Goal: Task Accomplishment & Management: Manage account settings

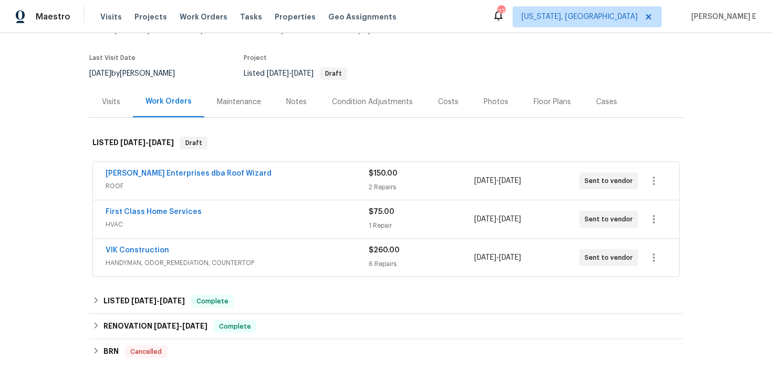
scroll to position [77, 0]
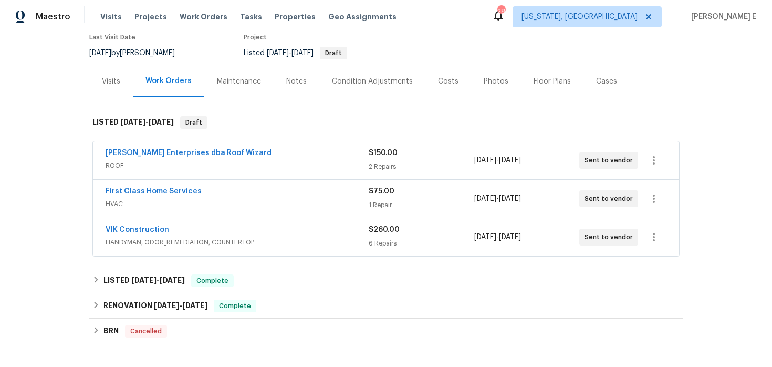
scroll to position [95, 0]
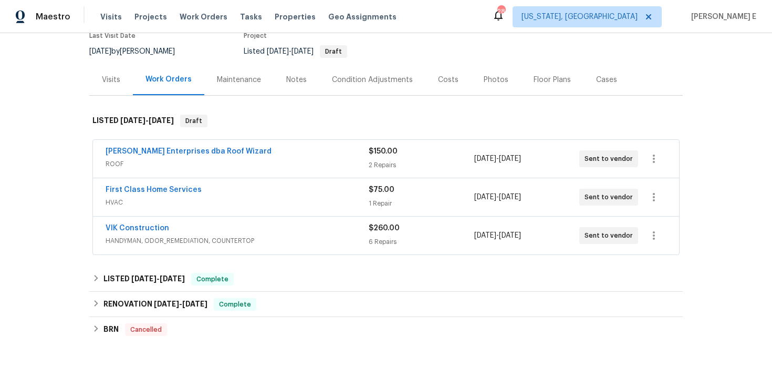
click at [294, 165] on span "ROOF" at bounding box center [237, 164] width 263 height 11
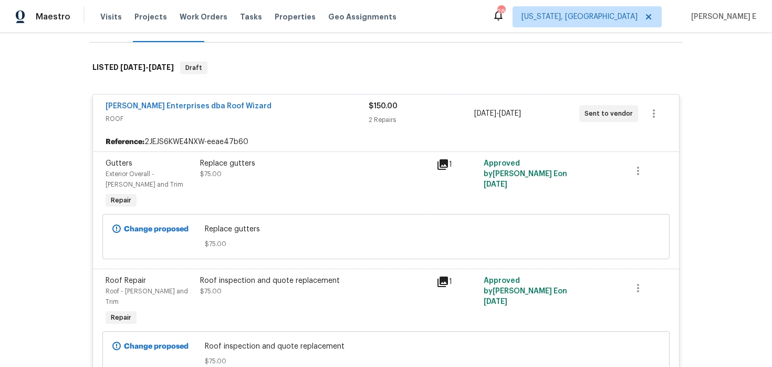
scroll to position [149, 0]
drag, startPoint x: 146, startPoint y: 141, endPoint x: 248, endPoint y: 141, distance: 103.0
click at [248, 141] on div "Reference: 2JEJS6KWE4NXW-eeae47b60" at bounding box center [386, 141] width 586 height 19
drag, startPoint x: 145, startPoint y: 141, endPoint x: 251, endPoint y: 142, distance: 105.6
click at [251, 142] on div "Reference: 2JEJS6KWE4NXW-eeae47b60" at bounding box center [386, 141] width 586 height 19
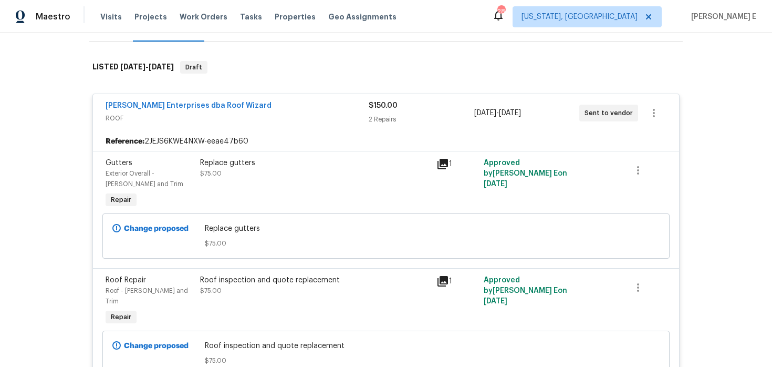
drag, startPoint x: 146, startPoint y: 141, endPoint x: 250, endPoint y: 143, distance: 104.0
click at [250, 143] on div "Reference: 2JEJS6KWE4NXW-eeae47b60" at bounding box center [386, 141] width 586 height 19
drag, startPoint x: 145, startPoint y: 140, endPoint x: 246, endPoint y: 140, distance: 100.9
click at [246, 140] on div "Reference: 2JEJS6KWE4NXW-eeae47b60" at bounding box center [386, 141] width 586 height 19
copy div "2JEJS6KWE4NXW-eeae47b60"
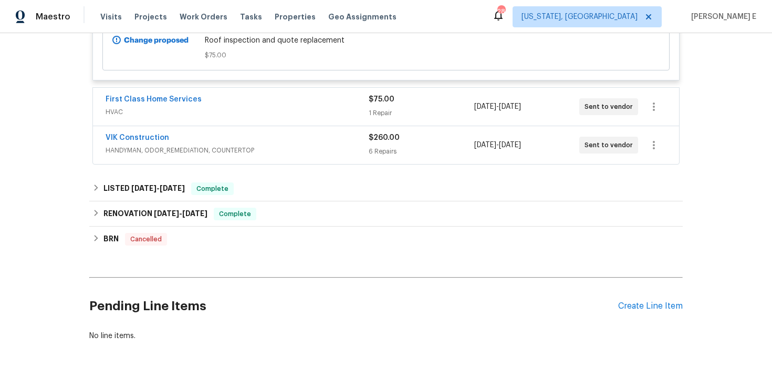
scroll to position [443, 0]
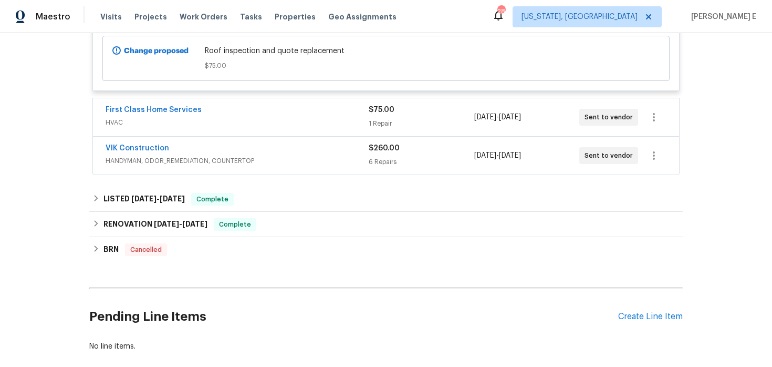
click at [300, 117] on span "HVAC" at bounding box center [237, 122] width 263 height 11
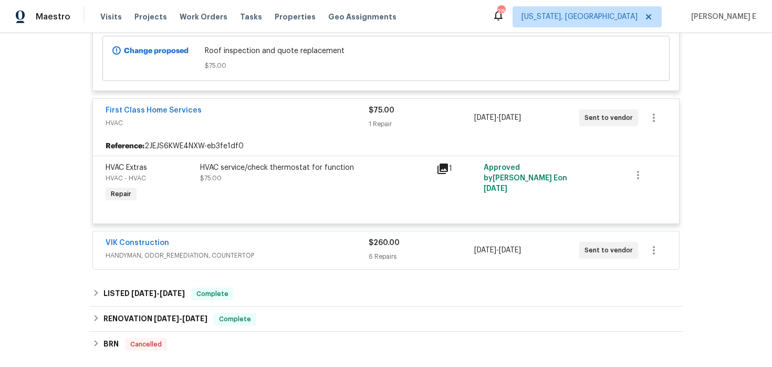
drag, startPoint x: 144, startPoint y: 134, endPoint x: 248, endPoint y: 134, distance: 104.0
click at [246, 137] on div "Reference: 2JEJS6KWE4NXW-eb3fe1df0" at bounding box center [386, 146] width 586 height 19
drag, startPoint x: 146, startPoint y: 135, endPoint x: 244, endPoint y: 138, distance: 98.3
click at [244, 138] on div "Reference: 2JEJS6KWE4NXW-eb3fe1df0" at bounding box center [386, 146] width 586 height 19
click at [246, 137] on div "Reference: 2JEJS6KWE4NXW-eb3fe1df0" at bounding box center [386, 146] width 586 height 19
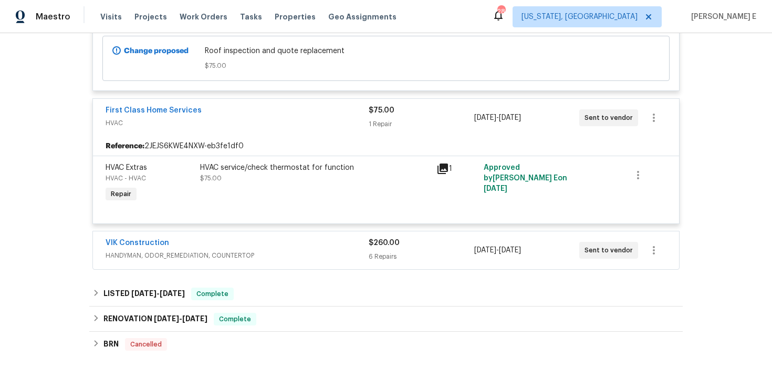
drag, startPoint x: 146, startPoint y: 133, endPoint x: 246, endPoint y: 135, distance: 100.4
click at [246, 137] on div "Reference: 2JEJS6KWE4NXW-eb3fe1df0" at bounding box center [386, 146] width 586 height 19
click at [78, 130] on div "Back to all projects 245 Rigby Ave, Spartanburg, SC 29306 3 Beds | 2 Baths | To…" at bounding box center [386, 200] width 772 height 334
click at [158, 137] on div "Reference: 2JEJS6KWE4NXW-eb3fe1df0" at bounding box center [386, 146] width 586 height 19
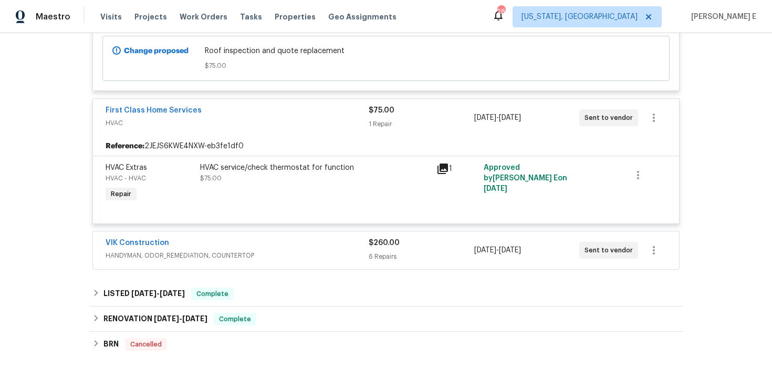
drag, startPoint x: 145, startPoint y: 135, endPoint x: 244, endPoint y: 137, distance: 98.8
click at [244, 137] on div "Reference: 2JEJS6KWE4NXW-eb3fe1df0" at bounding box center [386, 146] width 586 height 19
click at [198, 137] on div "Reference: 2JEJS6KWE4NXW-eb3fe1df0" at bounding box center [386, 146] width 586 height 19
drag, startPoint x: 146, startPoint y: 134, endPoint x: 245, endPoint y: 137, distance: 99.3
click at [245, 137] on div "Reference: 2JEJS6KWE4NXW-eb3fe1df0" at bounding box center [386, 146] width 586 height 19
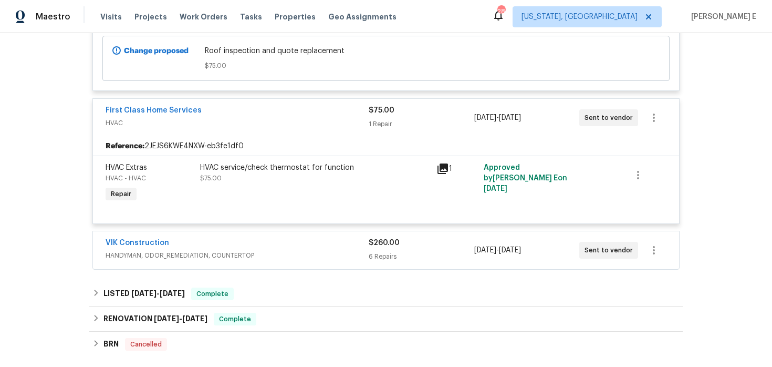
click at [185, 237] on div "VIK Construction" at bounding box center [237, 243] width 263 height 13
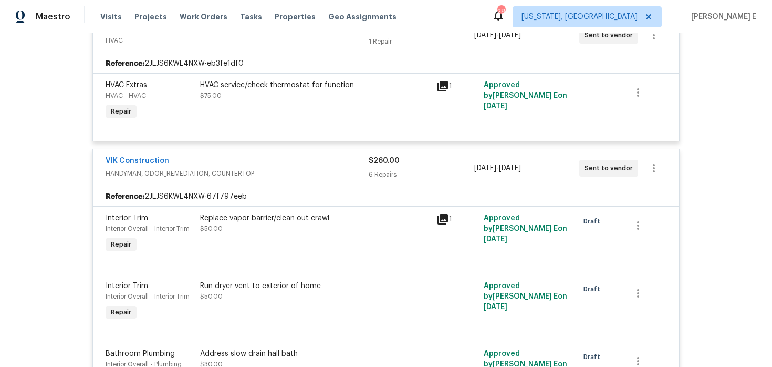
scroll to position [530, 0]
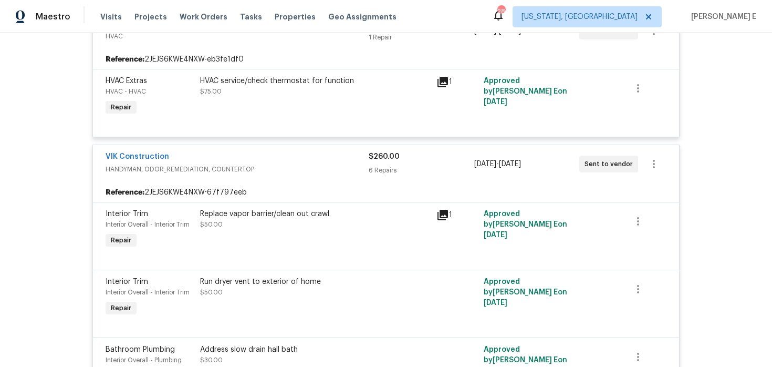
drag, startPoint x: 145, startPoint y: 182, endPoint x: 255, endPoint y: 183, distance: 110.3
click at [255, 183] on div "Reference: 2JEJS6KWE4NXW-67f797eeb" at bounding box center [386, 192] width 586 height 19
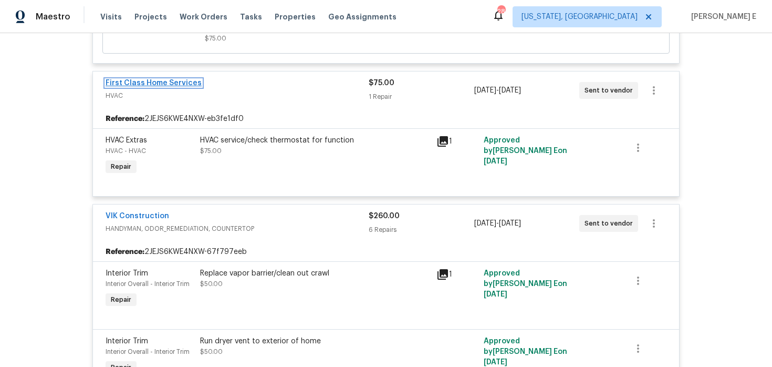
click at [172, 79] on link "First Class Home Services" at bounding box center [154, 82] width 96 height 7
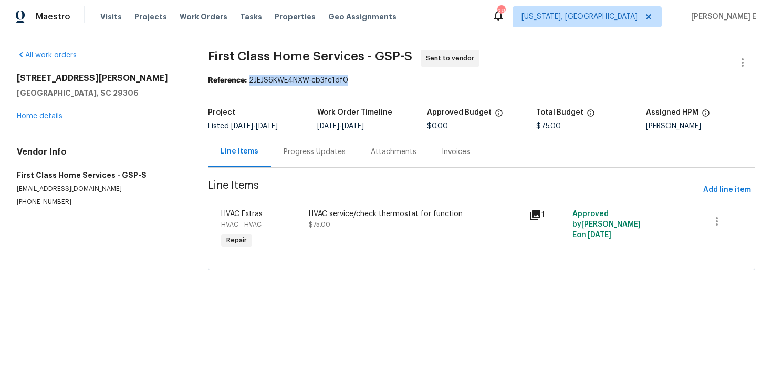
drag, startPoint x: 250, startPoint y: 80, endPoint x: 347, endPoint y: 79, distance: 97.2
click at [347, 79] on div "Reference: 2JEJS6KWE4NXW-eb3fe1df0" at bounding box center [481, 80] width 547 height 11
copy div "2JEJS6KWE4NXW-eb3fe1df0"
click at [46, 117] on link "Home details" at bounding box center [40, 115] width 46 height 7
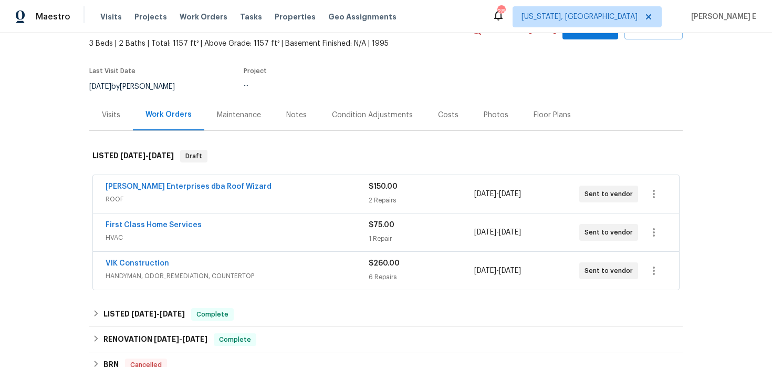
scroll to position [76, 0]
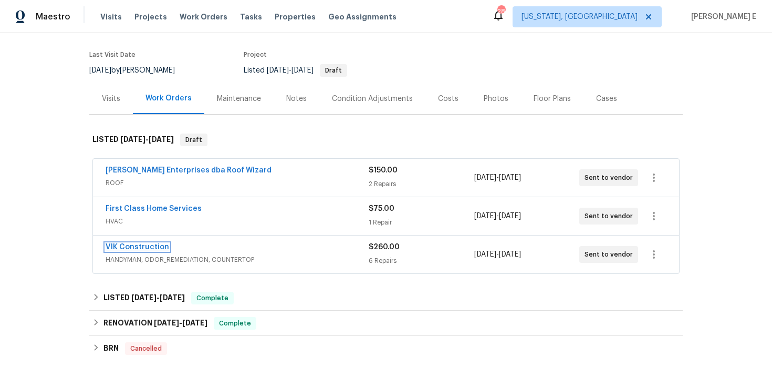
click at [148, 249] on link "VIK Construction" at bounding box center [138, 246] width 64 height 7
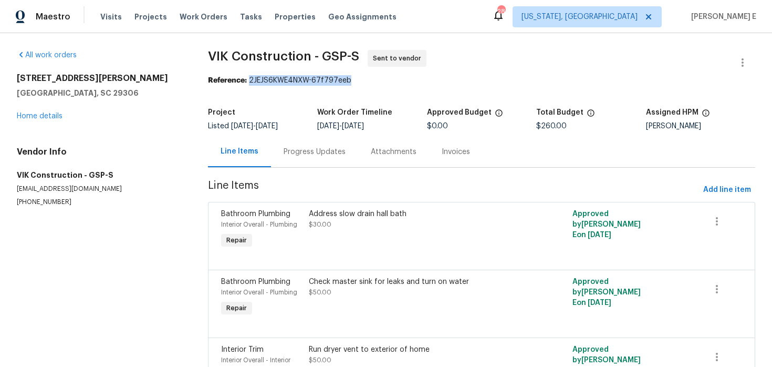
drag, startPoint x: 249, startPoint y: 81, endPoint x: 347, endPoint y: 81, distance: 97.7
click at [347, 81] on div "Reference: 2JEJS6KWE4NXW-67f797eeb" at bounding box center [481, 80] width 547 height 11
copy div "2JEJS6KWE4NXW-67f797eeb"
click at [40, 117] on link "Home details" at bounding box center [40, 115] width 46 height 7
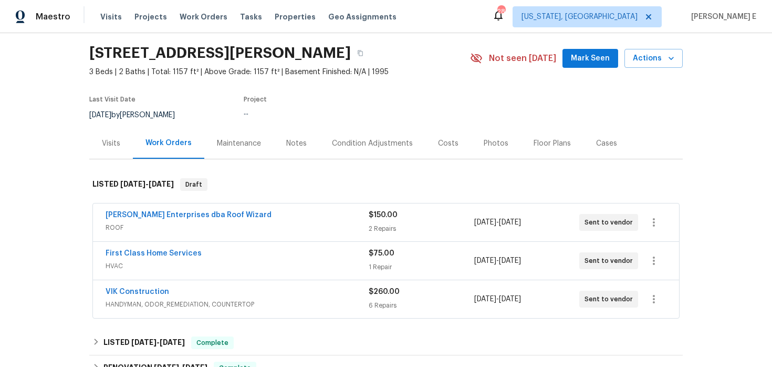
scroll to position [33, 0]
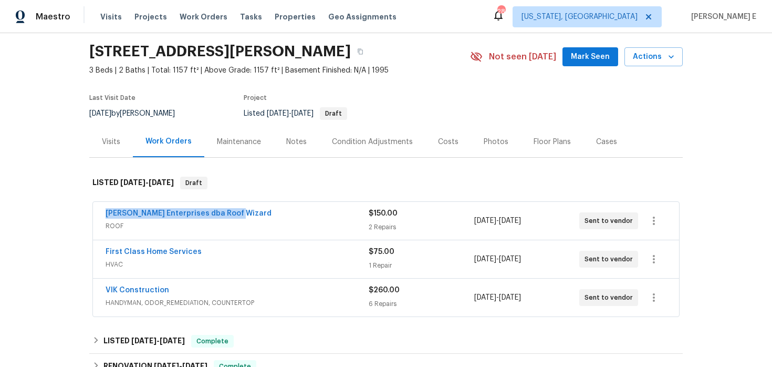
drag, startPoint x: 100, startPoint y: 215, endPoint x: 246, endPoint y: 215, distance: 146.6
click at [246, 215] on div "Nordman Enterprises dba Roof Wizard ROOF $150.00 2 Repairs 8/12/2025 - 8/14/202…" at bounding box center [386, 221] width 586 height 38
copy link "Nordman Enterprises dba Roof Wizard"
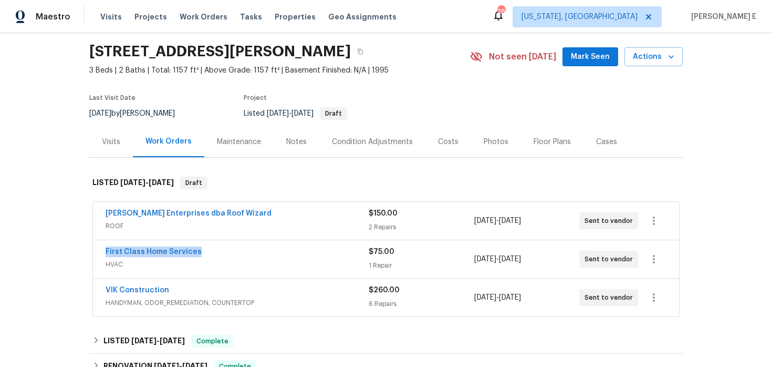
drag, startPoint x: 100, startPoint y: 250, endPoint x: 205, endPoint y: 251, distance: 105.6
click at [205, 251] on div "First Class Home Services HVAC $75.00 1 Repair 8/12/2025 - 8/14/2025 Sent to ve…" at bounding box center [386, 259] width 586 height 38
copy link "First Class Home Services"
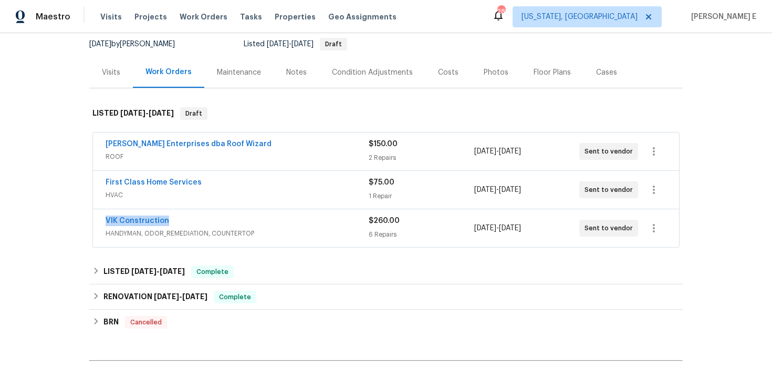
drag, startPoint x: 99, startPoint y: 222, endPoint x: 166, endPoint y: 222, distance: 66.7
click at [166, 222] on div "VIK Construction HANDYMAN, ODOR_REMEDIATION, COUNTERTOP $260.00 6 Repairs 8/12/…" at bounding box center [386, 228] width 586 height 38
copy link "VIK Construction"
drag, startPoint x: 99, startPoint y: 179, endPoint x: 203, endPoint y: 182, distance: 104.0
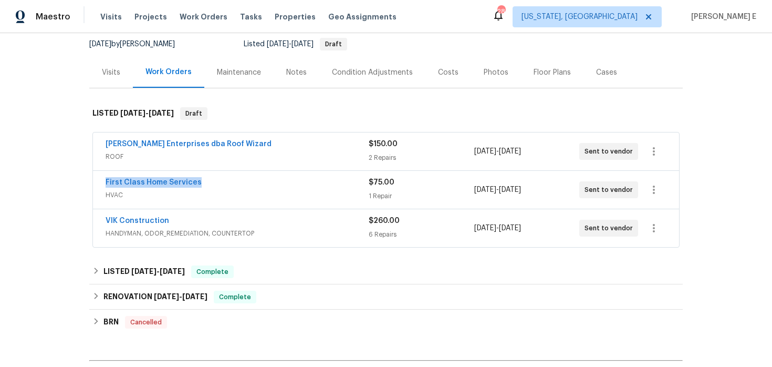
click at [203, 182] on div "First Class Home Services HVAC $75.00 1 Repair 8/12/2025 - 8/14/2025 Sent to ve…" at bounding box center [386, 190] width 586 height 38
copy link "First Class Home Services"
drag, startPoint x: 96, startPoint y: 145, endPoint x: 247, endPoint y: 146, distance: 150.8
click at [247, 146] on div "Nordman Enterprises dba Roof Wizard ROOF $150.00 2 Repairs 8/12/2025 - 8/14/202…" at bounding box center [386, 151] width 586 height 38
copy link "Nordman Enterprises dba Roof Wizard"
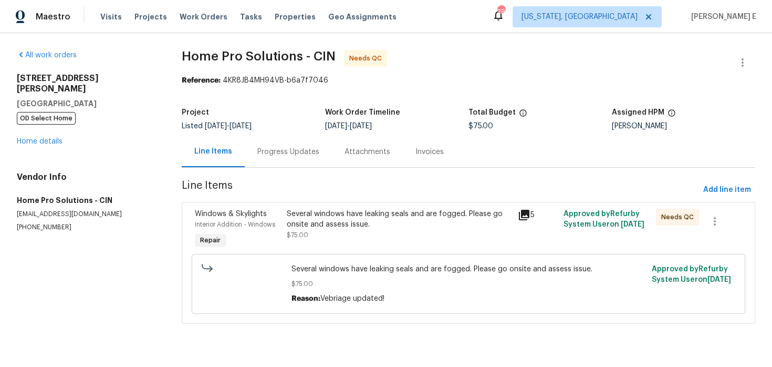
click at [291, 153] on div "Progress Updates" at bounding box center [288, 152] width 62 height 11
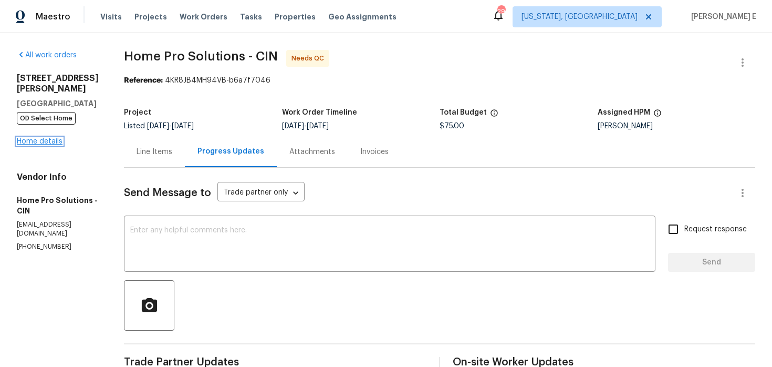
click at [32, 138] on link "Home details" at bounding box center [40, 141] width 46 height 7
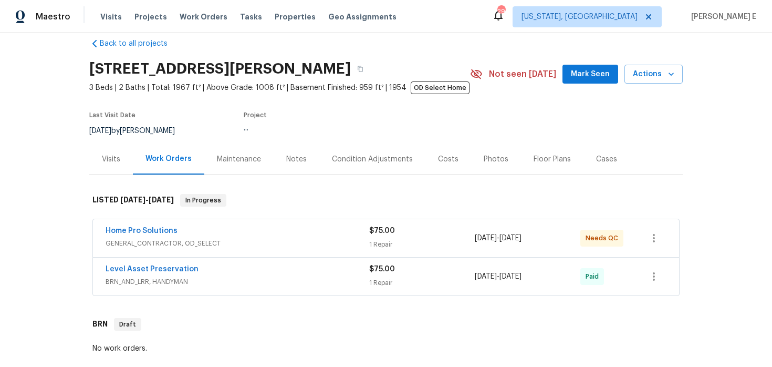
scroll to position [17, 0]
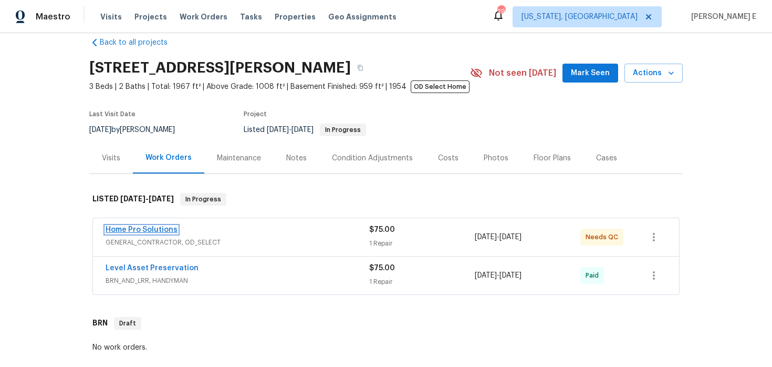
click at [134, 229] on link "Home Pro Solutions" at bounding box center [142, 229] width 72 height 7
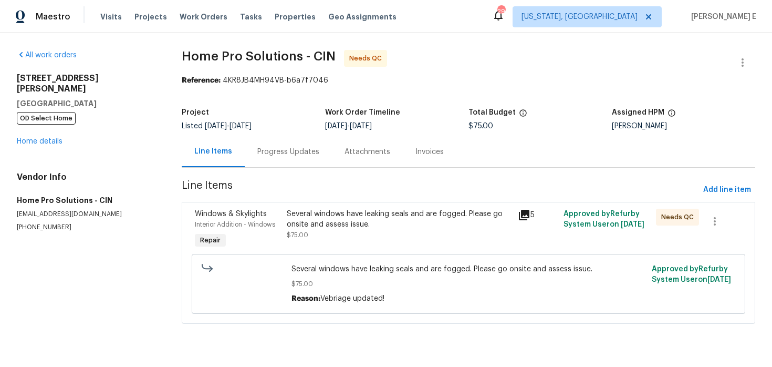
click at [290, 145] on div "Progress Updates" at bounding box center [288, 151] width 87 height 31
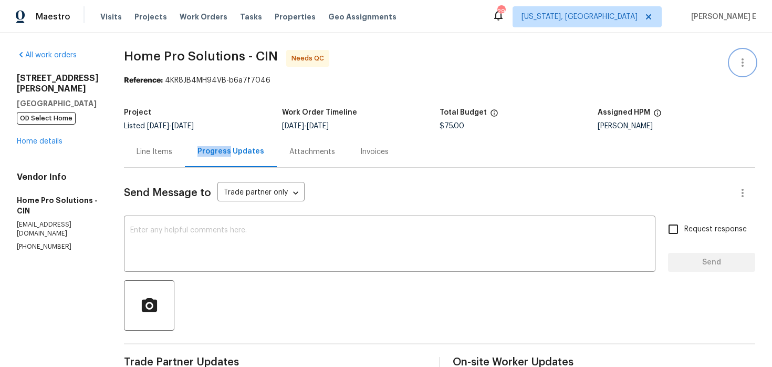
click at [744, 58] on icon "button" at bounding box center [742, 62] width 13 height 13
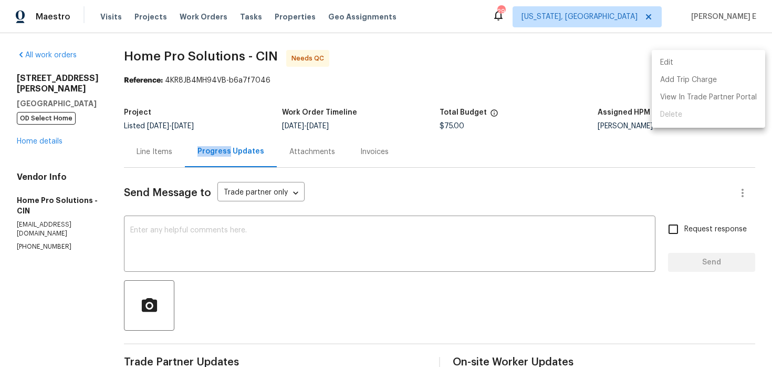
click at [692, 64] on li "Edit" at bounding box center [708, 62] width 113 height 17
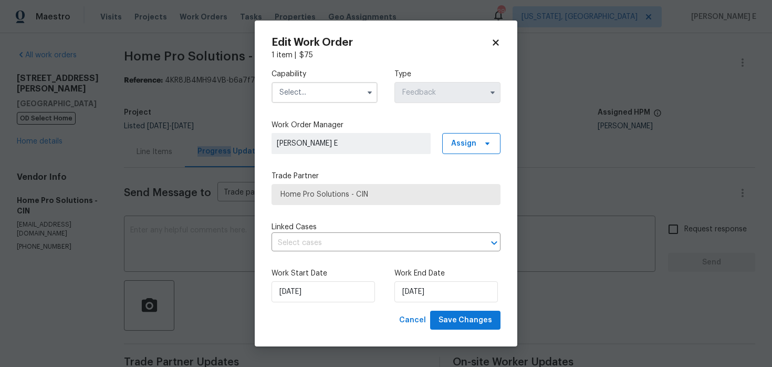
click at [375, 96] on span at bounding box center [370, 93] width 16 height 16
click at [368, 94] on icon "button" at bounding box center [370, 92] width 8 height 8
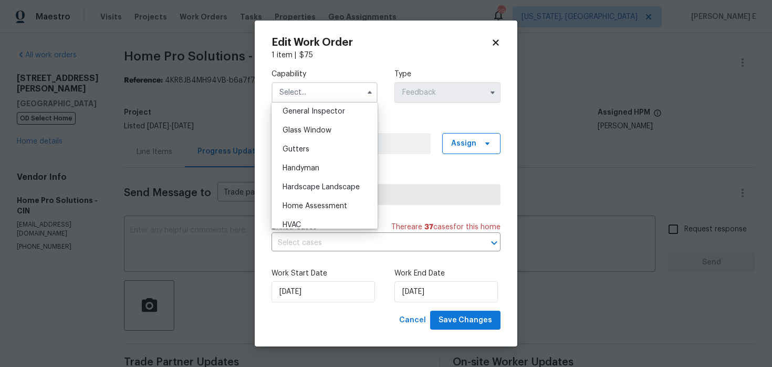
scroll to position [525, 0]
click at [339, 170] on div "Handyman" at bounding box center [324, 167] width 101 height 19
type input "Handyman"
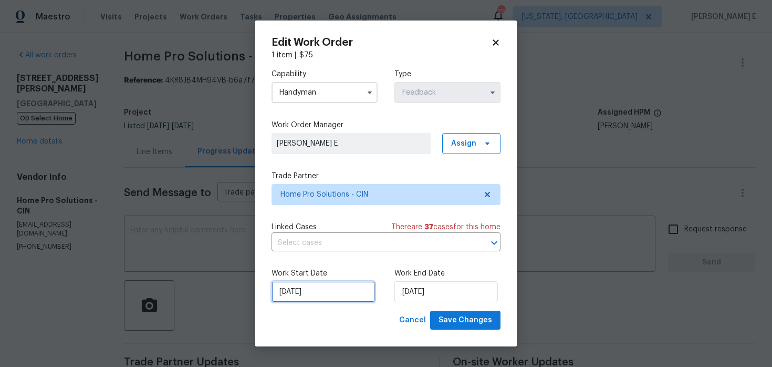
click at [349, 297] on input "05/08/2025" at bounding box center [323, 291] width 103 height 21
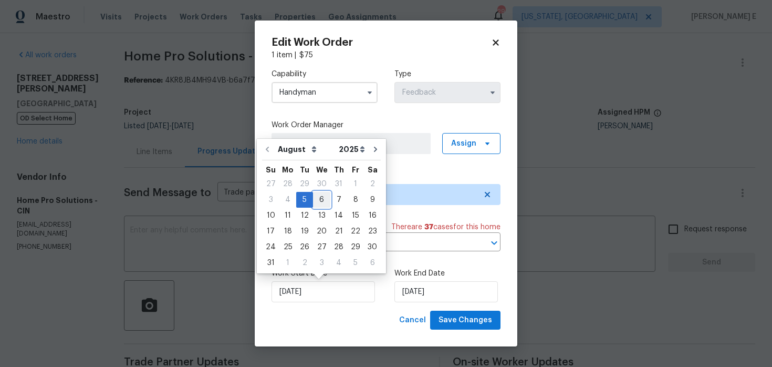
click at [316, 202] on div "6" at bounding box center [321, 199] width 17 height 15
type input "06/08/2025"
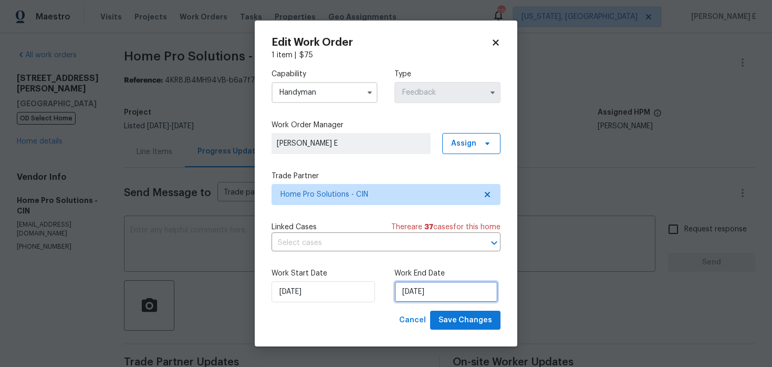
click at [421, 295] on input "07/08/2025" at bounding box center [445, 291] width 103 height 21
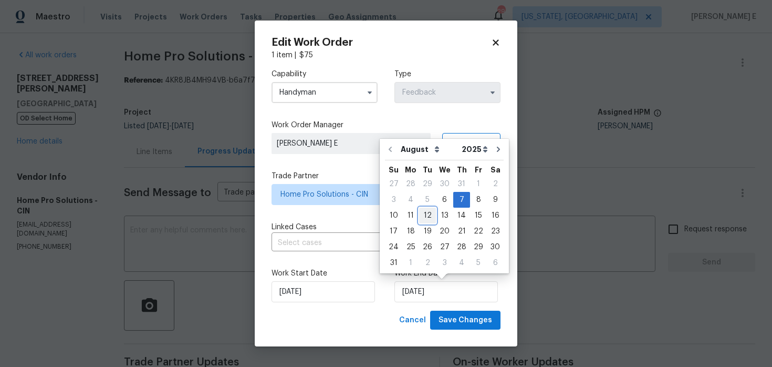
click at [427, 211] on div "12" at bounding box center [427, 215] width 17 height 15
type input "12/08/2025"
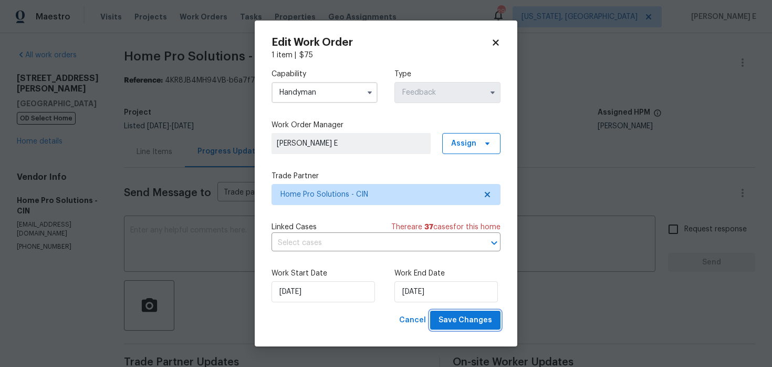
click at [462, 321] on span "Save Changes" at bounding box center [466, 320] width 54 height 13
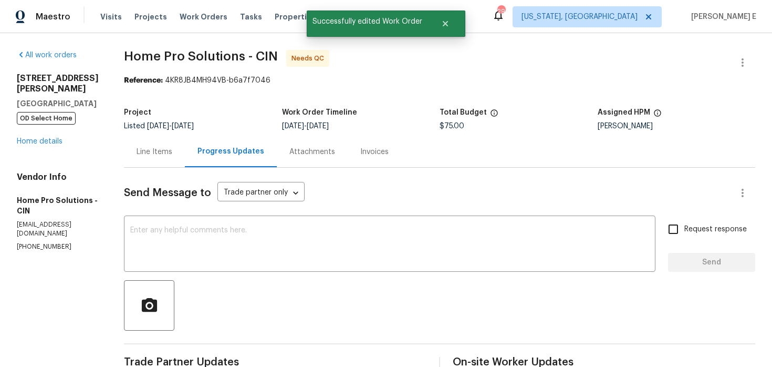
click at [143, 144] on div "Line Items" at bounding box center [154, 151] width 61 height 31
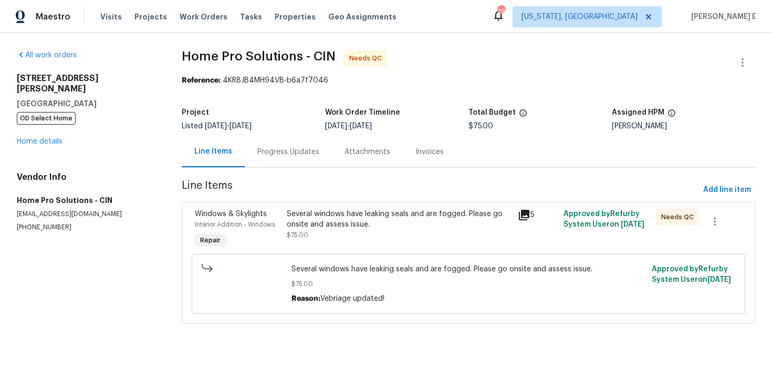
click at [362, 246] on div "Several windows have leaking seals and are fogged. Please go onsite and assess …" at bounding box center [399, 229] width 231 height 48
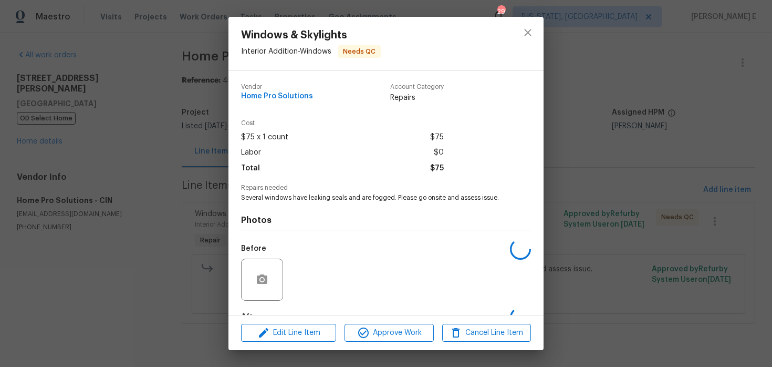
scroll to position [65, 0]
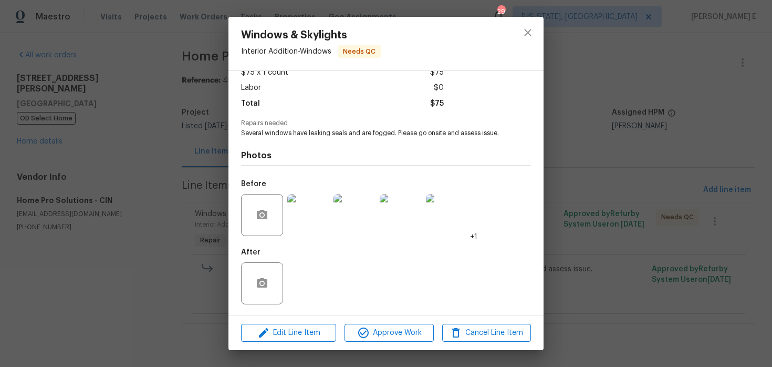
click at [326, 220] on img at bounding box center [308, 215] width 42 height 42
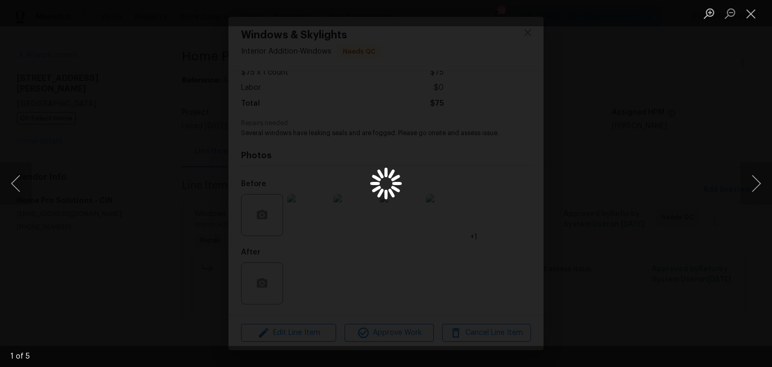
click at [600, 146] on div "Lightbox" at bounding box center [386, 183] width 772 height 367
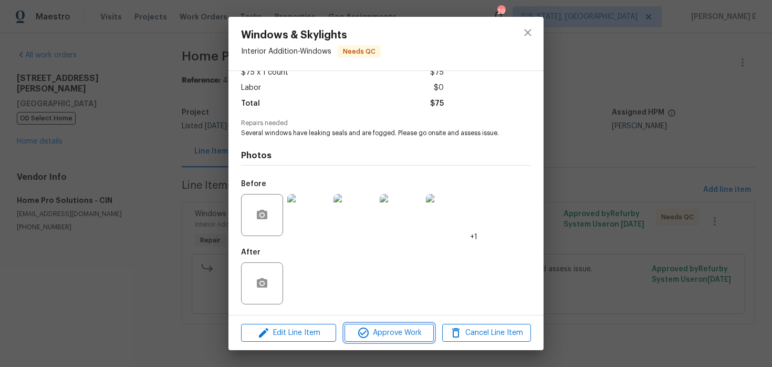
click at [380, 330] on span "Approve Work" at bounding box center [389, 332] width 82 height 13
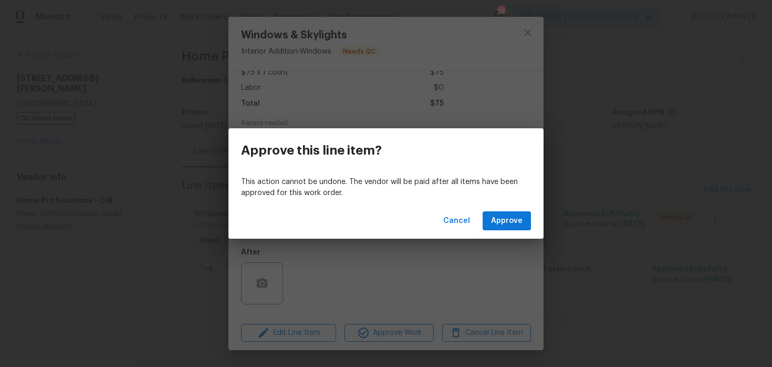
click at [522, 209] on div "Cancel Approve" at bounding box center [386, 221] width 315 height 36
click at [516, 213] on button "Approve" at bounding box center [507, 220] width 48 height 19
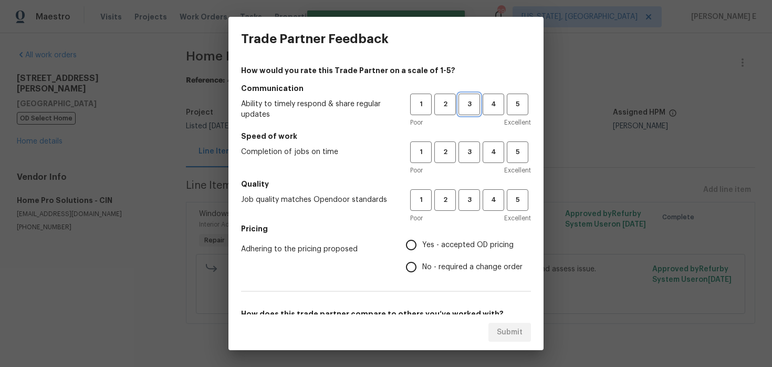
click at [467, 106] on span "3" at bounding box center [469, 104] width 19 height 12
click at [469, 156] on span "3" at bounding box center [469, 152] width 19 height 12
click at [477, 188] on h5 "Quality" at bounding box center [386, 184] width 290 height 11
click at [471, 200] on span "3" at bounding box center [469, 200] width 19 height 12
click at [423, 245] on span "Yes - accepted OD pricing" at bounding box center [467, 245] width 91 height 11
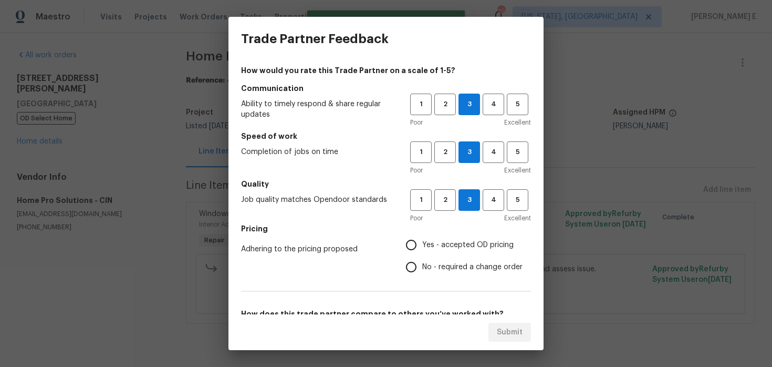
click at [422, 245] on input "Yes - accepted OD pricing" at bounding box center [411, 245] width 22 height 22
radio input "true"
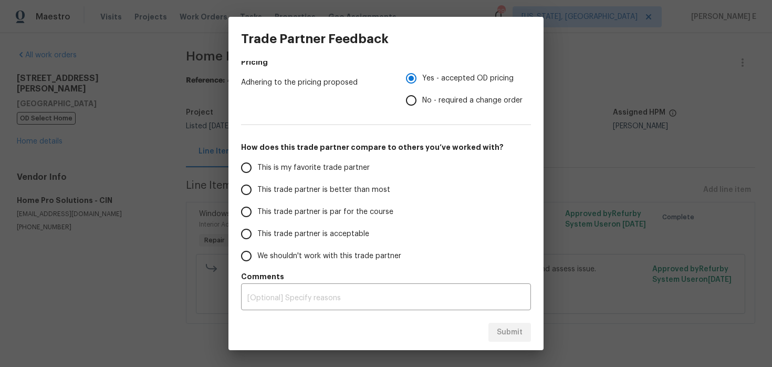
click at [324, 207] on span "This trade partner is par for the course" at bounding box center [325, 211] width 136 height 11
click at [257, 207] on input "This trade partner is par for the course" at bounding box center [246, 212] width 22 height 22
click at [503, 328] on span "Submit" at bounding box center [510, 332] width 26 height 13
radio input "true"
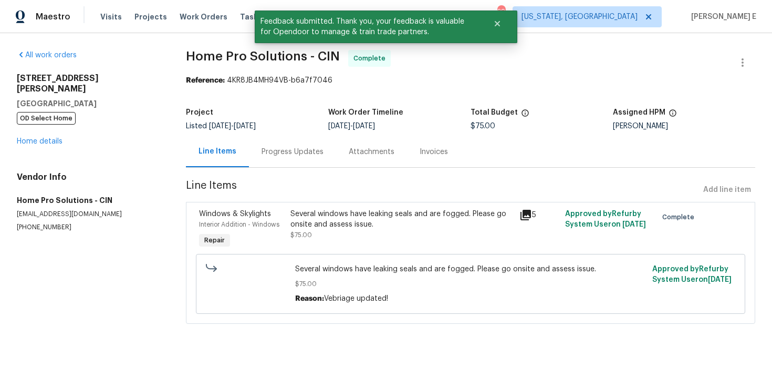
click at [272, 153] on div "Progress Updates" at bounding box center [293, 152] width 62 height 11
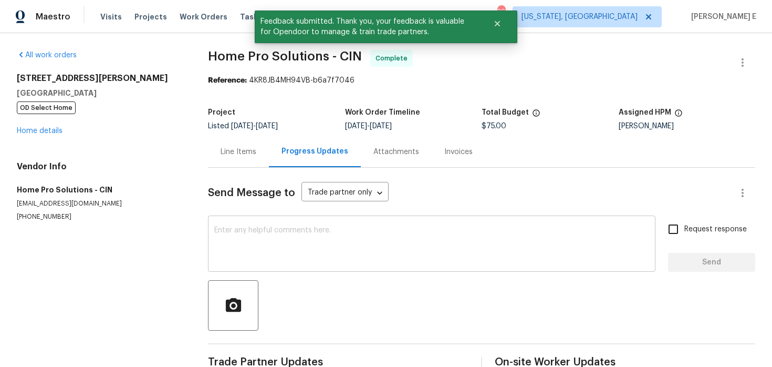
click at [269, 232] on textarea at bounding box center [431, 244] width 435 height 37
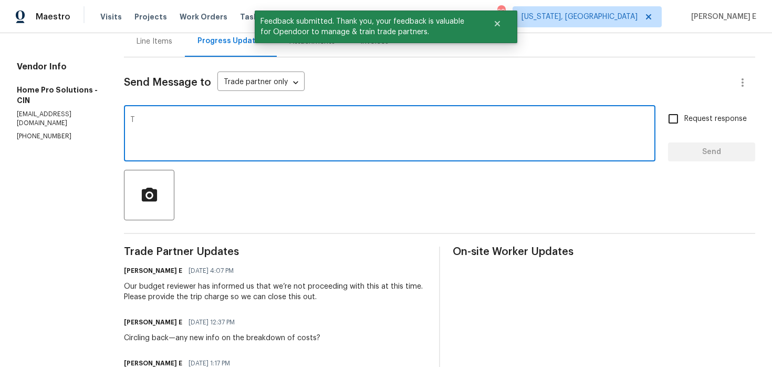
scroll to position [111, 0]
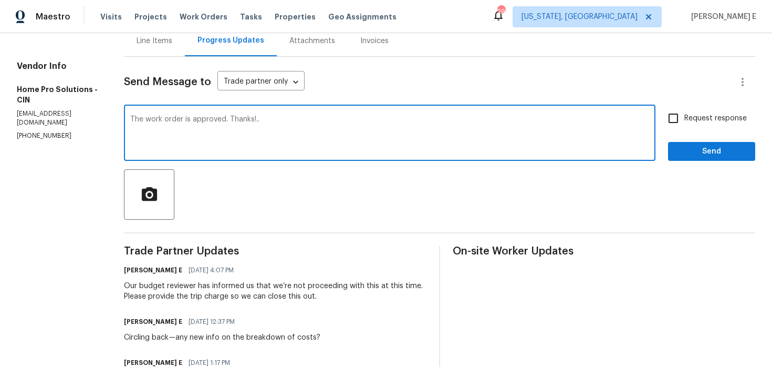
type textarea "The work order is approved. Thanks!.."
click at [686, 160] on button "Send" at bounding box center [711, 151] width 87 height 19
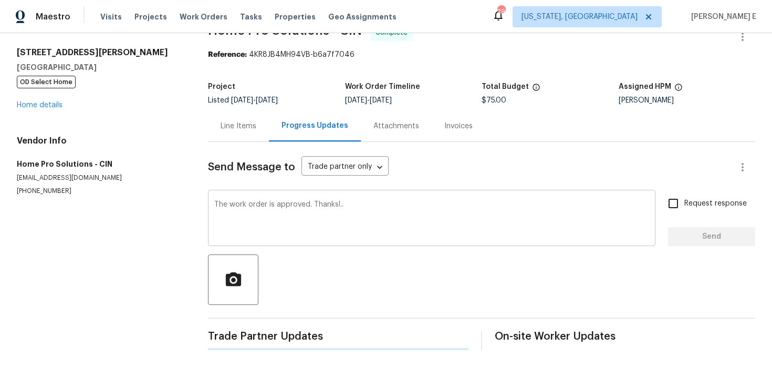
scroll to position [0, 0]
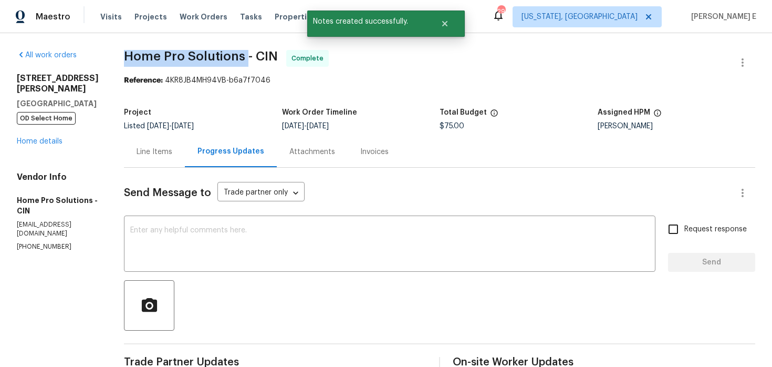
drag, startPoint x: 126, startPoint y: 61, endPoint x: 243, endPoint y: 61, distance: 117.7
click at [243, 61] on span "Home Pro Solutions - CIN" at bounding box center [201, 56] width 154 height 13
copy span "Home Pro Solutions"
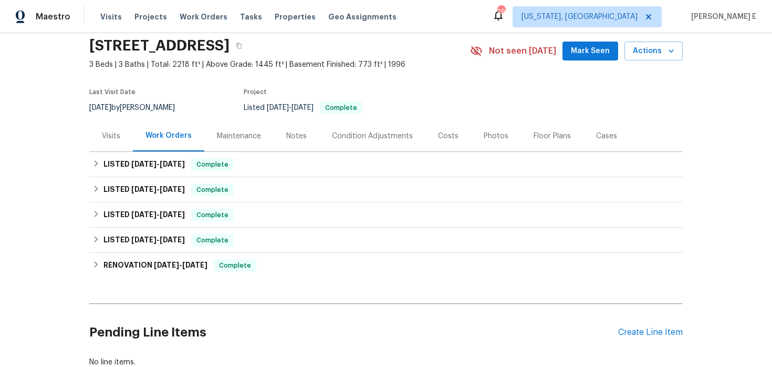
scroll to position [111, 0]
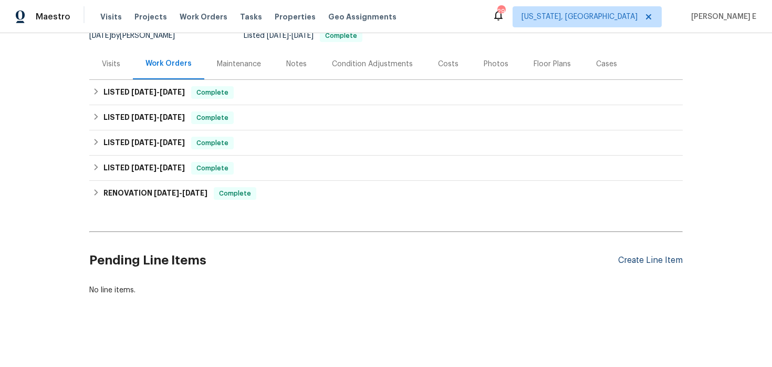
click at [668, 256] on div "Create Line Item" at bounding box center [650, 260] width 65 height 10
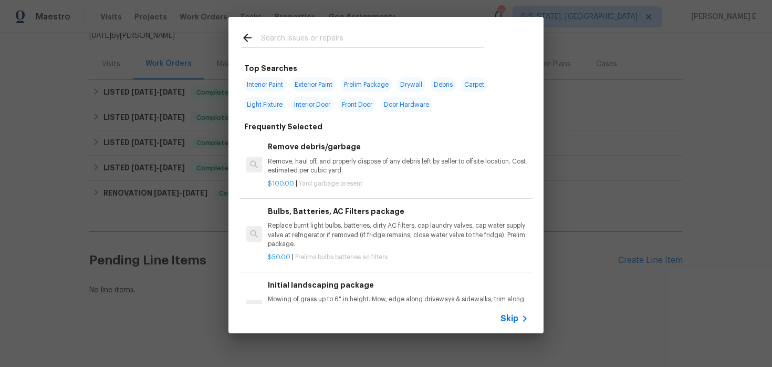
click at [504, 321] on span "Skip" at bounding box center [510, 318] width 18 height 11
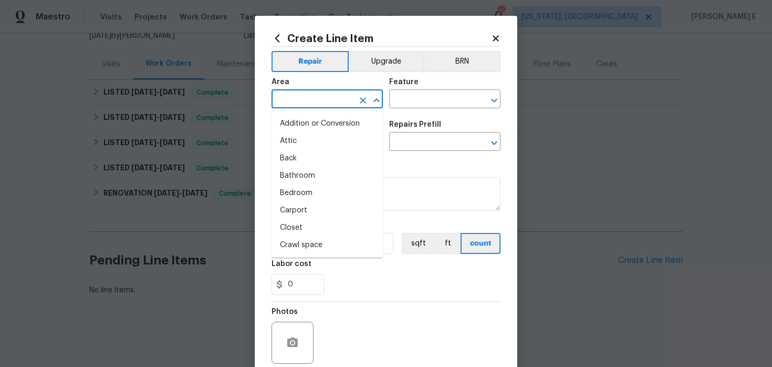
click at [287, 101] on input "text" at bounding box center [313, 100] width 82 height 16
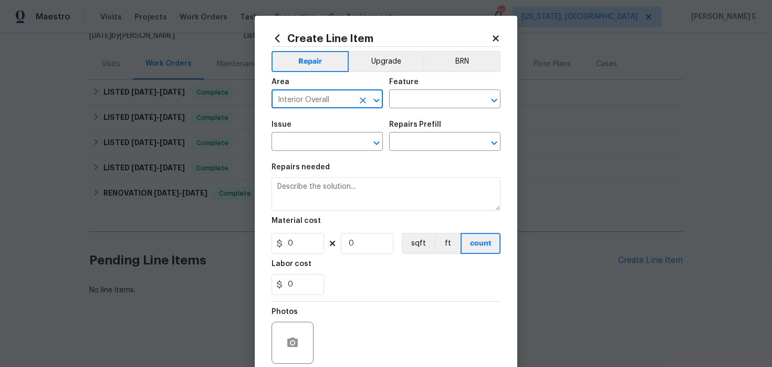
type input "Interior Overall"
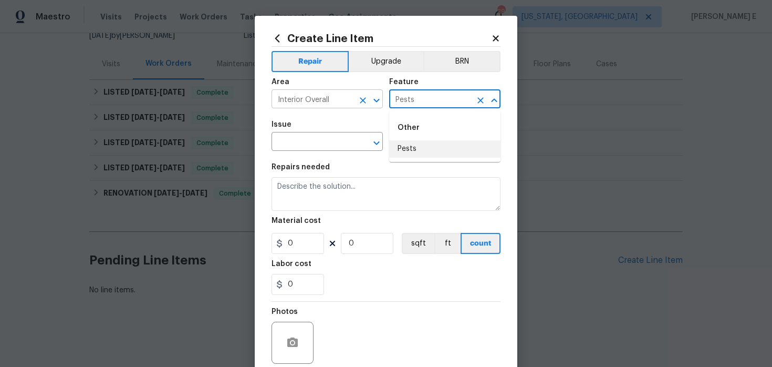
type input "Pests"
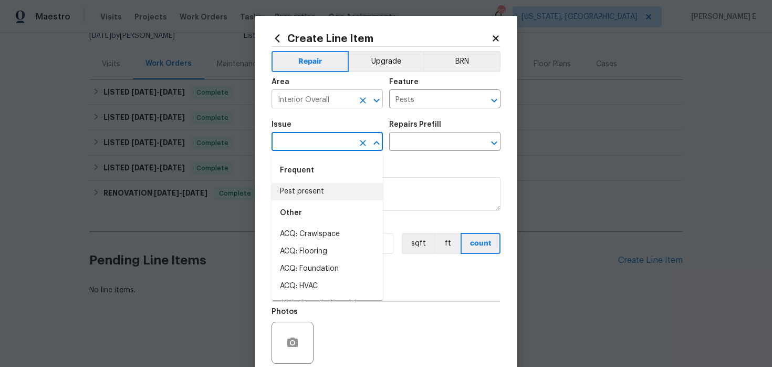
type input "Pest present"
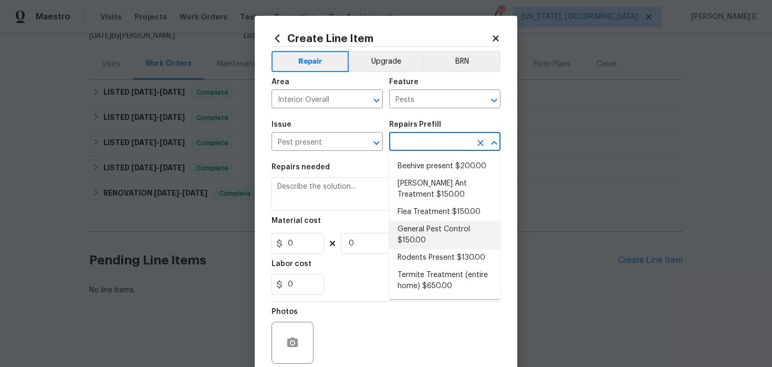
click at [412, 240] on li "General Pest Control $150.00" at bounding box center [444, 235] width 111 height 28
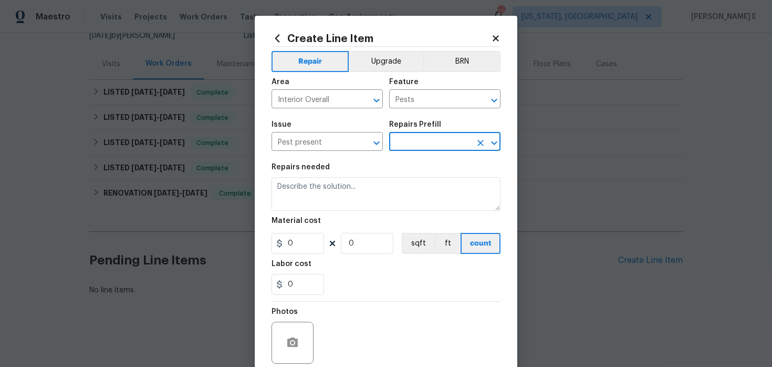
type input "General Pest Control $150.00"
type textarea "General pest treatment for active pest/insect infestation - non termite"
type input "150"
type input "1"
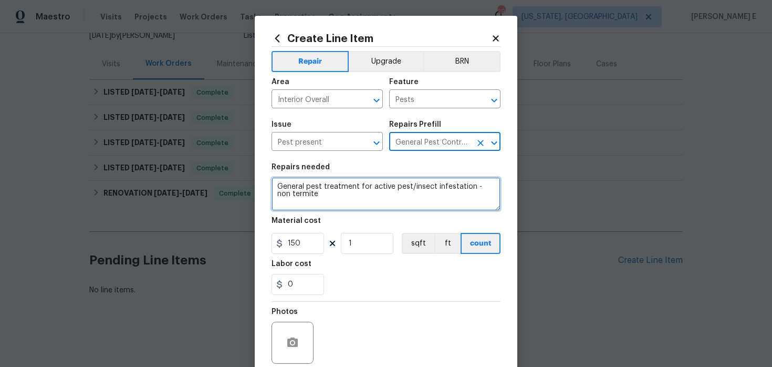
click at [338, 207] on textarea "General pest treatment for active pest/insect infestation - non termite" at bounding box center [386, 194] width 229 height 34
paste textarea "Feedback received birds came into the home through the chimney. Please assess c…"
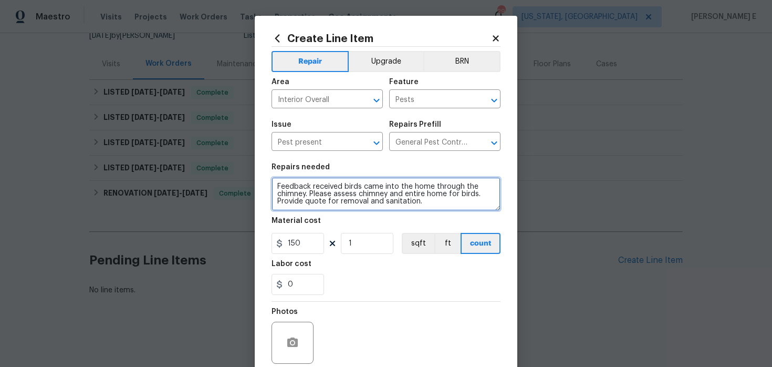
type textarea "Feedback received birds came into the home through the chimney. Please assess c…"
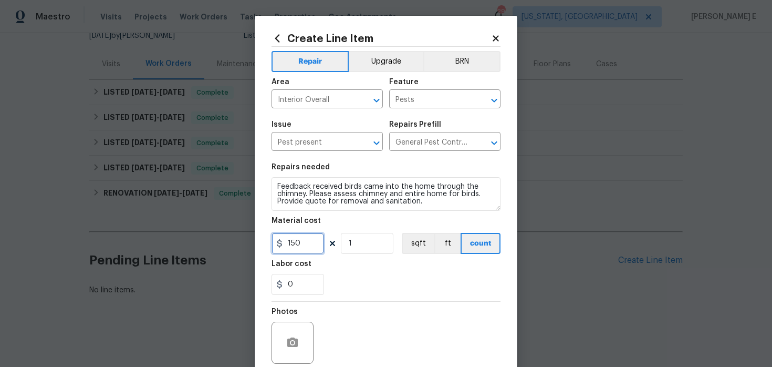
click at [290, 246] on input "150" at bounding box center [298, 243] width 53 height 21
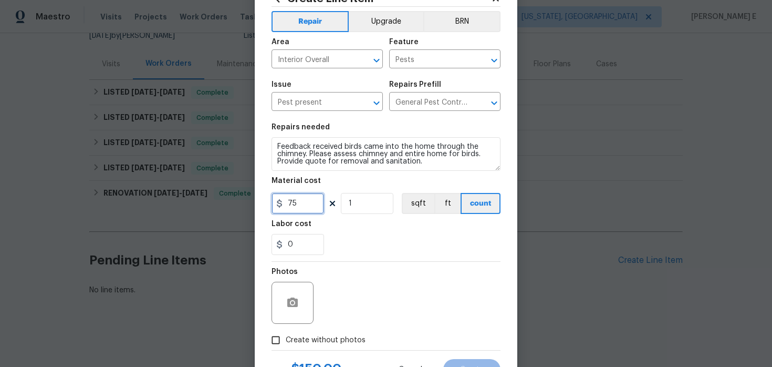
scroll to position [86, 0]
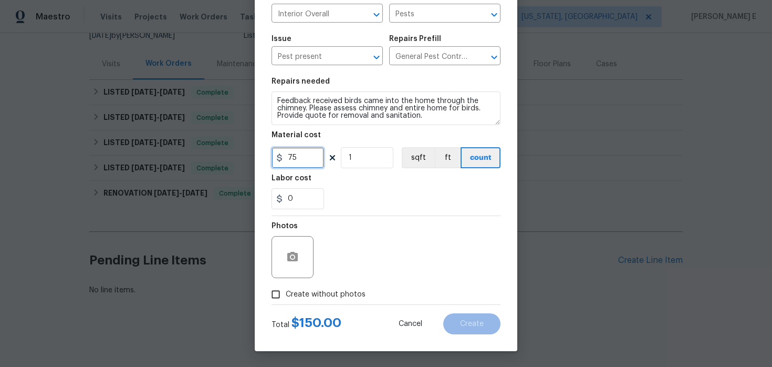
type input "75"
click at [301, 295] on span "Create without photos" at bounding box center [326, 294] width 80 height 11
click at [286, 295] on input "Create without photos" at bounding box center [276, 294] width 20 height 20
checkbox input "true"
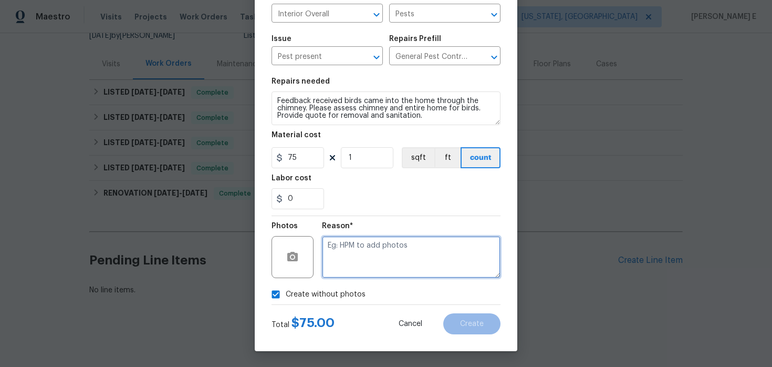
click at [339, 274] on textarea at bounding box center [411, 257] width 179 height 42
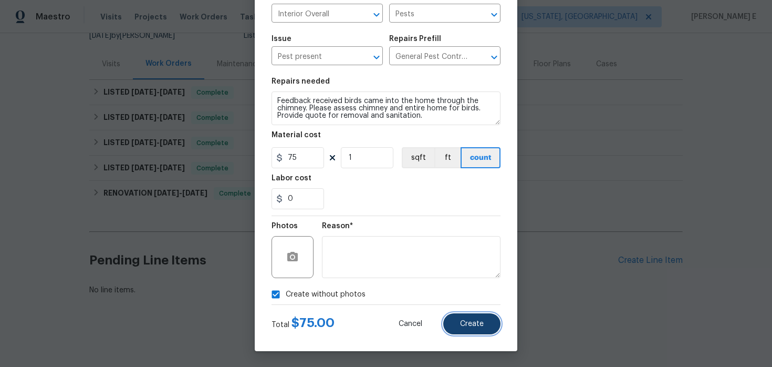
click at [470, 326] on span "Create" at bounding box center [472, 324] width 24 height 8
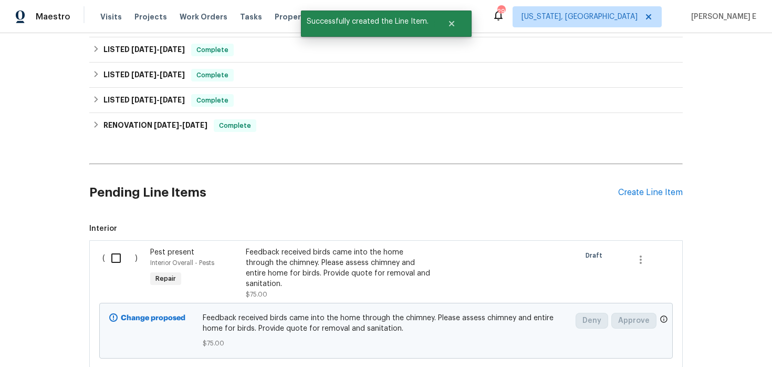
scroll to position [241, 0]
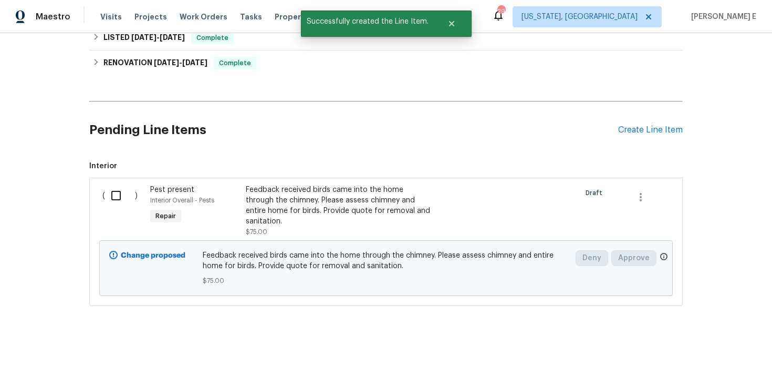
click at [120, 199] on input "checkbox" at bounding box center [120, 195] width 30 height 22
checkbox input "true"
click at [721, 340] on span "Create Work Order" at bounding box center [712, 340] width 70 height 13
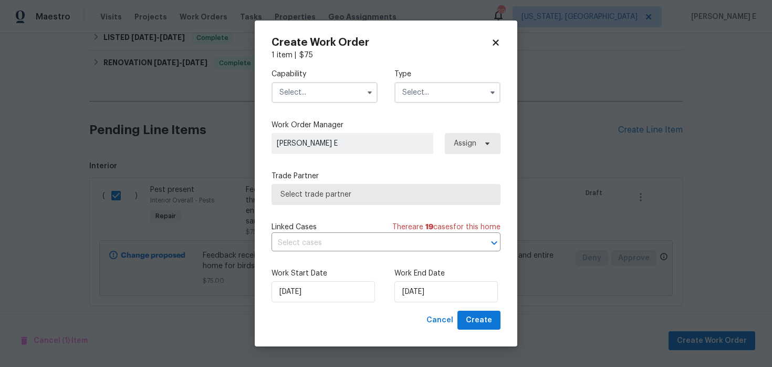
click at [340, 99] on input "text" at bounding box center [325, 92] width 106 height 21
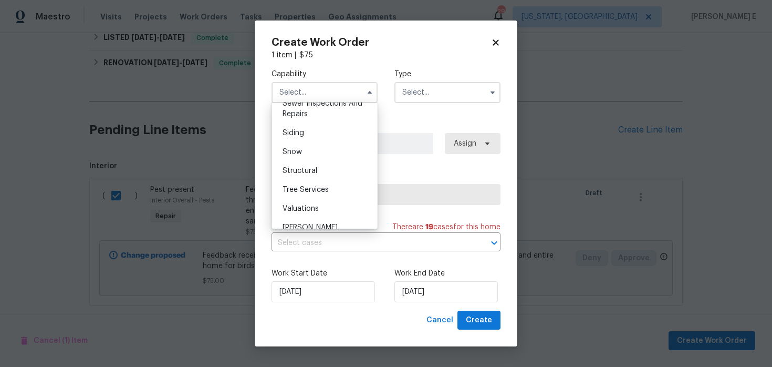
scroll to position [1169, 0]
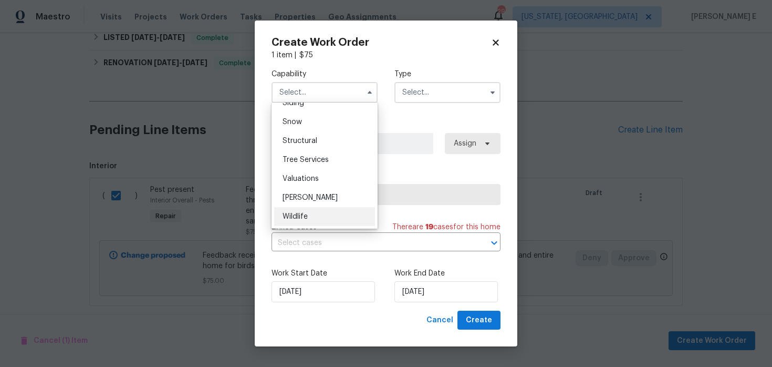
click at [296, 213] on span "Wildlife" at bounding box center [295, 216] width 25 height 7
type input "Wildlife"
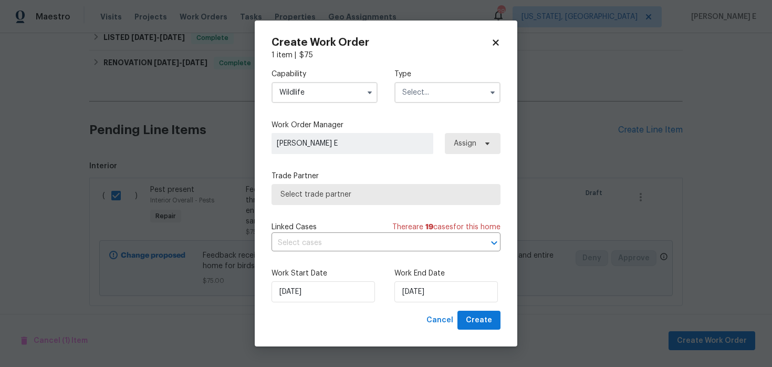
click at [423, 91] on input "text" at bounding box center [447, 92] width 106 height 21
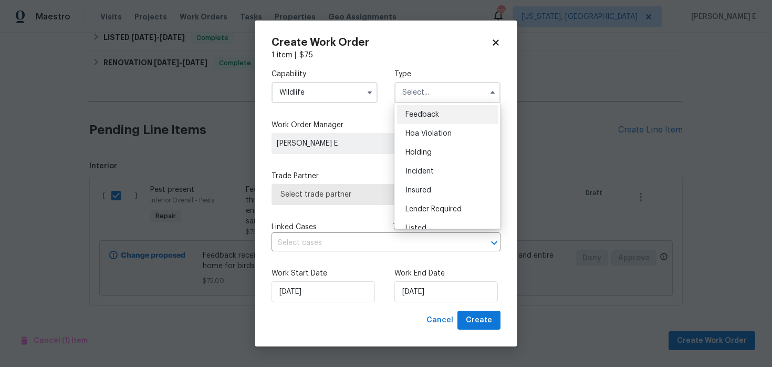
click at [424, 109] on div "Feedback" at bounding box center [447, 114] width 101 height 19
type input "Feedback"
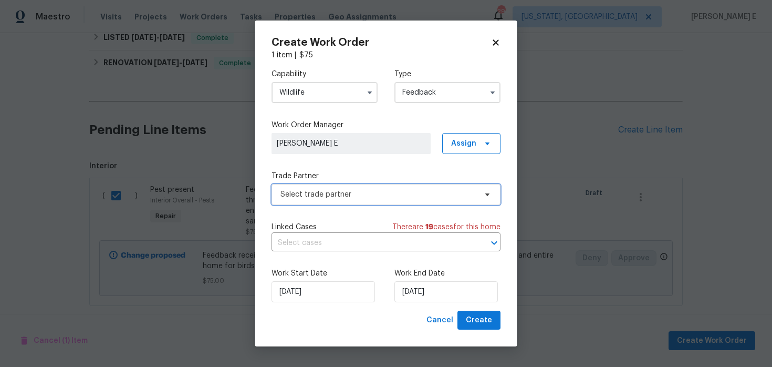
click at [333, 194] on span "Select trade partner" at bounding box center [379, 194] width 196 height 11
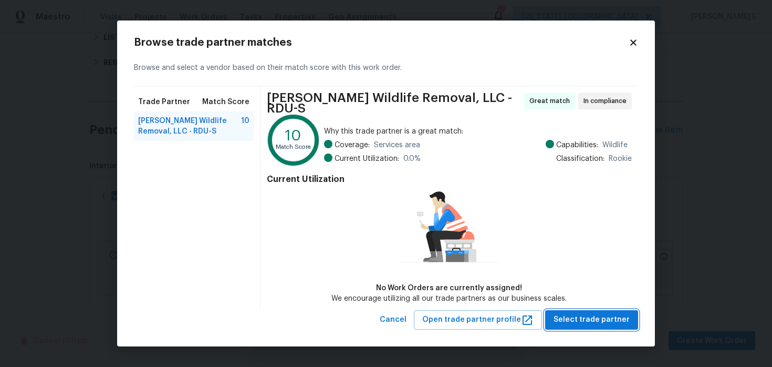
click at [606, 323] on span "Select trade partner" at bounding box center [592, 319] width 76 height 13
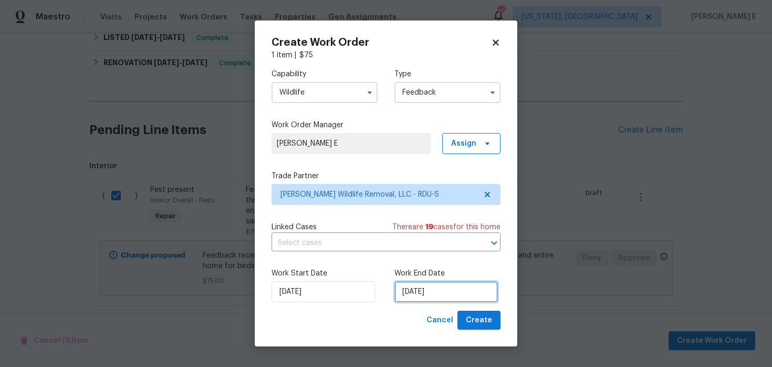
click at [450, 296] on input "[DATE]" at bounding box center [445, 291] width 103 height 21
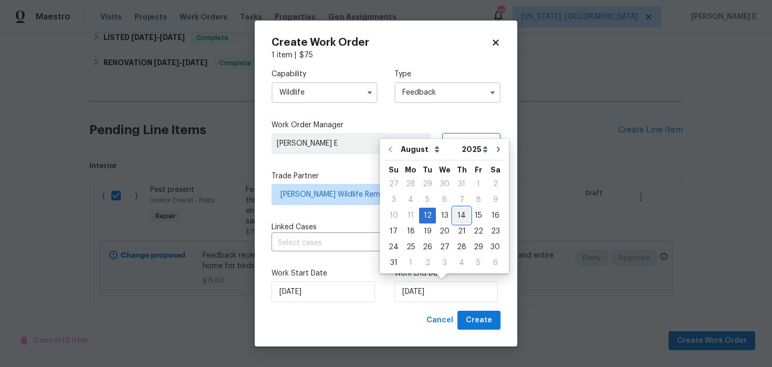
click at [454, 211] on div "14" at bounding box center [461, 215] width 17 height 15
type input "[DATE]"
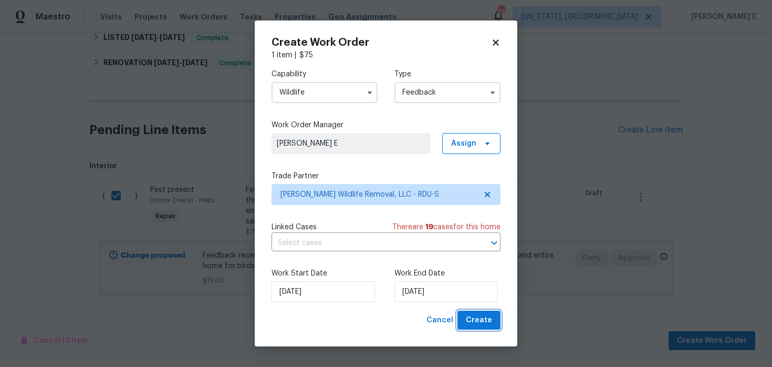
click at [472, 326] on span "Create" at bounding box center [479, 320] width 26 height 13
checkbox input "false"
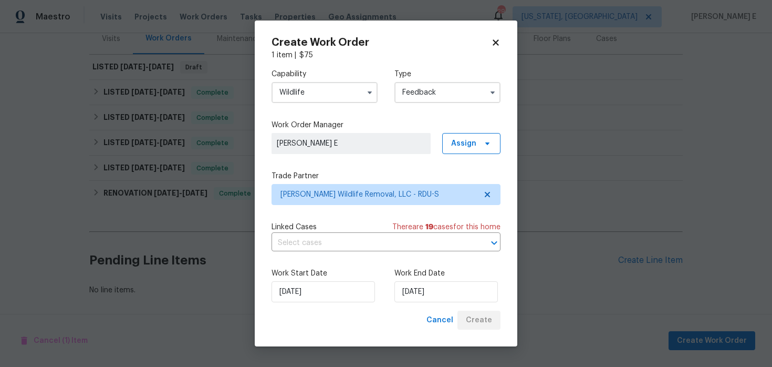
scroll to position [136, 0]
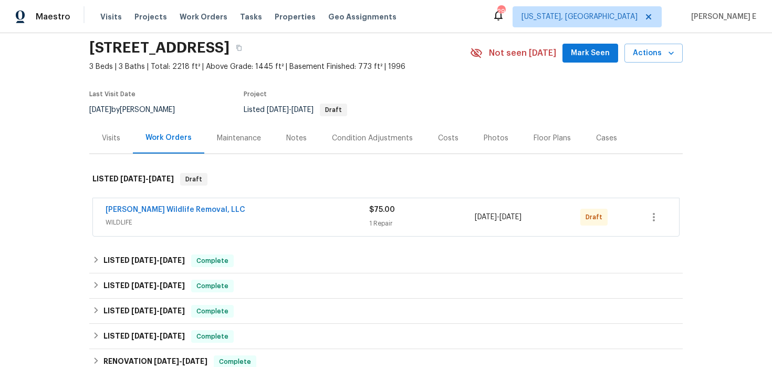
scroll to position [38, 0]
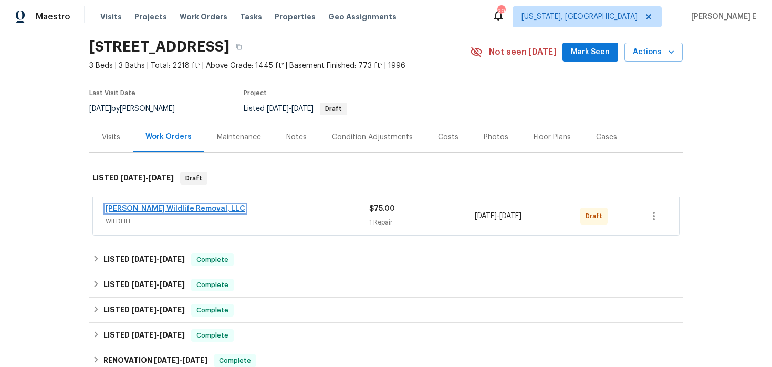
click at [183, 209] on link "[PERSON_NAME] Wildlife Removal, LLC" at bounding box center [176, 208] width 140 height 7
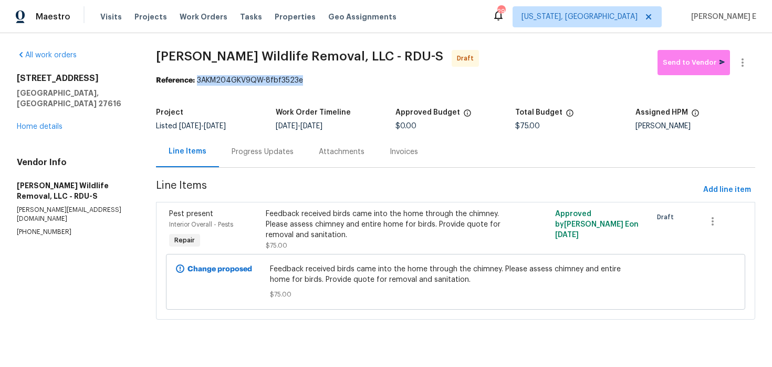
drag, startPoint x: 200, startPoint y: 81, endPoint x: 303, endPoint y: 82, distance: 103.5
click at [303, 82] on div "Reference: 3AKM204GKV9QW-8fbf3523e" at bounding box center [455, 80] width 599 height 11
copy div "3AKM204GKV9QW-8fbf3523e"
click at [272, 159] on div "Progress Updates" at bounding box center [262, 151] width 87 height 31
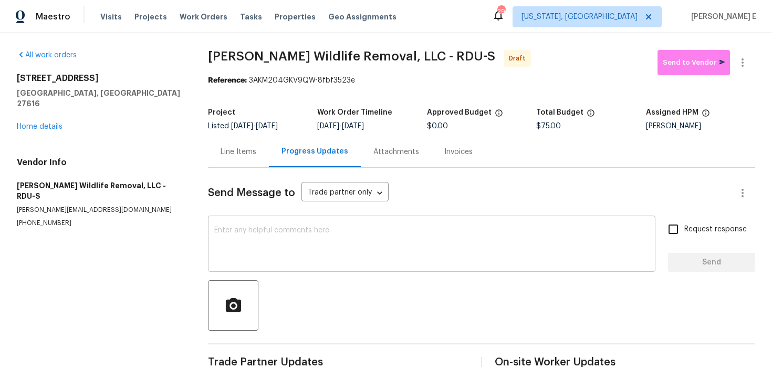
click at [257, 262] on textarea at bounding box center [431, 244] width 435 height 37
paste textarea "Hi this is Keerthana with Opendoor. I’m confirming you received the WO for the …"
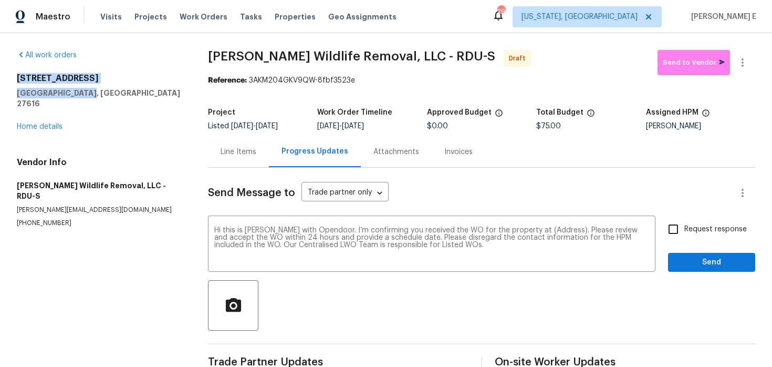
drag, startPoint x: 15, startPoint y: 77, endPoint x: 89, endPoint y: 97, distance: 76.8
click at [89, 97] on div "All work orders 3321 Beech Bluff Ln Raleigh, NC 27616 Home details Vendor Info …" at bounding box center [386, 211] width 772 height 357
copy div "3321 Beech Bluff Ln Raleigh, NC 27616"
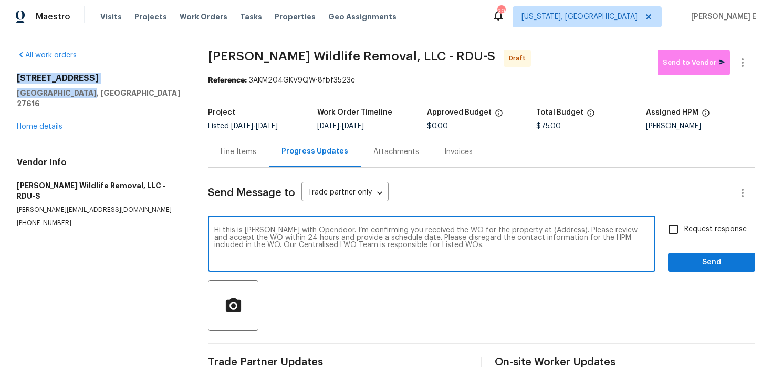
click at [549, 229] on textarea "Hi this is Keerthana with Opendoor. I’m confirming you received the WO for the …" at bounding box center [431, 244] width 435 height 37
paste textarea "3321 Beech Bluff Ln Raleigh, NC 27616"
type textarea "Hi this is Keerthana with Opendoor. I’m confirming you received the WO for the …"
click at [707, 234] on span "Request response" at bounding box center [715, 229] width 63 height 11
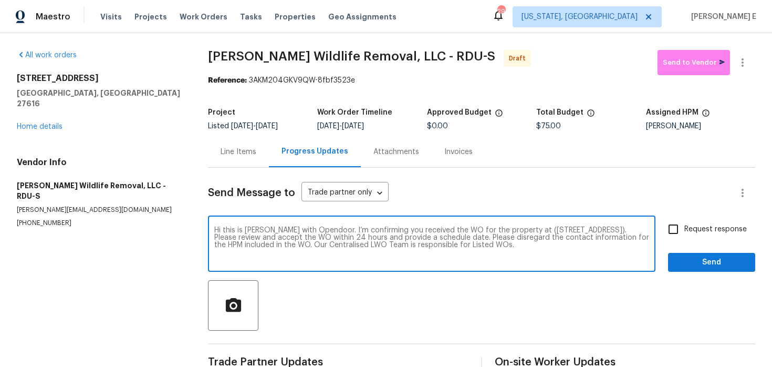
click at [684, 234] on input "Request response" at bounding box center [673, 229] width 22 height 22
checkbox input "true"
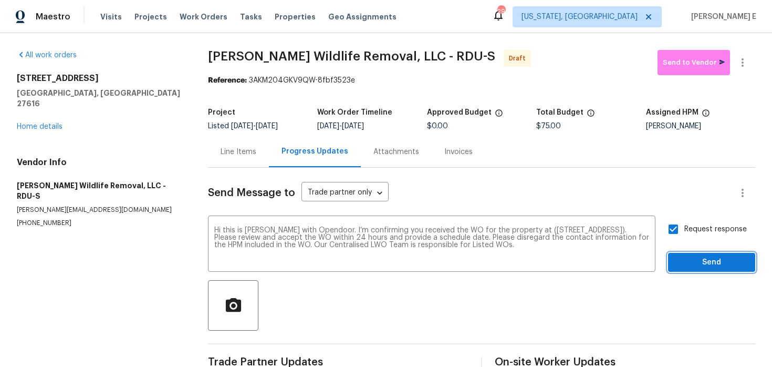
click at [704, 254] on button "Send" at bounding box center [711, 262] width 87 height 19
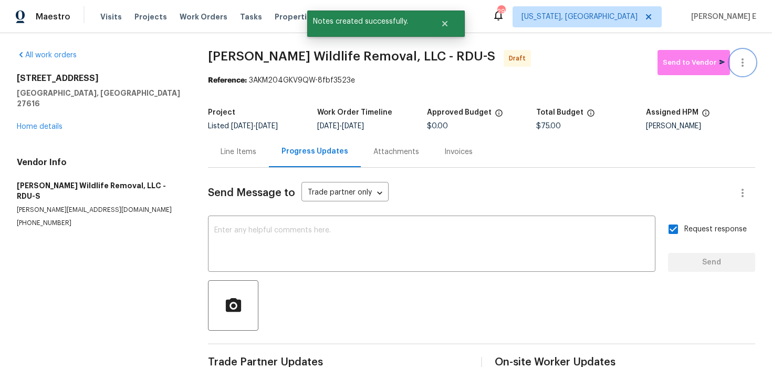
click at [744, 69] on button "button" at bounding box center [742, 62] width 25 height 25
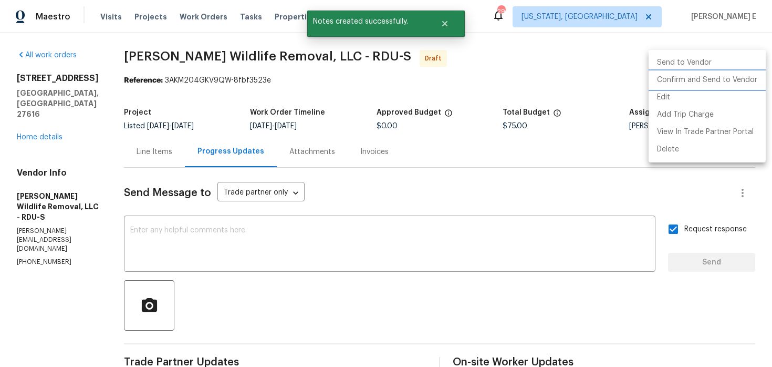
click at [707, 78] on li "Confirm and Send to Vendor" at bounding box center [707, 79] width 117 height 17
click at [450, 115] on div at bounding box center [386, 183] width 772 height 367
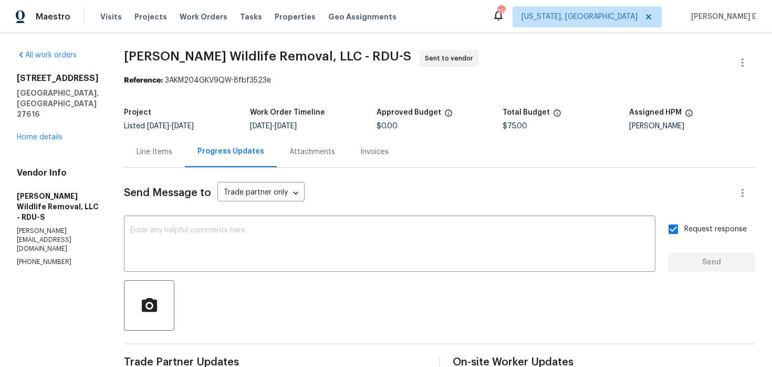
click at [131, 65] on span "Wildman Wildlife Removal, LLC - RDU-S Sent to vendor" at bounding box center [427, 62] width 606 height 25
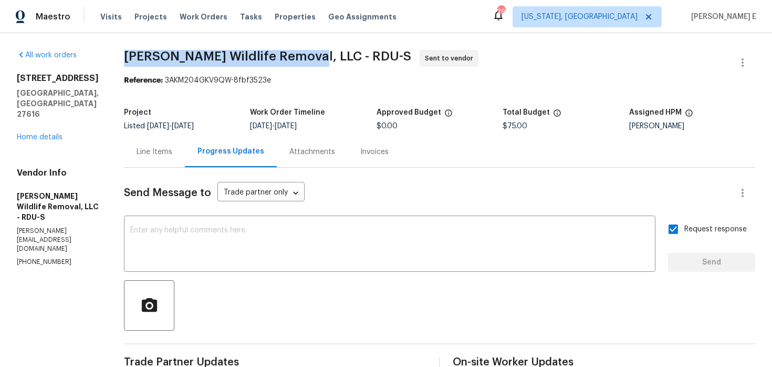
drag, startPoint x: 123, startPoint y: 57, endPoint x: 307, endPoint y: 57, distance: 184.4
click at [307, 57] on span "Wildman Wildlife Removal, LLC - RDU-S" at bounding box center [267, 56] width 287 height 13
copy span "Wildman Wildlife Removal, LLC"
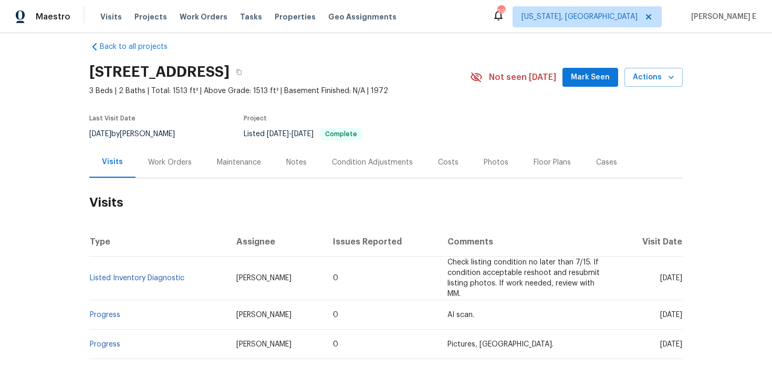
scroll to position [13, 0]
click at [170, 164] on div "Work Orders" at bounding box center [170, 162] width 44 height 11
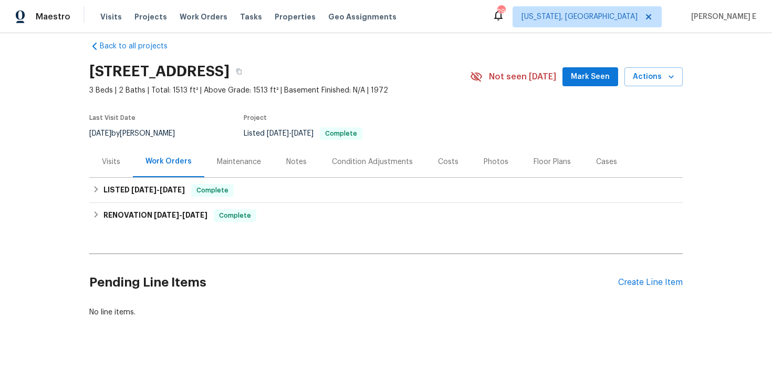
scroll to position [35, 0]
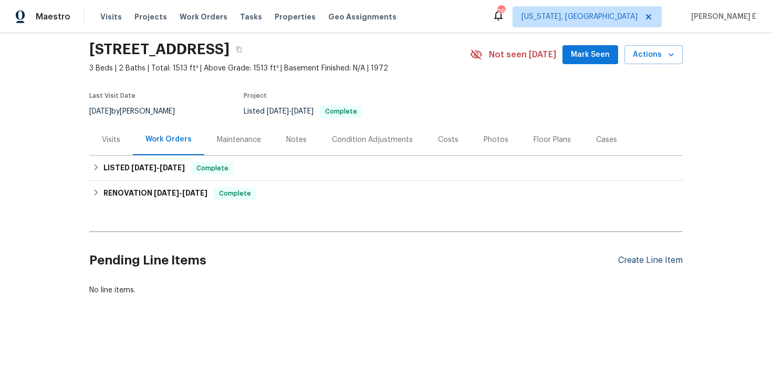
click at [659, 257] on div "Create Line Item" at bounding box center [650, 260] width 65 height 10
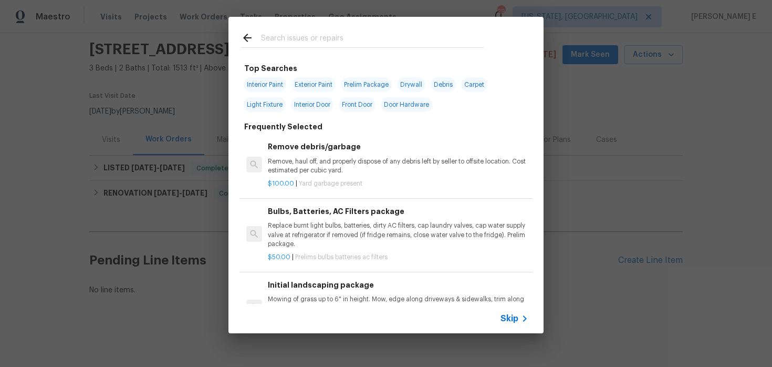
click at [515, 326] on div "Skip" at bounding box center [386, 318] width 315 height 29
click at [510, 314] on span "Skip" at bounding box center [510, 318] width 18 height 11
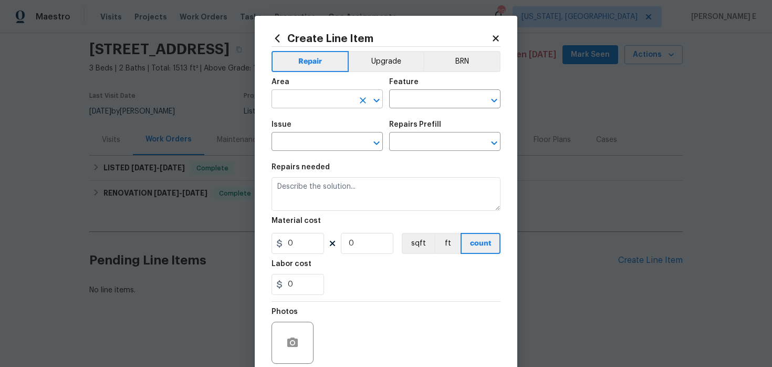
click at [310, 101] on input "text" at bounding box center [313, 100] width 82 height 16
type input "Interior Overall"
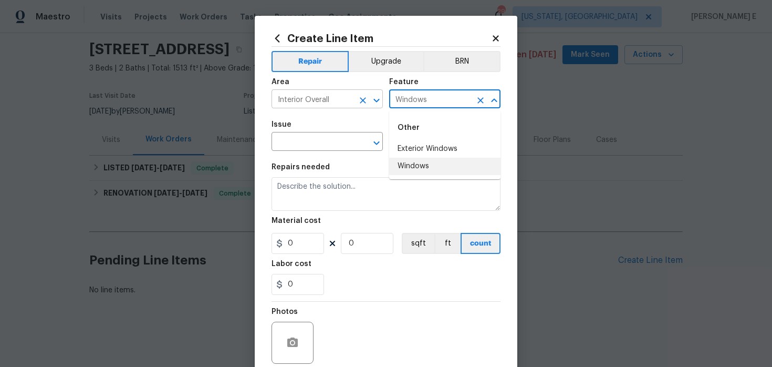
type input "Windows"
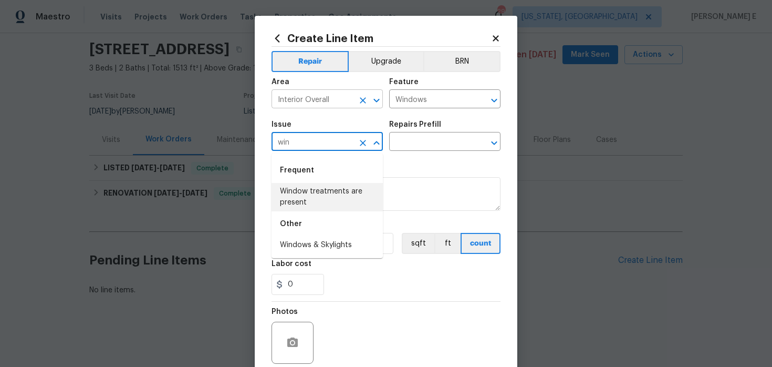
type input "win"
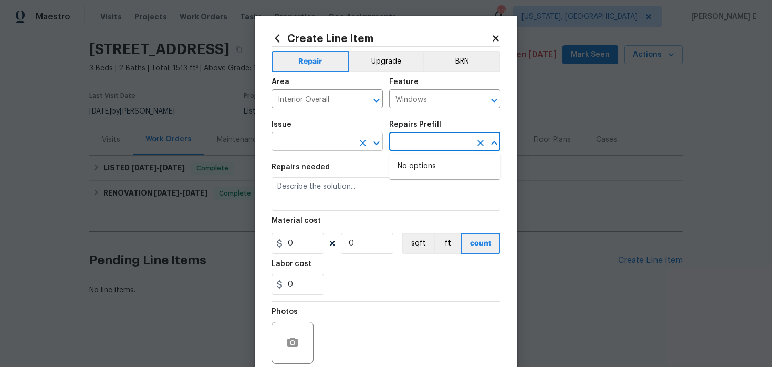
click at [314, 144] on input "text" at bounding box center [313, 142] width 82 height 16
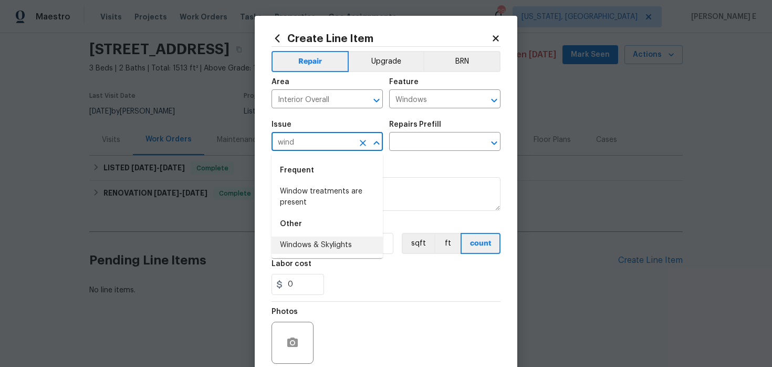
click at [322, 247] on li "Windows & Skylights" at bounding box center [327, 244] width 111 height 17
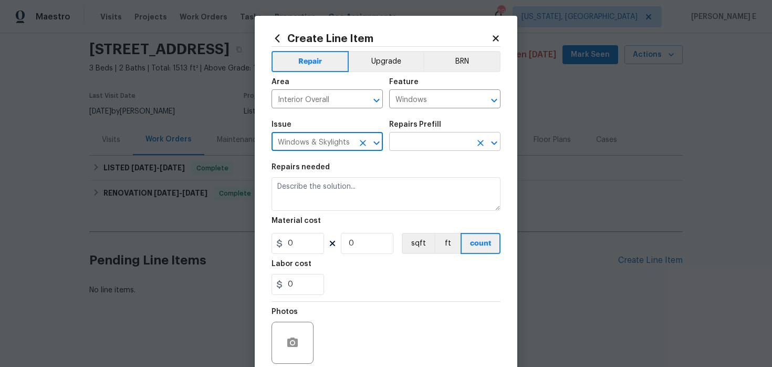
type input "Windows & Skylights"
click at [411, 143] on input "text" at bounding box center [430, 142] width 82 height 16
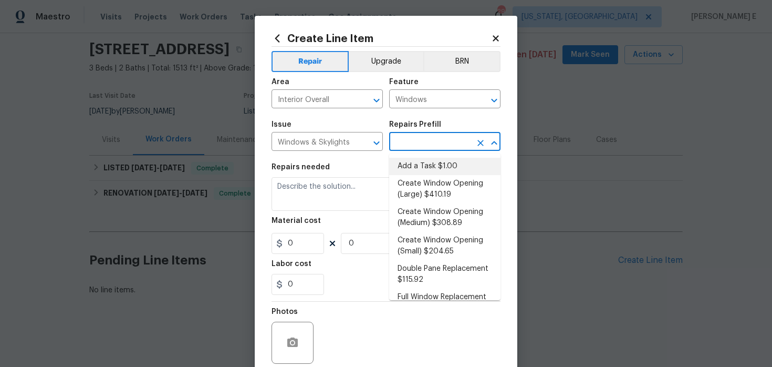
click at [420, 164] on li "Add a Task $1.00" at bounding box center [444, 166] width 111 height 17
type input "Add a Task $1.00"
type textarea "HPM to detail"
type input "1"
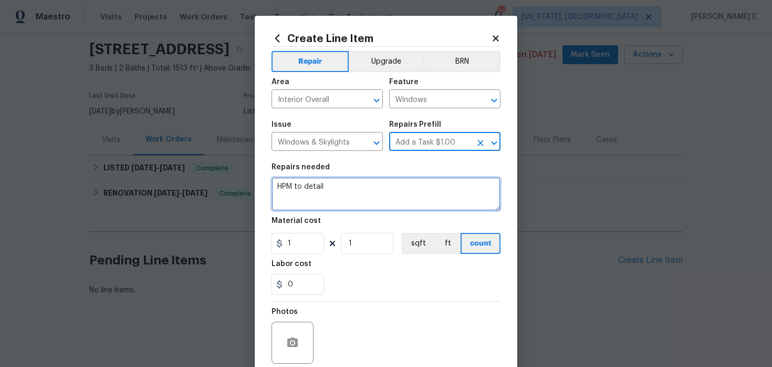
click at [358, 198] on textarea "HPM to detail" at bounding box center [386, 194] width 229 height 34
paste textarea "Received Feedback stating "unable to operate the windows and sliding doors. Ple…"
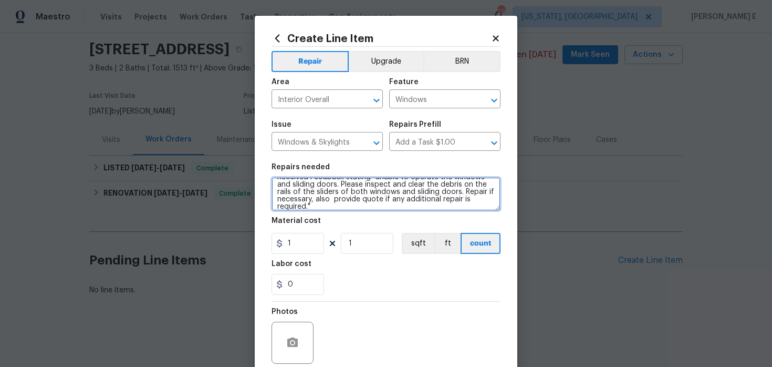
scroll to position [0, 0]
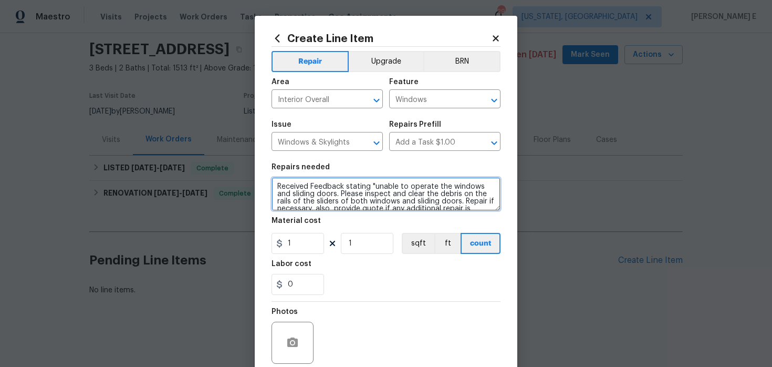
type textarea "Received Feedback stating "unable to operate the windows and sliding doors. Ple…"
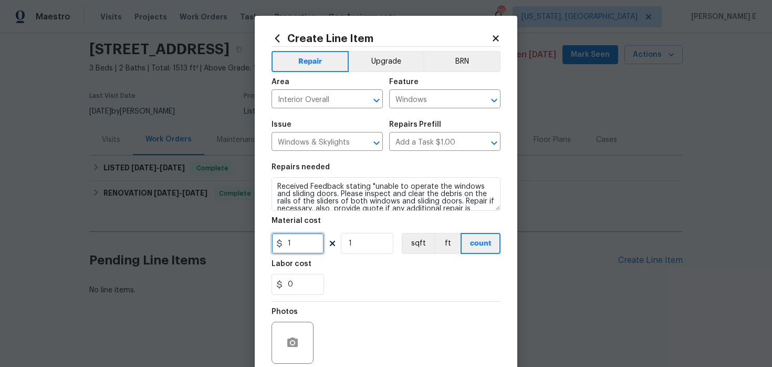
drag, startPoint x: 292, startPoint y: 244, endPoint x: 265, endPoint y: 244, distance: 27.3
click at [265, 244] on div "Create Line Item Repair Upgrade BRN Area Interior Overall ​ Feature Windows ​ I…" at bounding box center [386, 226] width 263 height 421
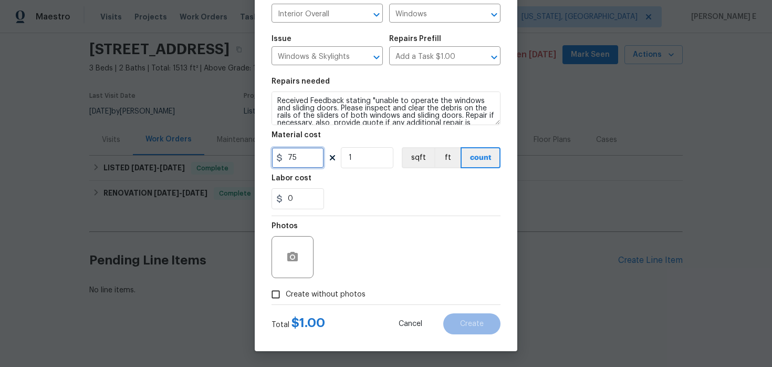
type input "75"
click at [326, 296] on span "Create without photos" at bounding box center [326, 294] width 80 height 11
click at [286, 296] on input "Create without photos" at bounding box center [276, 294] width 20 height 20
checkbox input "true"
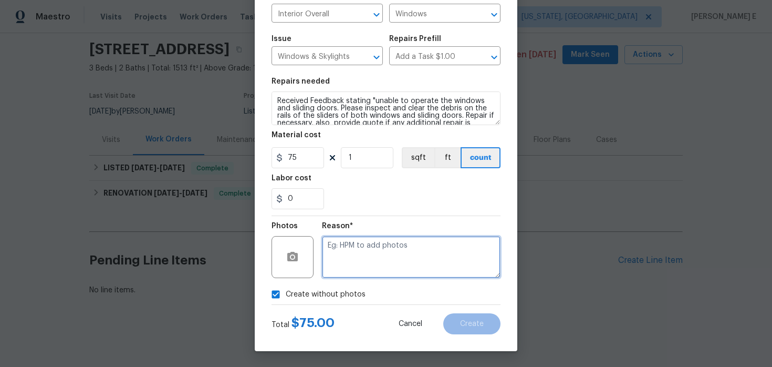
click at [363, 263] on textarea at bounding box center [411, 257] width 179 height 42
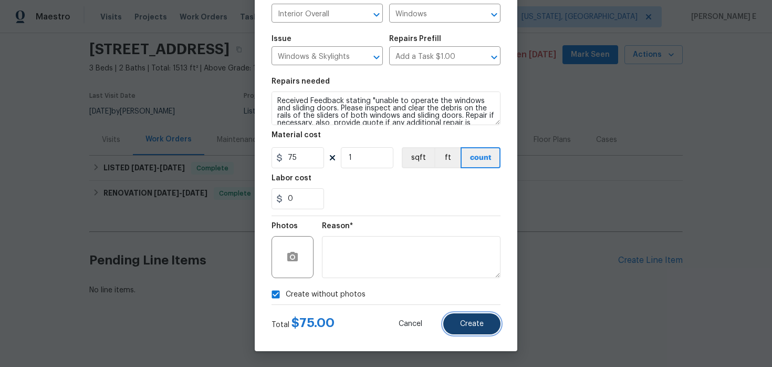
click at [470, 320] on span "Create" at bounding box center [472, 324] width 24 height 8
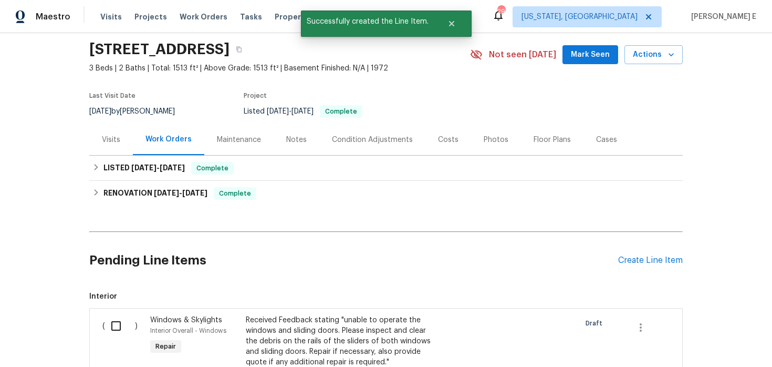
scroll to position [197, 0]
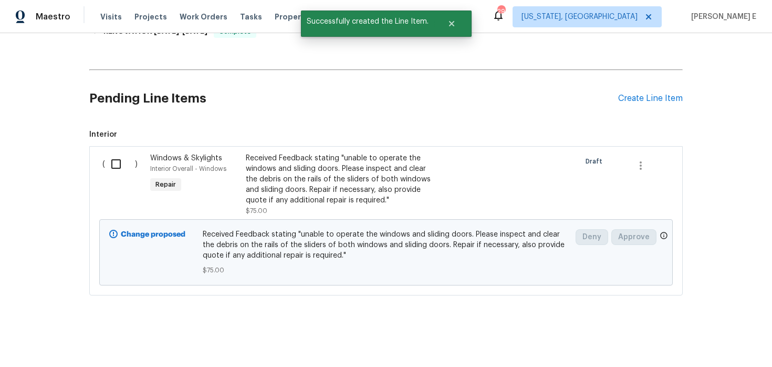
click at [114, 153] on input "checkbox" at bounding box center [120, 164] width 30 height 22
checkbox input "true"
click at [719, 349] on button "Create Work Order" at bounding box center [712, 340] width 87 height 19
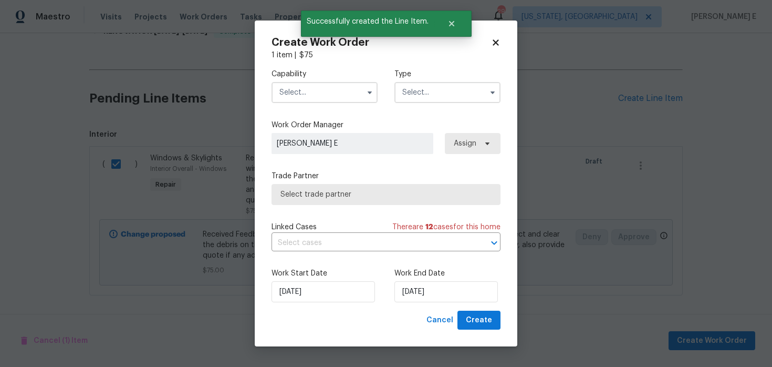
click at [323, 98] on input "text" at bounding box center [325, 92] width 106 height 21
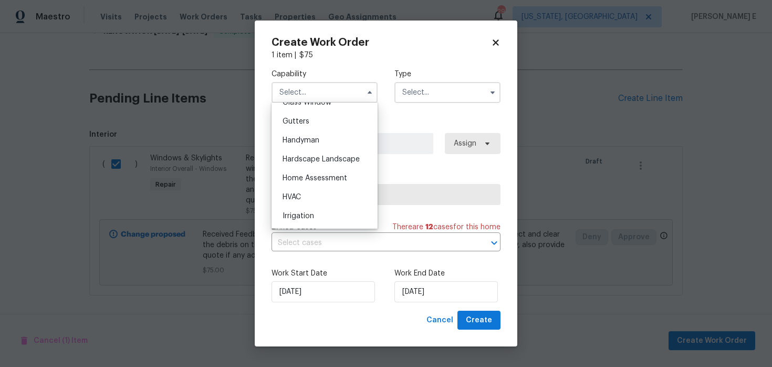
scroll to position [562, 0]
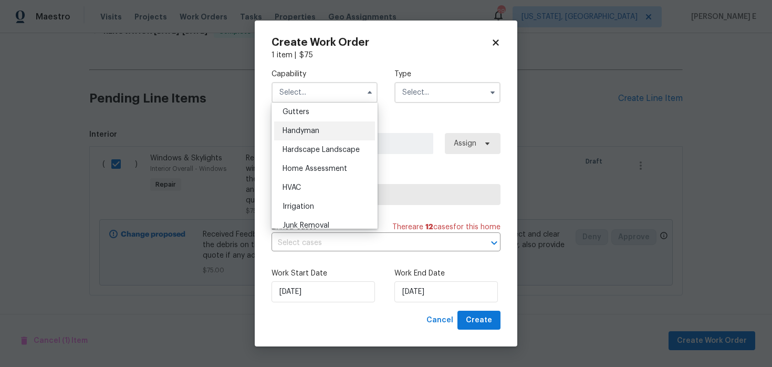
click at [304, 130] on span "Handyman" at bounding box center [301, 130] width 37 height 7
type input "Handyman"
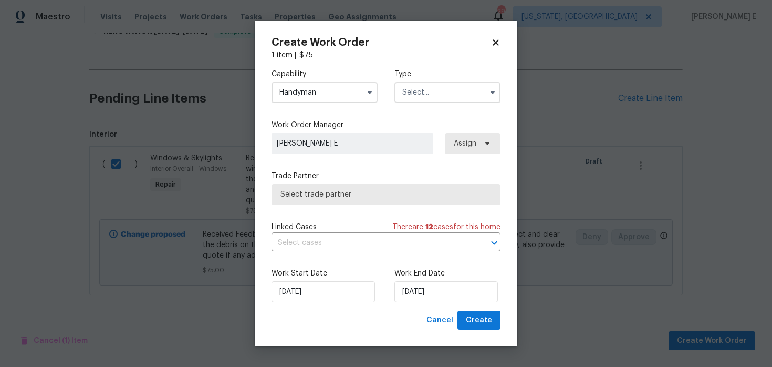
click at [414, 95] on input "text" at bounding box center [447, 92] width 106 height 21
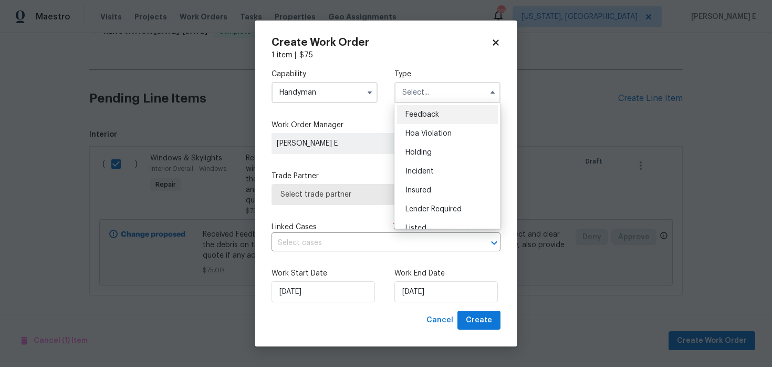
click at [418, 112] on span "Feedback" at bounding box center [423, 114] width 34 height 7
type input "Feedback"
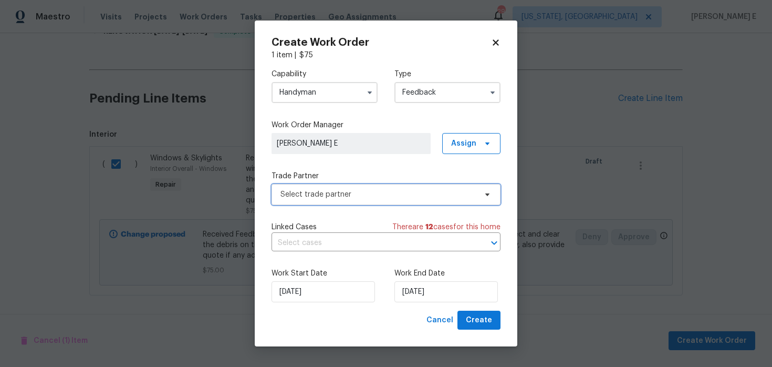
click at [317, 196] on span "Select trade partner" at bounding box center [379, 194] width 196 height 11
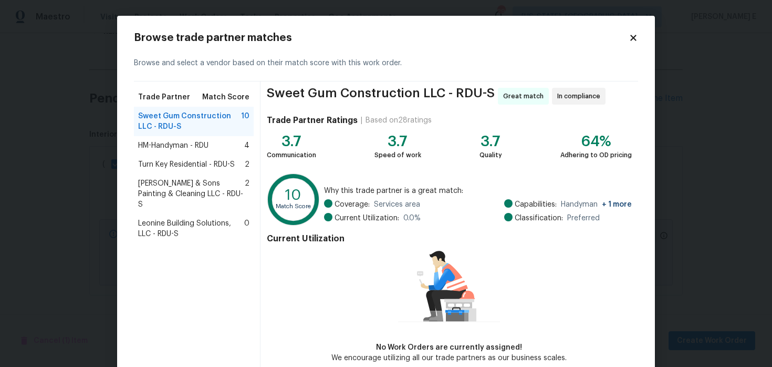
click at [158, 147] on span "HM-Handyman - RDU" at bounding box center [173, 145] width 70 height 11
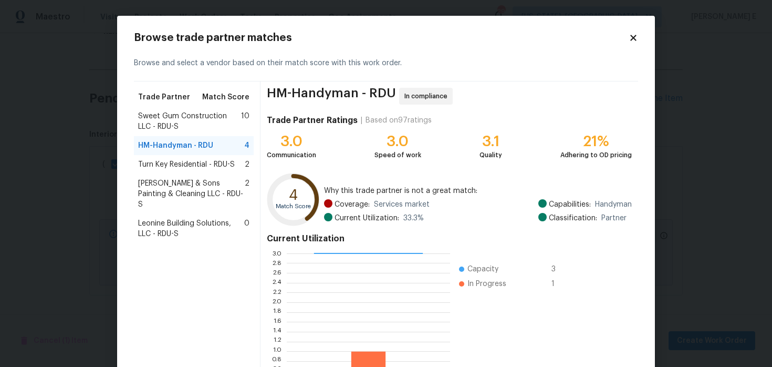
scroll to position [97, 0]
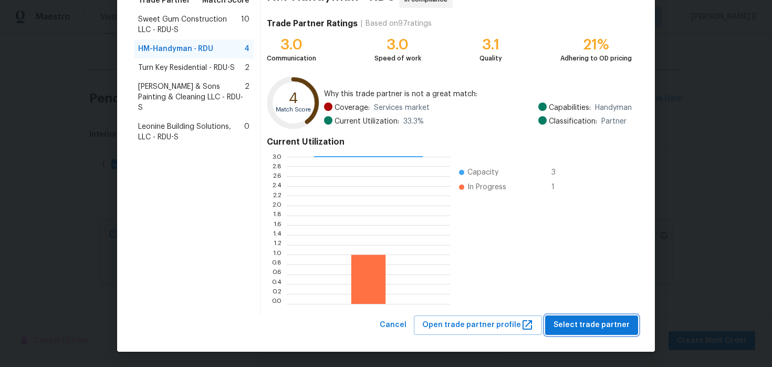
click at [587, 329] on span "Select trade partner" at bounding box center [592, 324] width 76 height 13
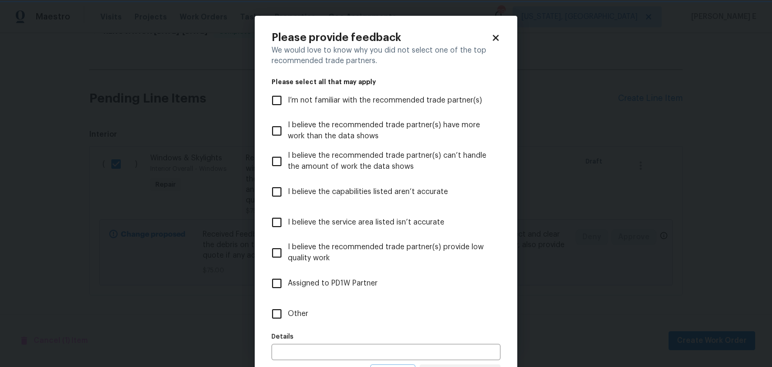
scroll to position [0, 0]
click at [375, 323] on label "Other" at bounding box center [379, 313] width 226 height 30
click at [288, 323] on input "Other" at bounding box center [277, 314] width 22 height 22
checkbox input "true"
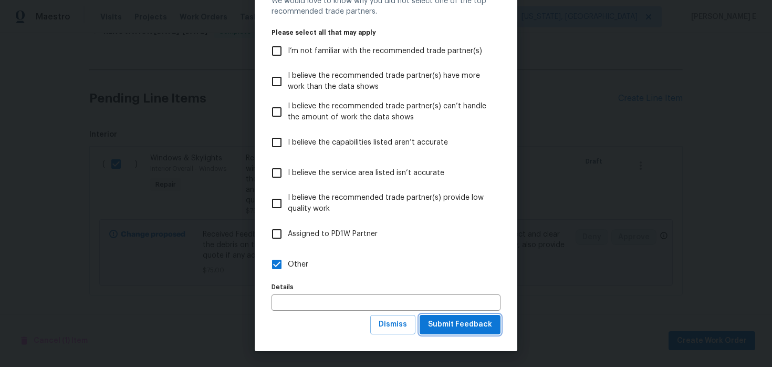
click at [455, 326] on span "Submit Feedback" at bounding box center [460, 324] width 64 height 13
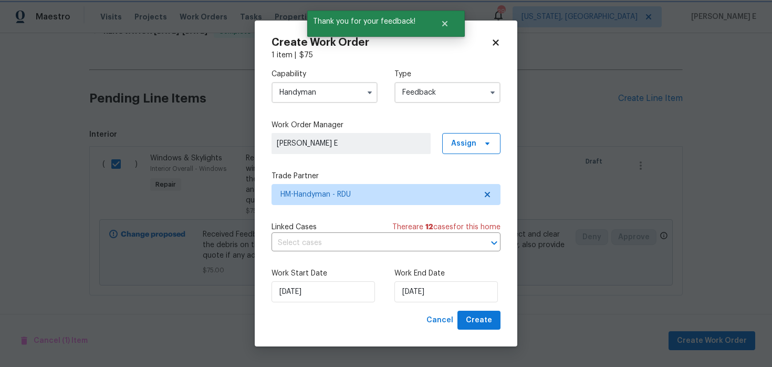
scroll to position [0, 0]
click at [418, 286] on input "12/08/2025" at bounding box center [445, 291] width 103 height 21
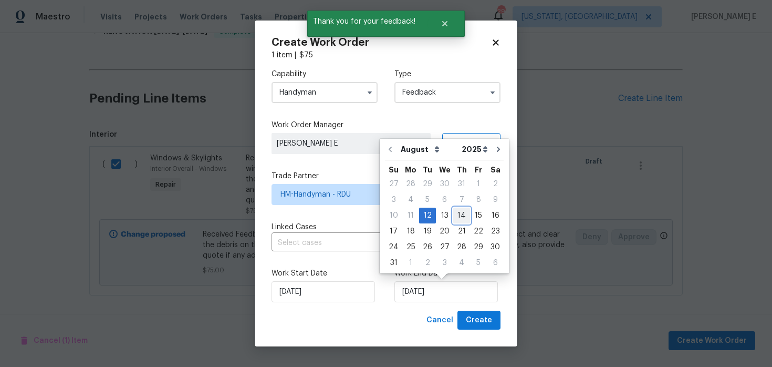
click at [458, 210] on div "14" at bounding box center [461, 215] width 17 height 15
type input "14/08/2025"
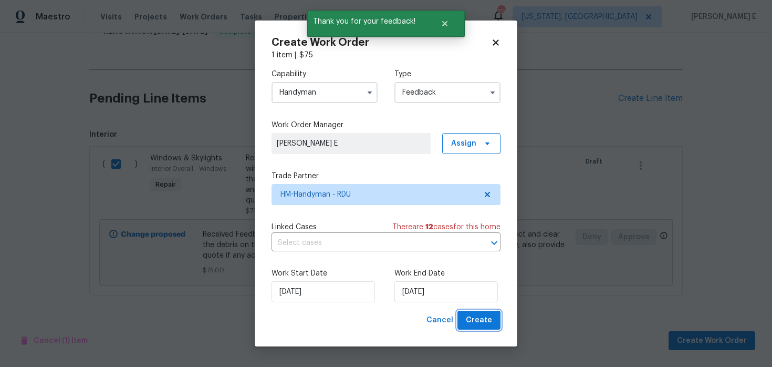
click at [479, 320] on span "Create" at bounding box center [479, 320] width 26 height 13
checkbox input "false"
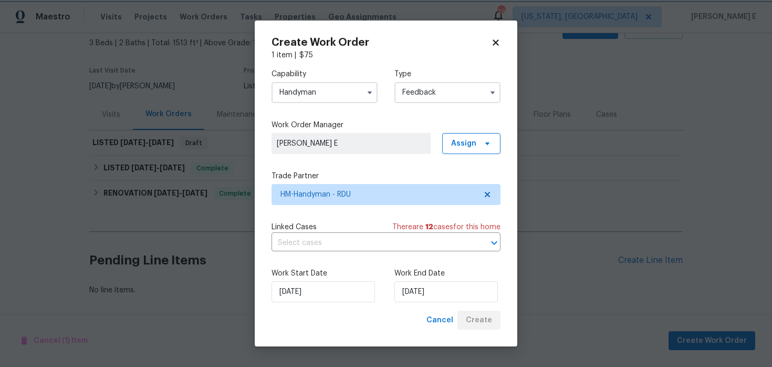
scroll to position [60, 0]
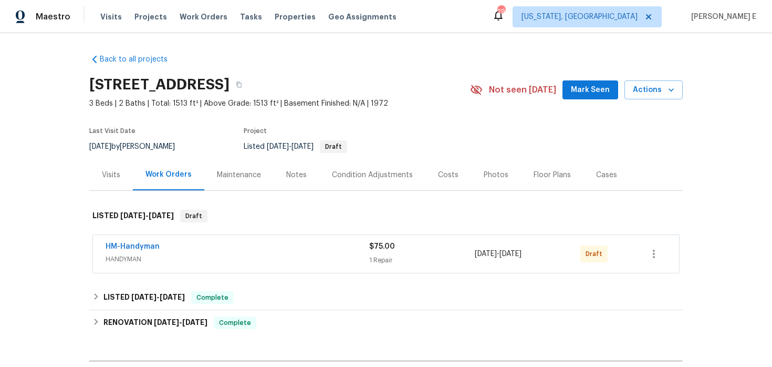
scroll to position [26, 0]
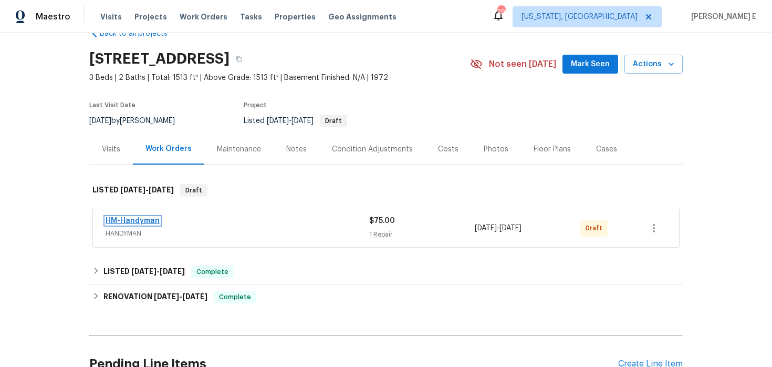
click at [141, 219] on link "HM-Handyman" at bounding box center [133, 220] width 54 height 7
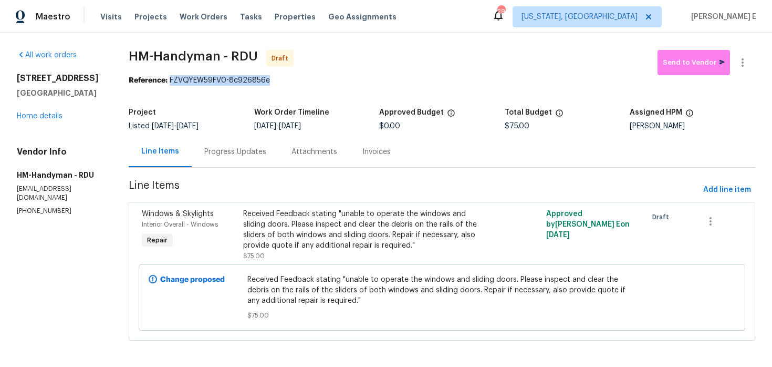
drag, startPoint x: 176, startPoint y: 81, endPoint x: 277, endPoint y: 82, distance: 101.4
click at [277, 82] on div "Reference: FZVQYEW59FV0-8c926856e" at bounding box center [442, 80] width 627 height 11
copy div "FZVQYEW59FV0-8c926856e"
click at [255, 156] on div "Progress Updates" at bounding box center [235, 152] width 62 height 11
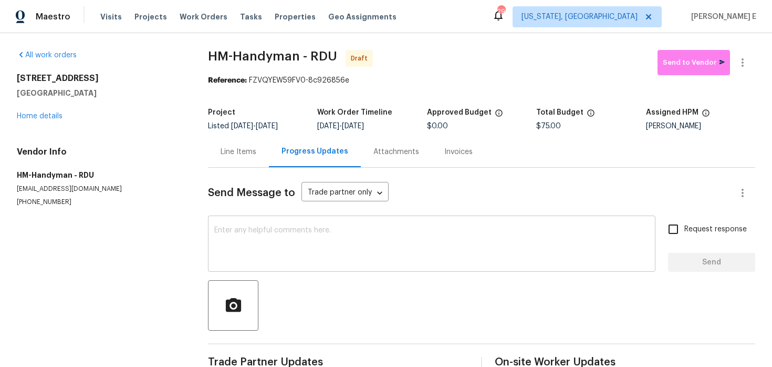
click at [253, 252] on textarea at bounding box center [431, 244] width 435 height 37
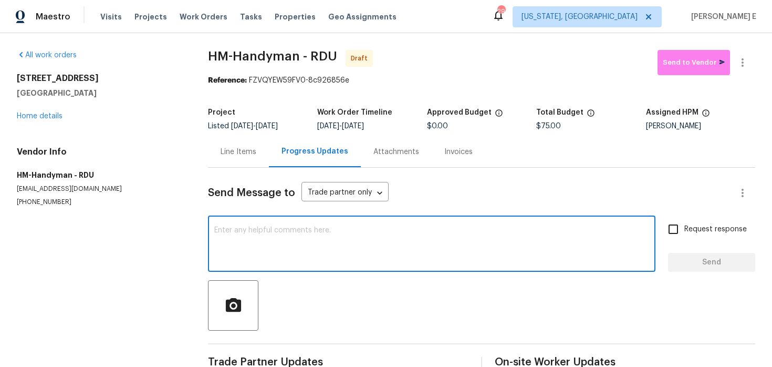
paste textarea "Hi this is [PERSON_NAME] with Opendoor. I’m confirming you received the WO for …"
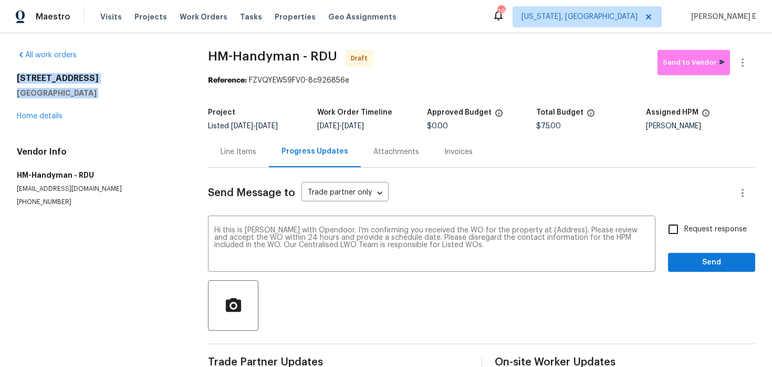
drag, startPoint x: 18, startPoint y: 76, endPoint x: 84, endPoint y: 102, distance: 70.5
click at [84, 102] on div "[STREET_ADDRESS] Home details" at bounding box center [100, 97] width 166 height 48
copy div "[STREET_ADDRESS]"
click at [545, 231] on textarea "Hi this is [PERSON_NAME] with Opendoor. I’m confirming you received the WO for …" at bounding box center [431, 244] width 435 height 37
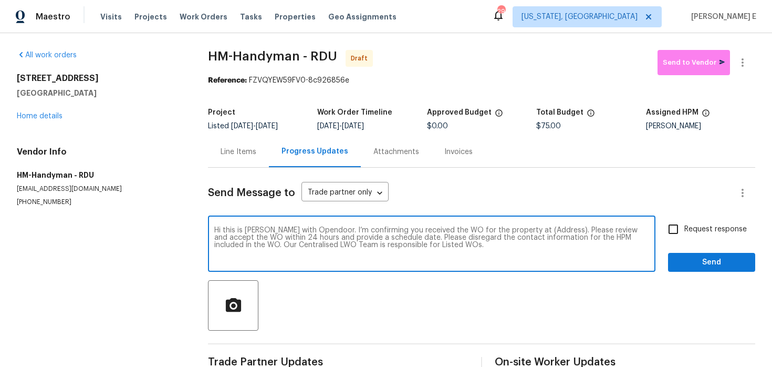
paste textarea "[STREET_ADDRESS]"
type textarea "Hi this is [PERSON_NAME] with Opendoor. I’m confirming you received the WO for …"
click at [680, 238] on input "Request response" at bounding box center [673, 229] width 22 height 22
checkbox input "true"
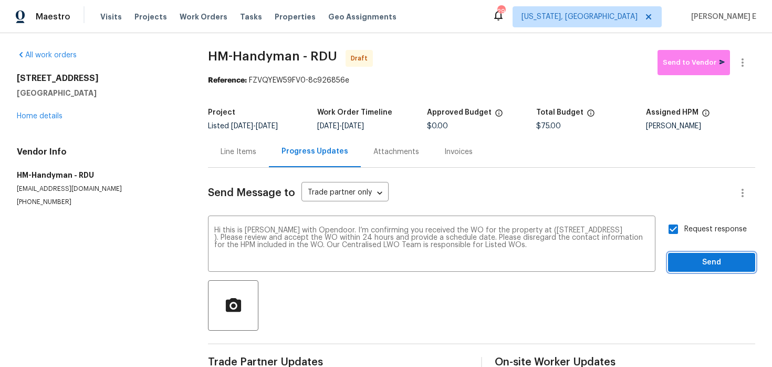
click at [687, 263] on span "Send" at bounding box center [712, 262] width 70 height 13
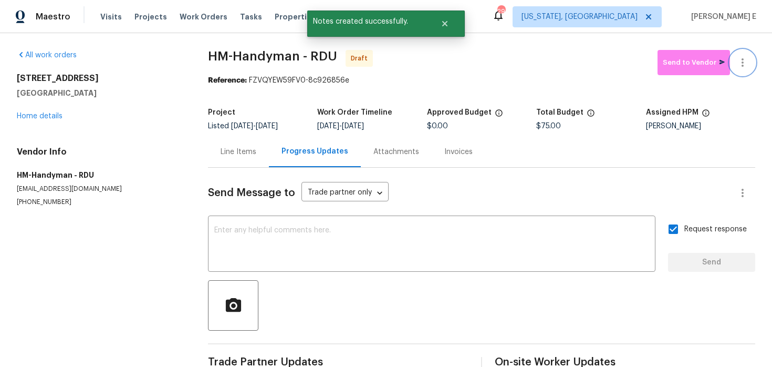
click at [744, 68] on icon "button" at bounding box center [742, 62] width 13 height 13
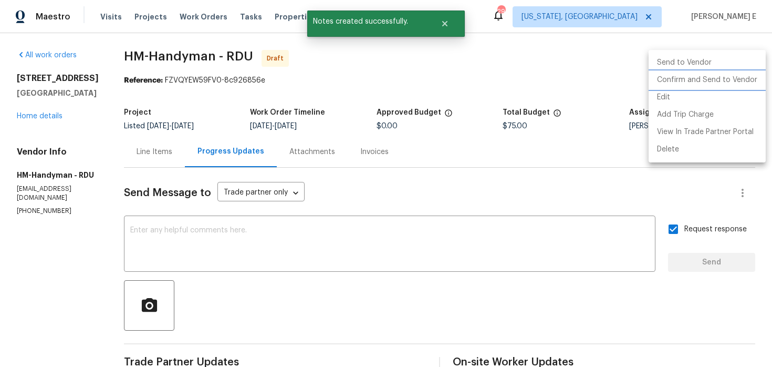
click at [703, 85] on li "Confirm and Send to Vendor" at bounding box center [707, 79] width 117 height 17
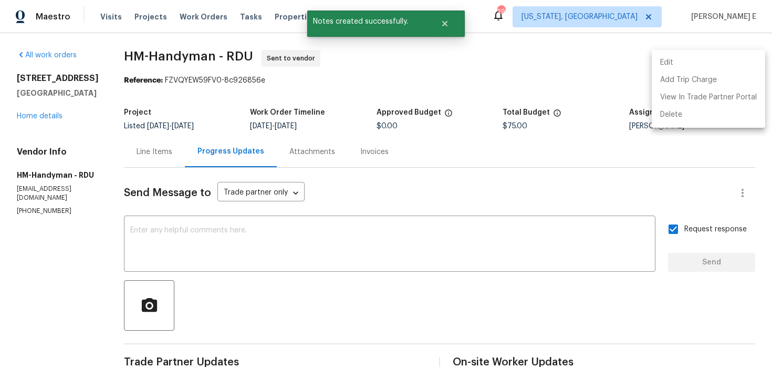
click at [499, 115] on div at bounding box center [386, 183] width 772 height 367
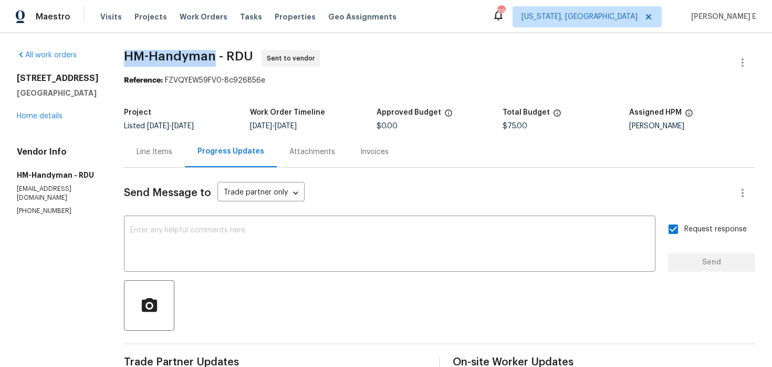
drag, startPoint x: 131, startPoint y: 56, endPoint x: 221, endPoint y: 56, distance: 89.3
click at [221, 56] on div "All work orders [STREET_ADDRESS] Home details Vendor Info HM-Handyman - RDU [EM…" at bounding box center [386, 248] width 772 height 430
copy span "HM-Handyman"
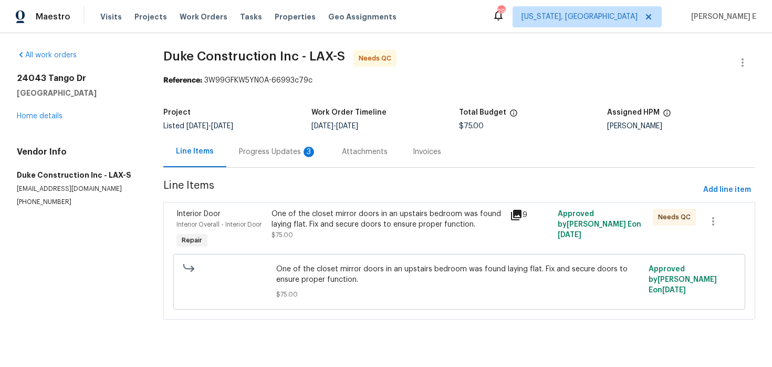
click at [281, 161] on div "Progress Updates 3" at bounding box center [277, 151] width 103 height 31
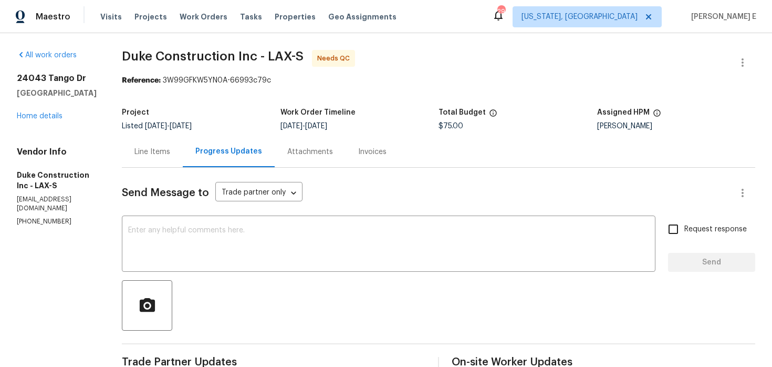
click at [179, 143] on div "Line Items" at bounding box center [152, 151] width 61 height 31
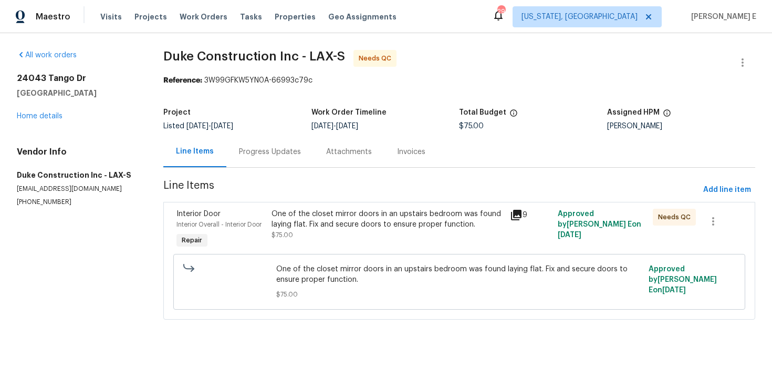
click at [266, 147] on div "Progress Updates" at bounding box center [270, 152] width 62 height 11
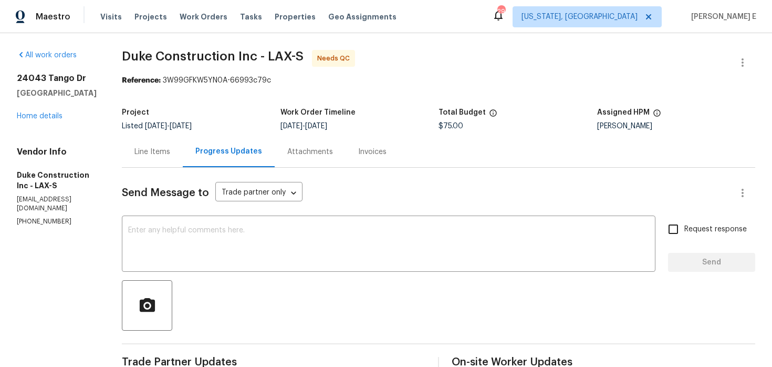
click at [153, 145] on div "Line Items" at bounding box center [152, 151] width 61 height 31
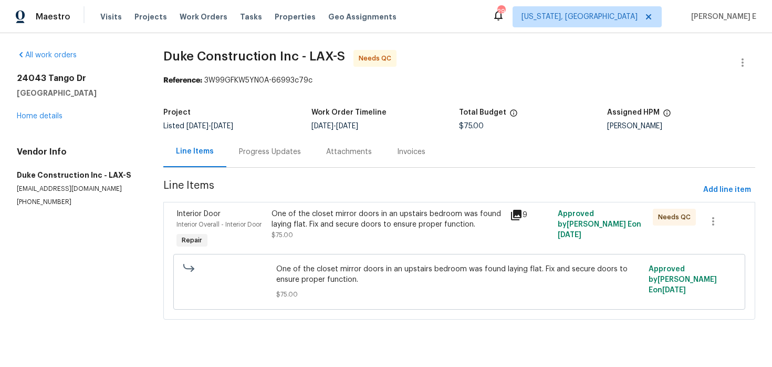
click at [338, 224] on div "One of the closet mirror doors in an upstairs bedroom was found laying flat. Fi…" at bounding box center [388, 219] width 232 height 21
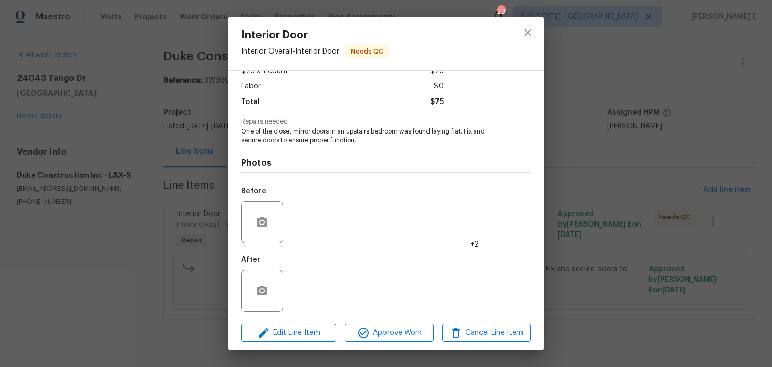
scroll to position [74, 0]
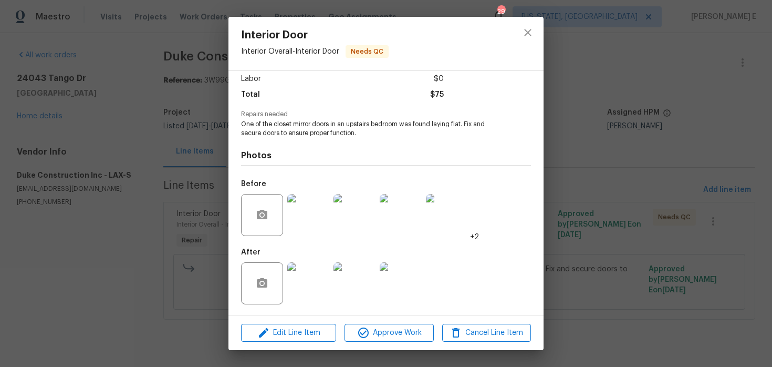
click at [302, 225] on img at bounding box center [308, 215] width 42 height 42
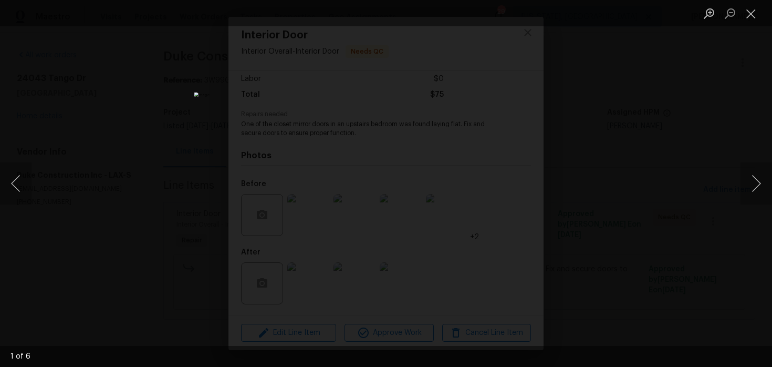
click at [595, 134] on div "Lightbox" at bounding box center [386, 183] width 772 height 367
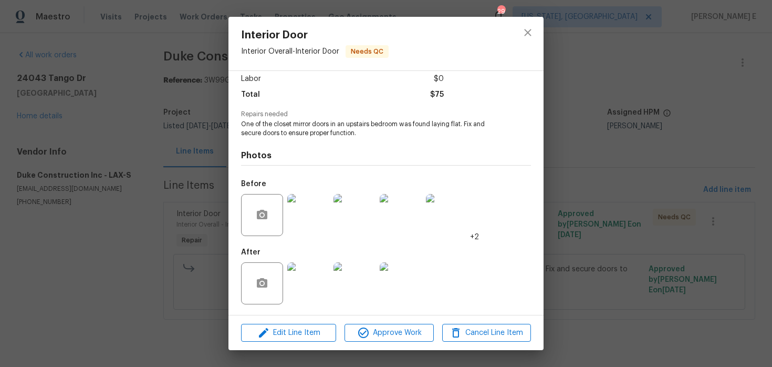
click at [317, 281] on img at bounding box center [308, 283] width 42 height 42
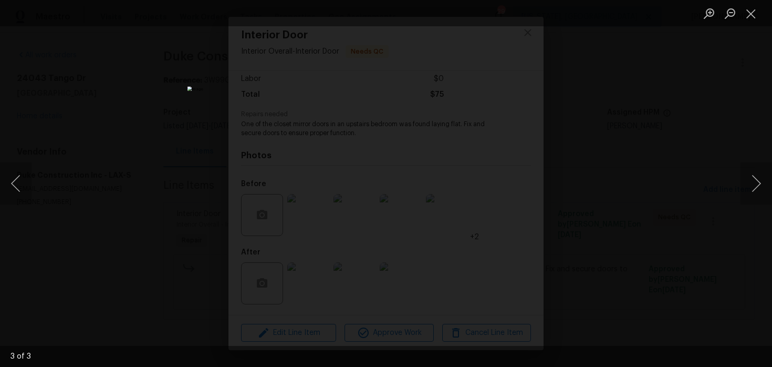
click at [570, 179] on div "Lightbox" at bounding box center [386, 183] width 772 height 367
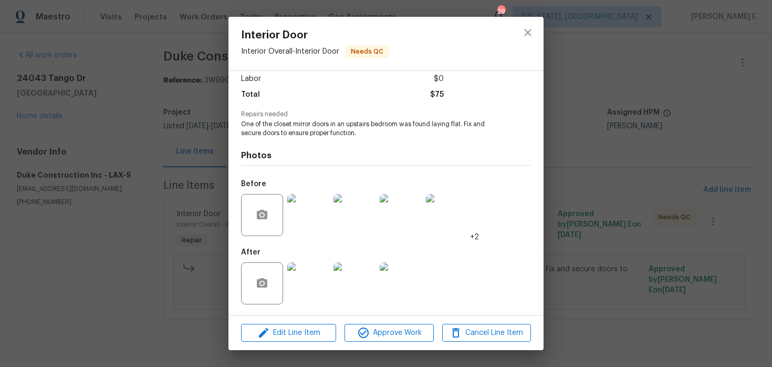
click at [570, 179] on div "Lightbox" at bounding box center [386, 183] width 772 height 367
click at [570, 179] on div "Interior Door Interior Overall - Interior Door Needs QC Vendor Duke Constructio…" at bounding box center [386, 183] width 772 height 367
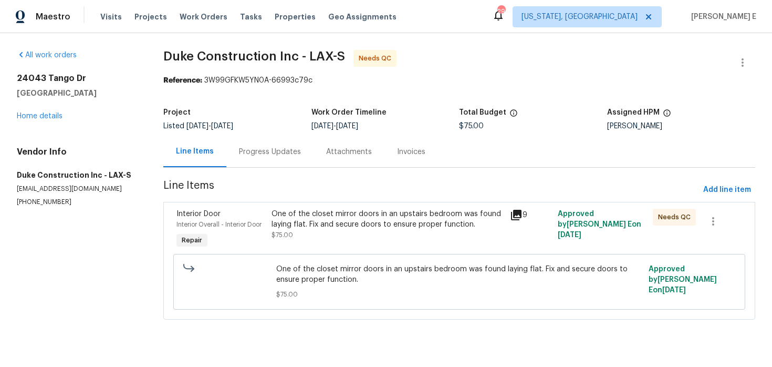
click at [267, 147] on div "Progress Updates" at bounding box center [270, 152] width 62 height 11
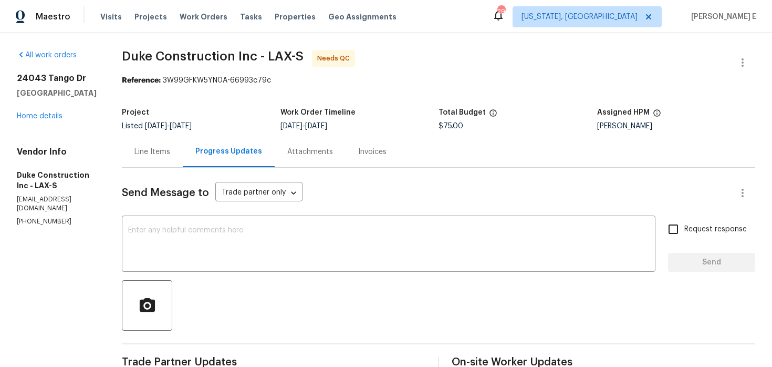
click at [170, 155] on div "Line Items" at bounding box center [152, 152] width 36 height 11
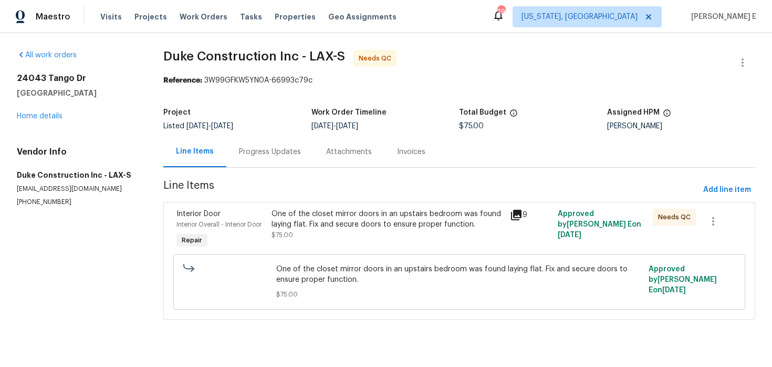
click at [337, 239] on div "One of the closet mirror doors in an upstairs bedroom was found laying flat. Fi…" at bounding box center [388, 225] width 232 height 32
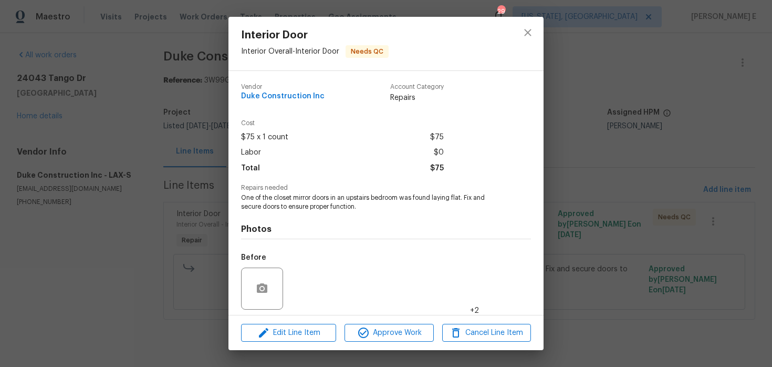
scroll to position [74, 0]
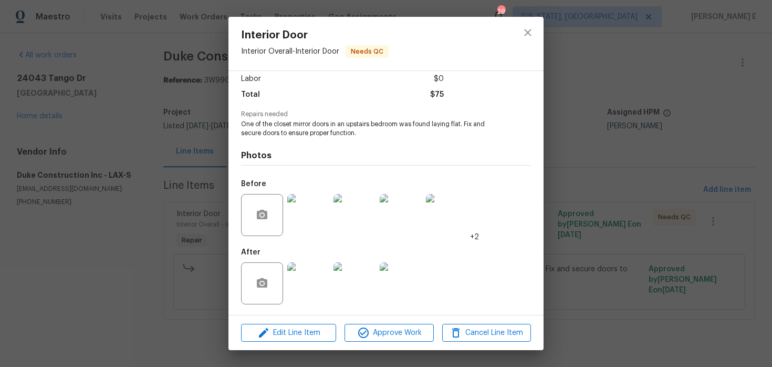
click at [272, 347] on div "Edit Line Item Approve Work Cancel Line Item" at bounding box center [386, 332] width 315 height 35
click at [277, 338] on span "Edit Line Item" at bounding box center [288, 332] width 89 height 13
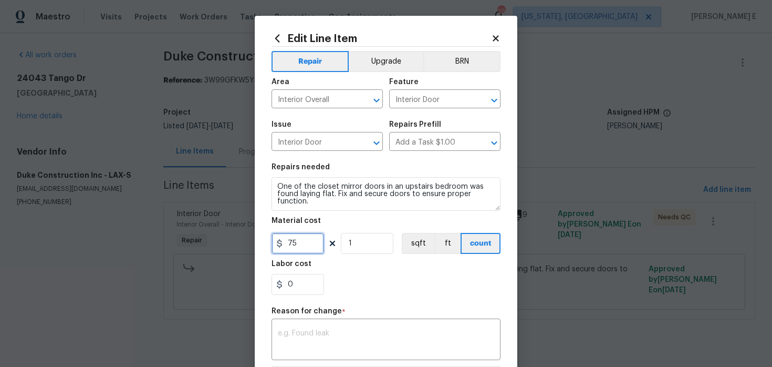
click at [297, 246] on input "75" at bounding box center [298, 243] width 53 height 21
type input "195"
click at [304, 349] on textarea at bounding box center [386, 340] width 216 height 22
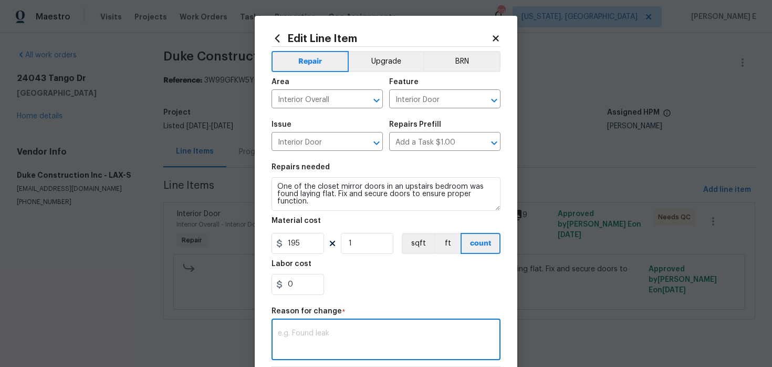
paste textarea "(KE) Updated per vendor's final cost."
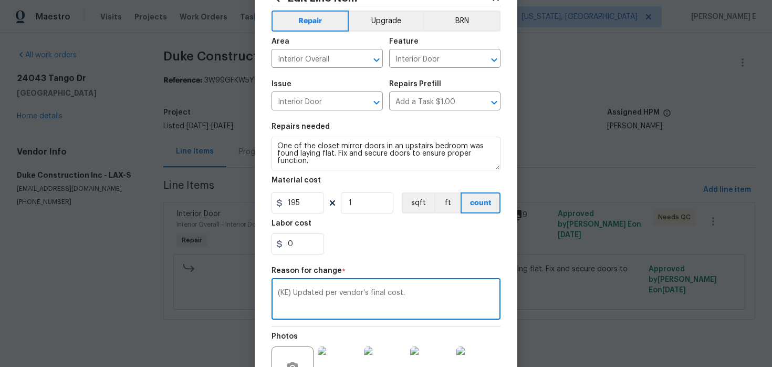
scroll to position [162, 0]
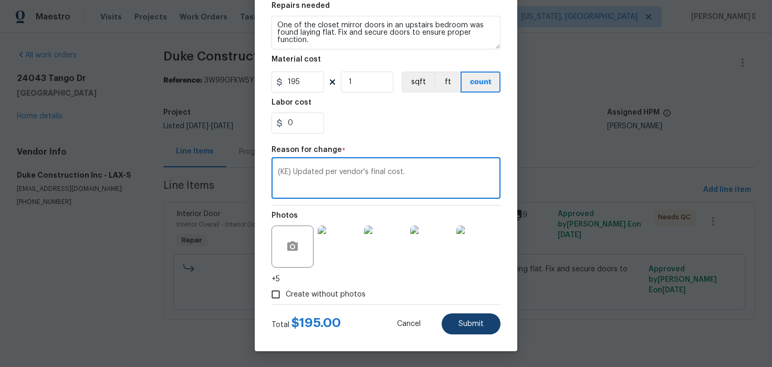
type textarea "(KE) Updated per vendor's final cost."
click at [467, 319] on button "Submit" at bounding box center [471, 323] width 59 height 21
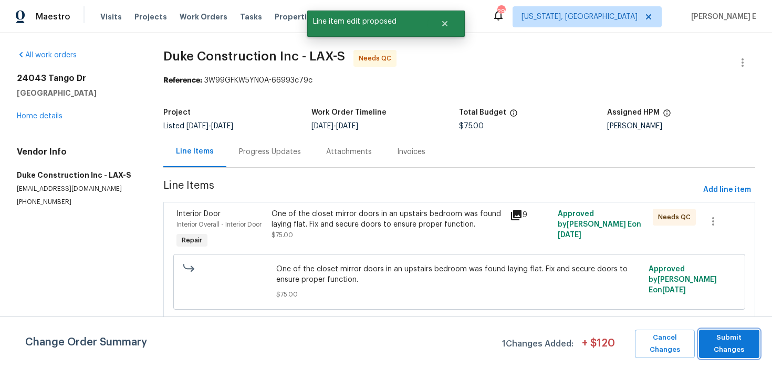
click at [736, 352] on span "Submit Changes" at bounding box center [729, 343] width 50 height 24
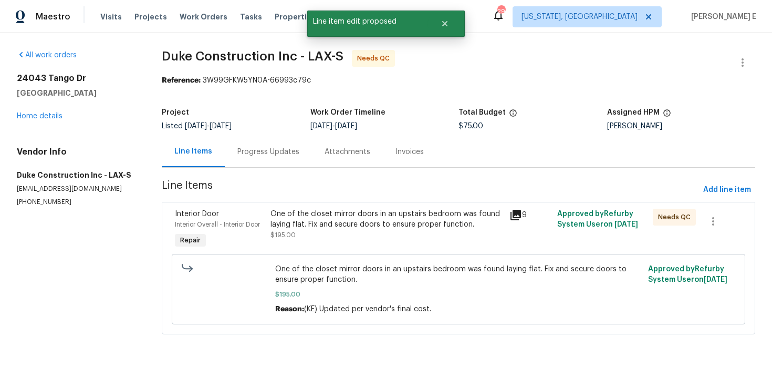
click at [269, 158] on div "Progress Updates" at bounding box center [268, 151] width 87 height 31
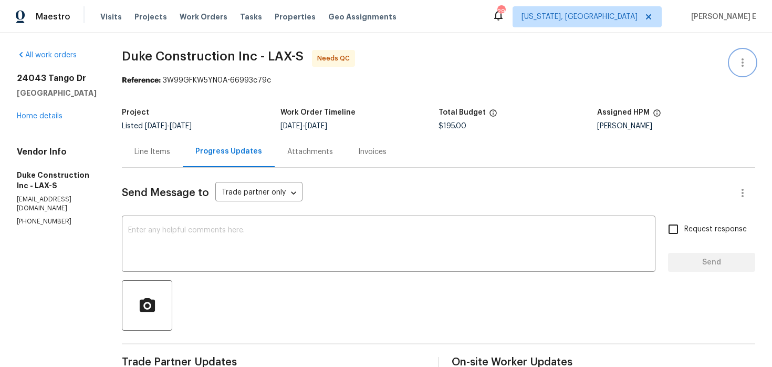
click at [731, 59] on button "button" at bounding box center [742, 62] width 25 height 25
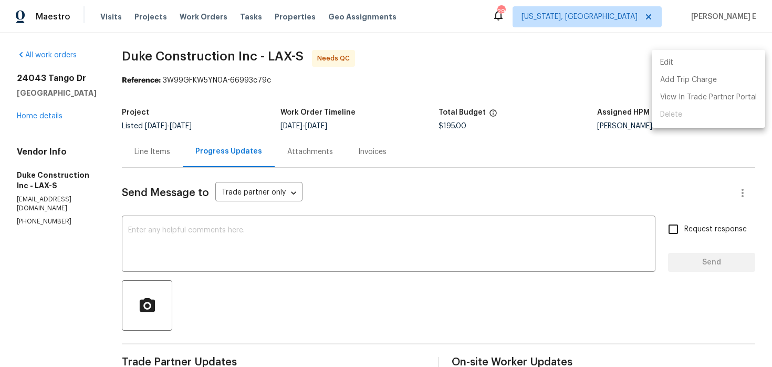
click at [669, 68] on li "Edit" at bounding box center [708, 62] width 113 height 17
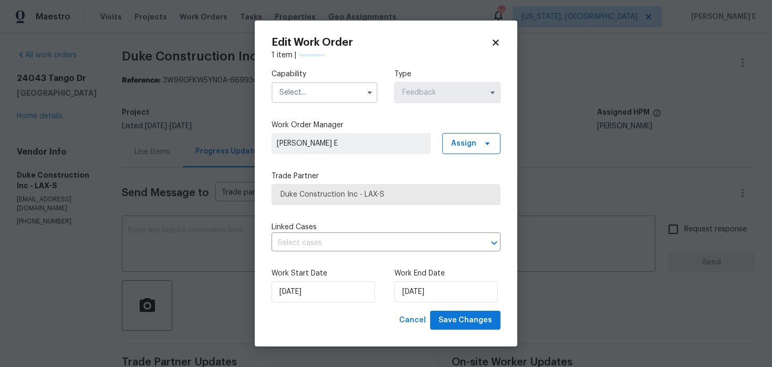
click at [296, 100] on input "text" at bounding box center [325, 92] width 106 height 21
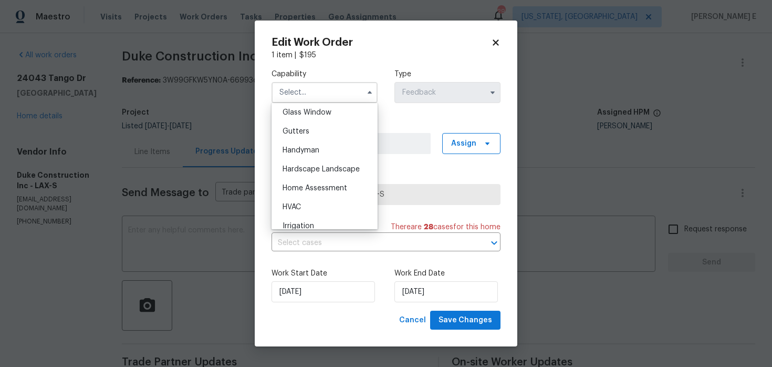
scroll to position [543, 0]
click at [312, 149] on span "Handyman" at bounding box center [301, 149] width 37 height 7
type input "Handyman"
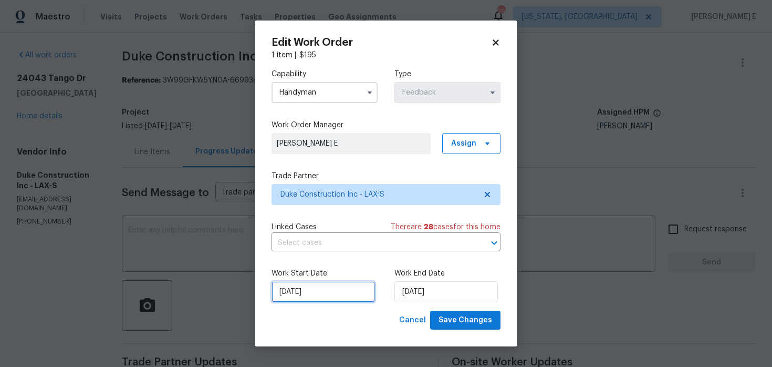
click at [310, 301] on input "11/08/2025" at bounding box center [323, 291] width 103 height 21
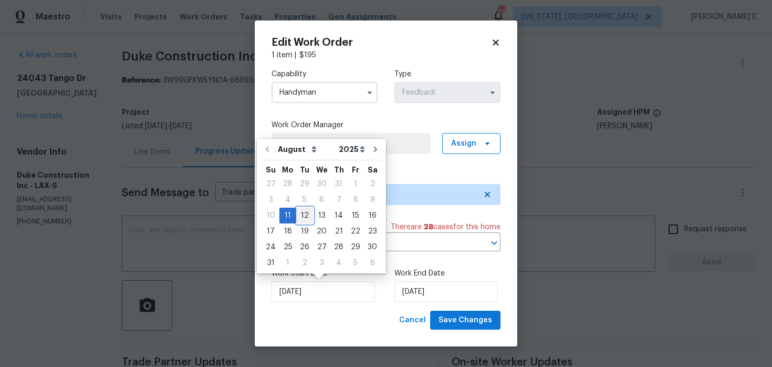
click at [305, 219] on div "12" at bounding box center [304, 215] width 17 height 15
type input "12/08/2025"
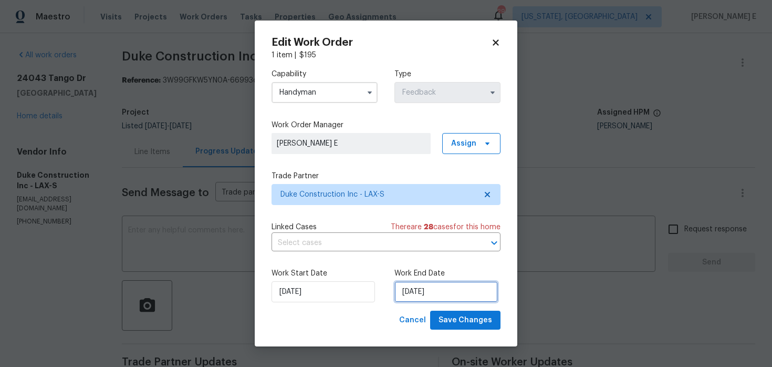
click at [437, 295] on input "13/08/2025" at bounding box center [445, 291] width 103 height 21
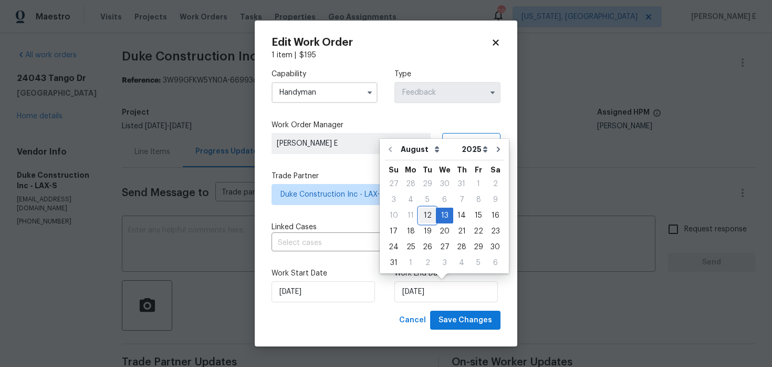
click at [424, 216] on div "12" at bounding box center [427, 215] width 17 height 15
type input "12/08/2025"
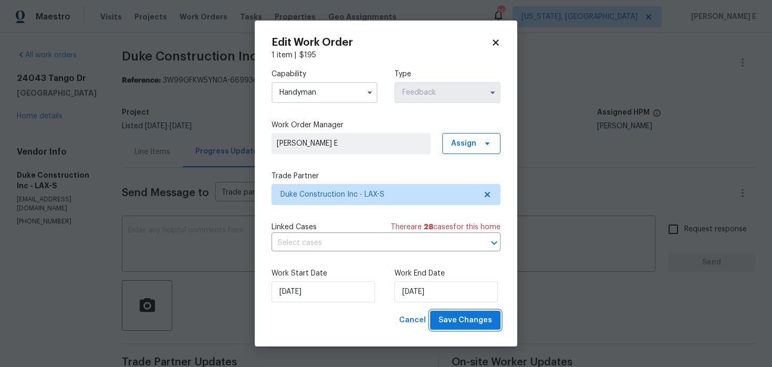
click at [453, 327] on button "Save Changes" at bounding box center [465, 319] width 70 height 19
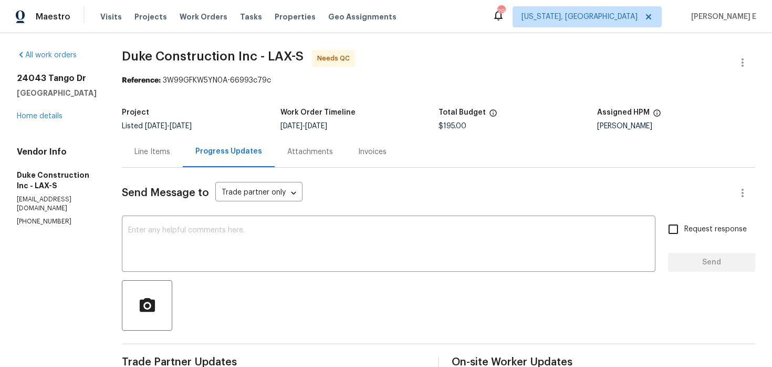
click at [168, 166] on div "Line Items" at bounding box center [152, 151] width 61 height 31
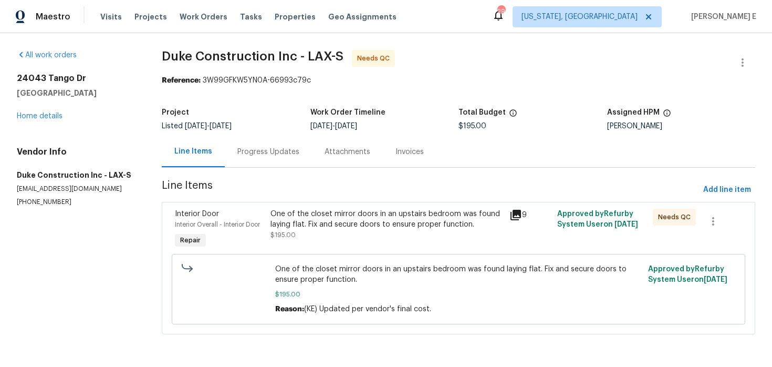
click at [358, 229] on div "One of the closet mirror doors in an upstairs bedroom was found laying flat. Fi…" at bounding box center [387, 219] width 233 height 21
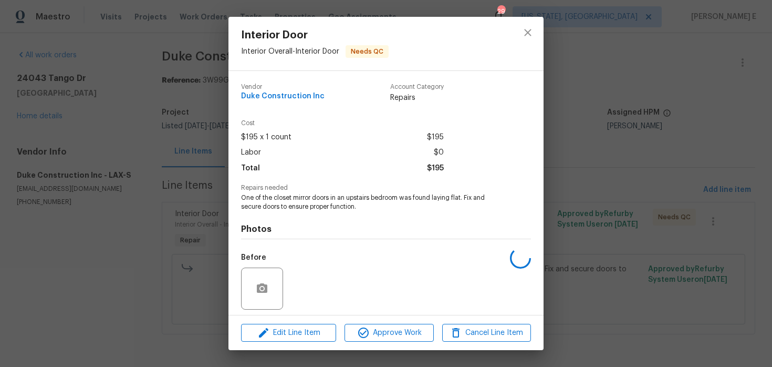
scroll to position [74, 0]
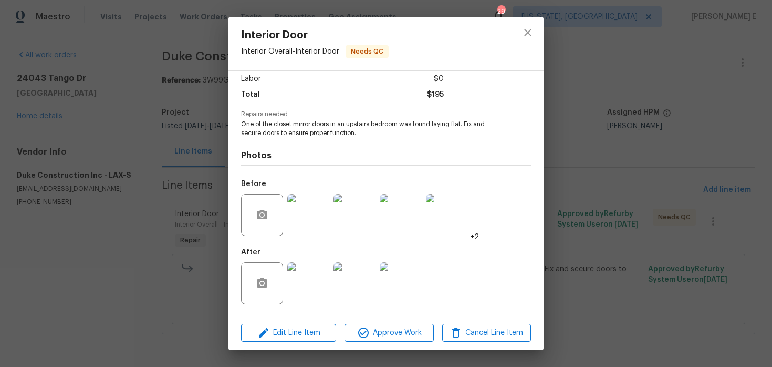
click at [355, 315] on div at bounding box center [386, 315] width 315 height 1
click at [355, 333] on span "Approve Work" at bounding box center [389, 332] width 82 height 13
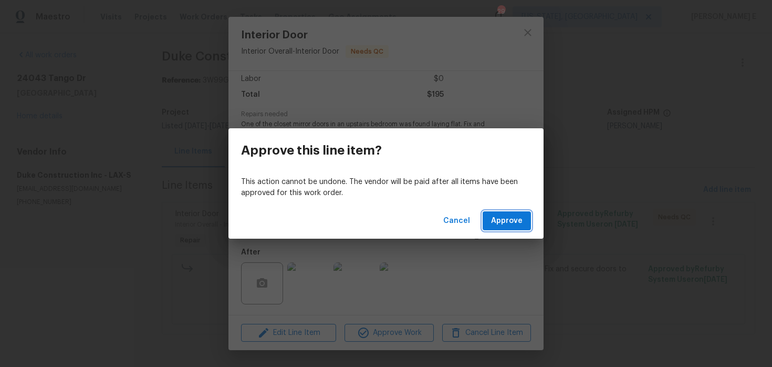
click at [500, 219] on span "Approve" at bounding box center [507, 220] width 32 height 13
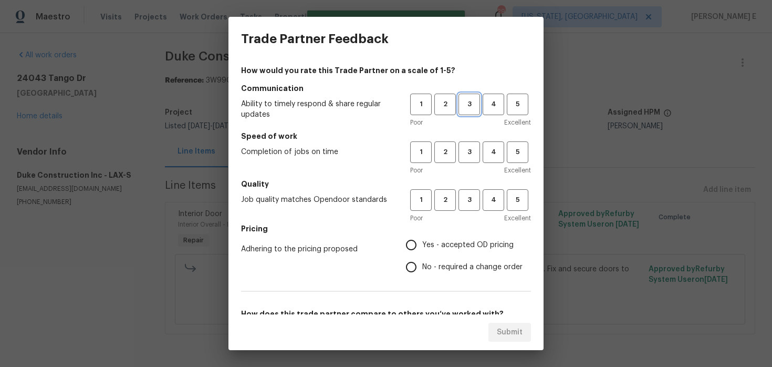
click at [470, 112] on button "3" at bounding box center [470, 105] width 22 height 22
click at [469, 154] on span "3" at bounding box center [469, 152] width 19 height 12
click at [466, 197] on span "3" at bounding box center [469, 200] width 19 height 12
click at [424, 262] on span "No - required a change order" at bounding box center [472, 267] width 100 height 11
click at [422, 262] on input "No - required a change order" at bounding box center [411, 267] width 22 height 22
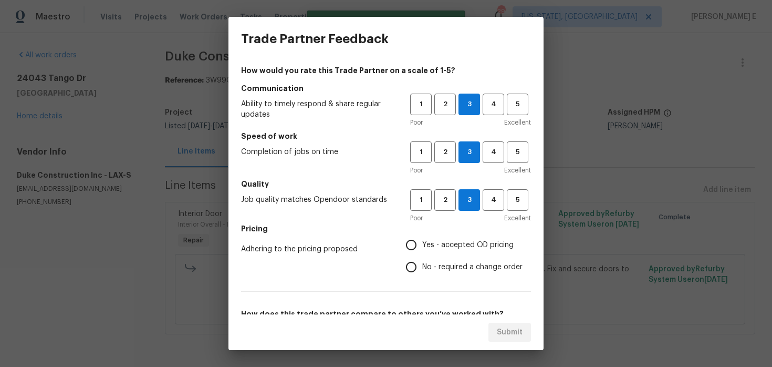
radio input "true"
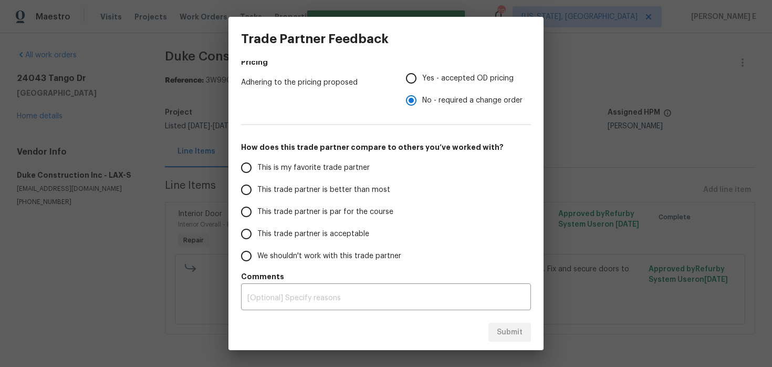
click at [359, 214] on span "This trade partner is par for the course" at bounding box center [325, 211] width 136 height 11
click at [257, 214] on input "This trade partner is par for the course" at bounding box center [246, 212] width 22 height 22
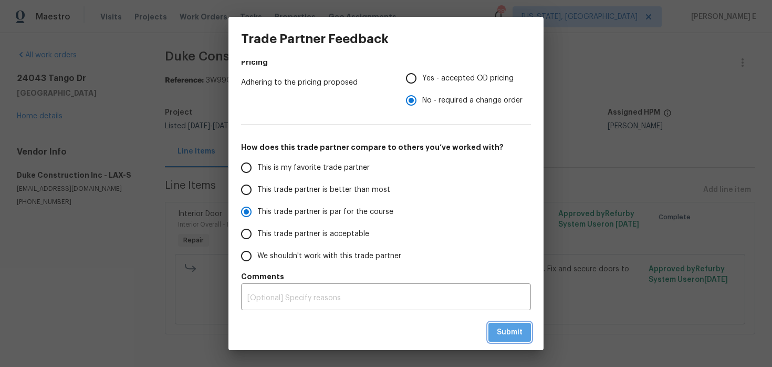
click at [512, 324] on button "Submit" at bounding box center [510, 332] width 43 height 19
radio input "true"
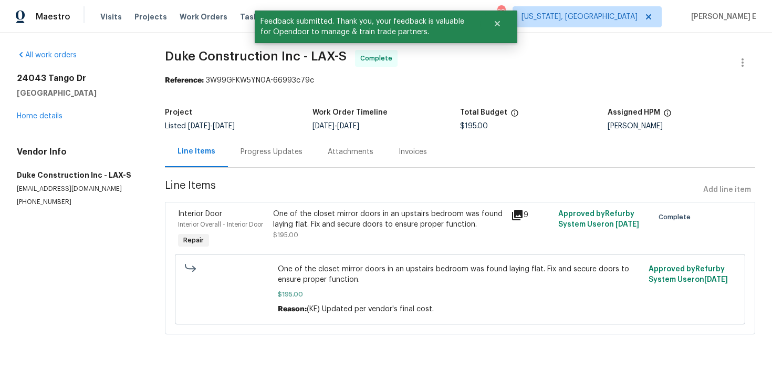
click at [287, 150] on div "Progress Updates" at bounding box center [272, 152] width 62 height 11
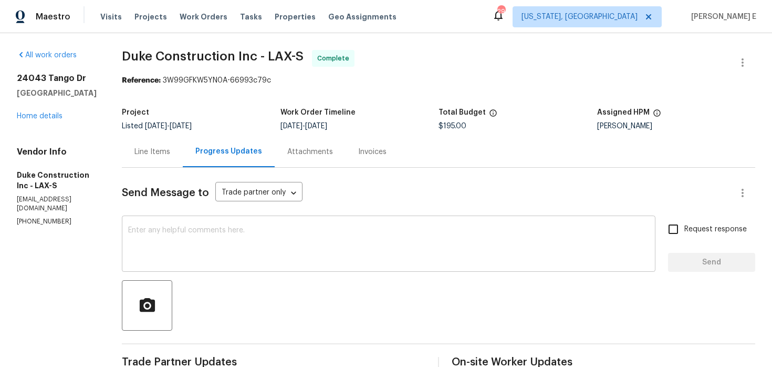
click at [245, 237] on textarea at bounding box center [388, 244] width 521 height 37
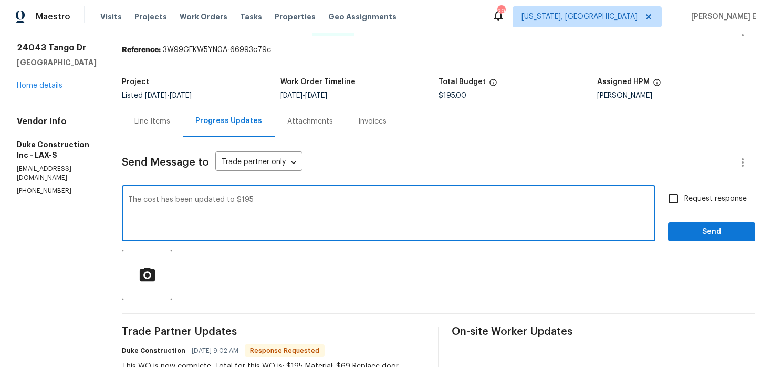
scroll to position [40, 0]
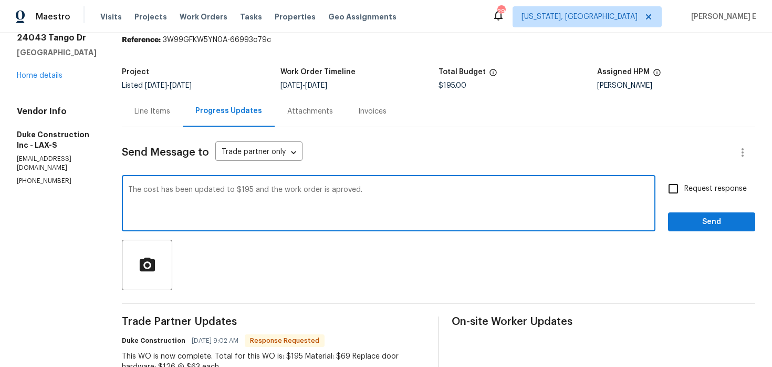
click at [351, 193] on textarea "The cost has been updated to $195 and the work order is aproved." at bounding box center [388, 204] width 521 height 37
click at [390, 189] on textarea "The cost has been updated to $195 and the work order is approved." at bounding box center [388, 204] width 521 height 37
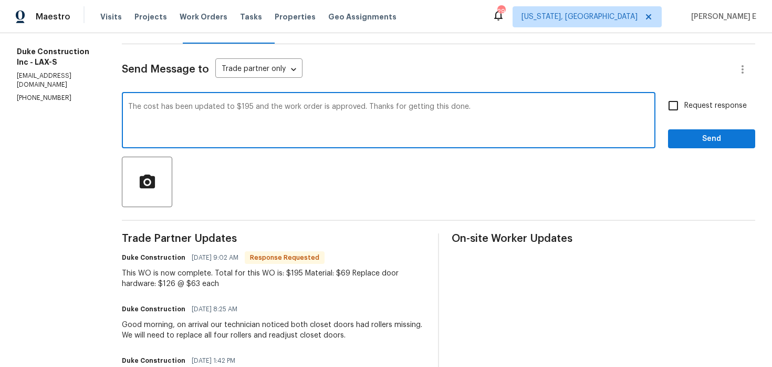
scroll to position [0, 0]
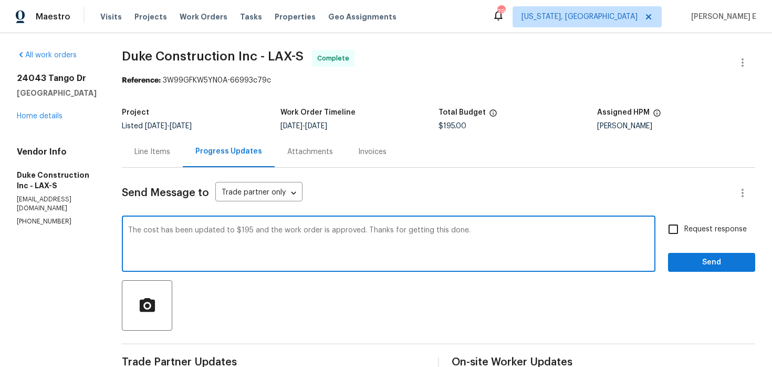
type textarea "The cost has been updated to $195 and the work order is approved. Thanks for ge…"
click at [702, 222] on label "Request response" at bounding box center [704, 229] width 85 height 22
click at [684, 222] on input "Request response" at bounding box center [673, 229] width 22 height 22
checkbox input "true"
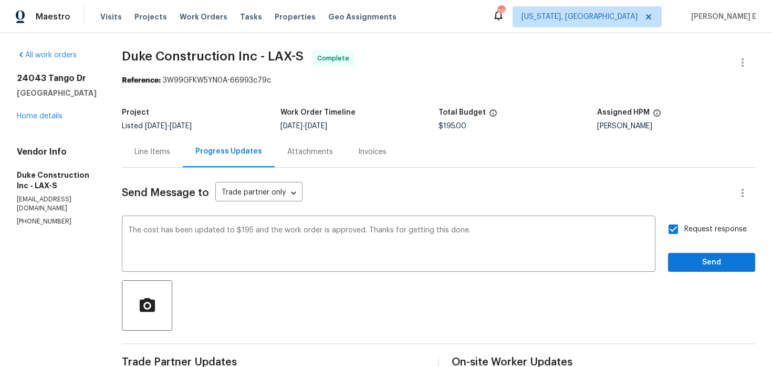
click at [684, 252] on div "Request response Send" at bounding box center [711, 245] width 87 height 54
click at [682, 259] on span "Send" at bounding box center [712, 262] width 70 height 13
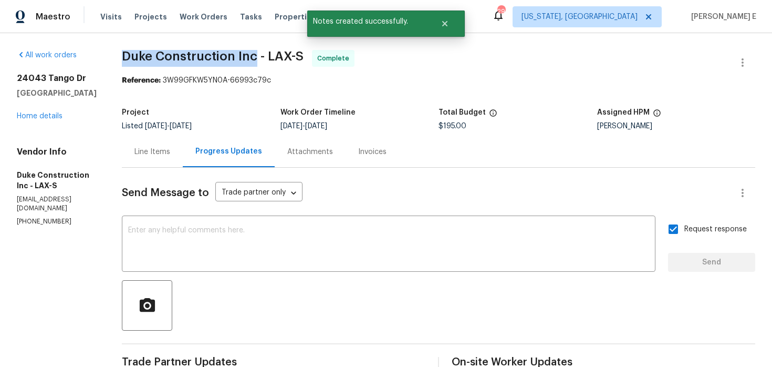
drag, startPoint x: 141, startPoint y: 56, endPoint x: 275, endPoint y: 55, distance: 134.0
click at [275, 55] on span "Duke Construction Inc - LAX-S" at bounding box center [213, 56] width 182 height 13
copy span "Duke Construction Inc"
click at [30, 117] on link "Home details" at bounding box center [40, 115] width 46 height 7
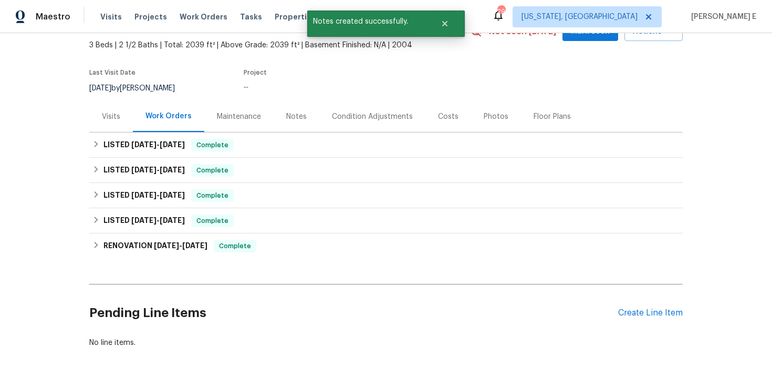
scroll to position [65, 0]
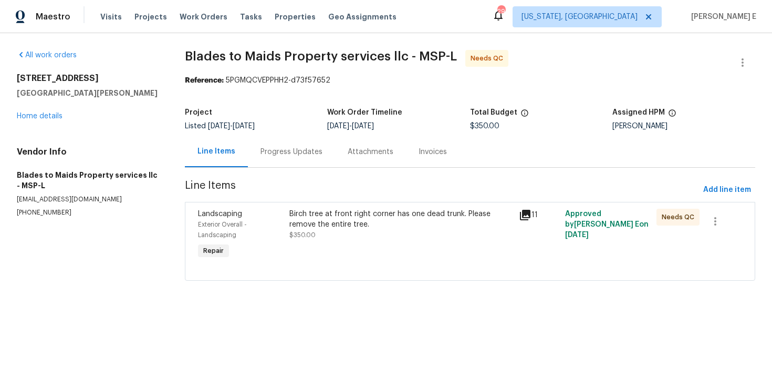
click at [309, 154] on div "Progress Updates" at bounding box center [292, 152] width 62 height 11
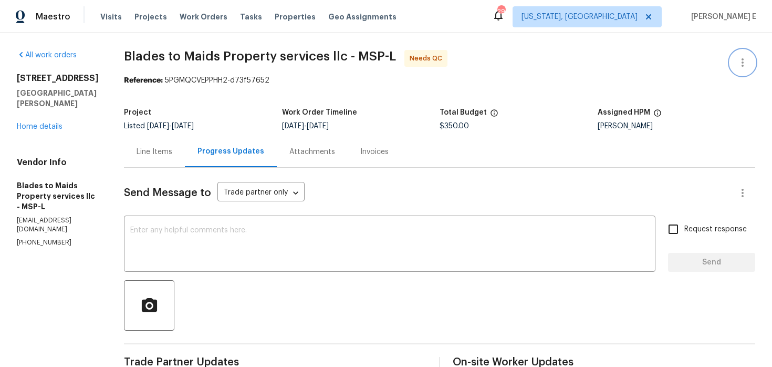
click at [738, 65] on icon "button" at bounding box center [742, 62] width 13 height 13
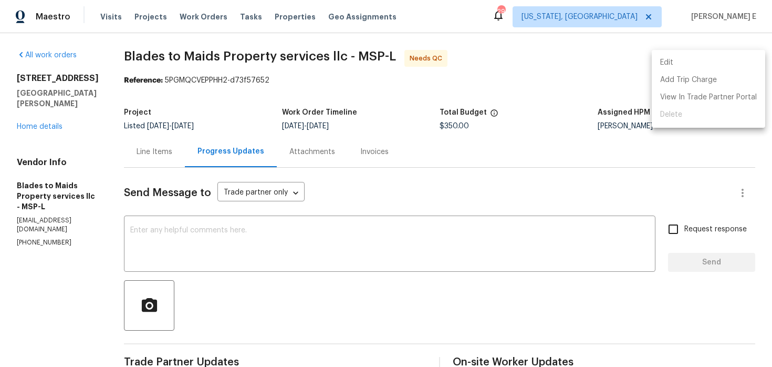
click at [669, 62] on li "Edit" at bounding box center [708, 62] width 113 height 17
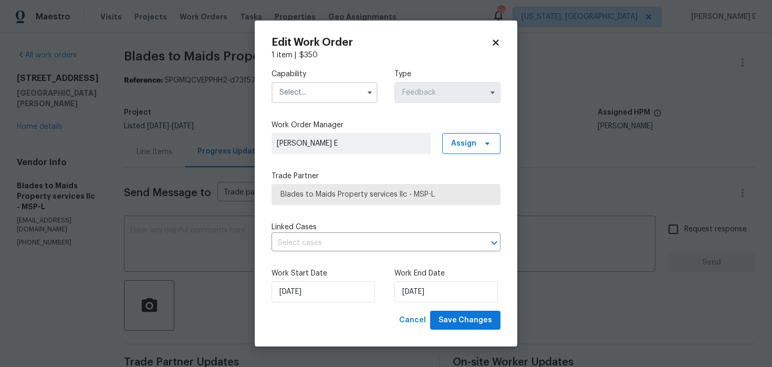
click at [331, 103] on div "Capability Type Feedback" at bounding box center [386, 85] width 229 height 51
click at [339, 95] on input "text" at bounding box center [325, 92] width 106 height 21
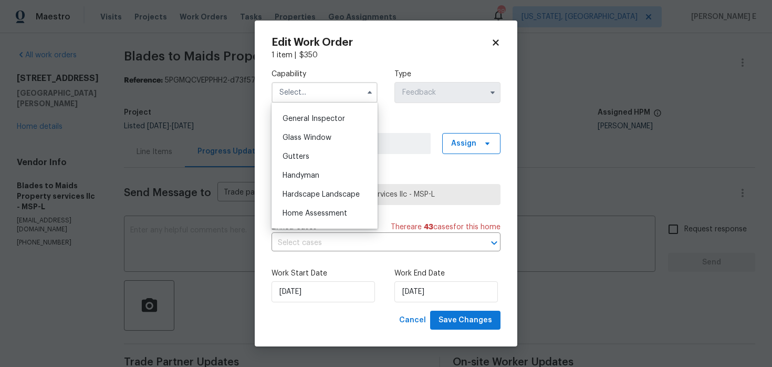
scroll to position [520, 0]
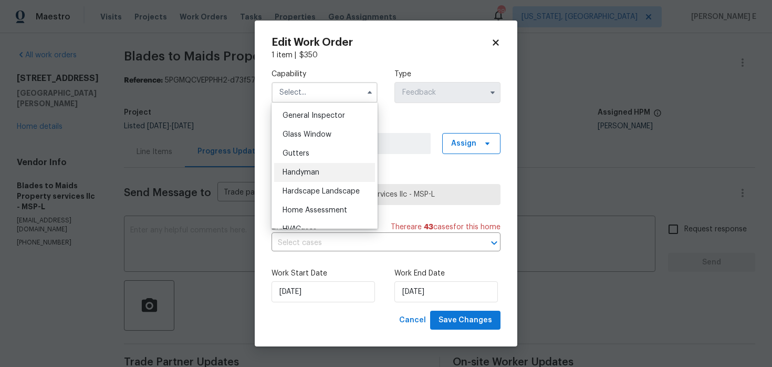
click at [339, 166] on div "Handyman" at bounding box center [324, 172] width 101 height 19
type input "Handyman"
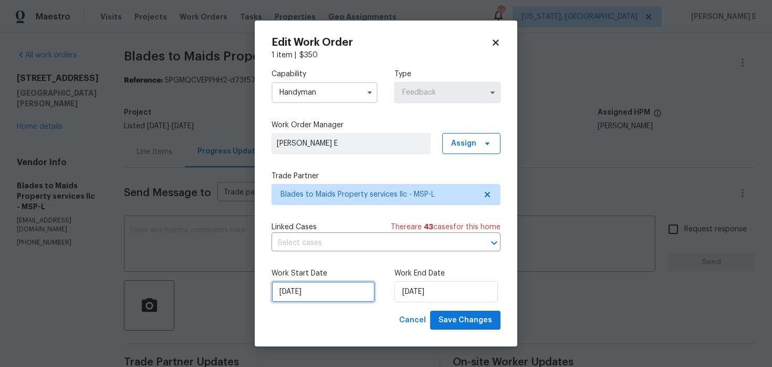
click at [325, 289] on input "[DATE]" at bounding box center [323, 291] width 103 height 21
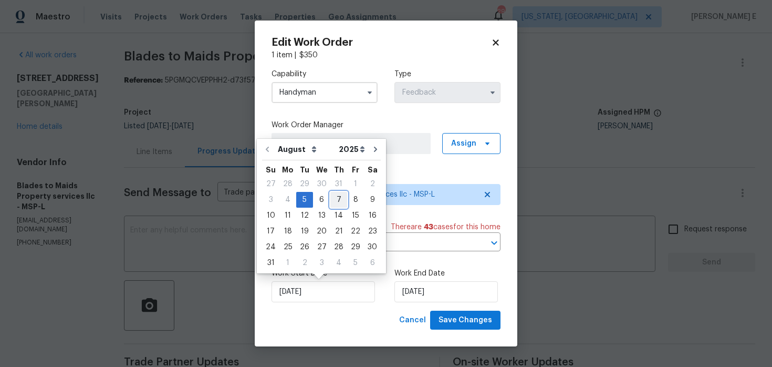
click at [330, 203] on div "7" at bounding box center [338, 199] width 17 height 15
type input "[DATE]"
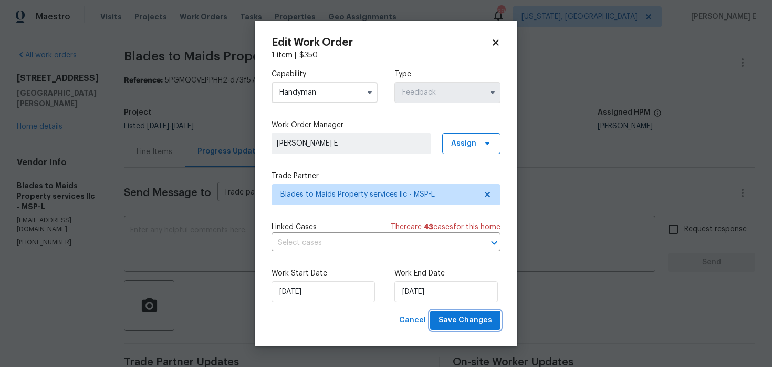
click at [455, 316] on span "Save Changes" at bounding box center [466, 320] width 54 height 13
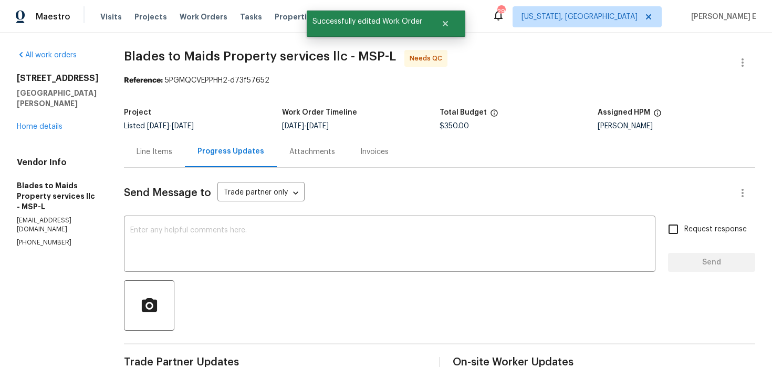
click at [153, 155] on div "Line Items" at bounding box center [155, 152] width 36 height 11
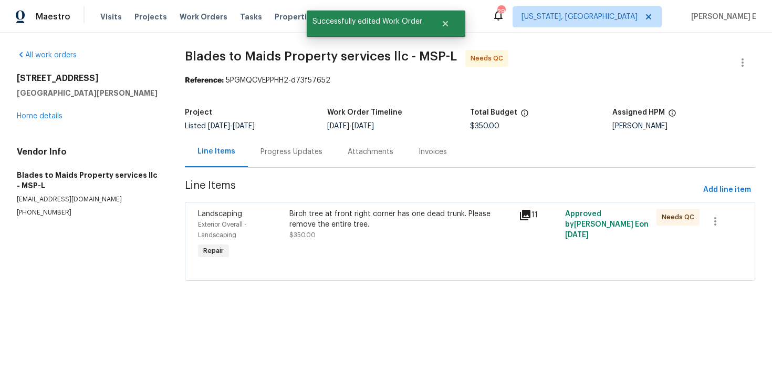
click at [351, 221] on div "Birch tree at front right corner has one dead trunk. Please remove the entire t…" at bounding box center [400, 219] width 223 height 21
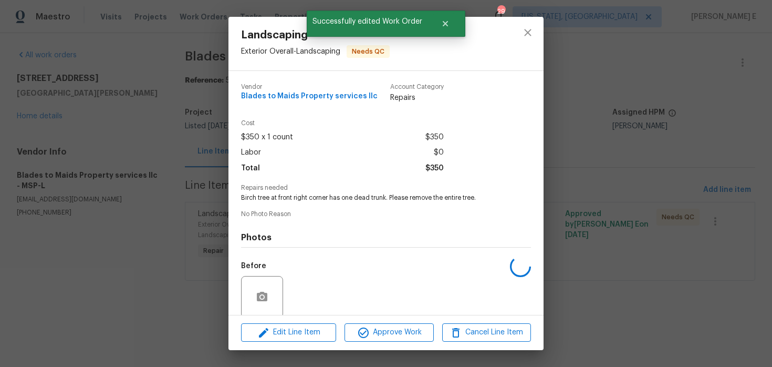
scroll to position [81, 0]
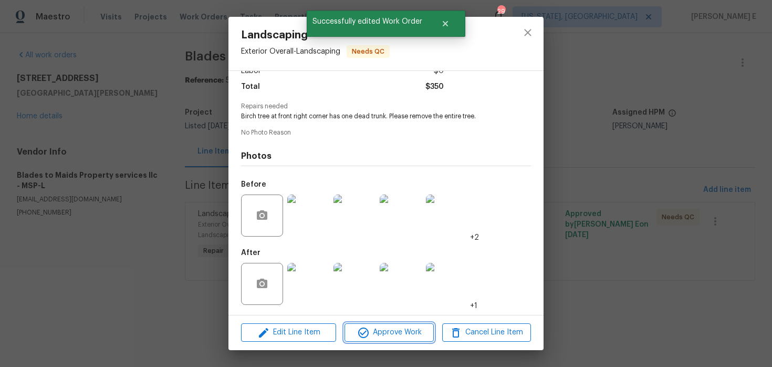
click at [365, 330] on icon "button" at bounding box center [363, 332] width 13 height 13
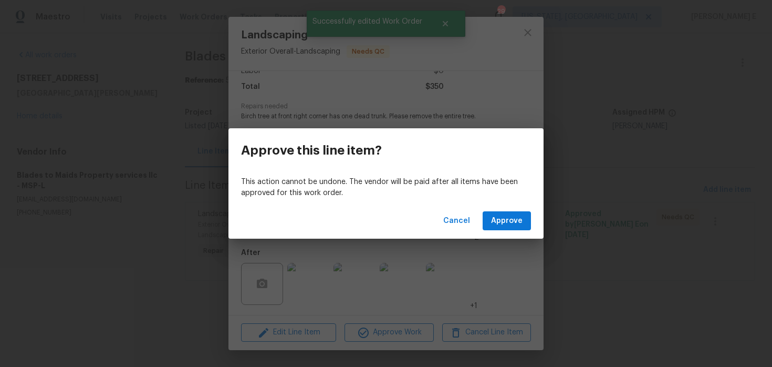
click at [535, 210] on div "Cancel Approve" at bounding box center [386, 221] width 315 height 36
click at [513, 216] on span "Approve" at bounding box center [507, 220] width 32 height 13
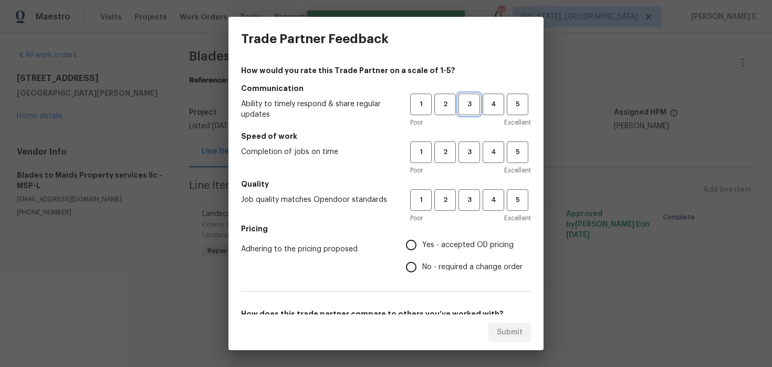
click at [478, 102] on span "3" at bounding box center [469, 104] width 19 height 12
click at [473, 153] on span "3" at bounding box center [469, 152] width 19 height 12
click at [468, 200] on span "3" at bounding box center [469, 200] width 19 height 12
click at [412, 248] on input "Yes - accepted OD pricing" at bounding box center [411, 245] width 22 height 22
radio input "true"
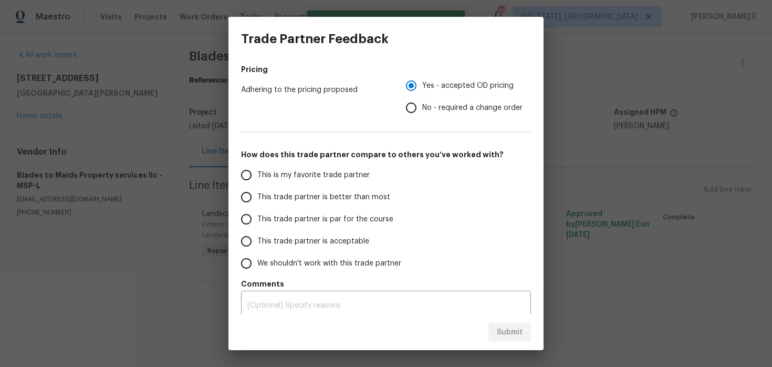
scroll to position [167, 0]
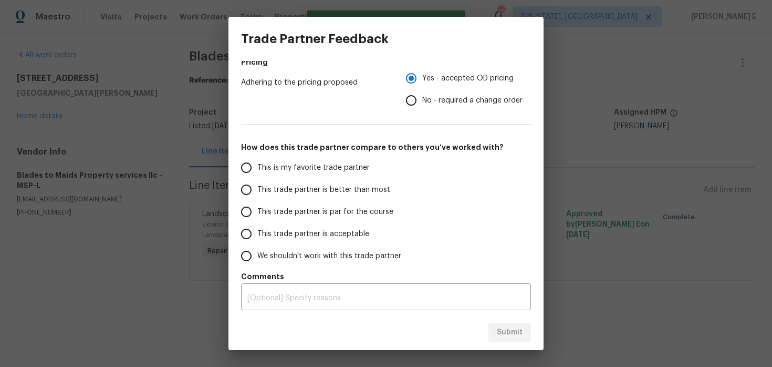
click at [389, 221] on label "This trade partner is par for the course" at bounding box center [318, 212] width 166 height 22
click at [257, 221] on input "This trade partner is par for the course" at bounding box center [246, 212] width 22 height 22
click at [503, 329] on span "Submit" at bounding box center [510, 332] width 26 height 13
radio input "true"
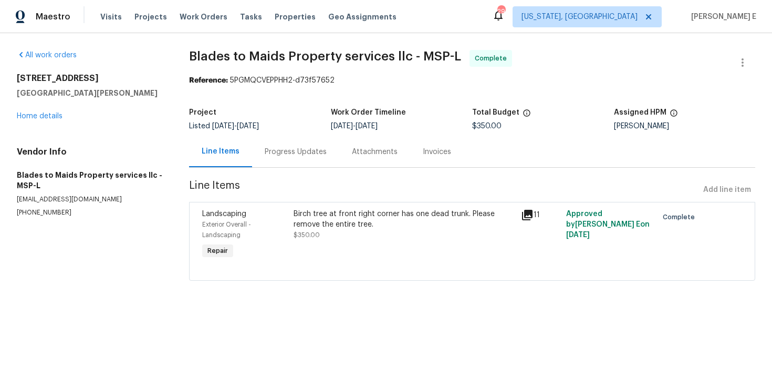
click at [297, 140] on div "Progress Updates" at bounding box center [295, 151] width 87 height 31
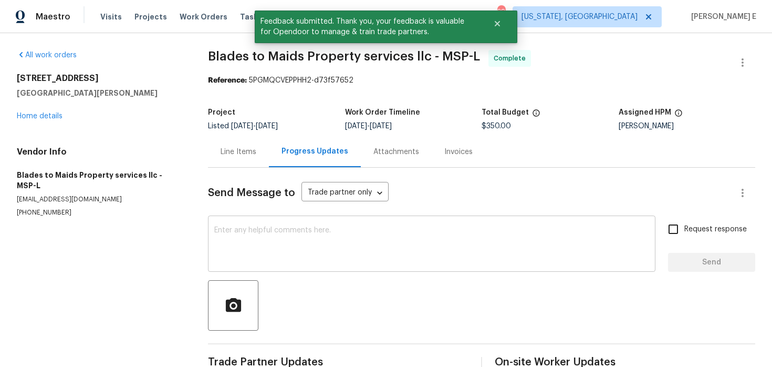
click at [293, 244] on textarea at bounding box center [431, 244] width 435 height 37
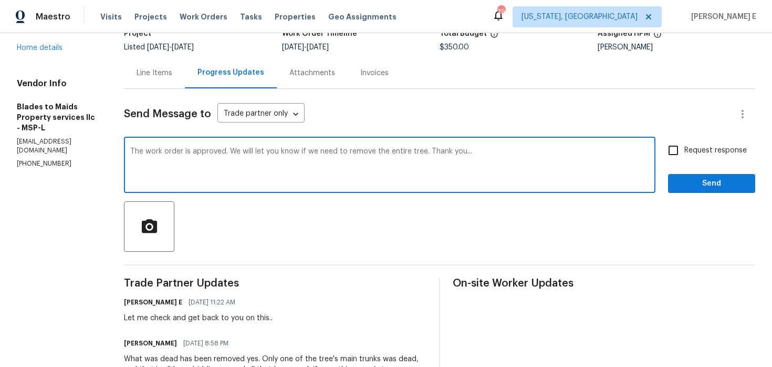
scroll to position [88, 0]
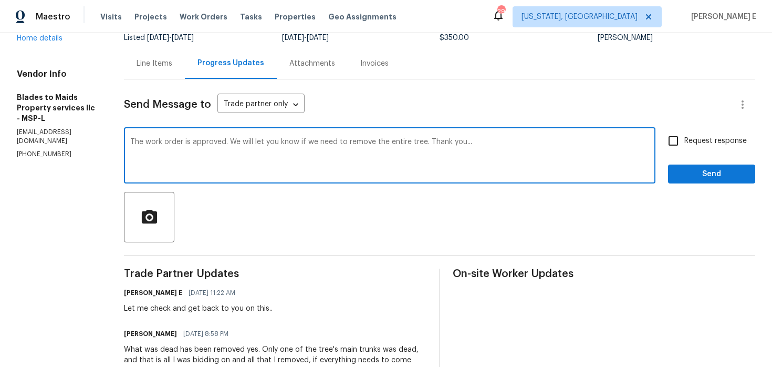
type textarea "The work order is approved. We will let you know if we need to remove the entir…"
click at [688, 140] on span "Request response" at bounding box center [715, 141] width 63 height 11
click at [684, 140] on input "Request response" at bounding box center [673, 141] width 22 height 22
checkbox input "true"
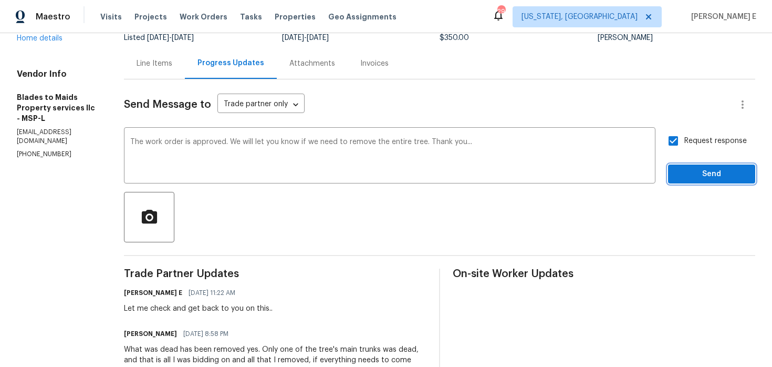
click at [692, 170] on span "Send" at bounding box center [712, 174] width 70 height 13
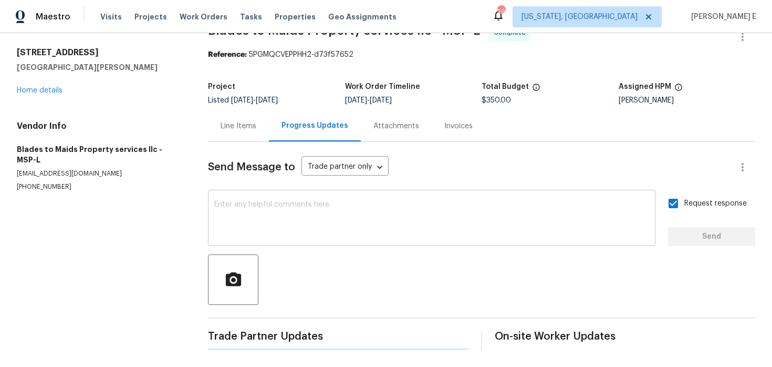
scroll to position [0, 0]
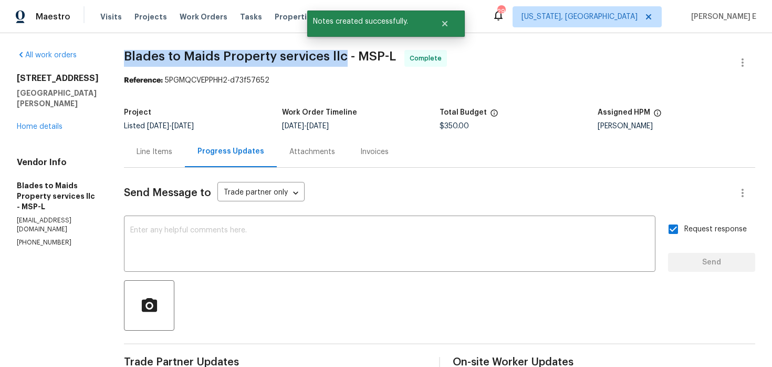
drag, startPoint x: 124, startPoint y: 58, endPoint x: 339, endPoint y: 58, distance: 214.8
click at [339, 58] on span "Blades to Maids Property services llc - MSP-L" at bounding box center [260, 56] width 272 height 13
copy span "Blades to Maids Property services llc"
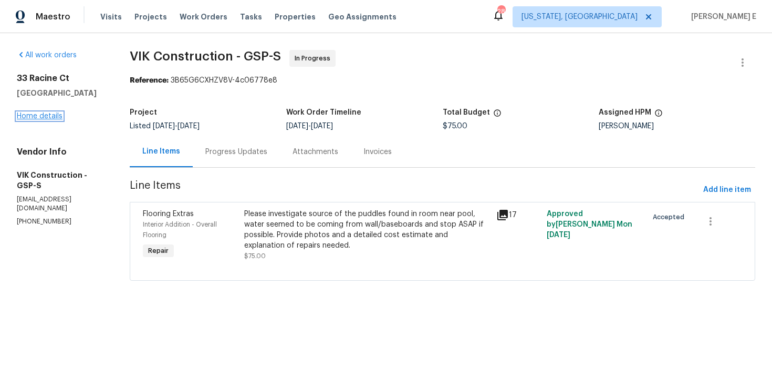
click at [32, 112] on link "Home details" at bounding box center [40, 115] width 46 height 7
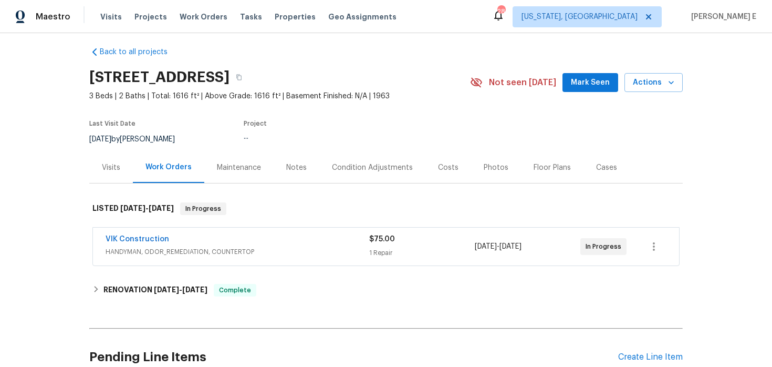
scroll to position [8, 0]
click at [126, 237] on link "VIK Construction" at bounding box center [138, 238] width 64 height 7
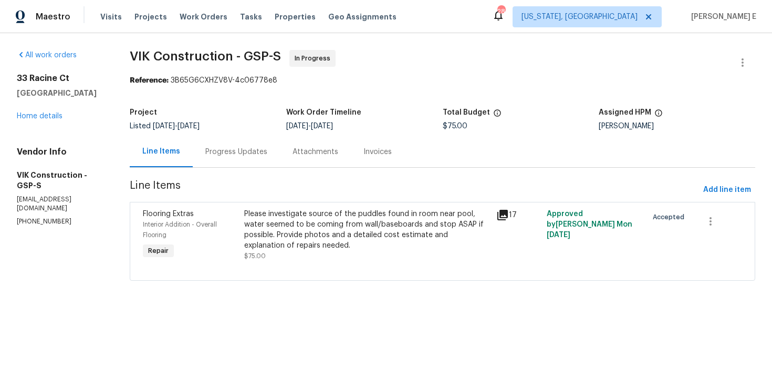
click at [258, 158] on div "Progress Updates" at bounding box center [236, 151] width 87 height 31
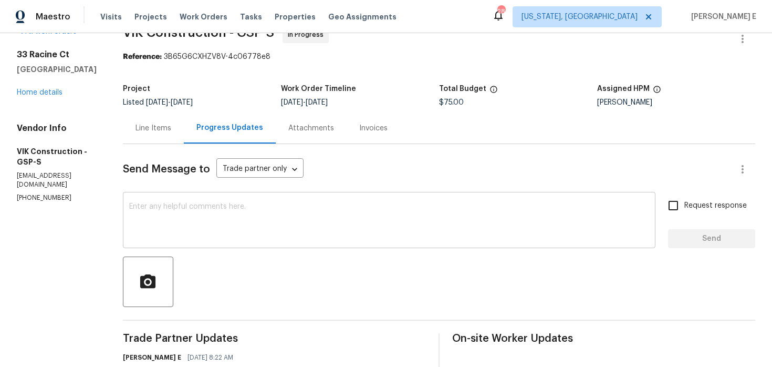
click at [359, 215] on textarea at bounding box center [389, 221] width 520 height 37
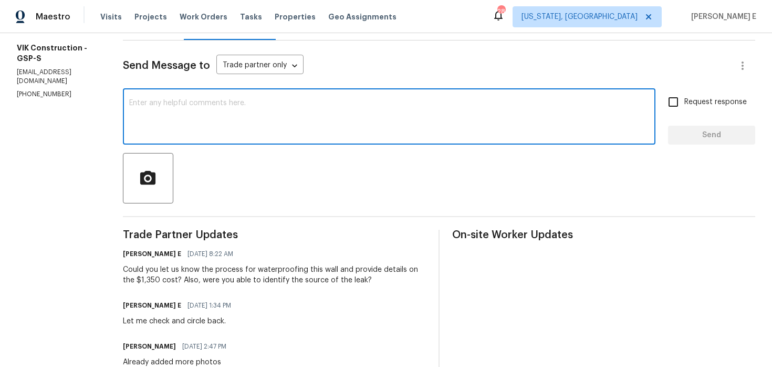
scroll to position [136, 0]
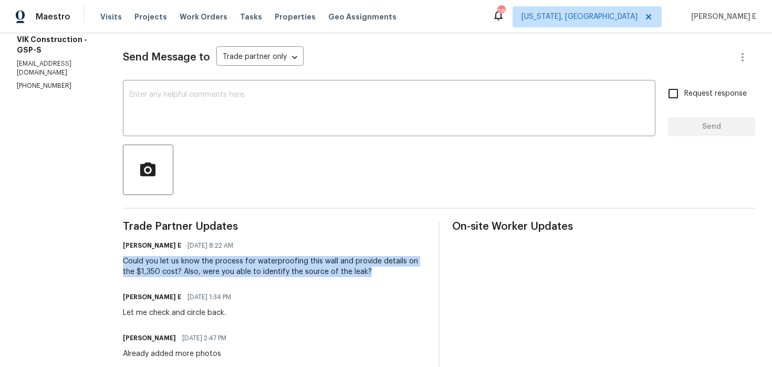
drag, startPoint x: 143, startPoint y: 263, endPoint x: 390, endPoint y: 274, distance: 247.1
click at [390, 275] on div "All work orders [STREET_ADDRESS] Home details Vendor Info VIK Construction - GS…" at bounding box center [386, 364] width 772 height 933
copy div "Could you let us know the process for waterproofing this wall and provide detai…"
click at [323, 105] on textarea at bounding box center [389, 109] width 520 height 37
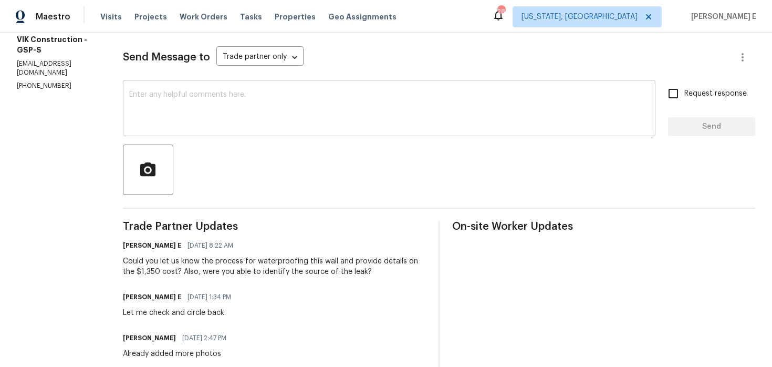
paste textarea "Just following up to see if you had a chance to review our earlier request rega…"
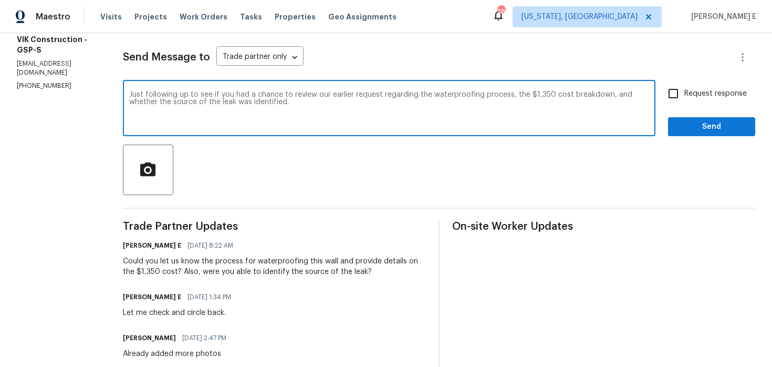
type textarea "Just following up to see if you had a chance to review our earlier request rega…"
click at [693, 87] on label "Request response" at bounding box center [704, 93] width 85 height 22
click at [684, 87] on input "Request response" at bounding box center [673, 93] width 22 height 22
checkbox input "true"
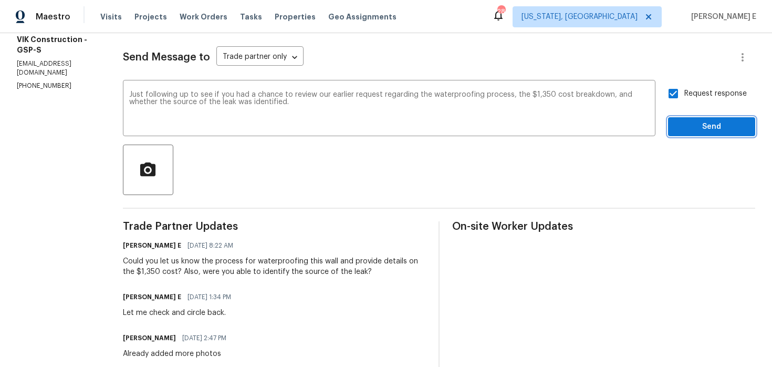
click at [684, 128] on span "Send" at bounding box center [712, 126] width 70 height 13
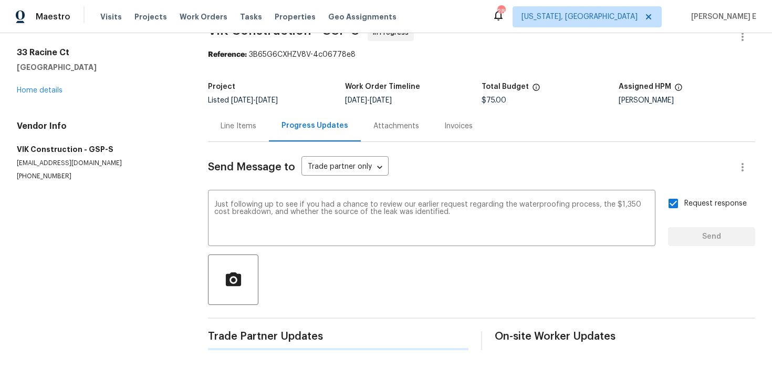
scroll to position [0, 0]
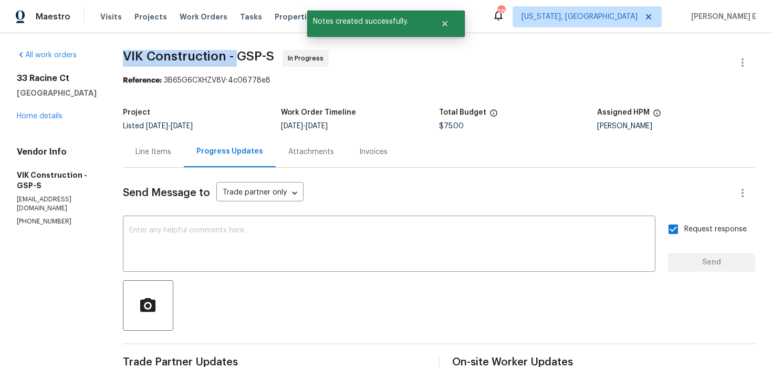
drag, startPoint x: 141, startPoint y: 64, endPoint x: 255, endPoint y: 57, distance: 114.2
copy span "VIK Construction -"
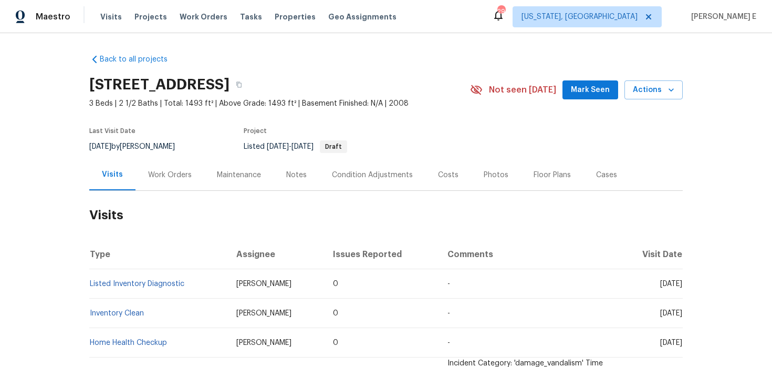
click at [171, 178] on div "Work Orders" at bounding box center [170, 175] width 44 height 11
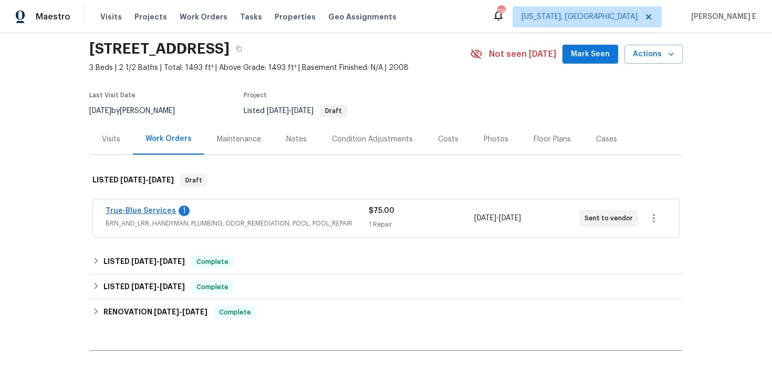
scroll to position [37, 0]
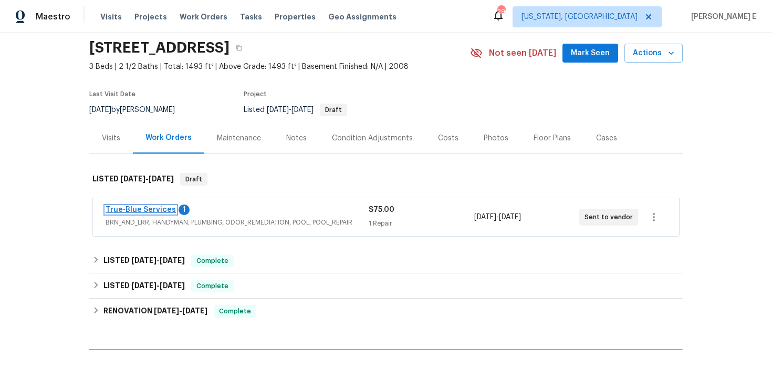
click at [155, 212] on link "True-Blue Services" at bounding box center [141, 209] width 70 height 7
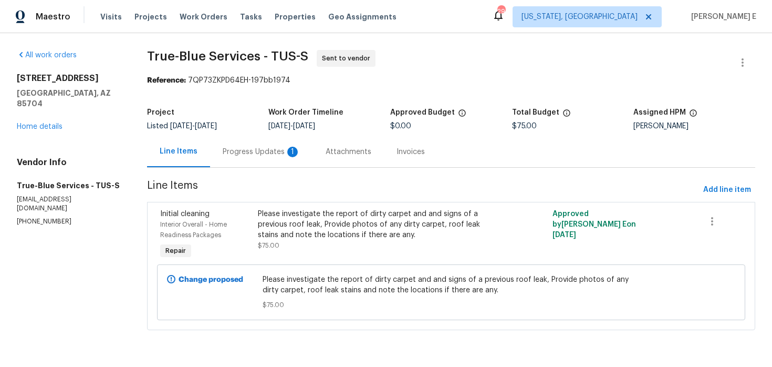
click at [287, 158] on div "Progress Updates 1" at bounding box center [261, 151] width 103 height 31
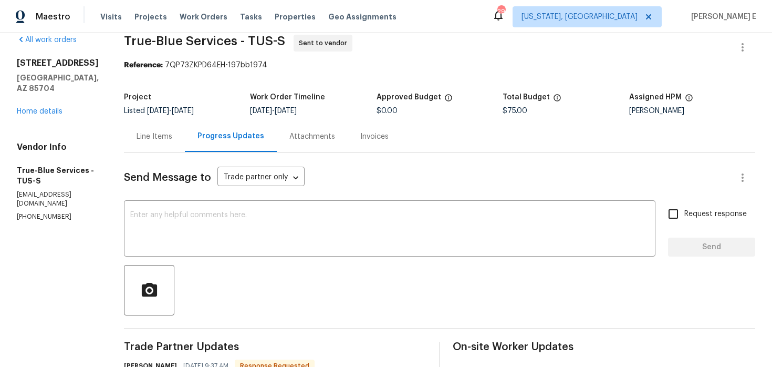
scroll to position [16, 0]
click at [204, 244] on textarea at bounding box center [389, 229] width 519 height 37
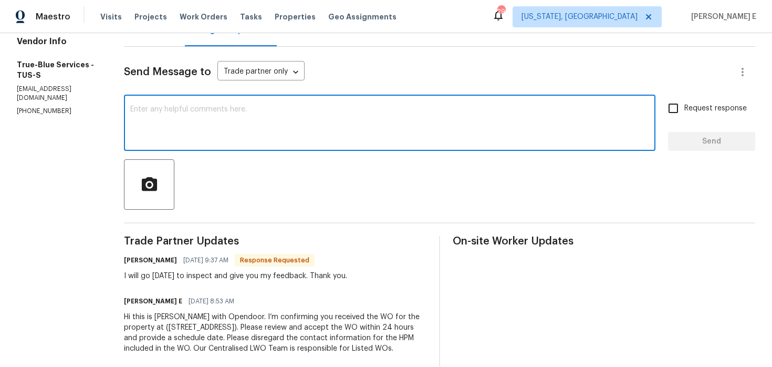
scroll to position [141, 0]
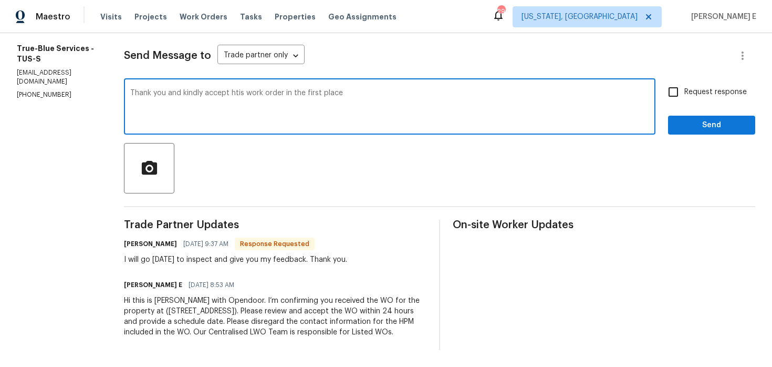
paste textarea ", and please accept this work order first."
type textarea "Thank you, and please accept this work order first."
click at [687, 91] on span "Request response" at bounding box center [715, 92] width 63 height 11
click at [684, 91] on input "Request response" at bounding box center [673, 92] width 22 height 22
checkbox input "true"
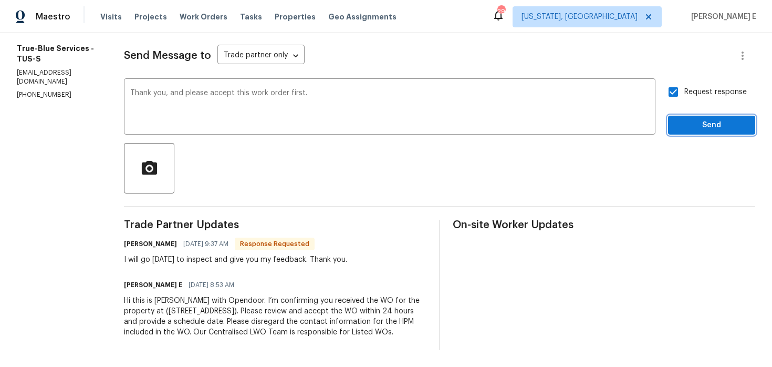
click at [681, 122] on span "Send" at bounding box center [712, 125] width 70 height 13
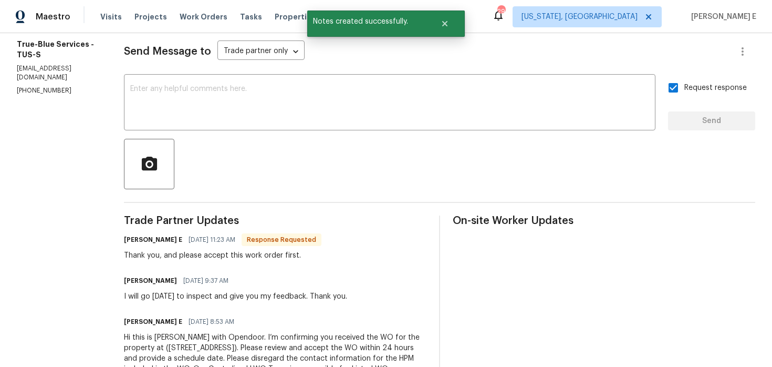
scroll to position [0, 0]
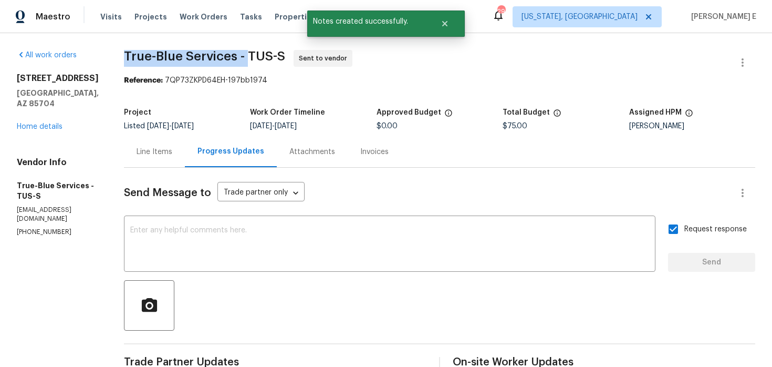
drag, startPoint x: 136, startPoint y: 59, endPoint x: 258, endPoint y: 60, distance: 121.9
click at [258, 60] on div "All work orders [STREET_ADDRESS] Home details Vendor Info True-Blue Services - …" at bounding box center [386, 289] width 772 height 512
copy span "True-Blue Services -"
click at [43, 124] on link "Home details" at bounding box center [40, 126] width 46 height 7
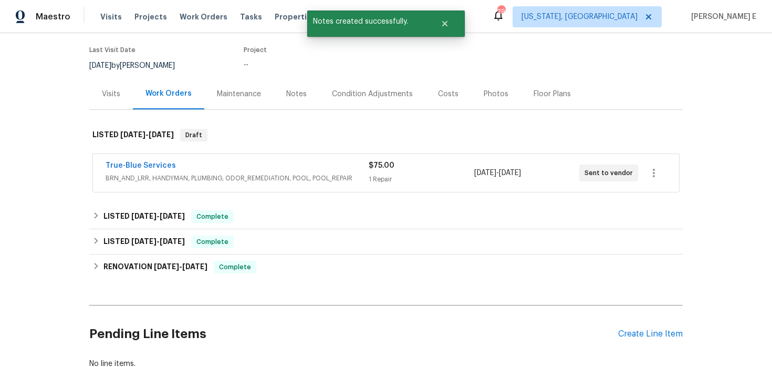
scroll to position [95, 0]
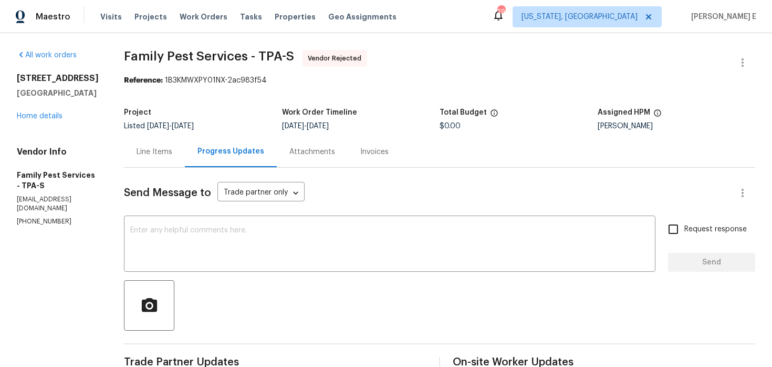
click at [43, 112] on div "[STREET_ADDRESS] Home details" at bounding box center [58, 97] width 82 height 48
click at [40, 119] on link "Home details" at bounding box center [40, 115] width 46 height 7
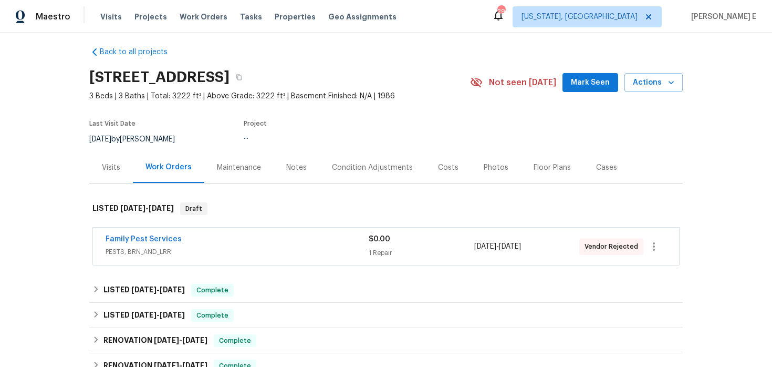
scroll to position [8, 0]
click at [148, 237] on link "Family Pest Services" at bounding box center [144, 238] width 76 height 7
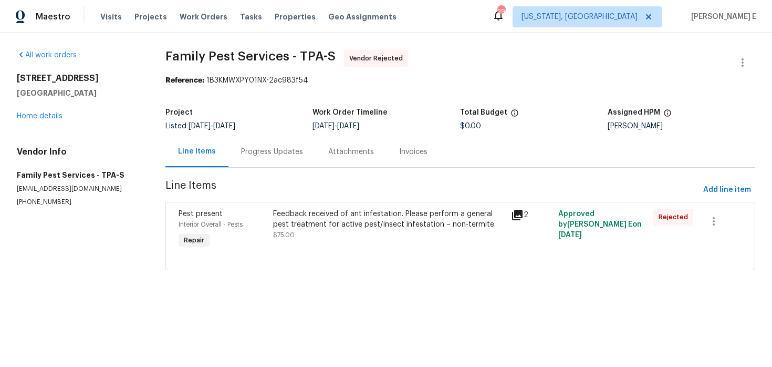
click at [275, 155] on div "Progress Updates" at bounding box center [272, 152] width 62 height 11
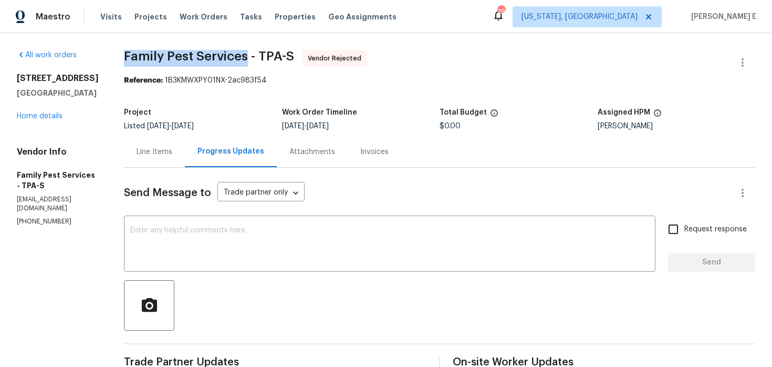
drag, startPoint x: 130, startPoint y: 58, endPoint x: 251, endPoint y: 58, distance: 120.3
click at [251, 58] on span "Family Pest Services - TPA-S" at bounding box center [209, 56] width 170 height 13
copy span "Family Pest Services"
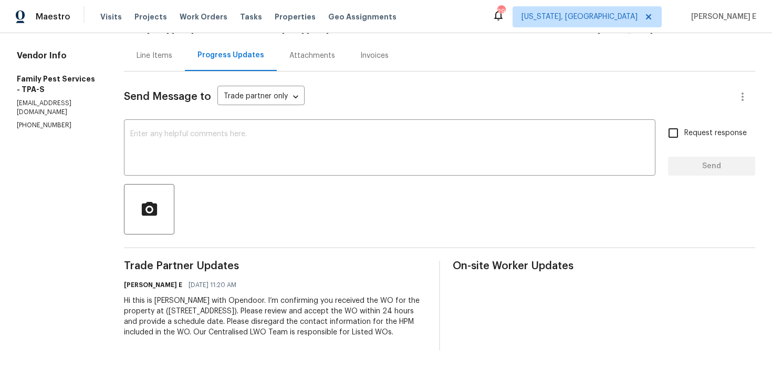
click at [244, 324] on div "Hi this is [PERSON_NAME] with Opendoor. I’m confirming you received the WO for …" at bounding box center [275, 316] width 303 height 42
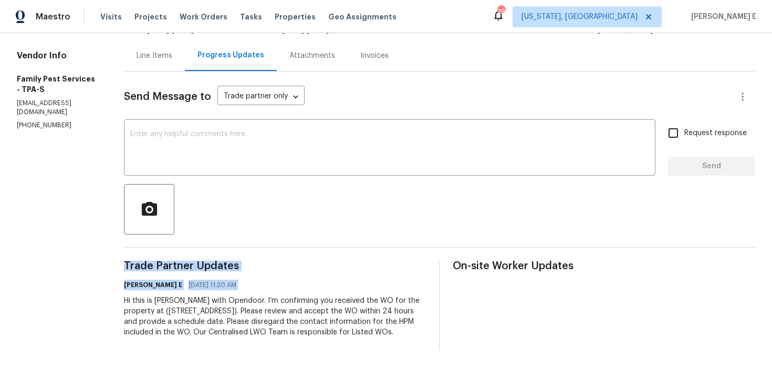
copy div "Trade Partner Updates [PERSON_NAME] E [DATE] 11:20 AM"
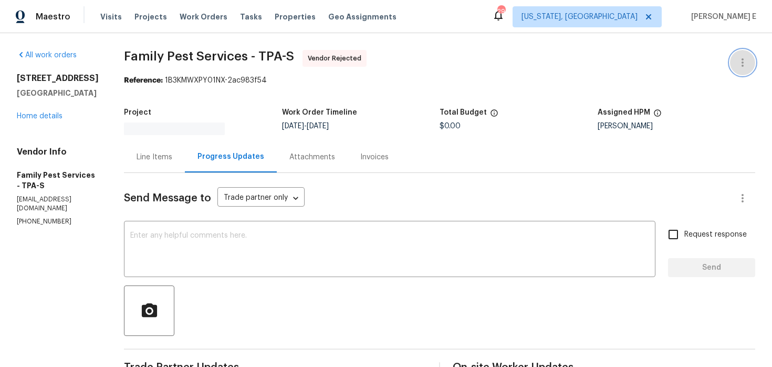
click at [740, 64] on icon "button" at bounding box center [742, 62] width 13 height 13
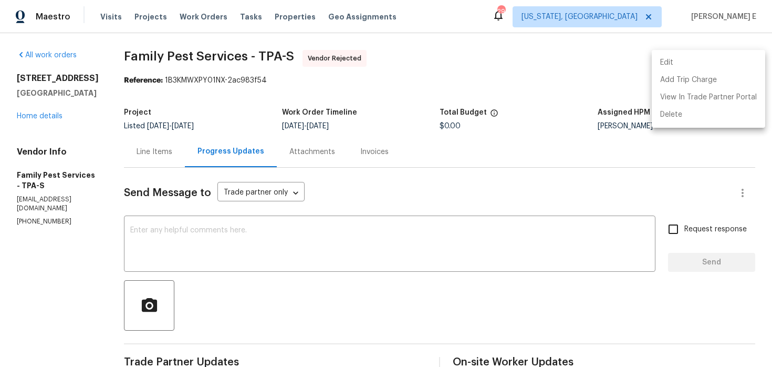
click at [693, 67] on li "Edit" at bounding box center [708, 62] width 113 height 17
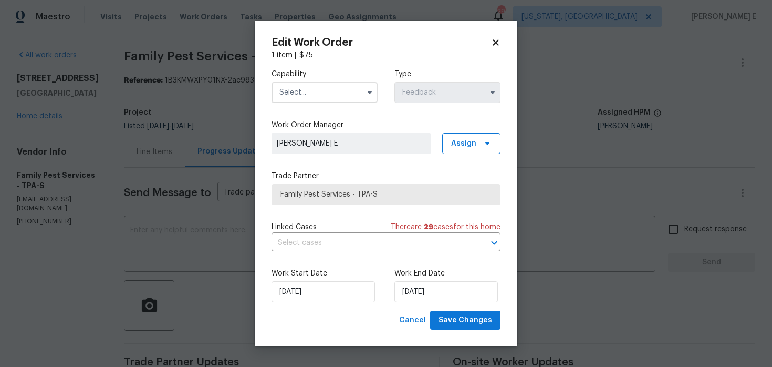
click at [350, 85] on input "text" at bounding box center [325, 92] width 106 height 21
click at [344, 96] on input "text" at bounding box center [325, 92] width 106 height 21
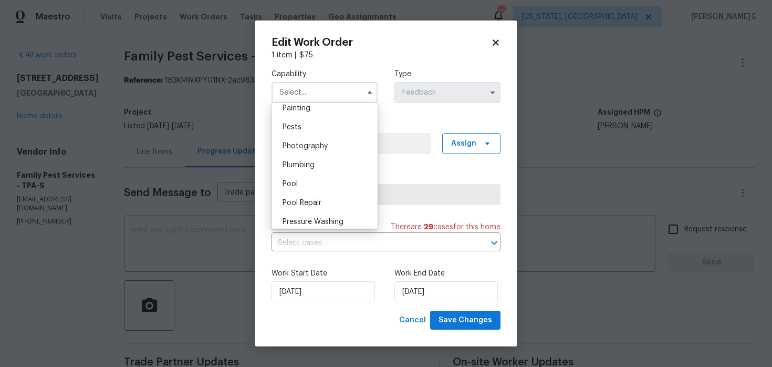
scroll to position [897, 0]
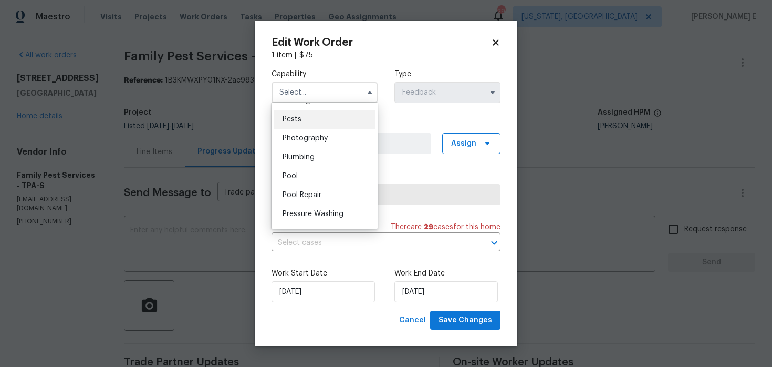
click at [327, 120] on div "Pests" at bounding box center [324, 119] width 101 height 19
type input "Pests"
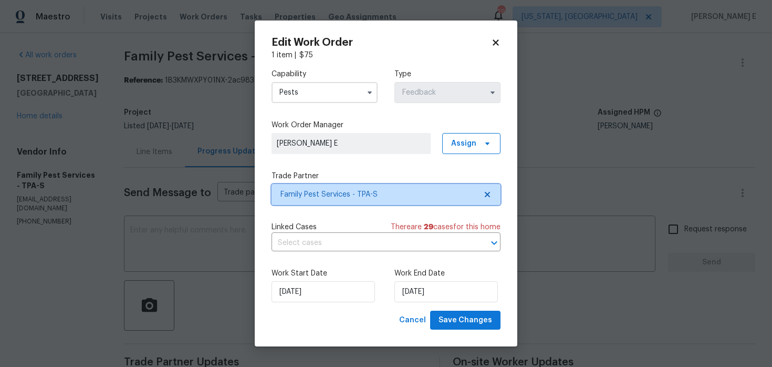
click at [344, 201] on span "Family Pest Services - TPA-S" at bounding box center [386, 194] width 229 height 21
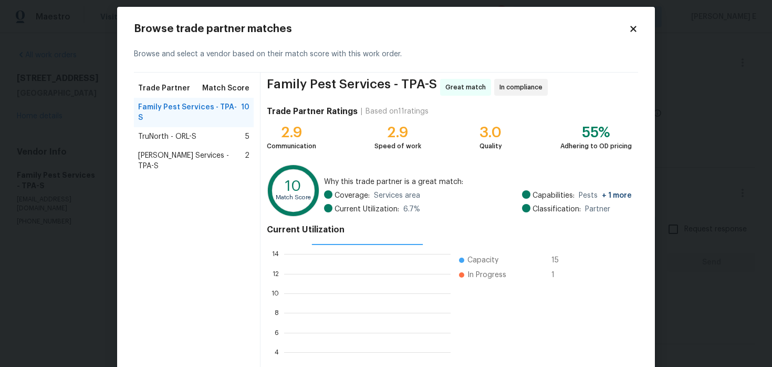
scroll to position [9, 0]
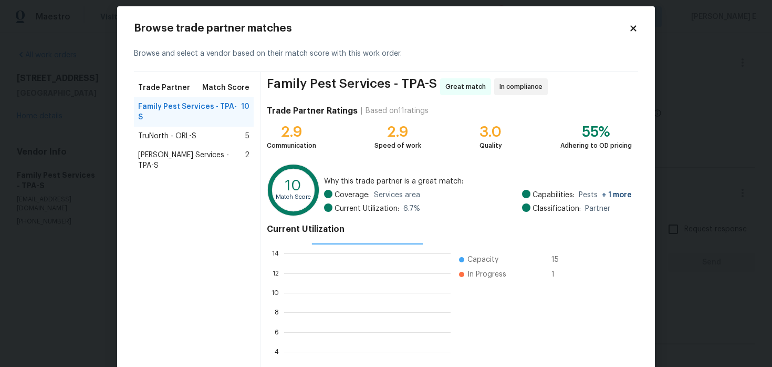
click at [238, 127] on div "TruNorth - ORL-S 5" at bounding box center [194, 136] width 120 height 19
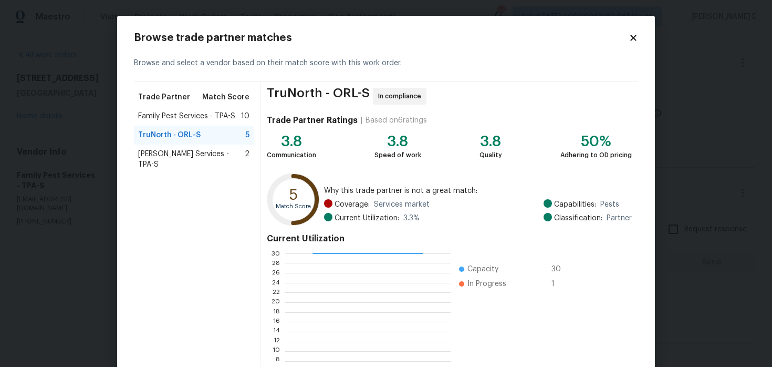
scroll to position [97, 0]
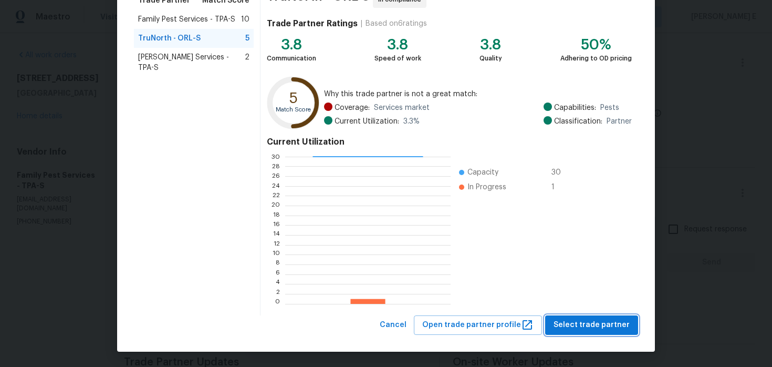
click at [578, 324] on span "Select trade partner" at bounding box center [592, 324] width 76 height 13
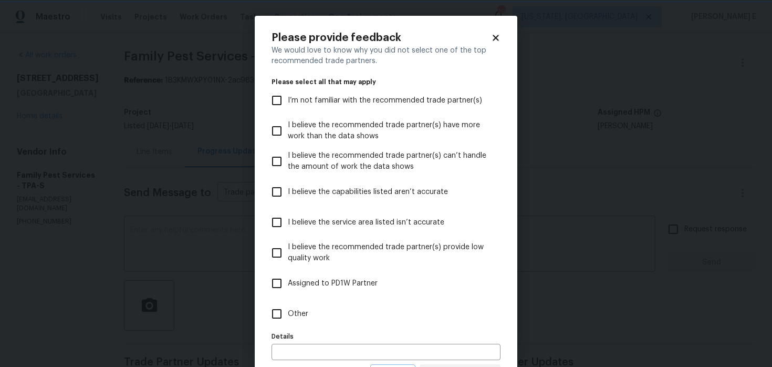
scroll to position [0, 0]
click at [339, 313] on label "Other" at bounding box center [379, 313] width 226 height 30
click at [288, 313] on input "Other" at bounding box center [277, 314] width 22 height 22
checkbox input "true"
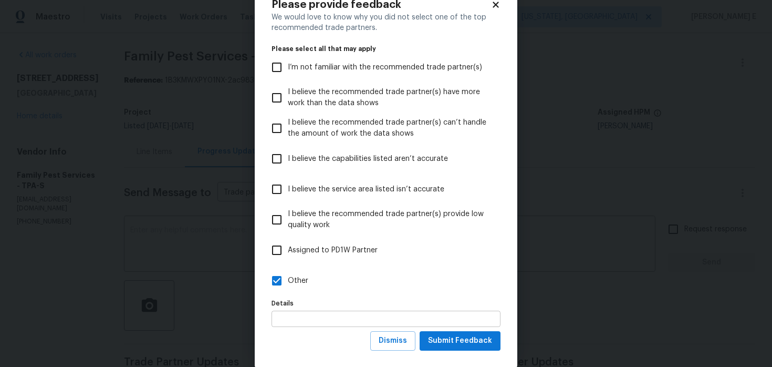
scroll to position [49, 0]
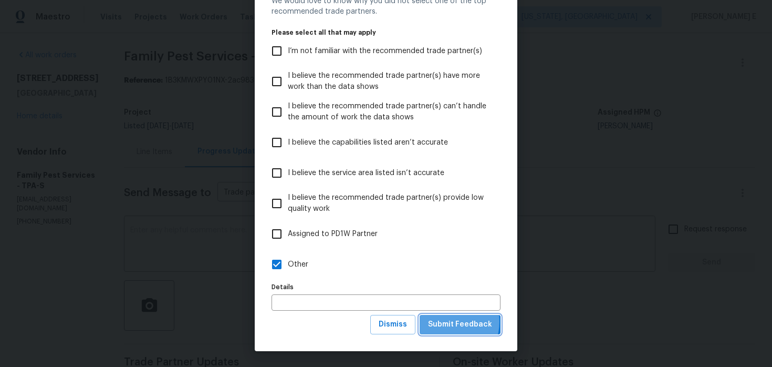
click at [449, 321] on span "Submit Feedback" at bounding box center [460, 324] width 64 height 13
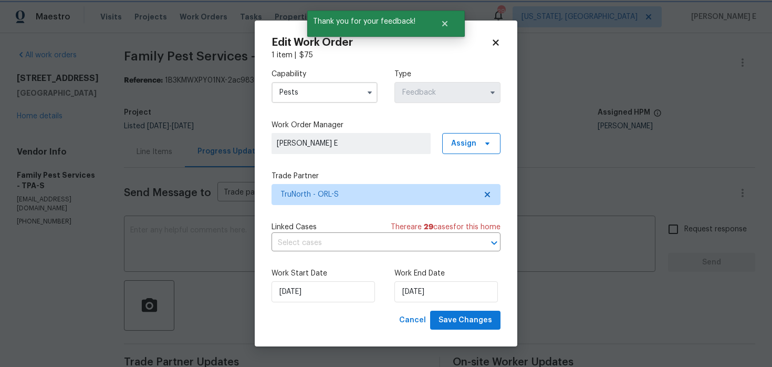
scroll to position [0, 0]
click at [398, 286] on input "[DATE]" at bounding box center [445, 291] width 103 height 21
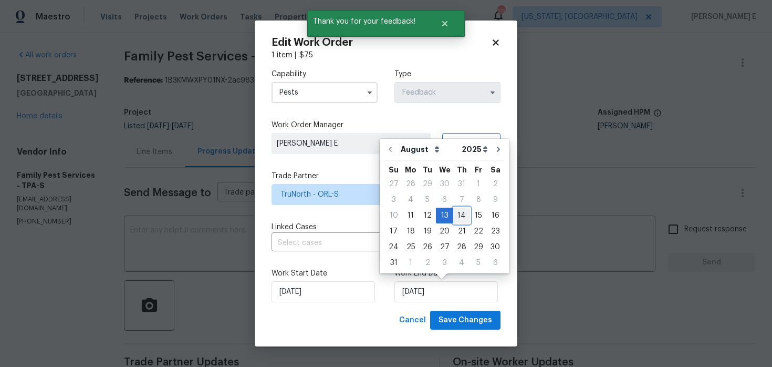
click at [455, 219] on div "14" at bounding box center [461, 215] width 17 height 15
type input "[DATE]"
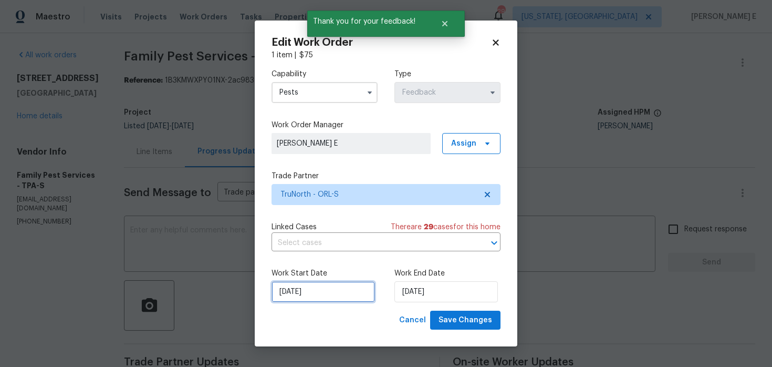
click at [331, 299] on input "[DATE]" at bounding box center [323, 291] width 103 height 21
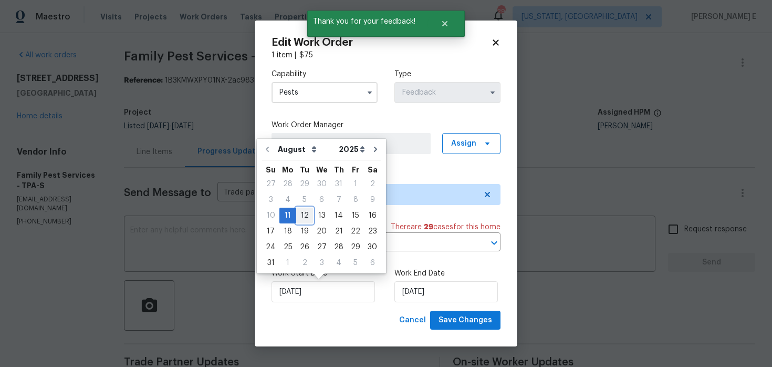
click at [299, 217] on div "12" at bounding box center [304, 215] width 17 height 15
type input "[DATE]"
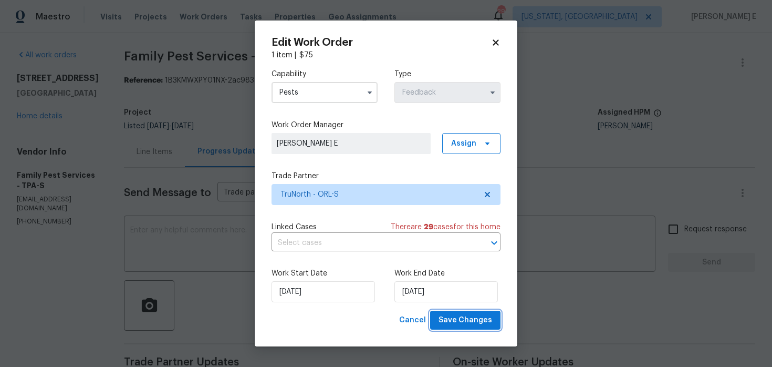
click at [452, 324] on span "Save Changes" at bounding box center [466, 320] width 54 height 13
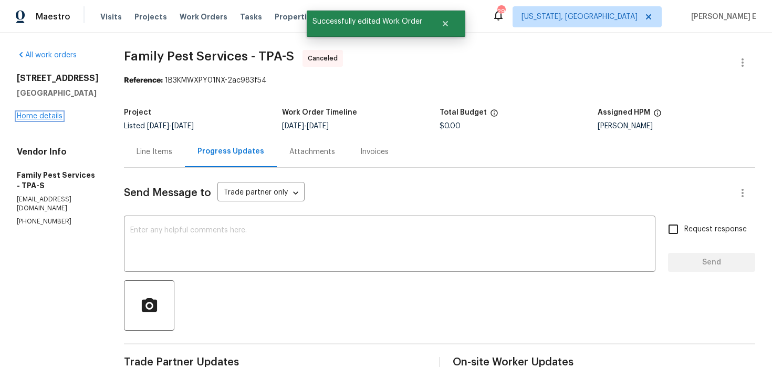
click at [33, 116] on link "Home details" at bounding box center [40, 115] width 46 height 7
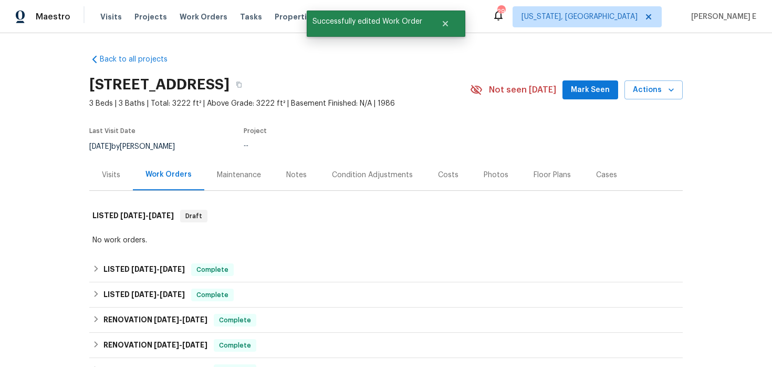
scroll to position [33, 0]
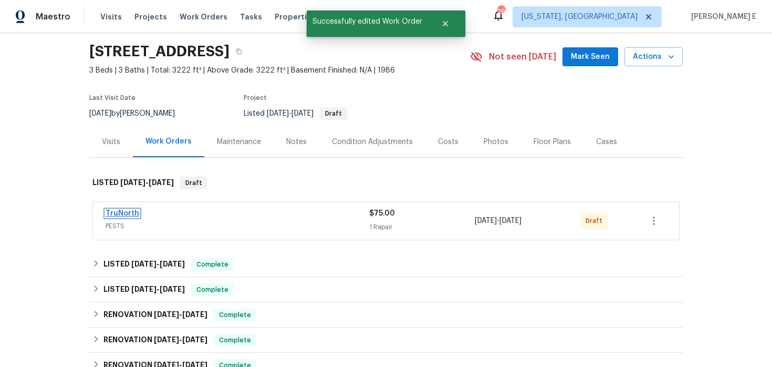
click at [128, 212] on link "TruNorth" at bounding box center [123, 213] width 34 height 7
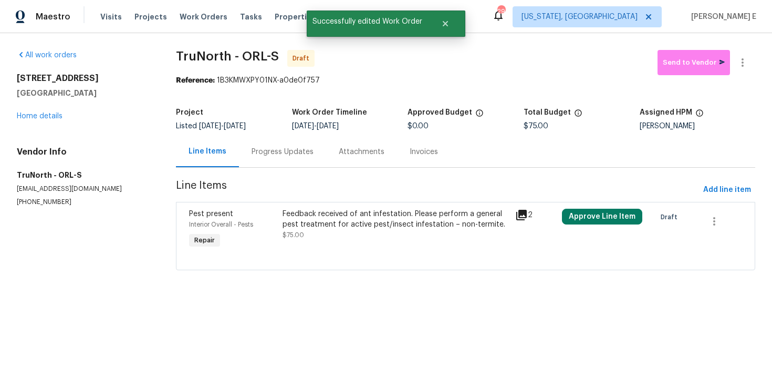
click at [437, 229] on div "Feedback received of ant infestation. Please perform a general pest treatment f…" at bounding box center [396, 219] width 227 height 21
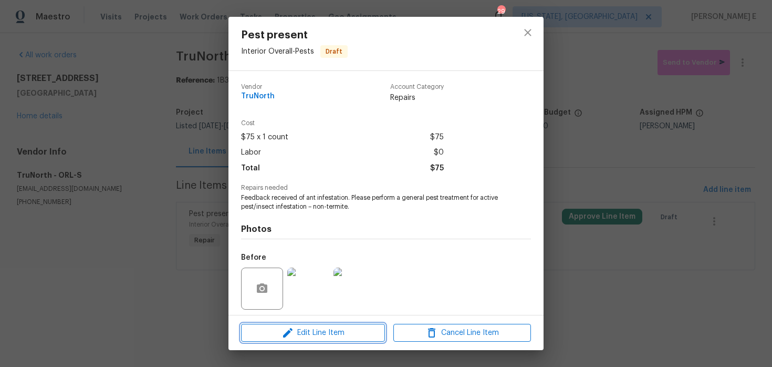
click at [324, 339] on button "Edit Line Item" at bounding box center [313, 333] width 144 height 18
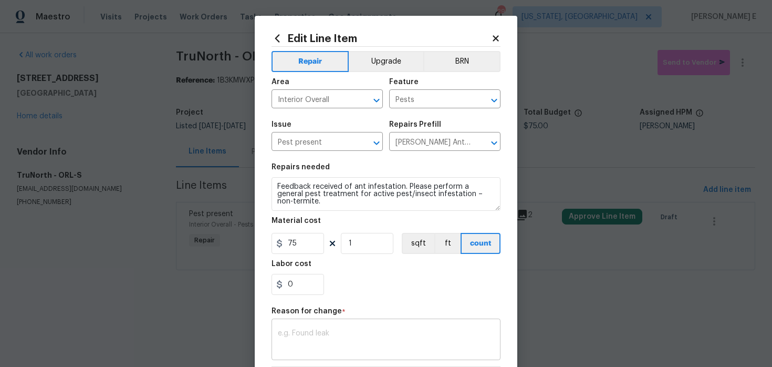
click at [307, 332] on textarea at bounding box center [386, 340] width 216 height 22
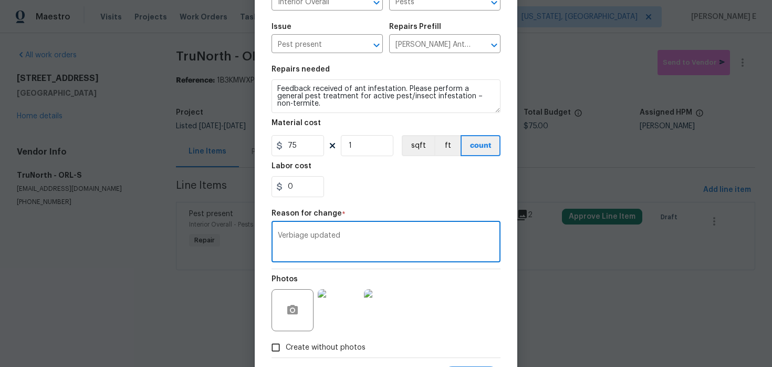
scroll to position [151, 0]
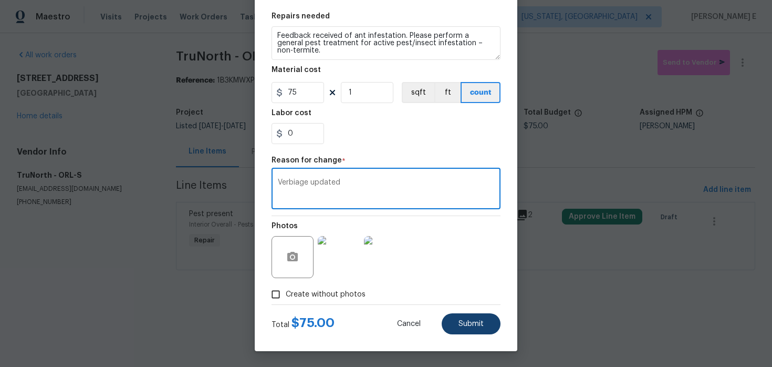
type textarea "Verbiage updated"
click at [453, 324] on button "Submit" at bounding box center [471, 323] width 59 height 21
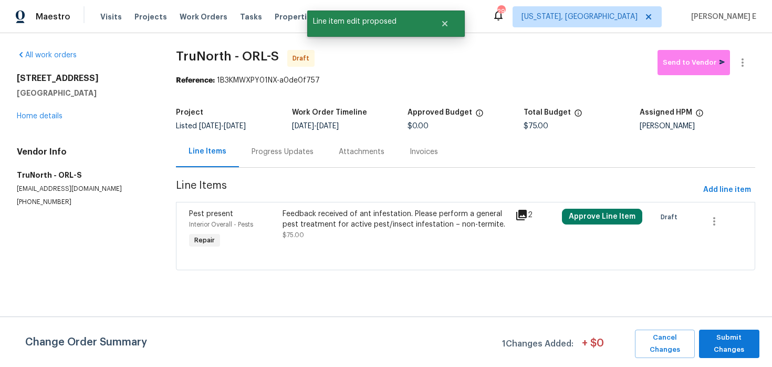
scroll to position [0, 0]
click at [711, 356] on button "Submit Changes" at bounding box center [729, 343] width 60 height 28
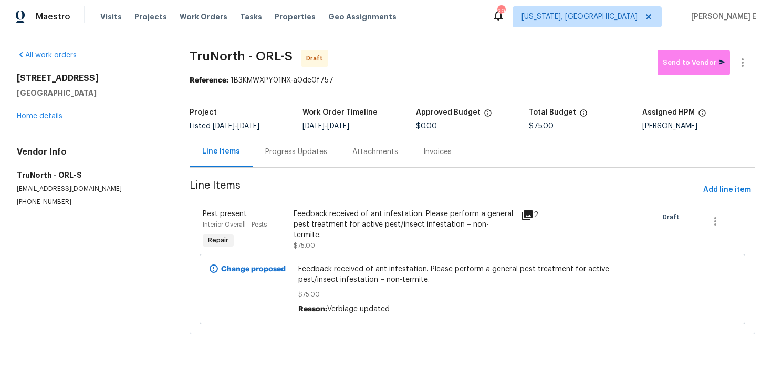
click at [297, 168] on section "TruNorth - ORL-S Draft Send to Vendor Reference: 1B3KMWXPY01NX-a0de0f757 Projec…" at bounding box center [473, 198] width 566 height 297
click at [304, 160] on div "Progress Updates" at bounding box center [296, 151] width 87 height 31
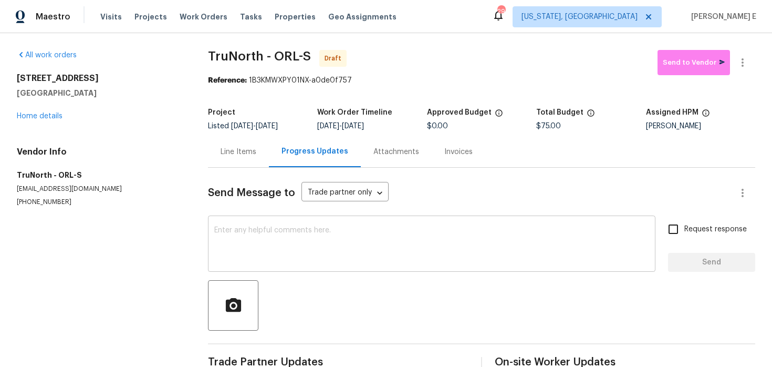
click at [315, 251] on textarea at bounding box center [431, 244] width 435 height 37
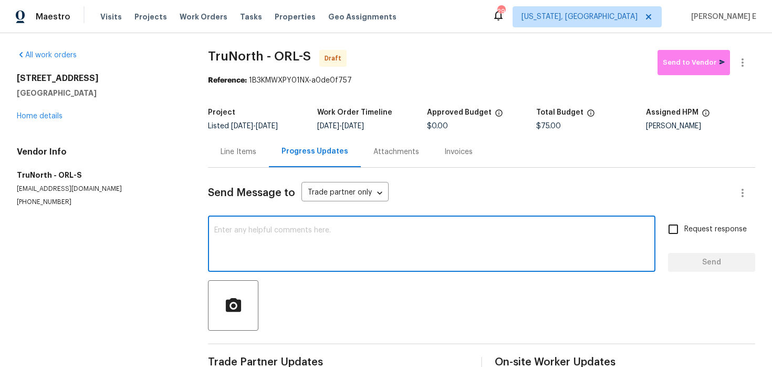
paste textarea "Hi this is [PERSON_NAME] with Opendoor. I’m confirming you received the WO for …"
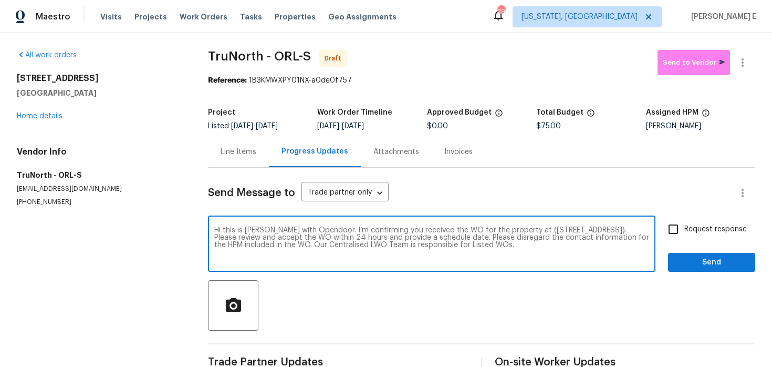
type textarea "Hi this is [PERSON_NAME] with Opendoor. I’m confirming you received the WO for …"
click at [692, 240] on label "Request response" at bounding box center [704, 229] width 85 height 22
click at [684, 240] on input "Request response" at bounding box center [673, 229] width 22 height 22
checkbox input "true"
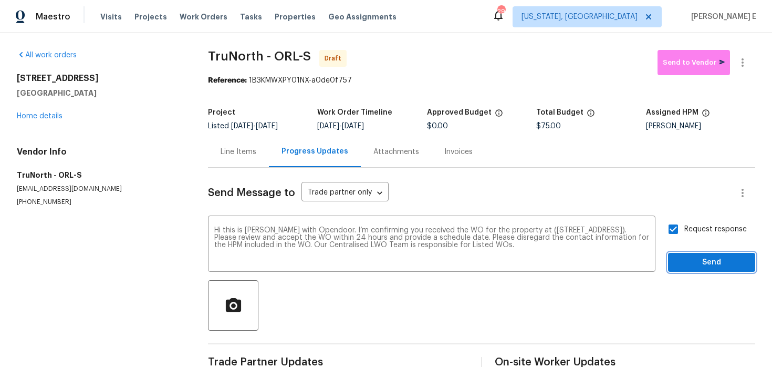
click at [703, 260] on span "Send" at bounding box center [712, 262] width 70 height 13
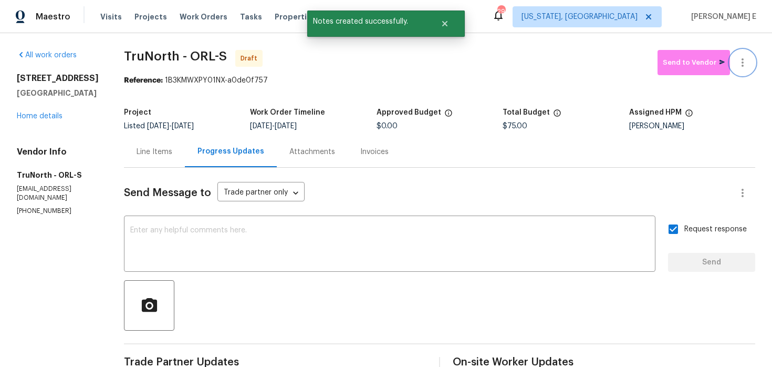
click at [742, 65] on icon "button" at bounding box center [743, 62] width 2 height 8
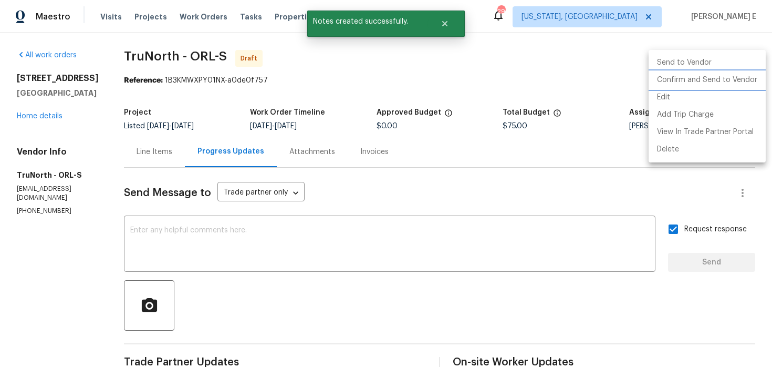
click at [696, 80] on li "Confirm and Send to Vendor" at bounding box center [707, 79] width 117 height 17
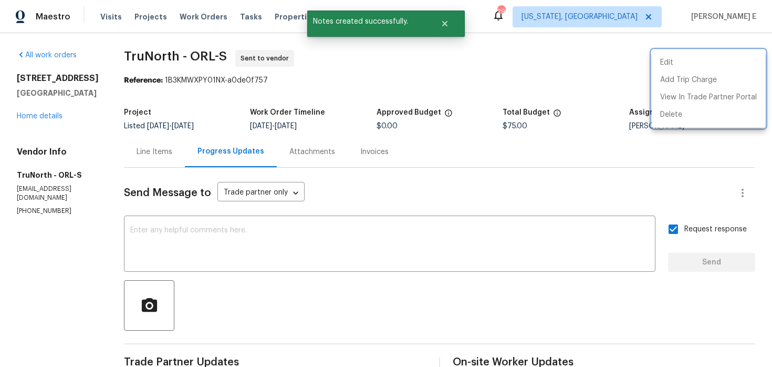
click at [281, 132] on div at bounding box center [386, 183] width 772 height 367
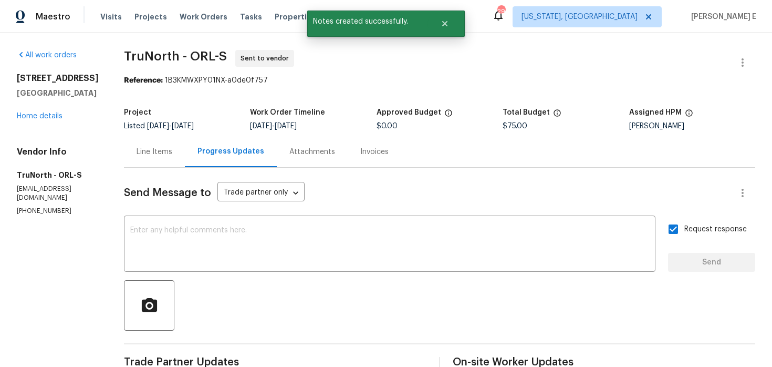
click at [142, 57] on span "TruNorth - ORL-S" at bounding box center [175, 56] width 103 height 13
copy span "TruNorth"
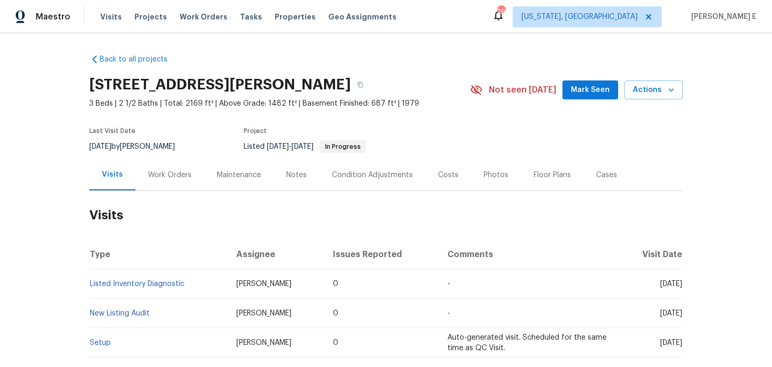
click at [168, 181] on div "Work Orders" at bounding box center [170, 174] width 69 height 31
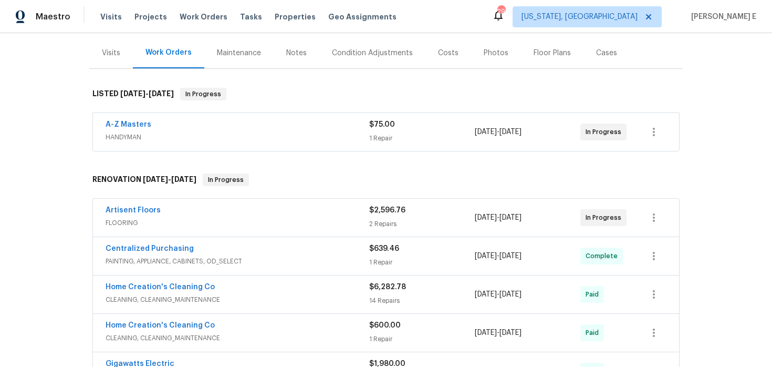
scroll to position [131, 0]
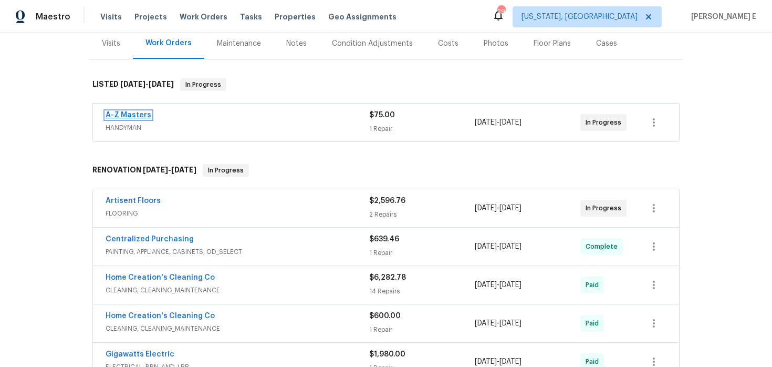
click at [117, 117] on link "A-Z Masters" at bounding box center [129, 114] width 46 height 7
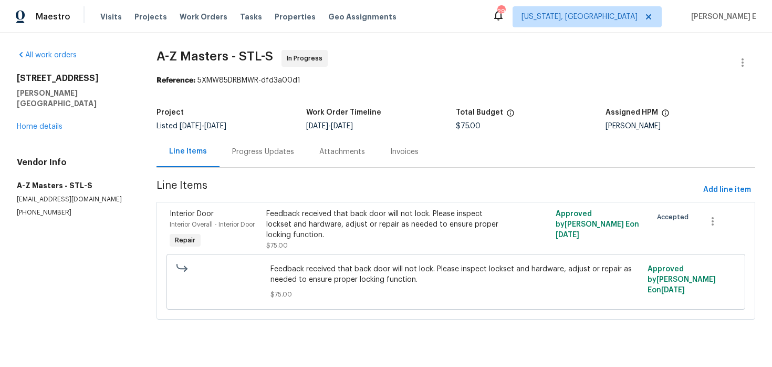
click at [258, 148] on div "Progress Updates" at bounding box center [263, 152] width 62 height 11
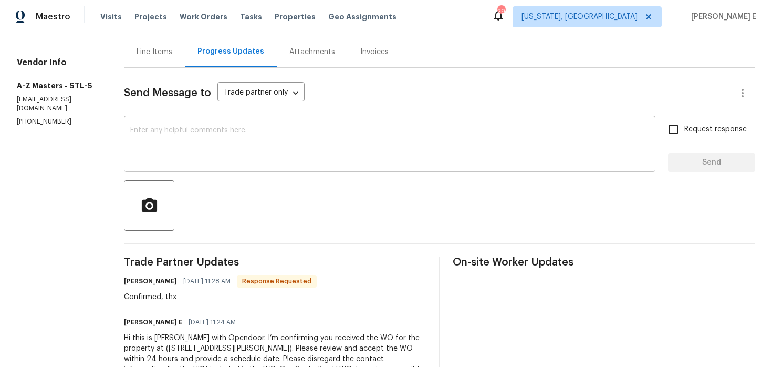
scroll to position [91, 0]
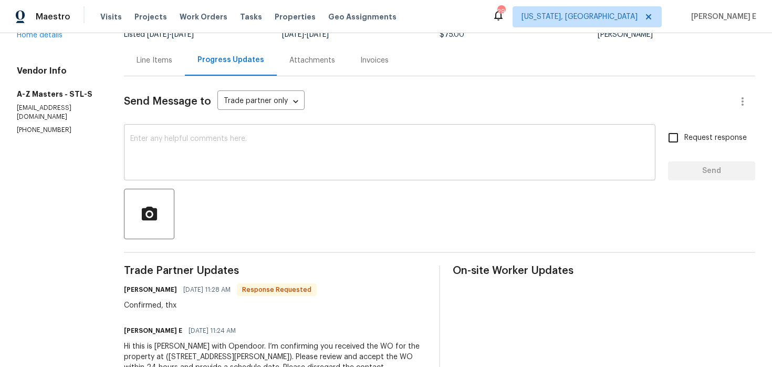
click at [287, 173] on div "x ​" at bounding box center [390, 154] width 532 height 54
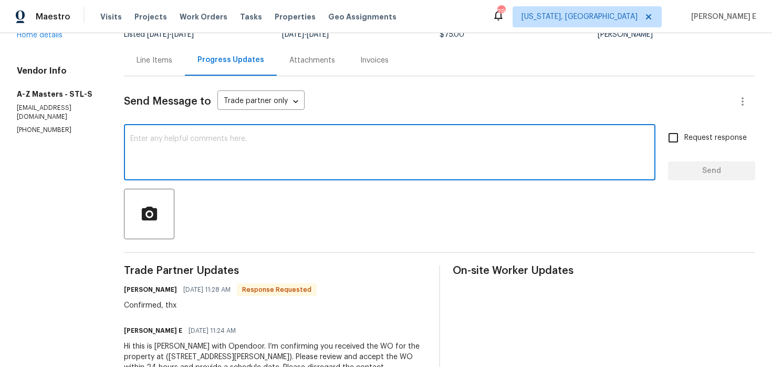
scroll to position [137, 0]
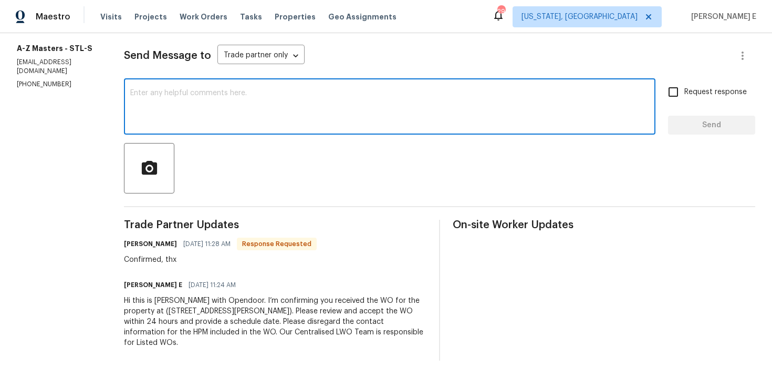
paste textarea "Thanks for accepting the work order! Just checking—do you have a scheduled date…"
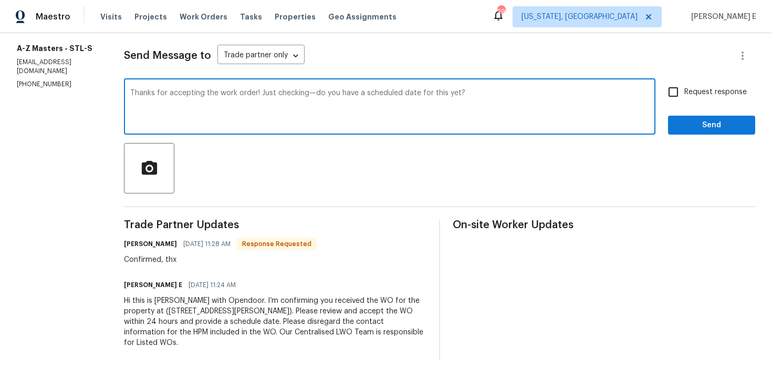
type textarea "Thanks for accepting the work order! Just checking—do you have a scheduled date…"
click at [680, 94] on input "Request response" at bounding box center [673, 92] width 22 height 22
checkbox input "true"
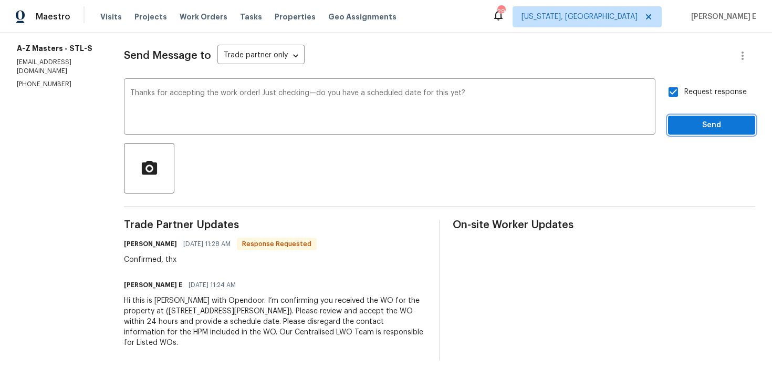
click at [688, 124] on span "Send" at bounding box center [712, 125] width 70 height 13
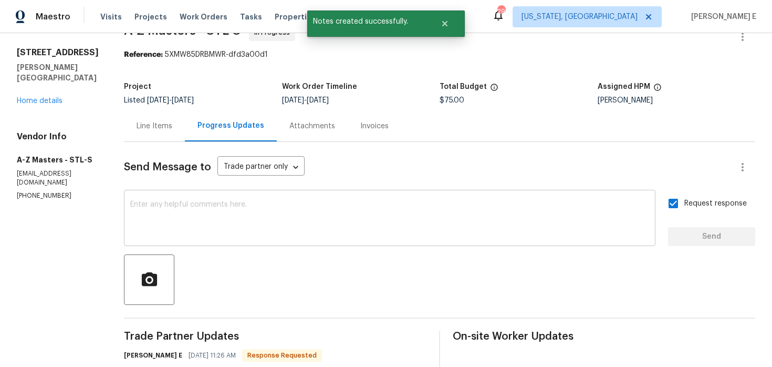
scroll to position [0, 0]
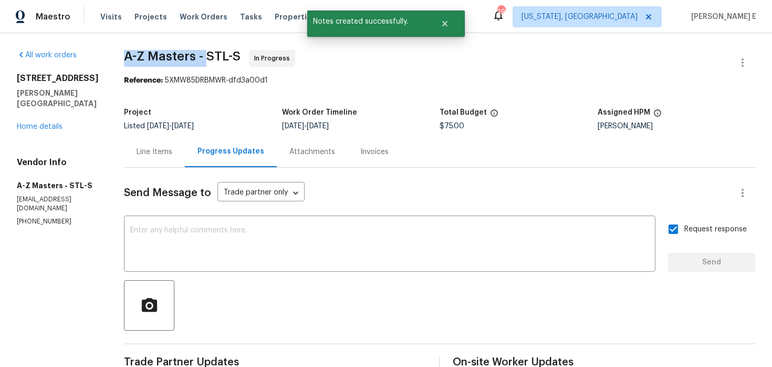
drag, startPoint x: 120, startPoint y: 62, endPoint x: 206, endPoint y: 66, distance: 86.2
click at [206, 65] on div "All work orders 68 W Lakewood Dr Fenton, MO 63026 Home details Vendor Info A-Z …" at bounding box center [386, 299] width 772 height 533
copy span "A-Z Masters -"
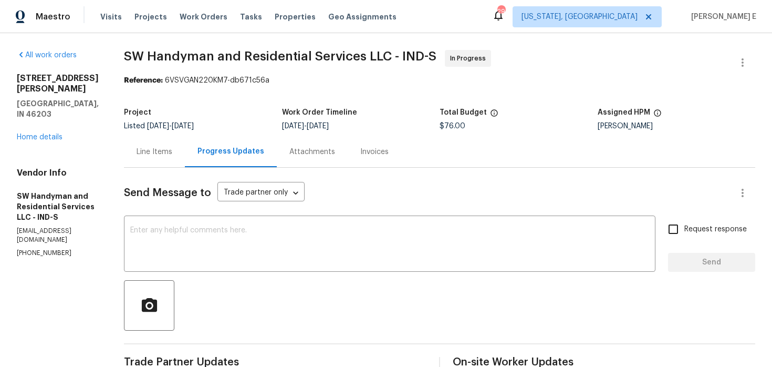
click at [160, 148] on div "Line Items" at bounding box center [155, 152] width 36 height 11
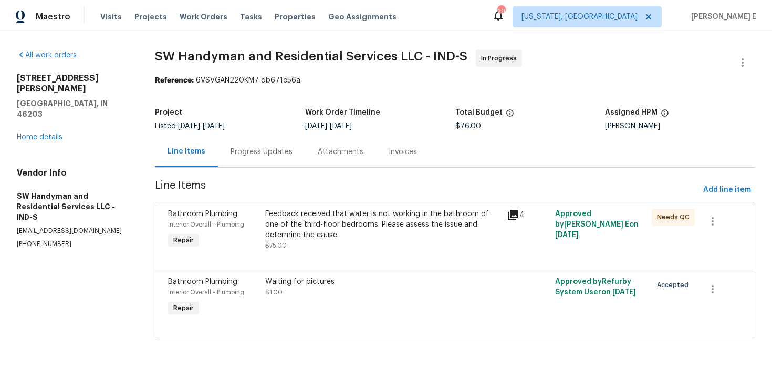
click at [313, 228] on div "Feedback received that water is not working in the bathroom of one of the third…" at bounding box center [382, 225] width 235 height 32
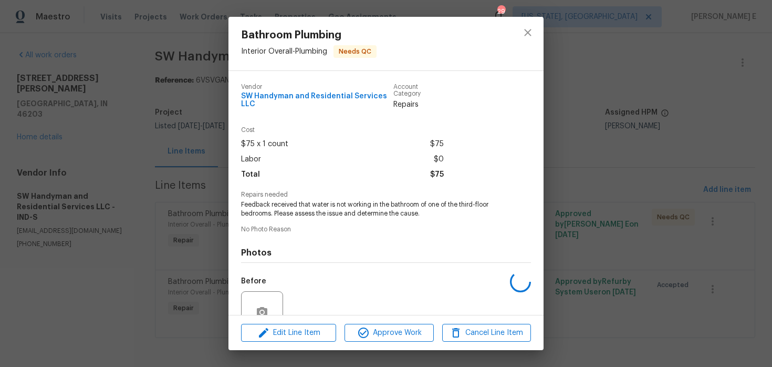
scroll to position [97, 0]
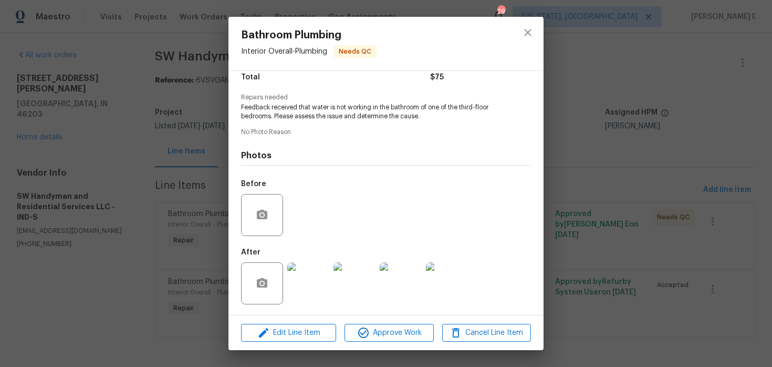
click at [294, 289] on img at bounding box center [308, 283] width 42 height 42
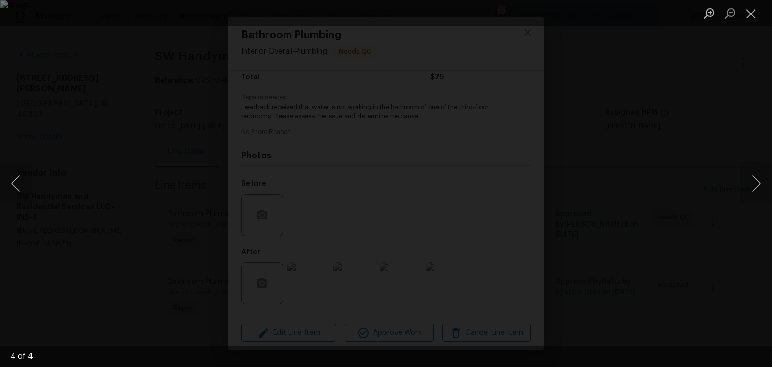
click at [593, 177] on div "Lightbox" at bounding box center [386, 183] width 772 height 367
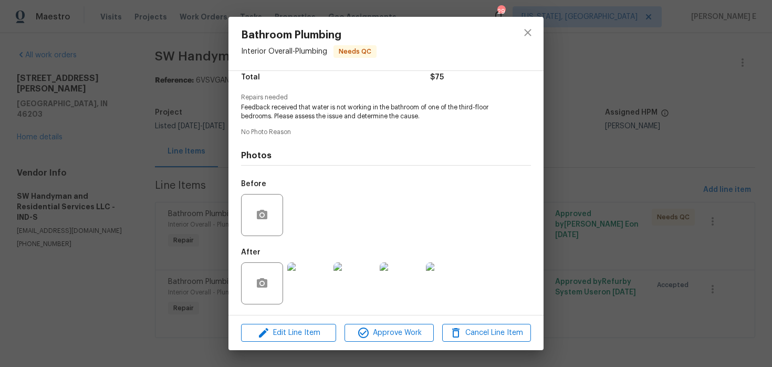
click at [593, 177] on div "Bathroom Plumbing Interior Overall - Plumbing Needs QC Vendor SW Handyman and R…" at bounding box center [386, 183] width 772 height 367
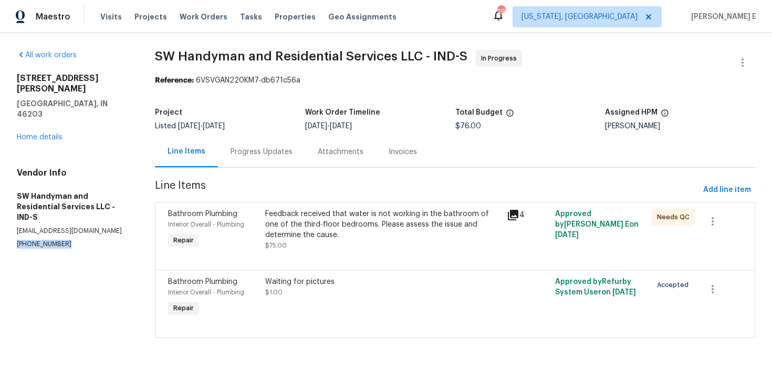
drag, startPoint x: 14, startPoint y: 213, endPoint x: 75, endPoint y: 212, distance: 60.9
click at [75, 212] on div "All work orders 917 Buchanan St Indianapolis, IN 46203 Home details Vendor Info…" at bounding box center [386, 200] width 772 height 334
copy p "(864) 417-2898"
click at [247, 144] on div "Progress Updates" at bounding box center [261, 151] width 87 height 31
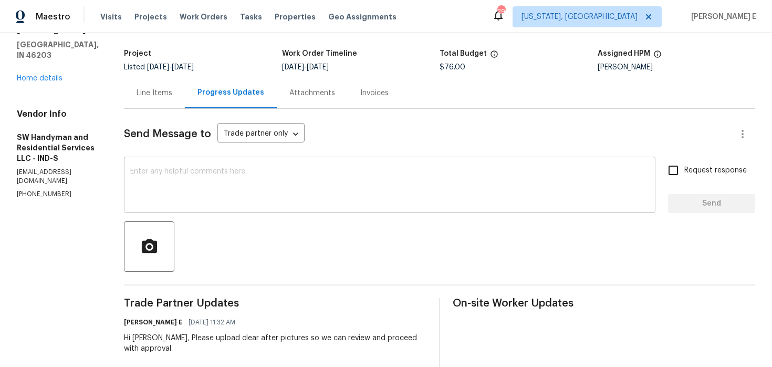
click at [259, 194] on textarea at bounding box center [389, 186] width 519 height 37
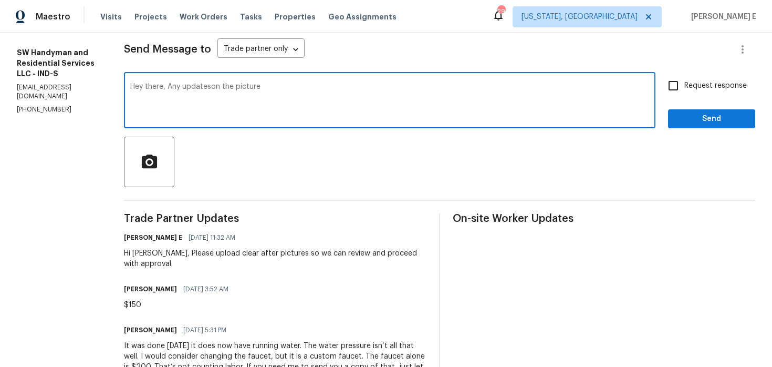
scroll to position [140, 0]
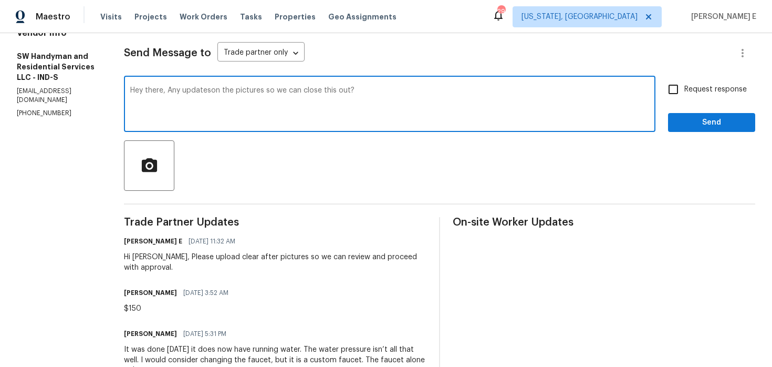
click at [210, 91] on textarea "Hey there, Any updateson the pictures so we can close this out?" at bounding box center [389, 105] width 519 height 37
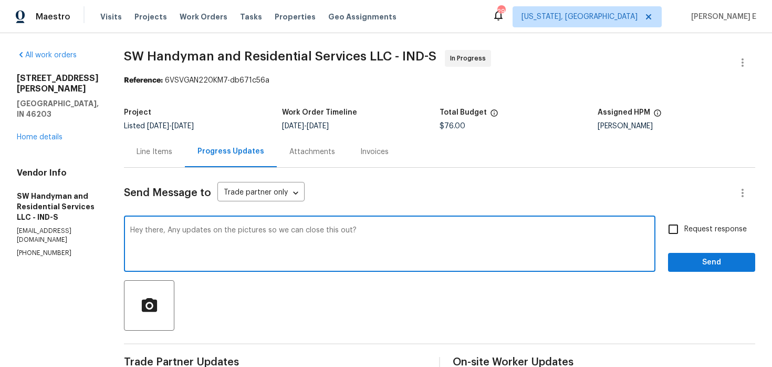
scroll to position [4, 0]
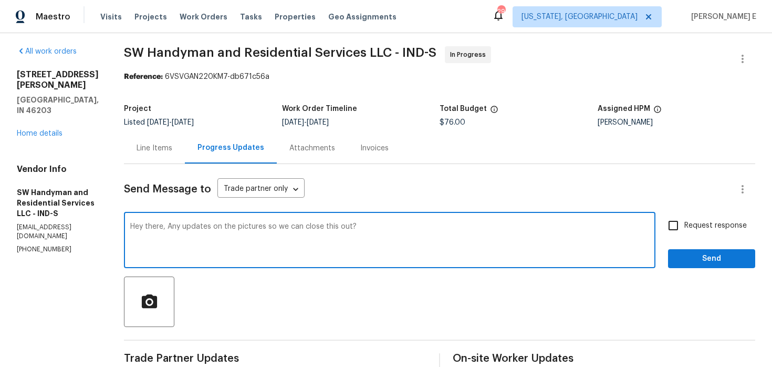
type textarea "Hey there, Any updates on the pictures so we can close this out?"
click at [683, 229] on input "Request response" at bounding box center [673, 225] width 22 height 22
checkbox input "true"
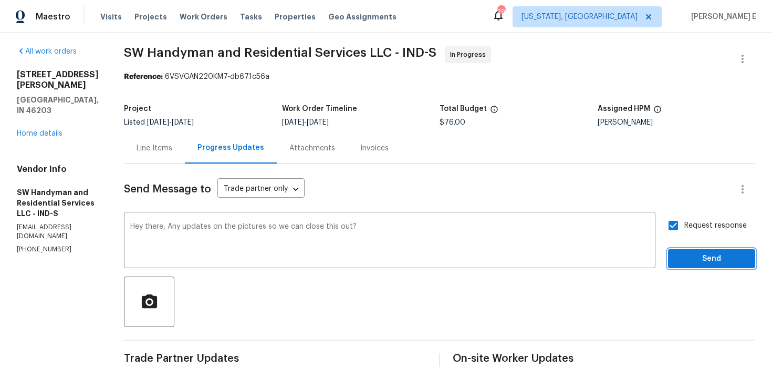
click at [683, 256] on span "Send" at bounding box center [712, 258] width 70 height 13
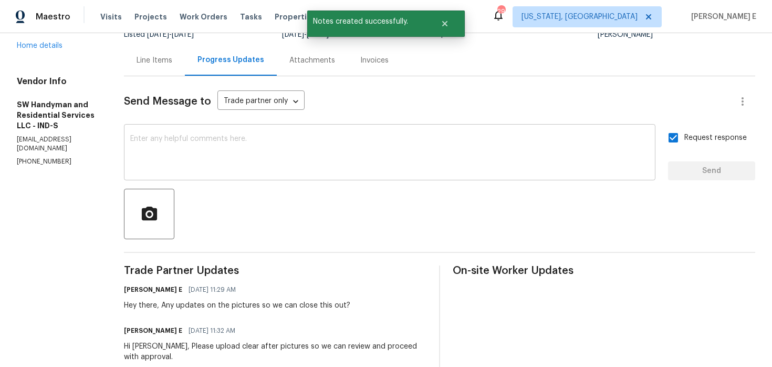
scroll to position [159, 0]
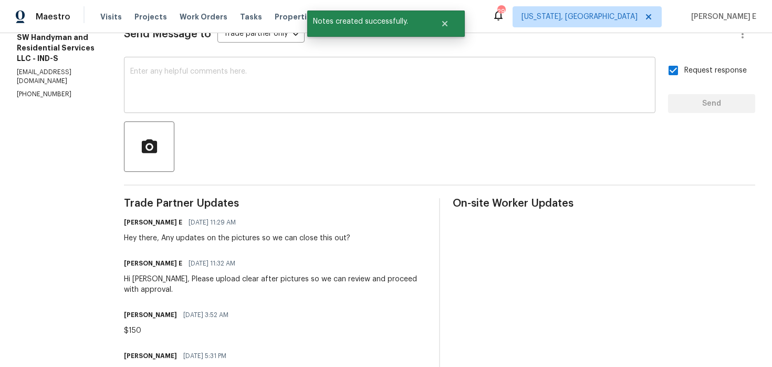
click at [310, 222] on div "Keerthana E 08/12/2025 11:29 AM" at bounding box center [237, 222] width 226 height 15
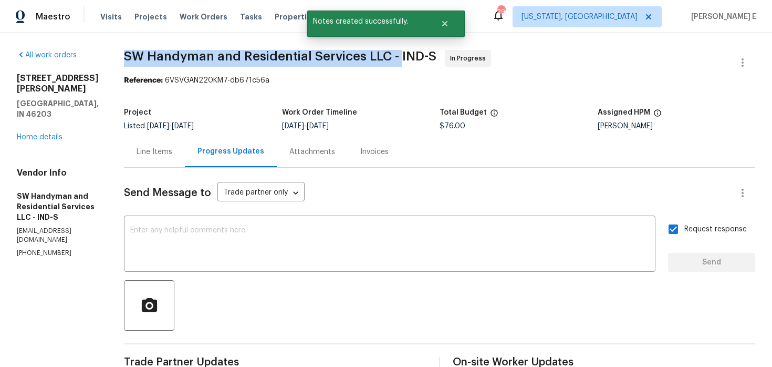
drag, startPoint x: 121, startPoint y: 59, endPoint x: 399, endPoint y: 55, distance: 277.4
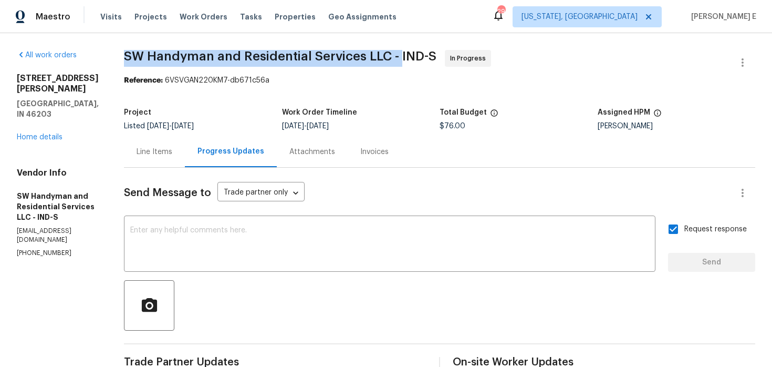
copy span "SW Handyman and Residential Services LLC -"
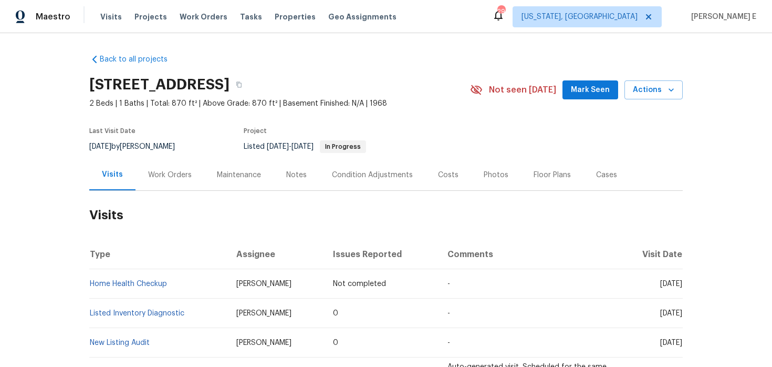
click at [161, 176] on div "Work Orders" at bounding box center [170, 175] width 44 height 11
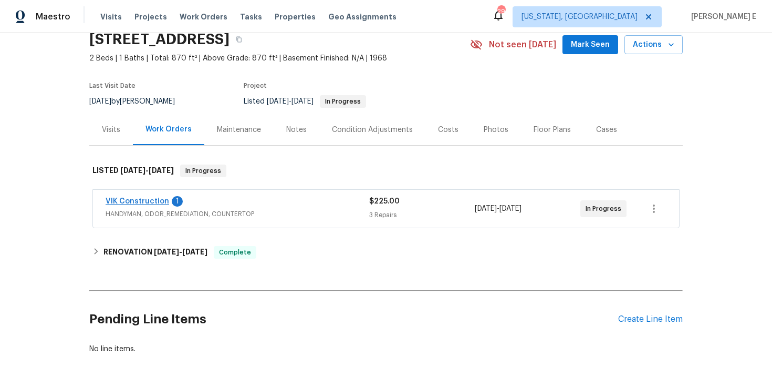
scroll to position [60, 0]
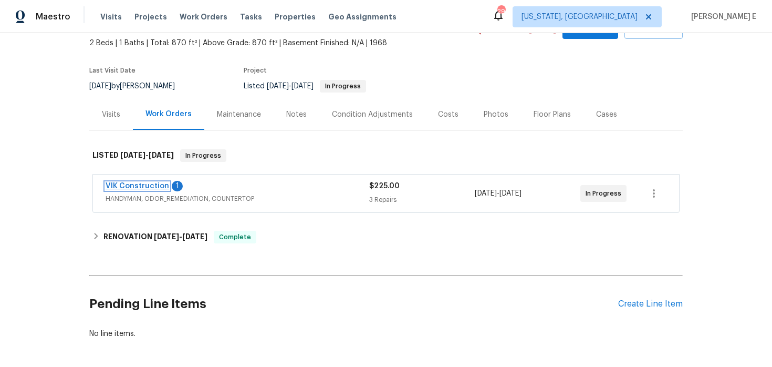
click at [144, 184] on link "VIK Construction" at bounding box center [138, 185] width 64 height 7
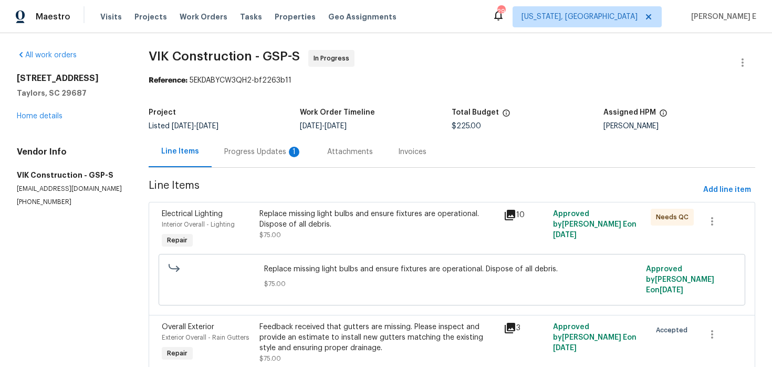
click at [262, 160] on div "Progress Updates 1" at bounding box center [263, 151] width 103 height 31
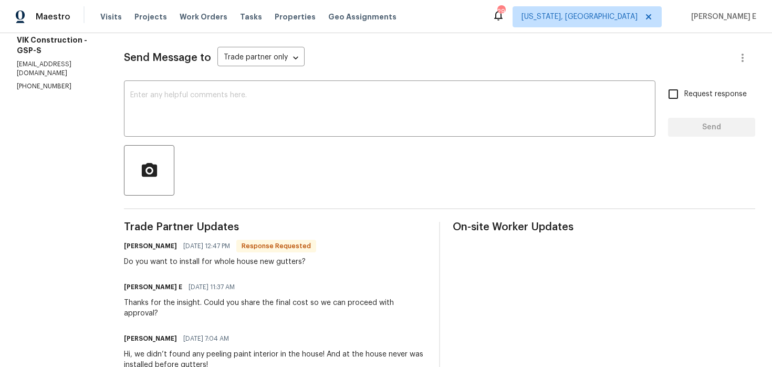
scroll to position [131, 0]
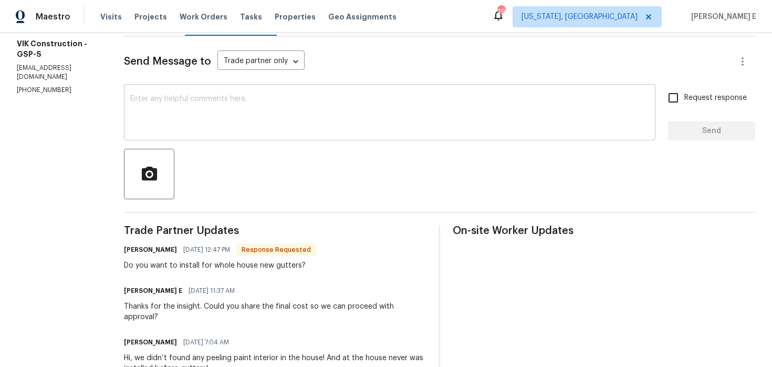
click at [296, 110] on textarea at bounding box center [389, 113] width 519 height 37
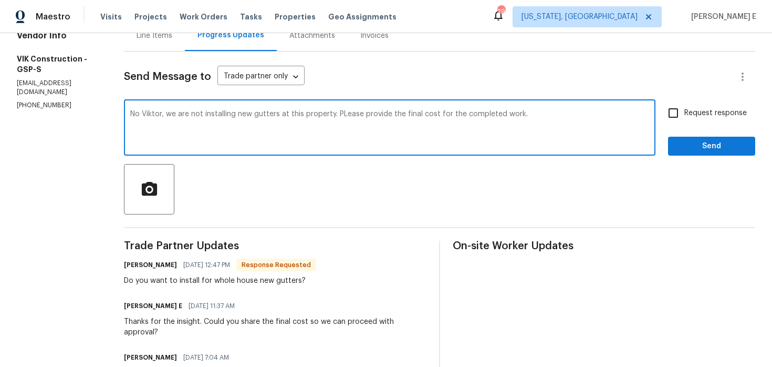
scroll to position [119, 0]
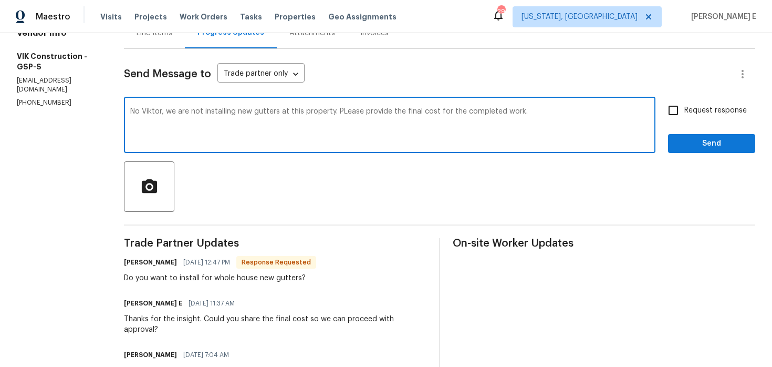
paste textarea ", Viktor, we are not installing new gutters at this property. Pl"
type textarea "No, Viktor, we are not installing new gutters at this property. Please provide …"
click at [679, 105] on input "Request response" at bounding box center [673, 110] width 22 height 22
checkbox input "true"
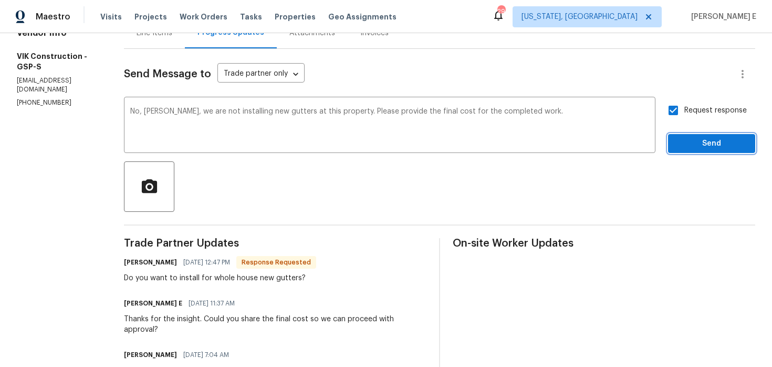
click at [684, 138] on span "Send" at bounding box center [712, 143] width 70 height 13
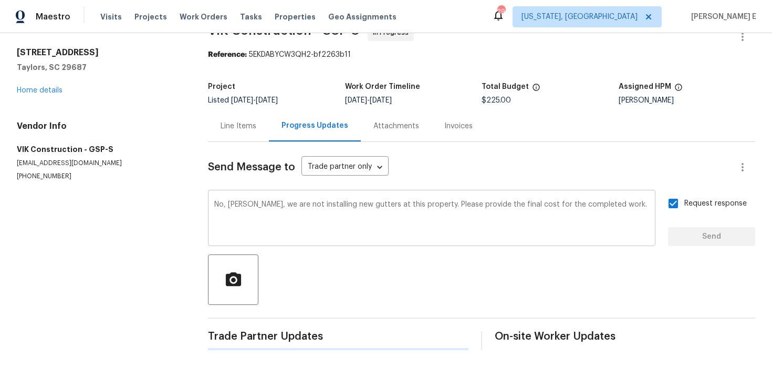
scroll to position [0, 0]
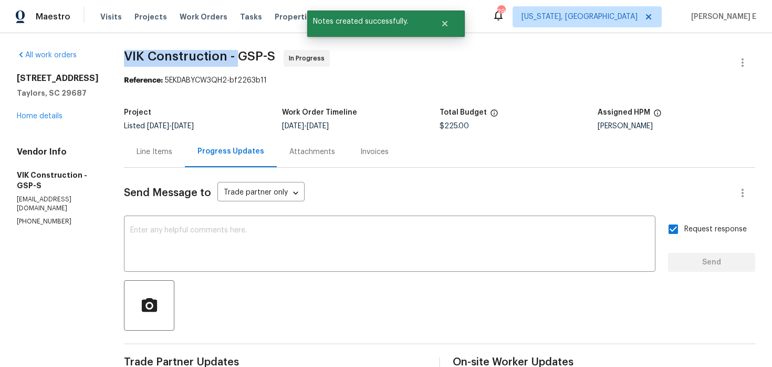
drag, startPoint x: 146, startPoint y: 55, endPoint x: 256, endPoint y: 55, distance: 110.8
click at [256, 55] on span "VIK Construction - GSP-S" at bounding box center [199, 56] width 151 height 13
copy span "VIK Construction -"
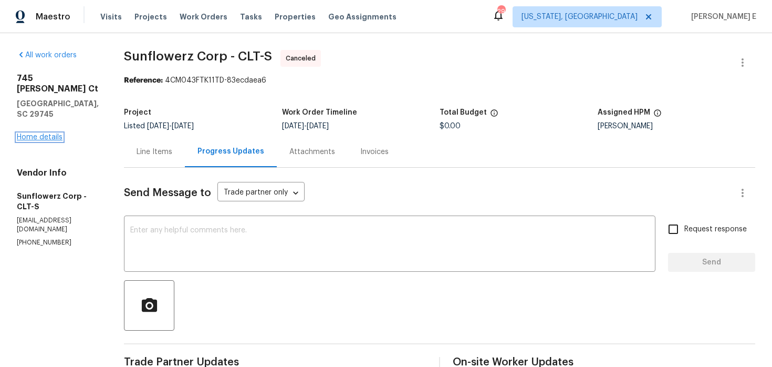
click at [54, 133] on link "Home details" at bounding box center [40, 136] width 46 height 7
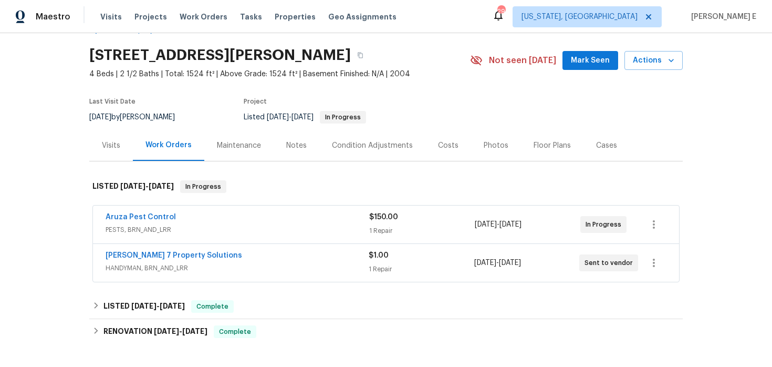
scroll to position [39, 0]
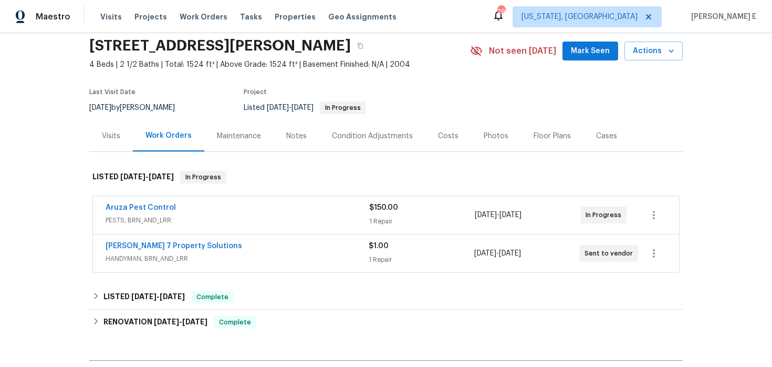
click at [202, 214] on div "Aruza Pest Control" at bounding box center [238, 208] width 264 height 13
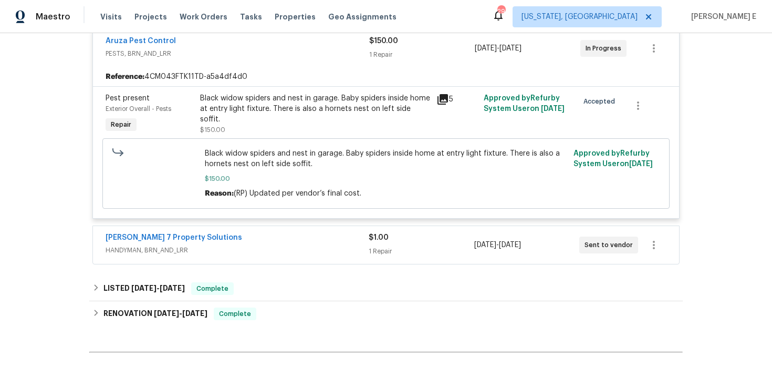
scroll to position [214, 0]
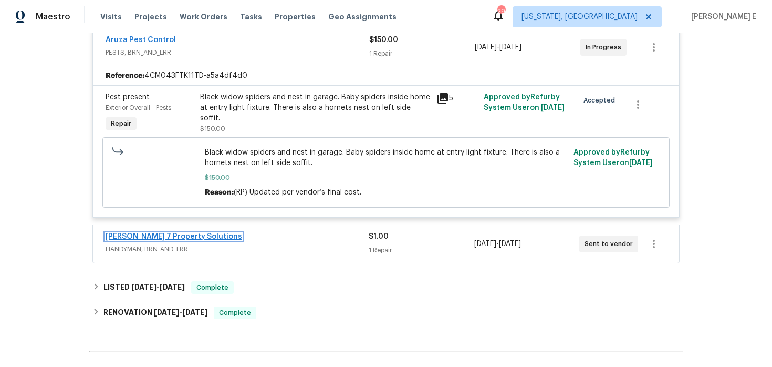
click at [181, 238] on link "[PERSON_NAME] 7 Property Solutions" at bounding box center [174, 236] width 137 height 7
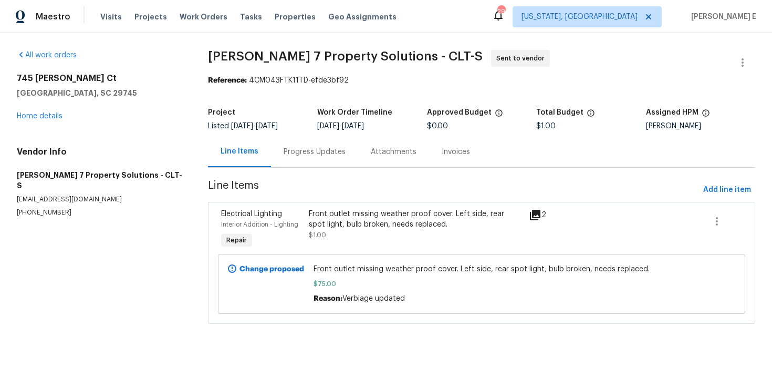
click at [313, 150] on div "Progress Updates" at bounding box center [315, 152] width 62 height 11
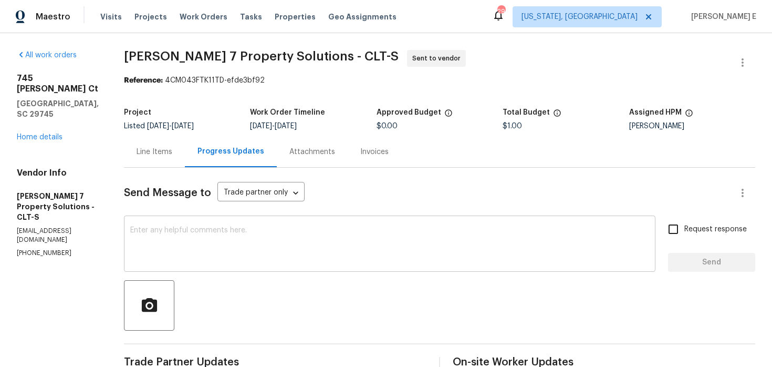
click at [355, 236] on textarea at bounding box center [389, 244] width 519 height 37
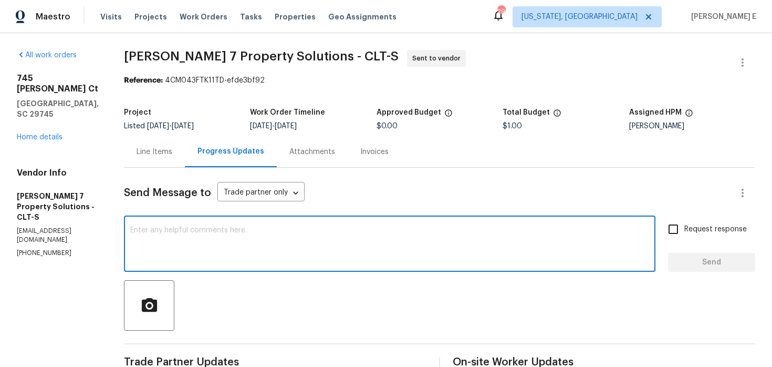
paste textarea "Please ensure the work order is accepted and the scheduled date is shared to me…"
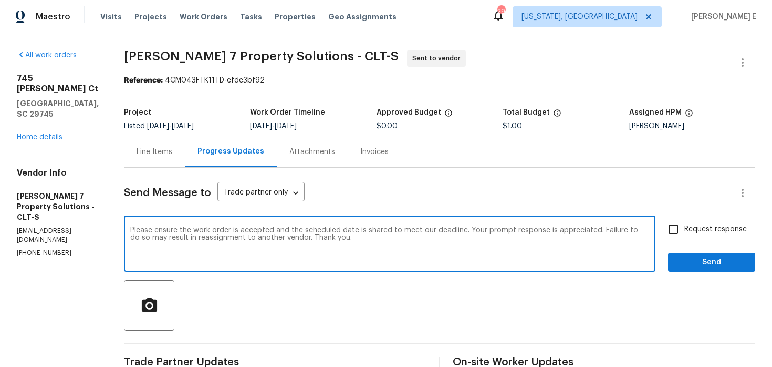
type textarea "Please ensure the work order is accepted and the scheduled date is shared to me…"
click at [692, 236] on label "Request response" at bounding box center [704, 229] width 85 height 22
click at [684, 236] on input "Request response" at bounding box center [673, 229] width 22 height 22
checkbox input "true"
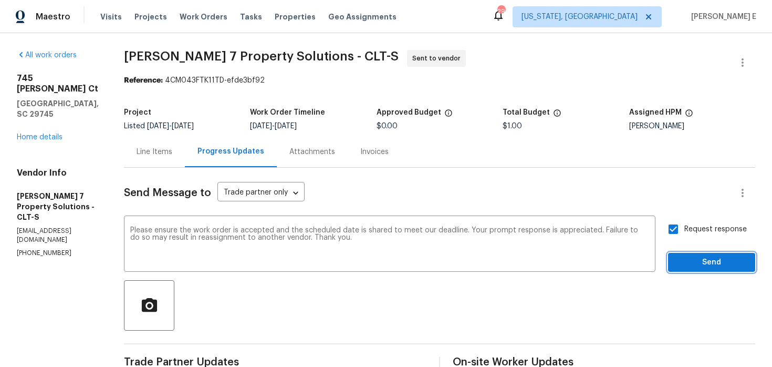
click at [687, 253] on button "Send" at bounding box center [711, 262] width 87 height 19
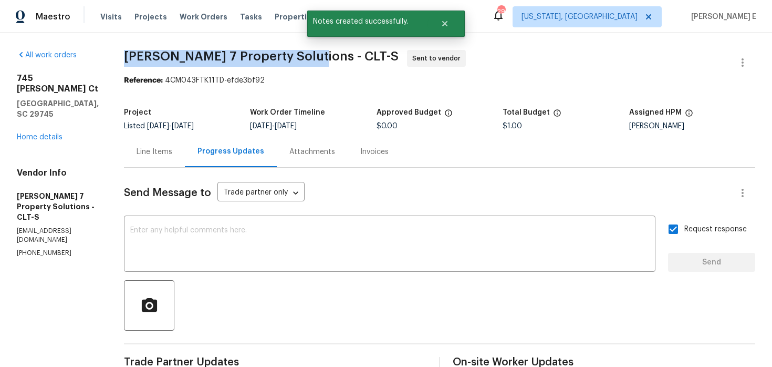
drag, startPoint x: 139, startPoint y: 62, endPoint x: 308, endPoint y: 63, distance: 169.7
click at [308, 63] on span "[PERSON_NAME] 7 Property Solutions - CLT-S Sent to vendor" at bounding box center [427, 62] width 606 height 25
copy span "[PERSON_NAME] 7 Property Solutions -"
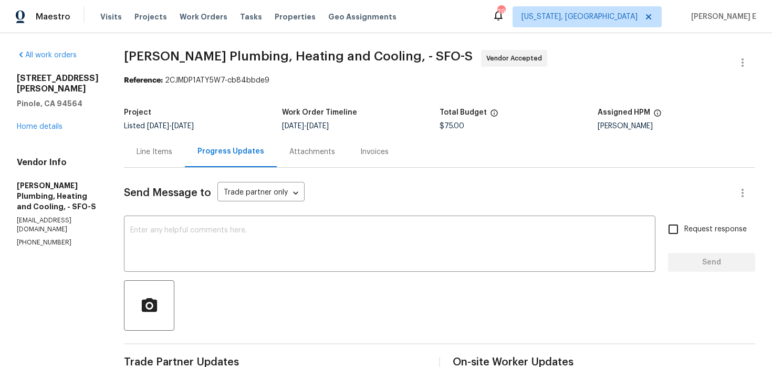
click at [469, 51] on span "[PERSON_NAME] Plumbing, Heating and Cooling, - SFO-S" at bounding box center [298, 56] width 349 height 13
click at [172, 153] on div "Line Items" at bounding box center [155, 152] width 36 height 11
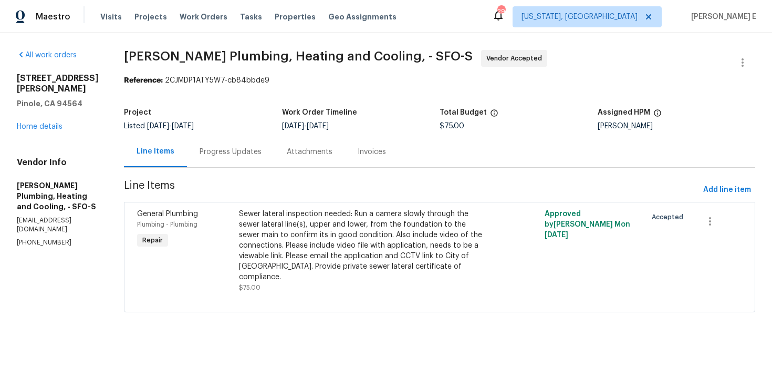
click at [274, 167] on div "Progress Updates" at bounding box center [230, 151] width 87 height 31
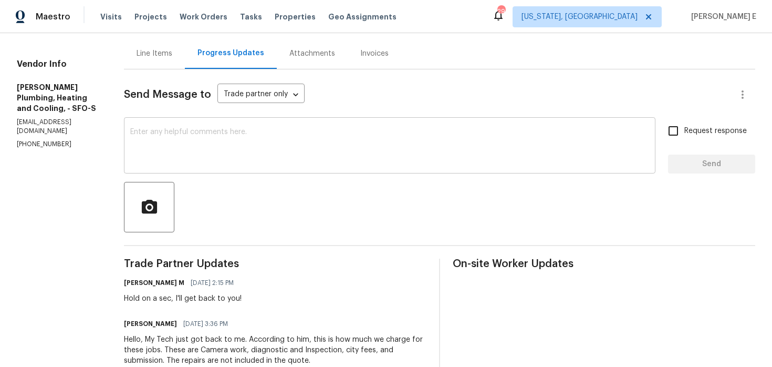
click at [320, 134] on textarea at bounding box center [389, 146] width 519 height 37
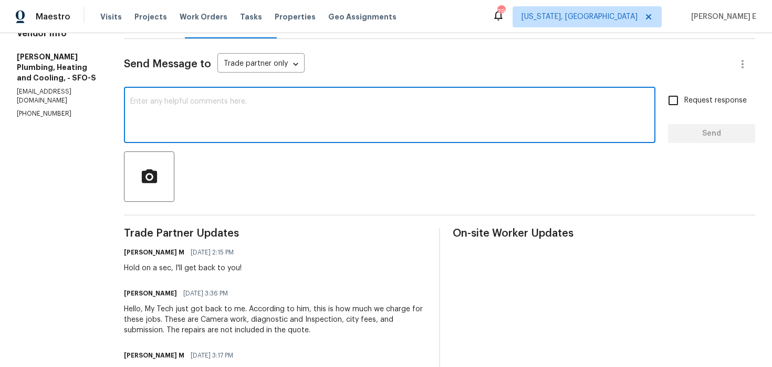
scroll to position [115, 0]
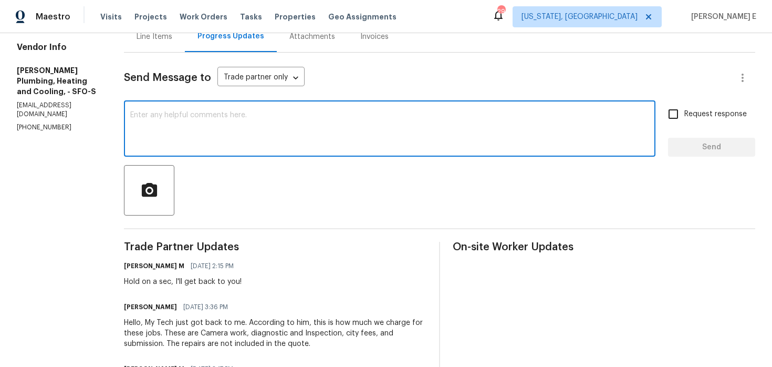
paste textarea "Our budget reviewer has confirmed we’re not addressing the French drain issue a…"
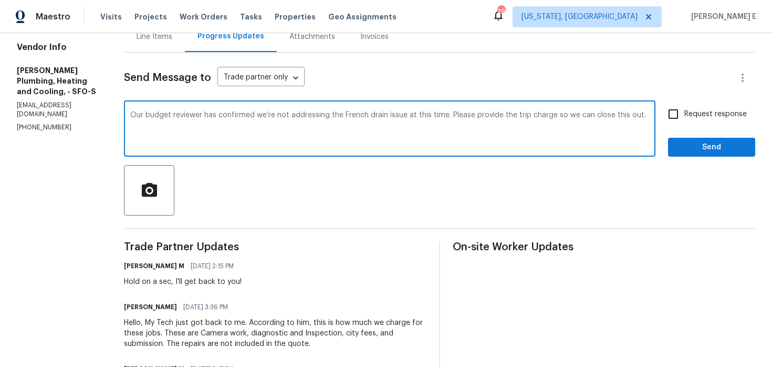
drag, startPoint x: 376, startPoint y: 116, endPoint x: 425, endPoint y: 116, distance: 48.9
click at [424, 116] on textarea "Our budget reviewer has confirmed we’re not addressing the French drain issue a…" at bounding box center [389, 129] width 519 height 37
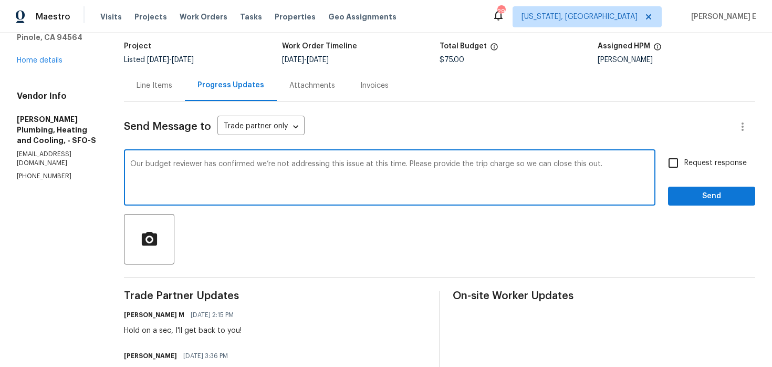
scroll to position [54, 0]
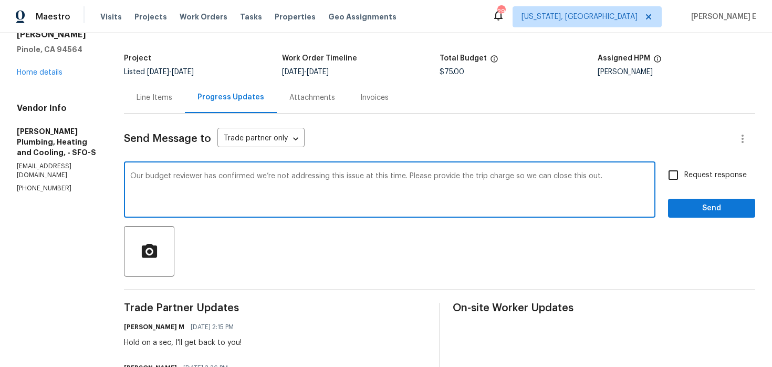
click at [190, 178] on textarea "Our budget reviewer has confirmed we’re not addressing this issue at this time.…" at bounding box center [389, 190] width 519 height 37
type textarea "Our Budget reviewer has confirmed we’re not addressing this issue at this time.…"
click at [662, 187] on div "Our Budget reviewer has confirmed we’re not addressing this issue at this time.…" at bounding box center [439, 191] width 631 height 54
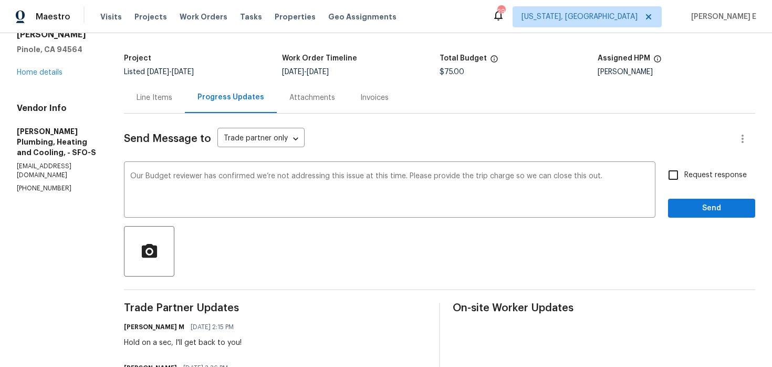
click at [687, 172] on span "Request response" at bounding box center [715, 175] width 63 height 11
click at [684, 172] on input "Request response" at bounding box center [673, 175] width 22 height 22
checkbox input "true"
click at [682, 217] on button "Send" at bounding box center [711, 208] width 87 height 19
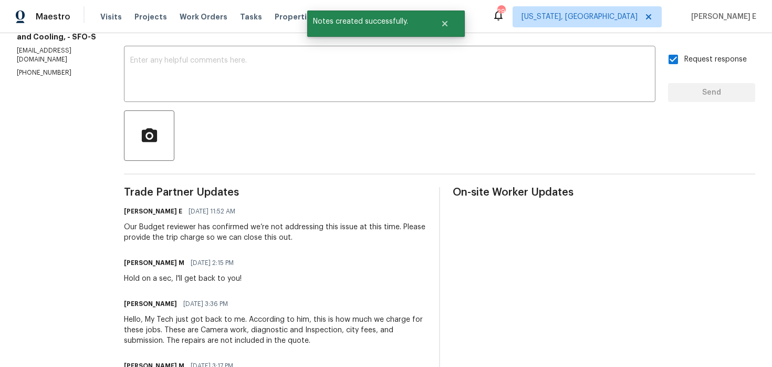
scroll to position [0, 0]
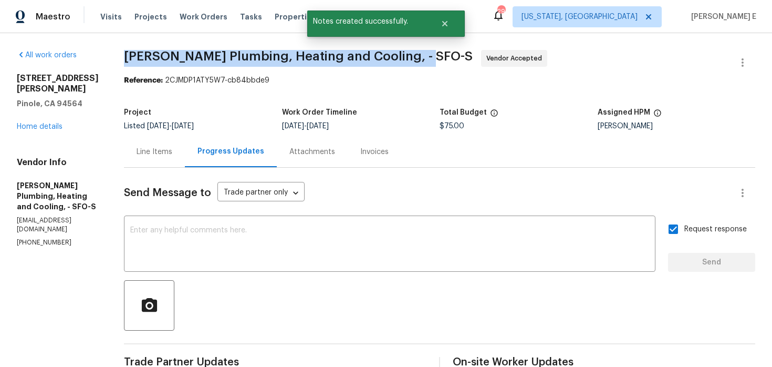
drag, startPoint x: 163, startPoint y: 58, endPoint x: 462, endPoint y: 56, distance: 298.9
copy span "Albert Nahman Plumbing, Heating and Cooling, -"
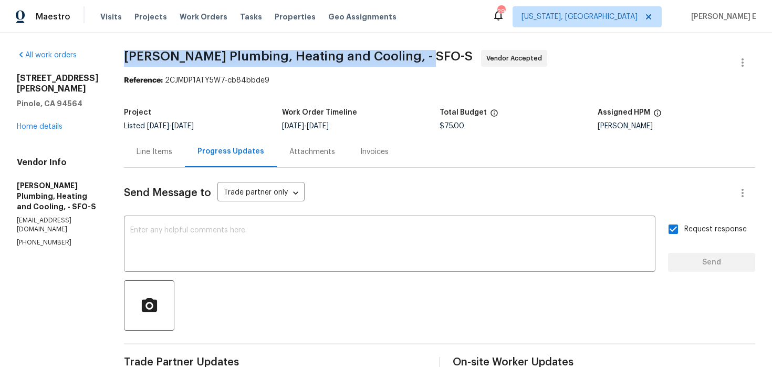
copy span "Albert Nahman Plumbing, Heating and Cooling, -"
click at [185, 160] on div "Line Items" at bounding box center [154, 151] width 61 height 31
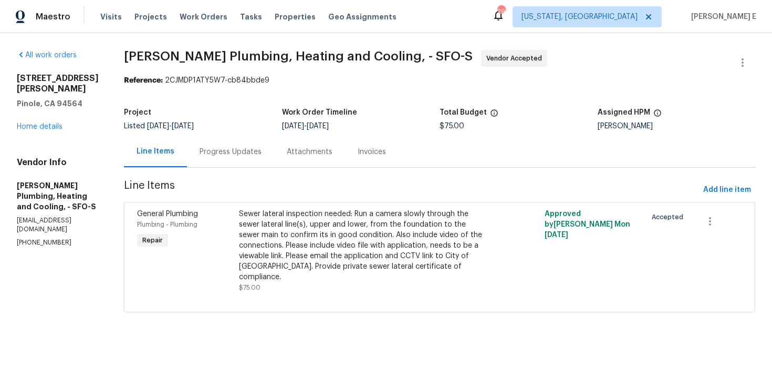
click at [319, 232] on div "Sewer lateral inspection needed: Run a camera slowly through the sewer lateral …" at bounding box center [363, 246] width 248 height 74
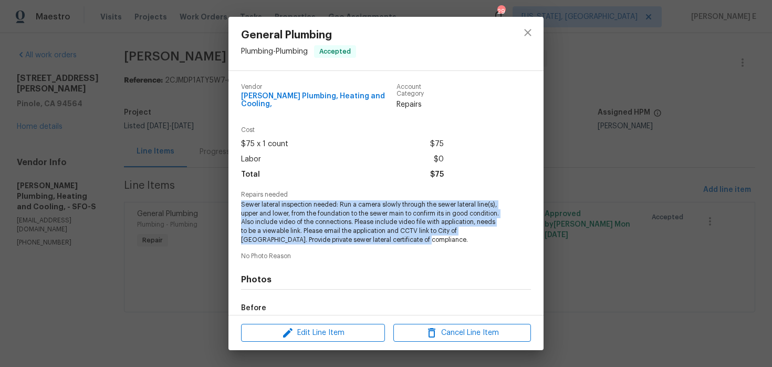
drag, startPoint x: 241, startPoint y: 205, endPoint x: 449, endPoint y: 243, distance: 211.4
click at [449, 244] on div "Vendor Albert Nahman Plumbing, Heating and Cooling, Account Category Repairs Co…" at bounding box center [386, 254] width 290 height 359
copy span "Sewer lateral inspection needed: Run a camera slowly through the sewer lateral …"
click at [35, 113] on div "General Plumbing Plumbing - Plumbing Accepted Vendor Albert Nahman Plumbing, He…" at bounding box center [386, 183] width 772 height 367
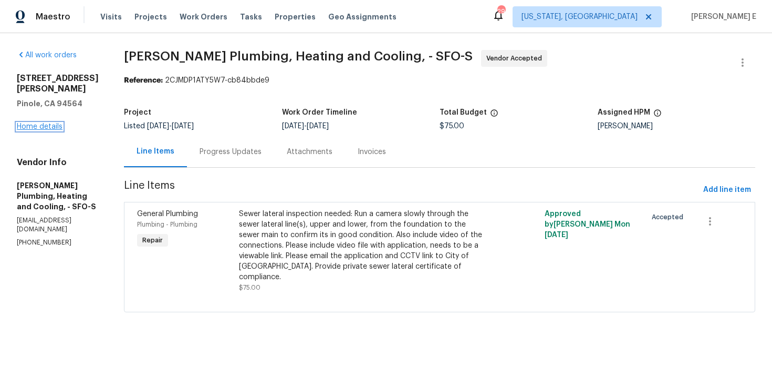
click at [36, 123] on link "Home details" at bounding box center [40, 126] width 46 height 7
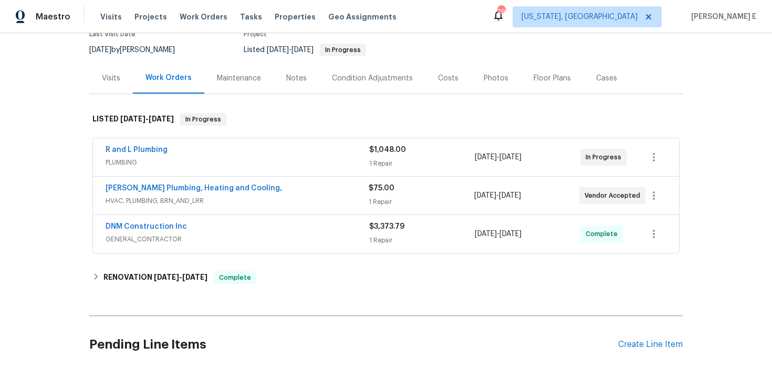
click at [274, 161] on span "PLUMBING" at bounding box center [238, 162] width 264 height 11
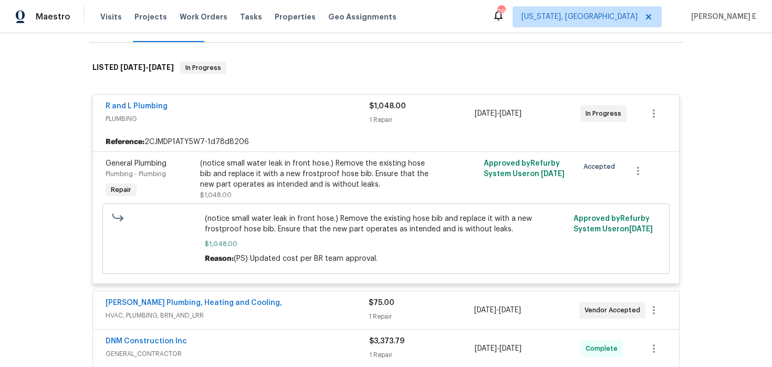
scroll to position [152, 0]
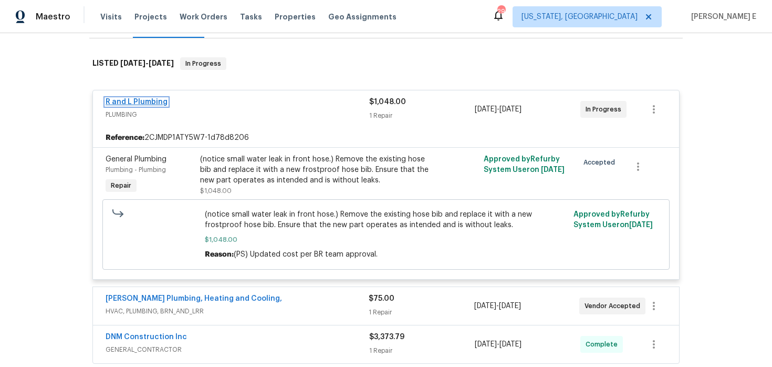
click at [158, 100] on link "R and L Plumbing" at bounding box center [137, 101] width 62 height 7
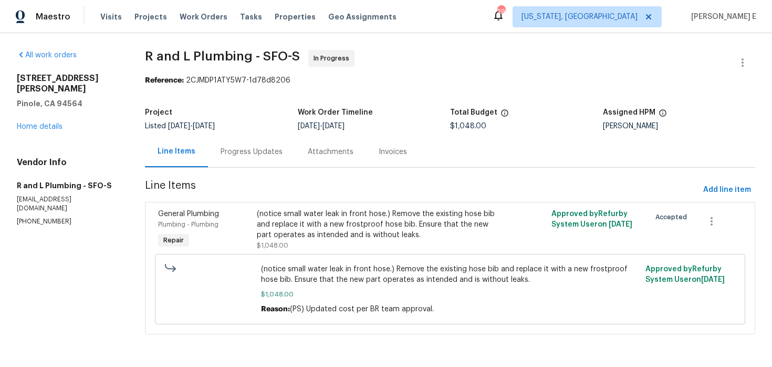
click at [243, 150] on div "Progress Updates" at bounding box center [252, 152] width 62 height 11
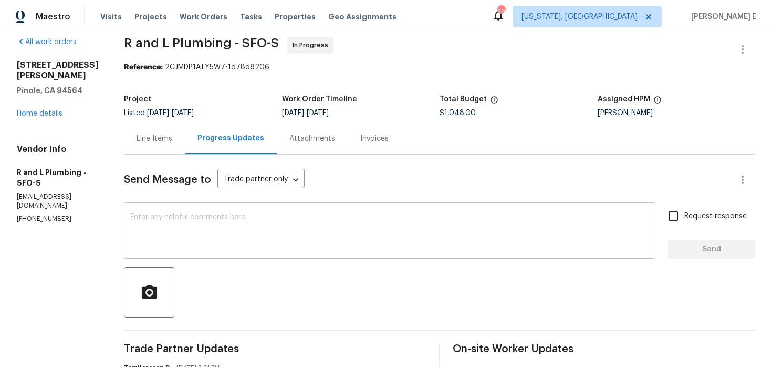
scroll to position [19, 0]
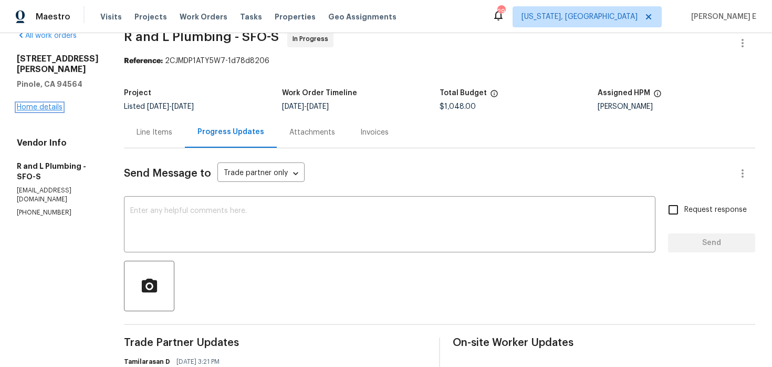
click at [37, 103] on link "Home details" at bounding box center [40, 106] width 46 height 7
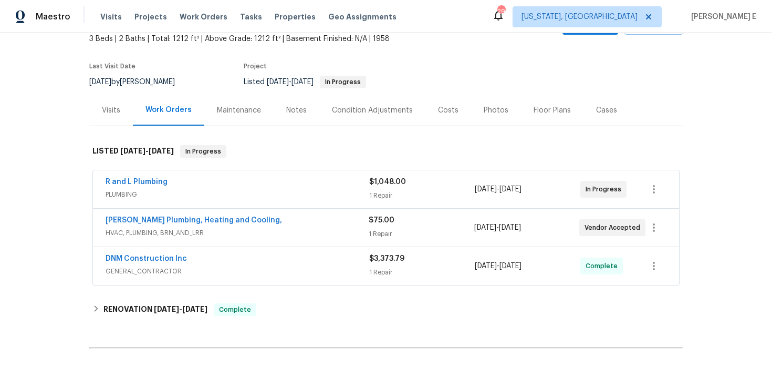
scroll to position [72, 0]
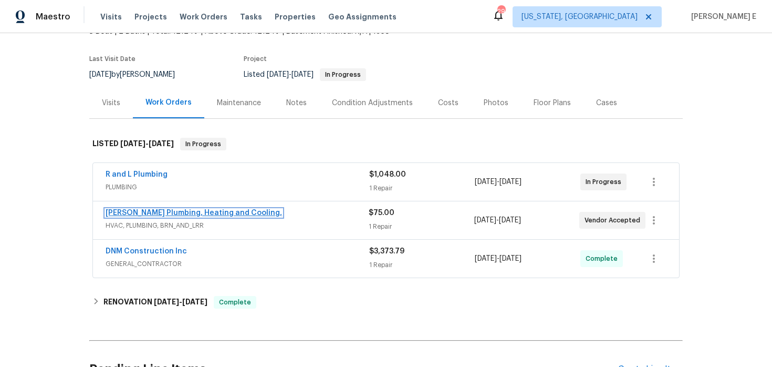
click at [180, 215] on link "Albert Nahman Plumbing, Heating and Cooling," at bounding box center [194, 212] width 176 height 7
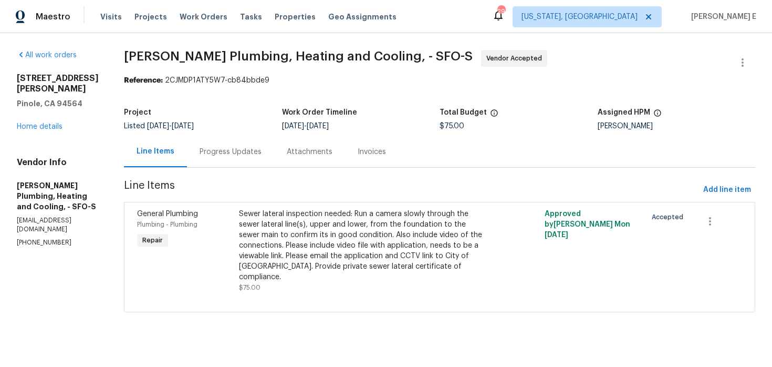
click at [262, 153] on div "Progress Updates" at bounding box center [231, 152] width 62 height 11
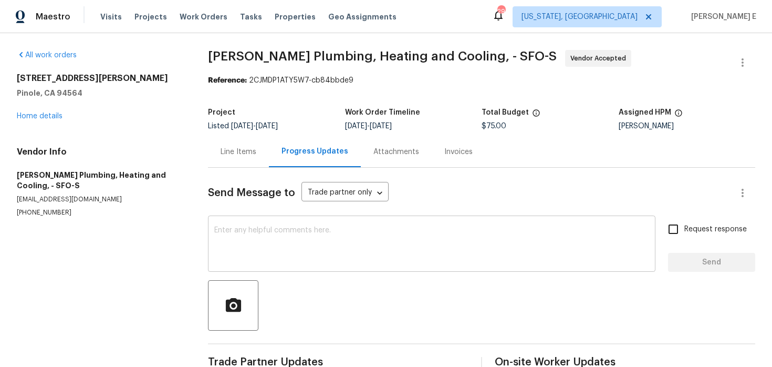
click at [289, 254] on textarea at bounding box center [431, 244] width 435 height 37
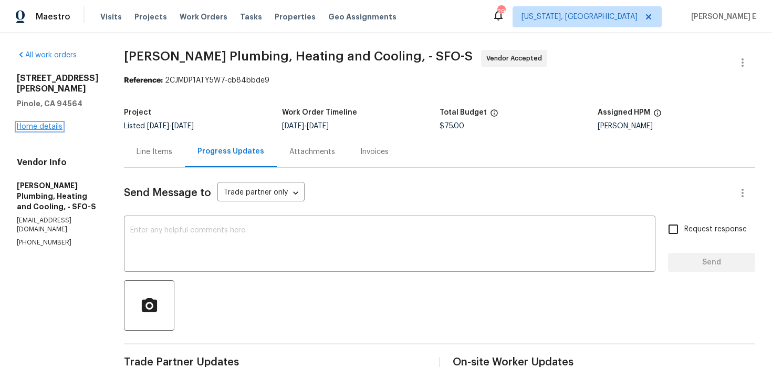
click at [37, 123] on link "Home details" at bounding box center [40, 126] width 46 height 7
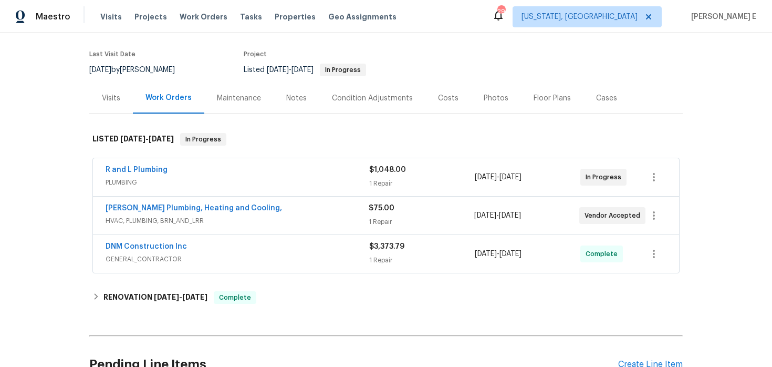
scroll to position [78, 0]
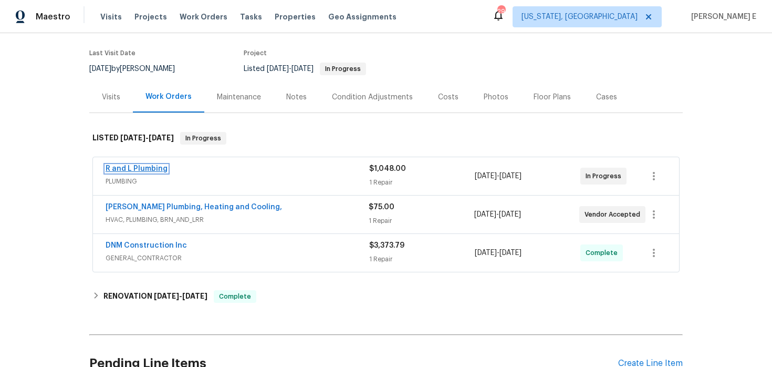
click at [141, 170] on link "R and L Plumbing" at bounding box center [137, 168] width 62 height 7
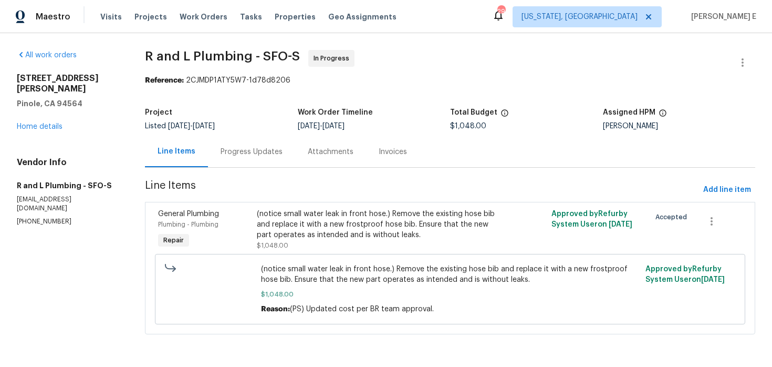
click at [262, 159] on div "Progress Updates" at bounding box center [251, 151] width 87 height 31
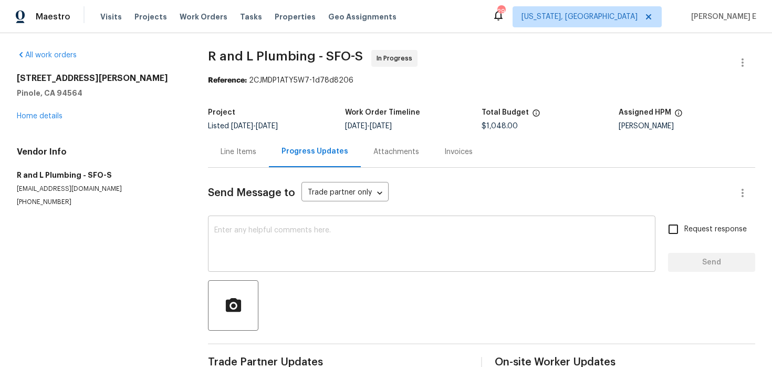
click at [299, 246] on textarea at bounding box center [431, 244] width 435 height 37
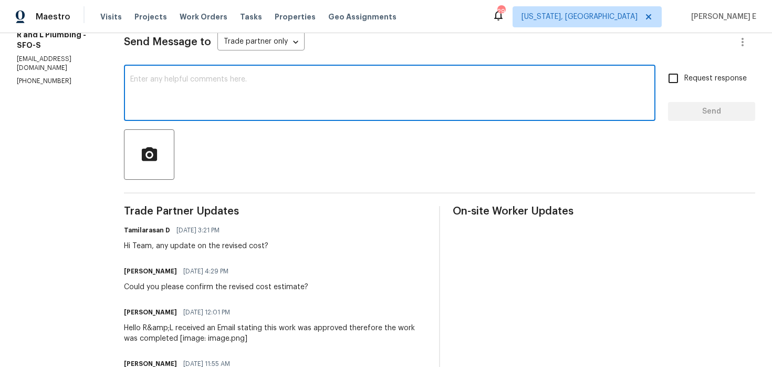
scroll to position [154, 0]
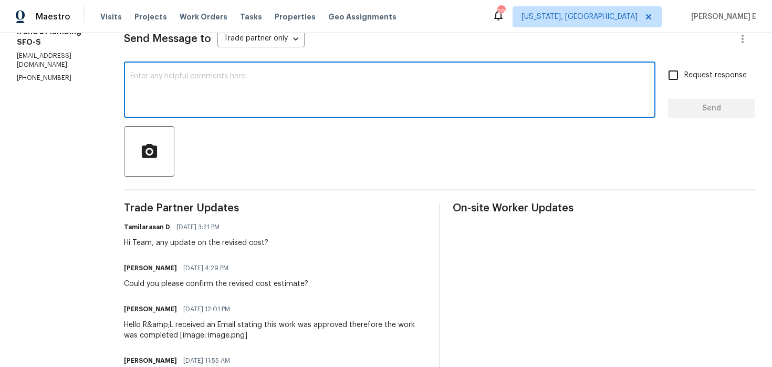
click at [278, 313] on div "Sabrina Palma 08/07/2025 12:01 PM" at bounding box center [275, 309] width 303 height 15
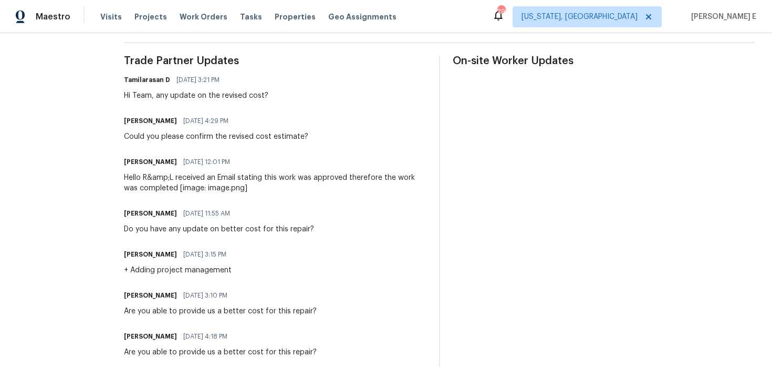
scroll to position [0, 0]
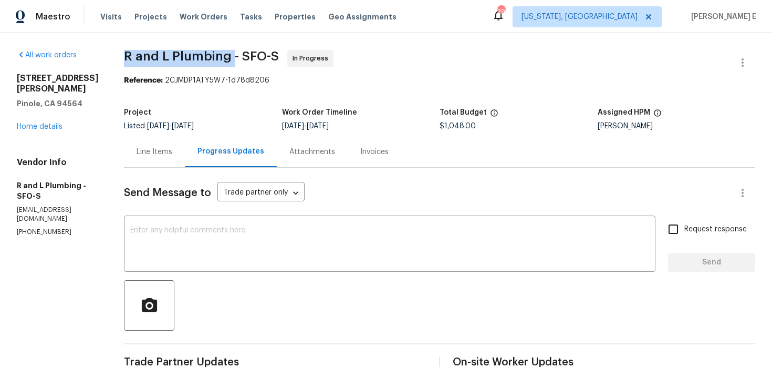
drag, startPoint x: 107, startPoint y: 57, endPoint x: 214, endPoint y: 60, distance: 106.7
click at [214, 60] on span "R and L Plumbing - SFO-S" at bounding box center [201, 56] width 155 height 13
click at [206, 250] on textarea at bounding box center [389, 244] width 519 height 37
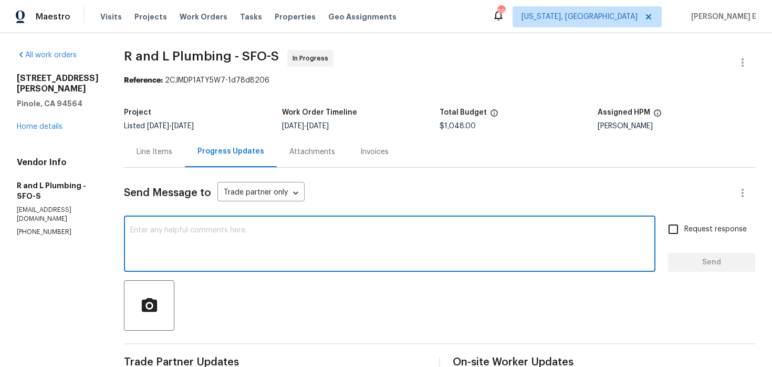
paste textarea "Sewer lateral inspection needed: Run a camera slowly through the sewer lateral …"
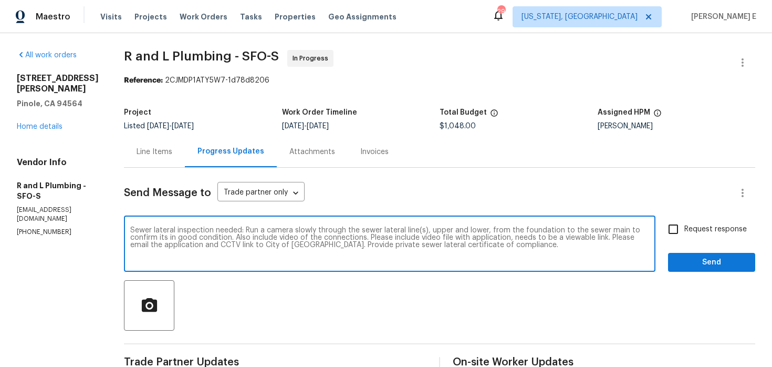
type textarea "Sewer lateral inspection needed: Run a camera slowly through the sewer lateral …"
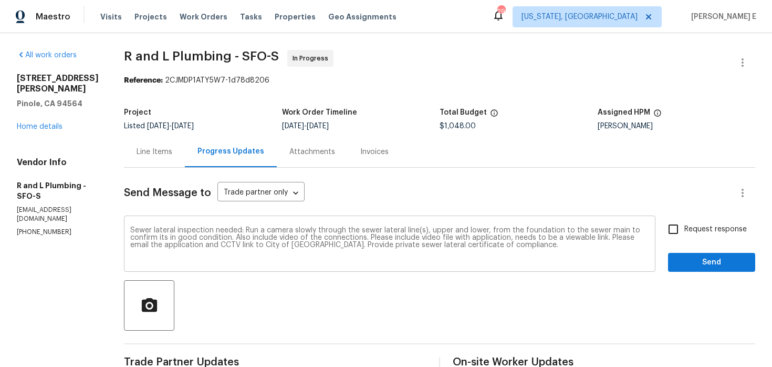
click at [192, 239] on textarea "Sewer lateral inspection needed: Run a camera slowly through the sewer lateral …" at bounding box center [389, 244] width 519 height 37
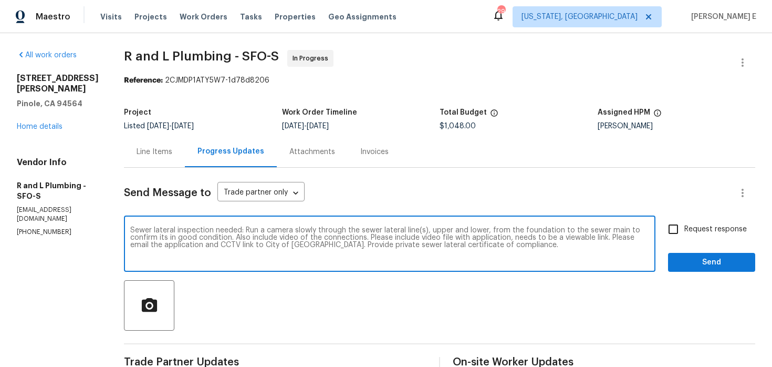
click at [192, 239] on textarea "Sewer lateral inspection needed: Run a camera slowly through the sewer lateral …" at bounding box center [389, 244] width 519 height 37
click at [52, 123] on link "Home details" at bounding box center [40, 126] width 46 height 7
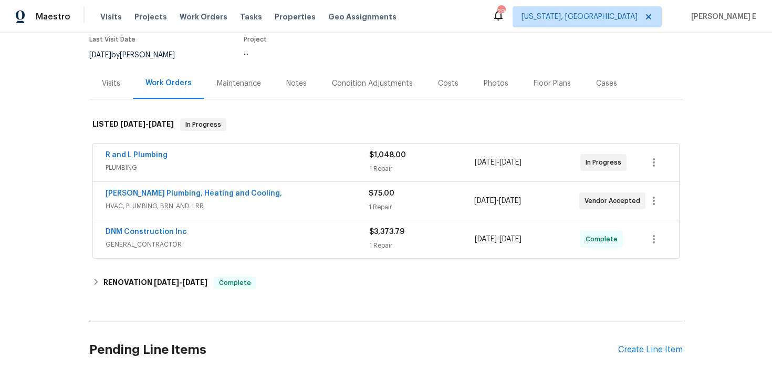
scroll to position [283, 0]
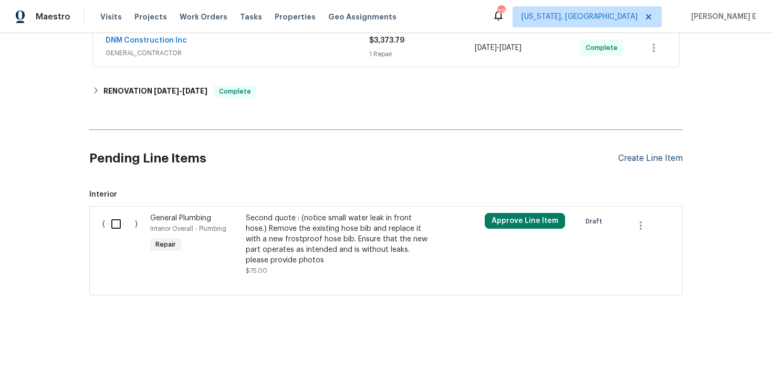
click at [646, 160] on div "Create Line Item" at bounding box center [650, 158] width 65 height 10
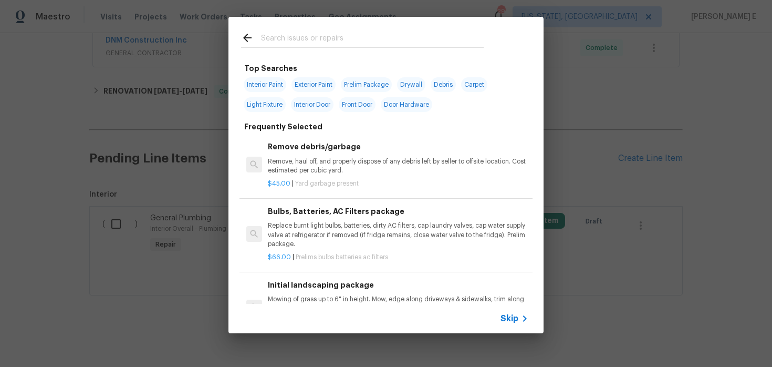
click at [512, 321] on span "Skip" at bounding box center [510, 318] width 18 height 11
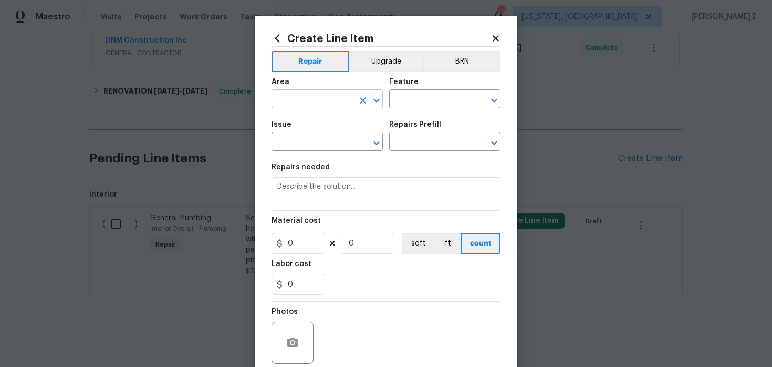
click at [334, 100] on input "text" at bounding box center [313, 100] width 82 height 16
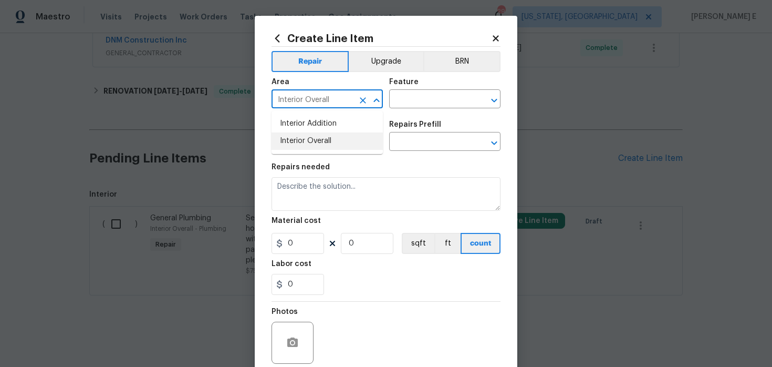
type input "Interior Overall"
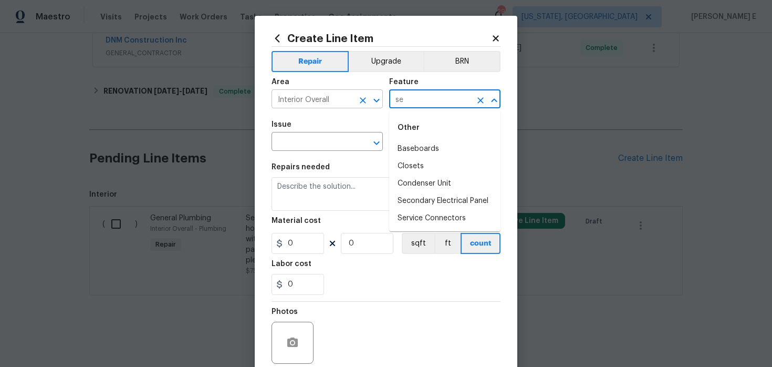
type input "s"
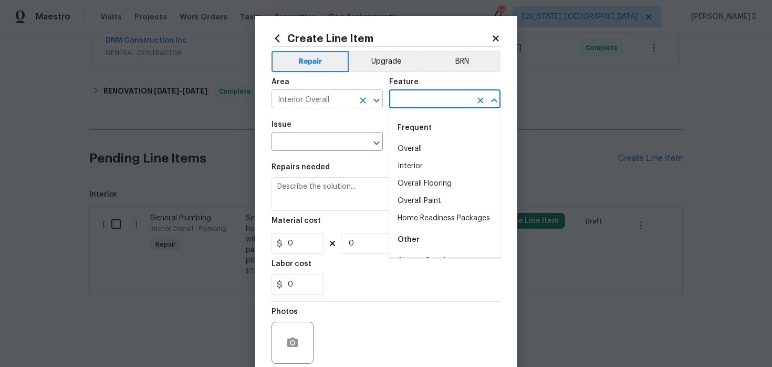
click at [358, 100] on icon "Clear" at bounding box center [363, 100] width 11 height 11
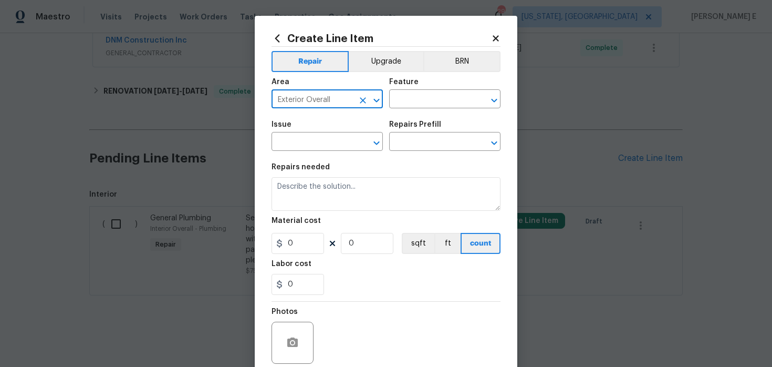
type input "Exterior Overall"
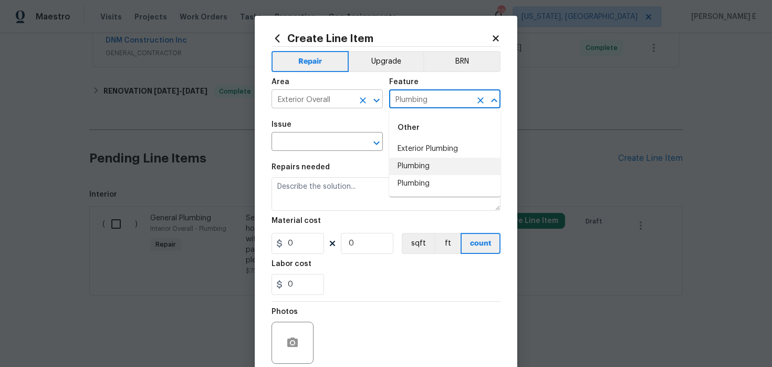
type input "Plumbing"
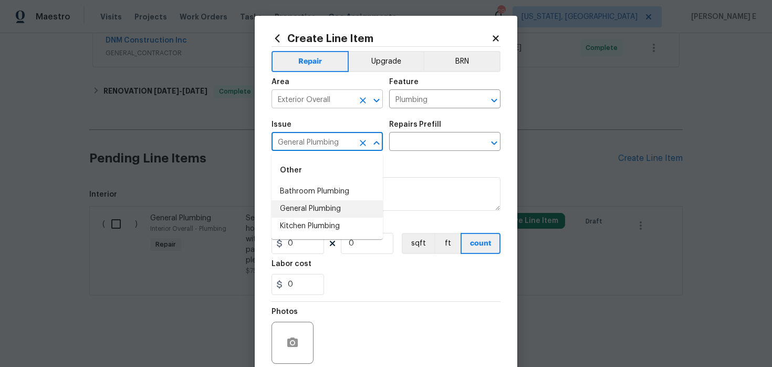
type input "General Plumbing"
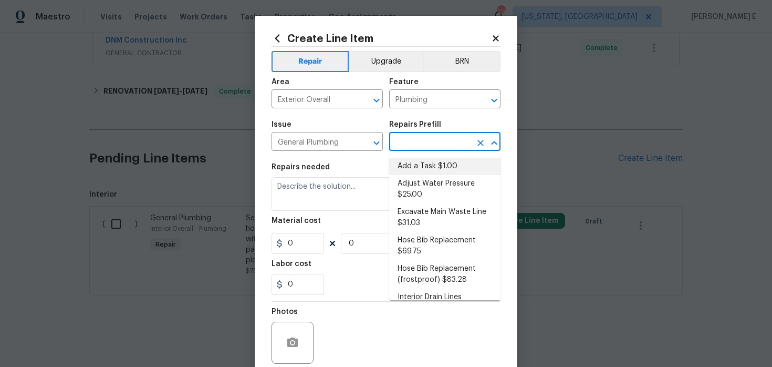
click at [423, 171] on li "Add a Task $1.00" at bounding box center [444, 166] width 111 height 17
type input "Add a Task $1.00"
type textarea "HPM to detail"
type input "1"
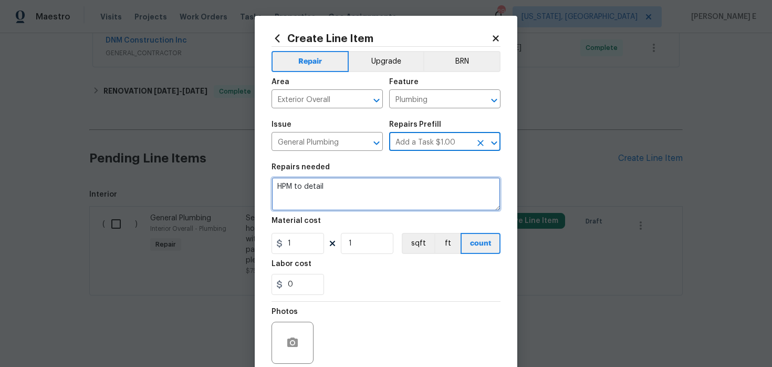
click at [363, 185] on textarea "HPM to detail" at bounding box center [386, 194] width 229 height 34
paste textarea "Sewer lateral inspection needed: Run a camera slowly through the sewer lateral …"
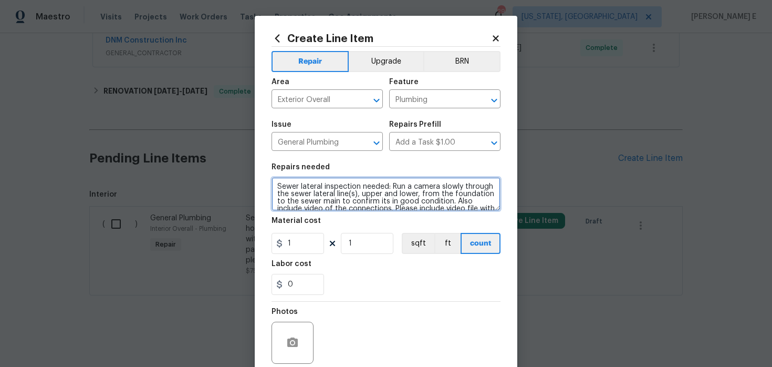
scroll to position [24, 0]
type textarea "Sewer lateral inspection needed: Run a camera slowly through the sewer lateral …"
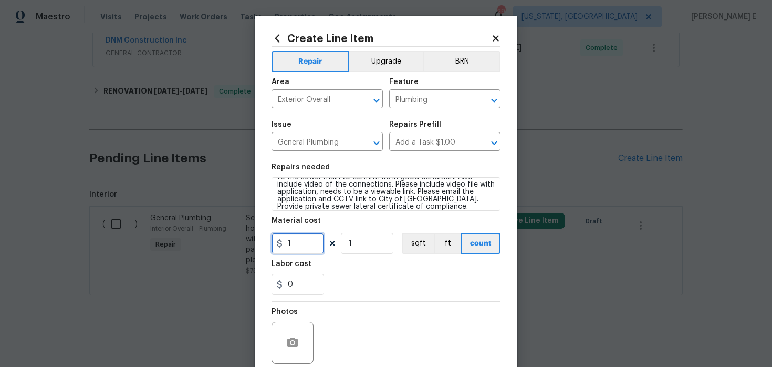
drag, startPoint x: 296, startPoint y: 244, endPoint x: 237, endPoint y: 249, distance: 58.5
click at [237, 249] on div "Create Line Item Repair Upgrade BRN Area Exterior Overall ​ Feature Plumbing ​ …" at bounding box center [386, 183] width 772 height 367
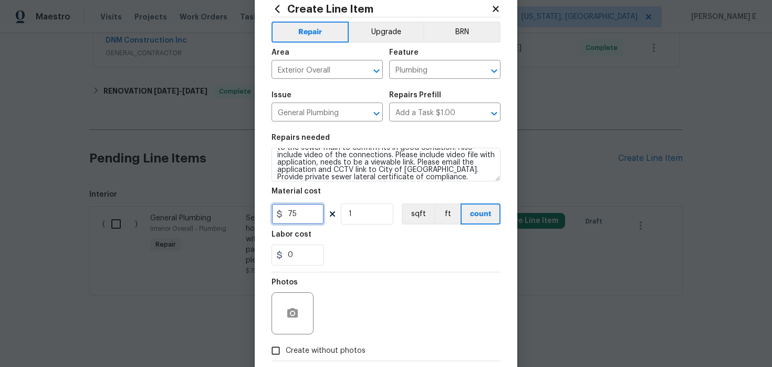
scroll to position [86, 0]
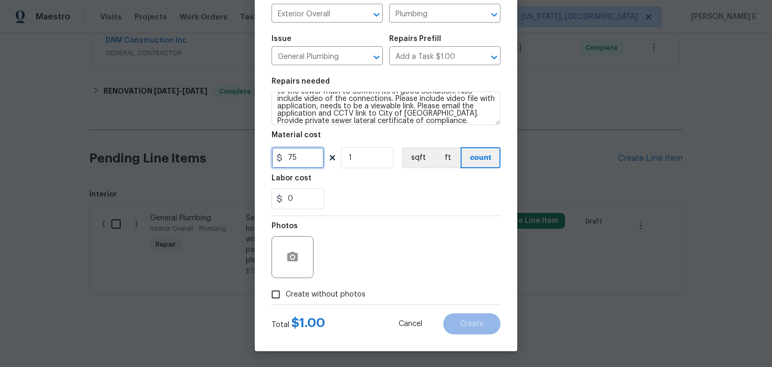
type input "75"
click at [281, 308] on div "Total $ 1.00 Cancel Create" at bounding box center [386, 319] width 229 height 29
click at [294, 299] on span "Create without photos" at bounding box center [326, 294] width 80 height 11
click at [286, 299] on input "Create without photos" at bounding box center [276, 294] width 20 height 20
checkbox input "true"
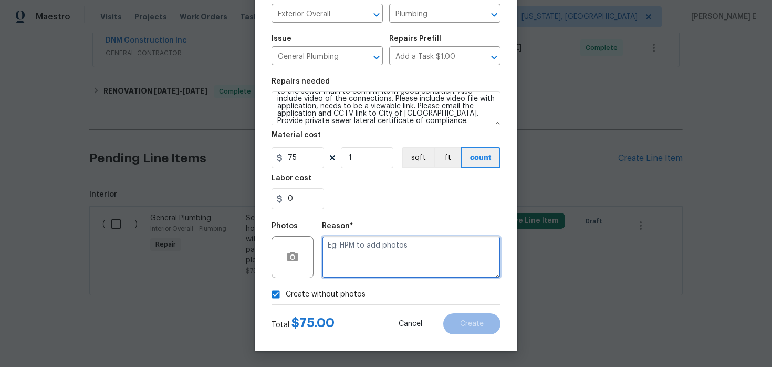
click at [362, 274] on textarea at bounding box center [411, 257] width 179 height 42
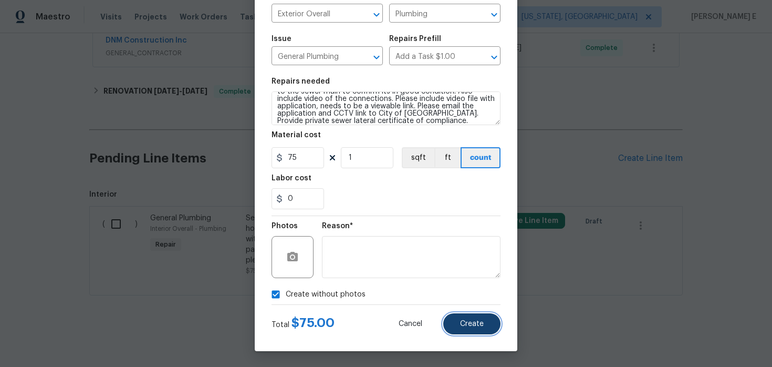
click at [475, 319] on button "Create" at bounding box center [471, 323] width 57 height 21
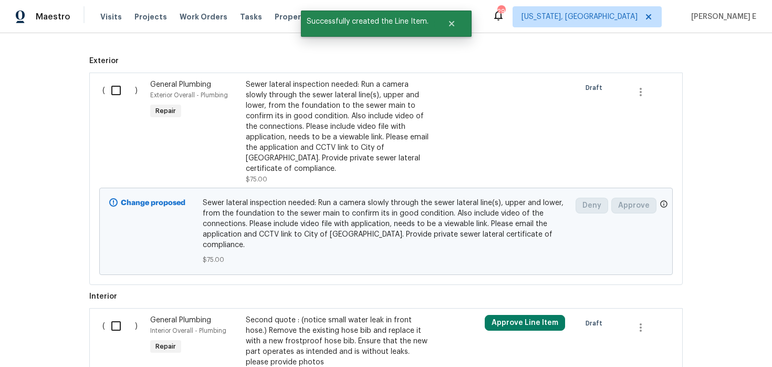
scroll to position [419, 0]
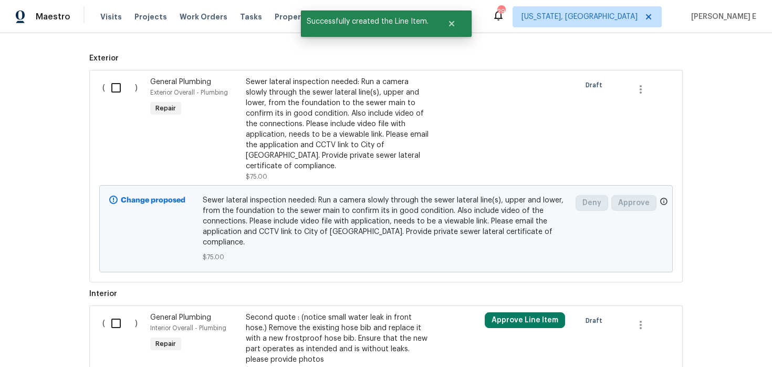
click at [113, 86] on input "checkbox" at bounding box center [120, 88] width 30 height 22
checkbox input "true"
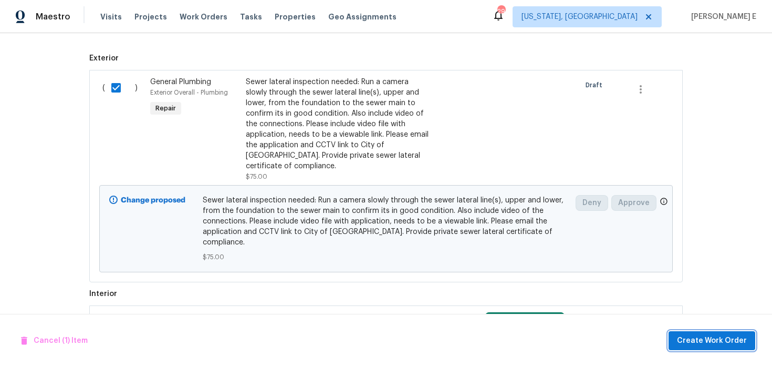
click at [689, 349] on button "Create Work Order" at bounding box center [712, 340] width 87 height 19
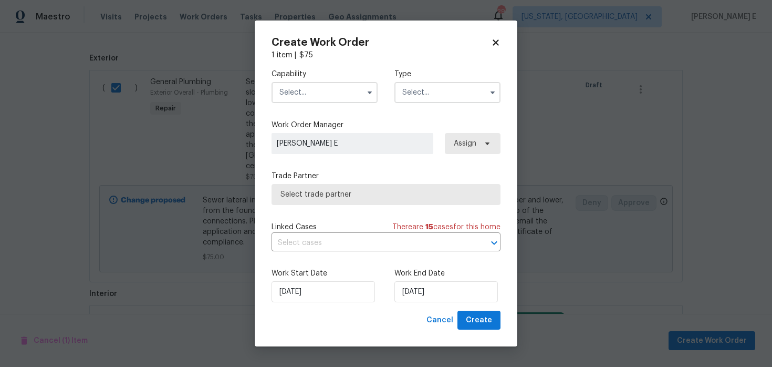
click at [357, 85] on input "text" at bounding box center [325, 92] width 106 height 21
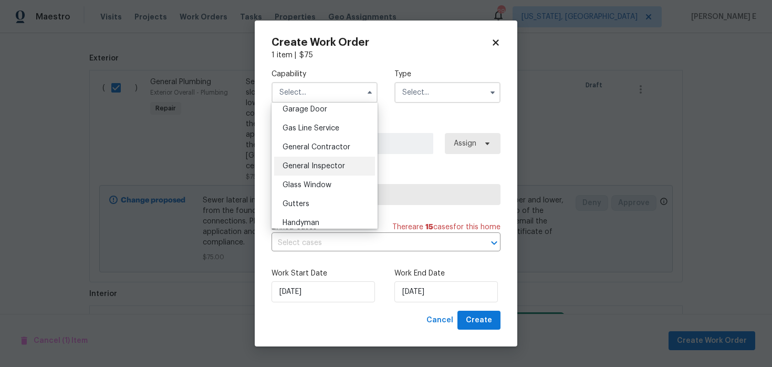
scroll to position [470, 0]
click at [310, 161] on div "General Inspector" at bounding box center [324, 165] width 101 height 19
type input "General Inspector"
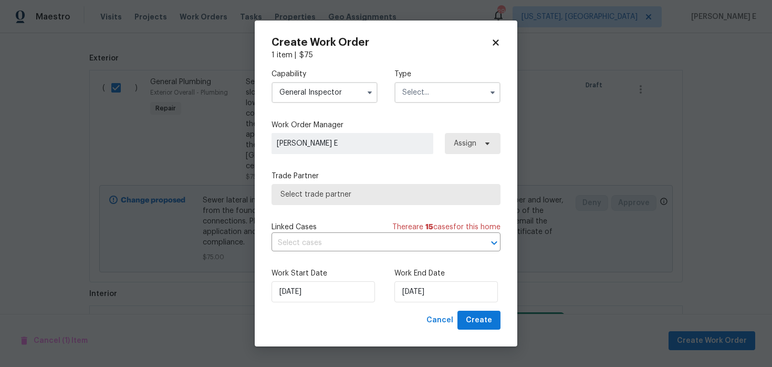
click at [408, 97] on input "text" at bounding box center [447, 92] width 106 height 21
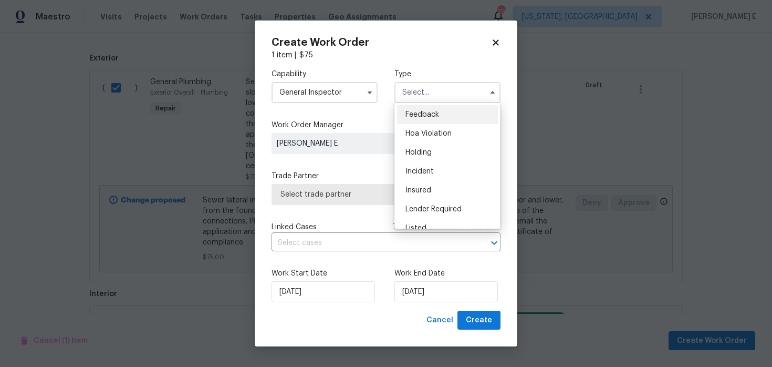
click at [408, 116] on span "Feedback" at bounding box center [423, 114] width 34 height 7
type input "Feedback"
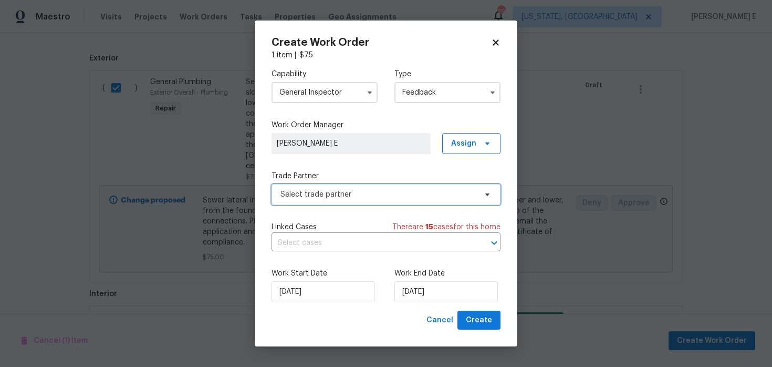
click at [314, 203] on span "Select trade partner" at bounding box center [386, 194] width 229 height 21
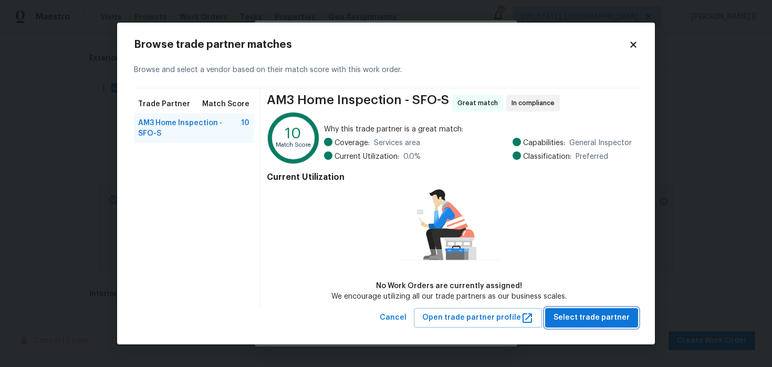
click at [606, 323] on span "Select trade partner" at bounding box center [592, 317] width 76 height 13
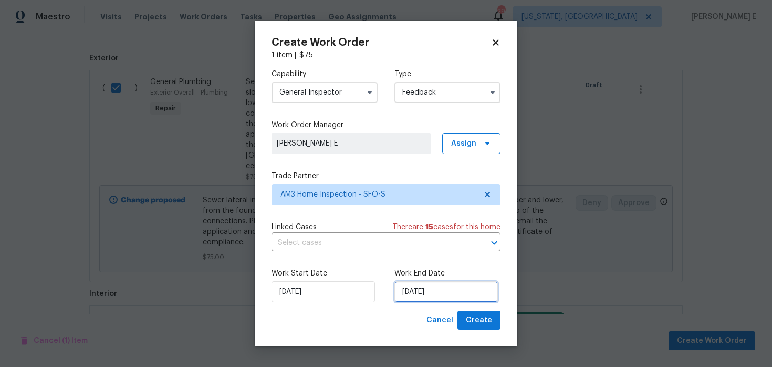
click at [434, 292] on input "[DATE]" at bounding box center [445, 291] width 103 height 21
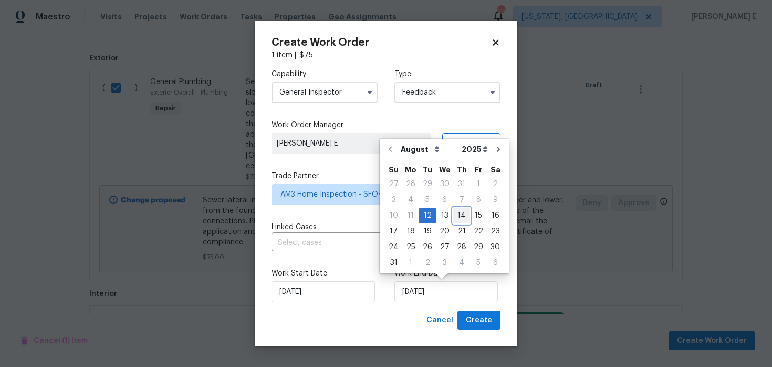
click at [456, 215] on div "14" at bounding box center [461, 215] width 17 height 15
type input "14/08/2025"
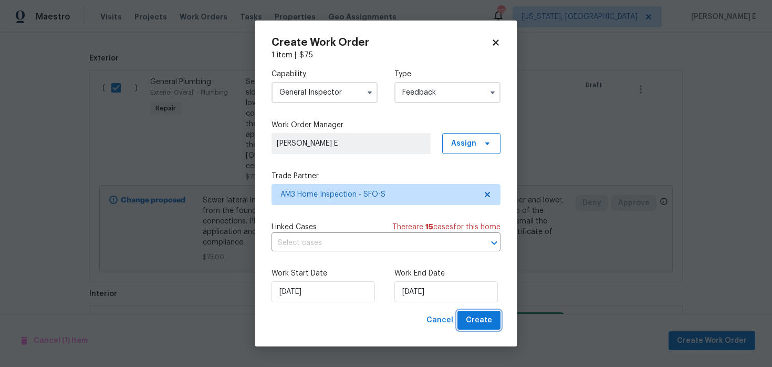
click at [480, 320] on span "Create" at bounding box center [479, 320] width 26 height 13
checkbox input "false"
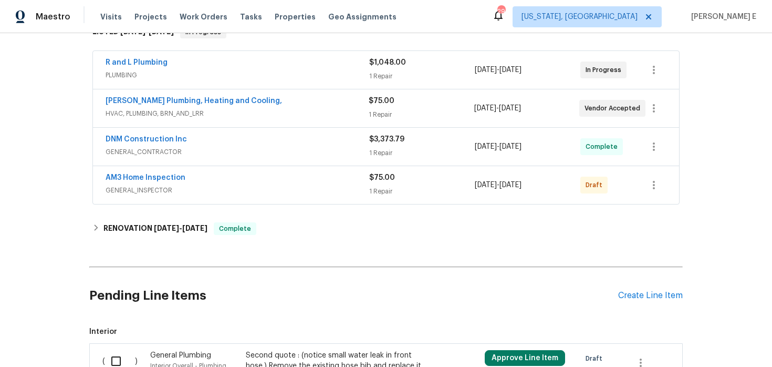
scroll to position [182, 0]
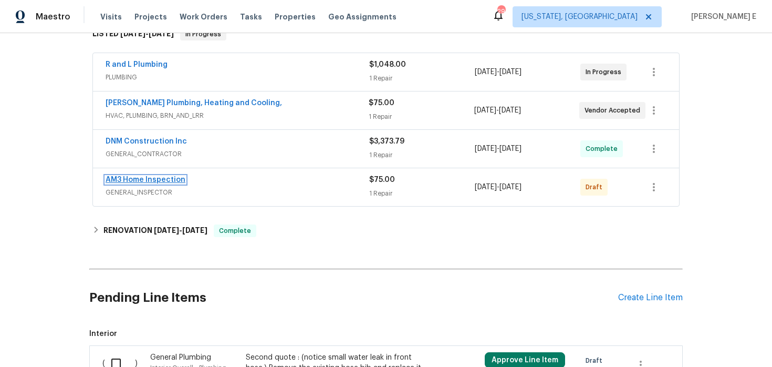
click at [163, 180] on link "AM3 Home Inspection" at bounding box center [146, 179] width 80 height 7
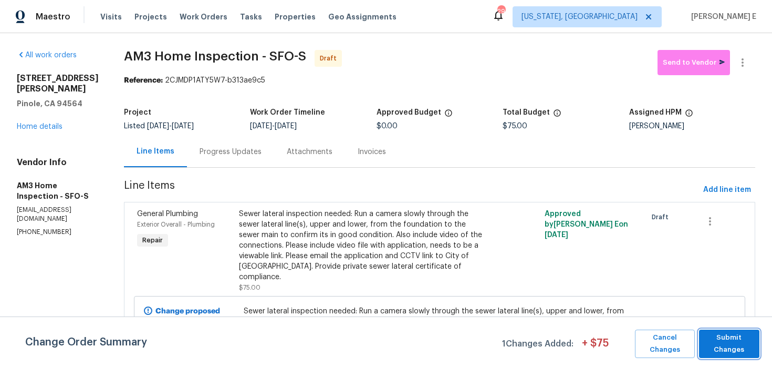
click at [714, 339] on span "Submit Changes" at bounding box center [729, 343] width 50 height 24
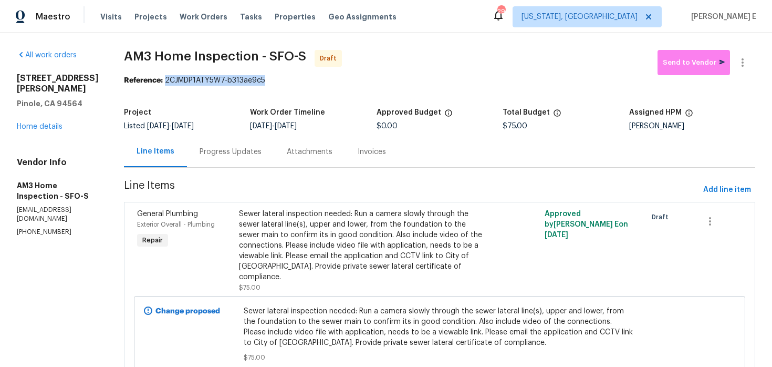
drag, startPoint x: 182, startPoint y: 80, endPoint x: 282, endPoint y: 82, distance: 100.3
click at [282, 82] on div "Reference: 2CJMDP1ATY5W7-b313ae9c5" at bounding box center [439, 80] width 631 height 11
copy div "2CJMDP1ATY5W7-b313ae9c5"
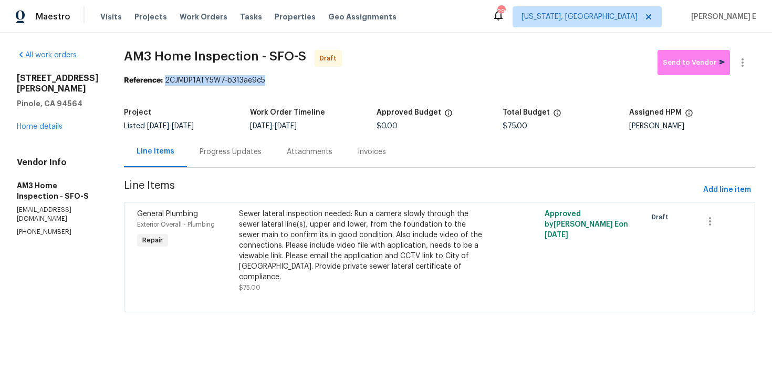
click at [236, 160] on div "Progress Updates" at bounding box center [230, 151] width 87 height 31
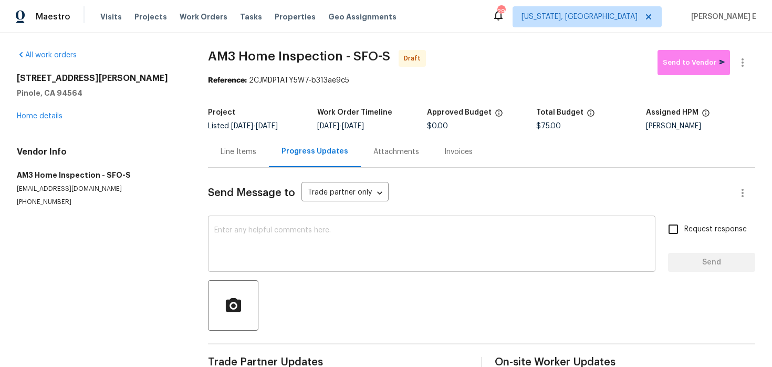
click at [271, 243] on textarea at bounding box center [431, 244] width 435 height 37
paste textarea "Hi this is Keerthana with Opendoor. I’m confirming you received the WO for the …"
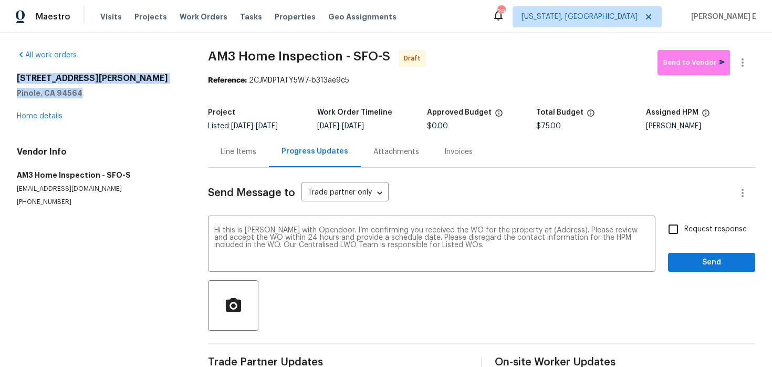
drag, startPoint x: 15, startPoint y: 78, endPoint x: 79, endPoint y: 90, distance: 64.8
click at [79, 90] on div "All work orders 2572 Alice Way Pinole, CA 94564 Home details Vendor Info AM3 Ho…" at bounding box center [386, 211] width 772 height 357
copy div "2572 Alice Way Pinole, CA 94564"
click at [545, 229] on textarea "Hi this is Keerthana with Opendoor. I’m confirming you received the WO for the …" at bounding box center [431, 244] width 435 height 37
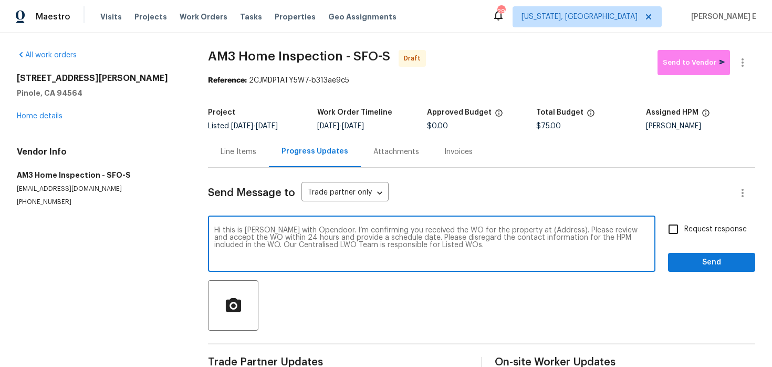
click at [545, 229] on textarea "Hi this is Keerthana with Opendoor. I’m confirming you received the WO for the …" at bounding box center [431, 244] width 435 height 37
paste textarea "2572 Alice Way Pinole, CA 94564"
click at [545, 229] on textarea "Hi this is Keerthana with Opendoor. I’m confirming you received the WO for the …" at bounding box center [431, 244] width 435 height 37
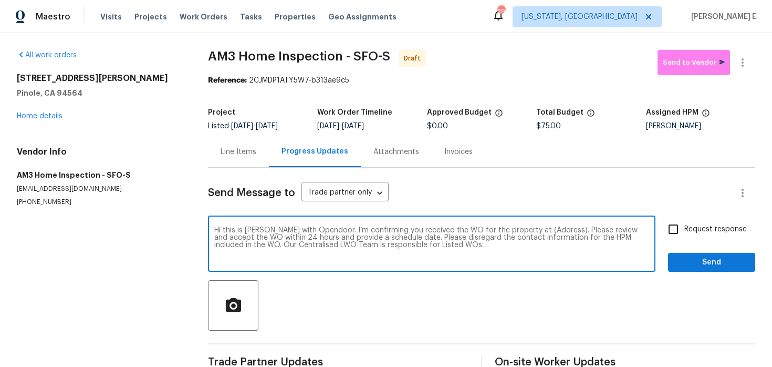
paste textarea "2572 Alice Way Pinole, CA 94564"
type textarea "Hi this is Keerthana with Opendoor. I’m confirming you received the WO for the …"
click at [680, 232] on input "Request response" at bounding box center [673, 229] width 22 height 22
checkbox input "true"
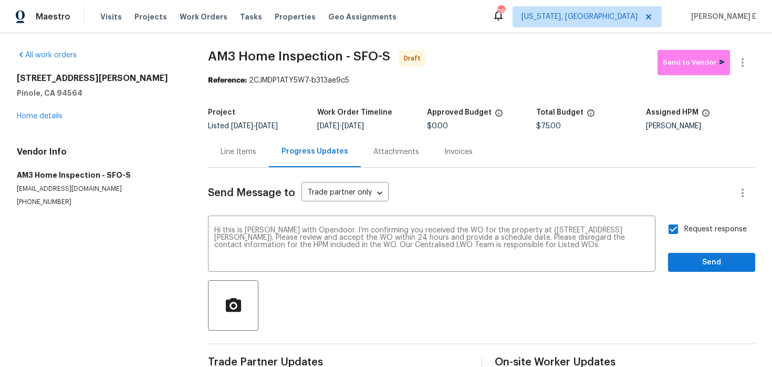
click at [695, 251] on div "Request response Send" at bounding box center [711, 245] width 87 height 54
click at [696, 266] on span "Send" at bounding box center [712, 262] width 70 height 13
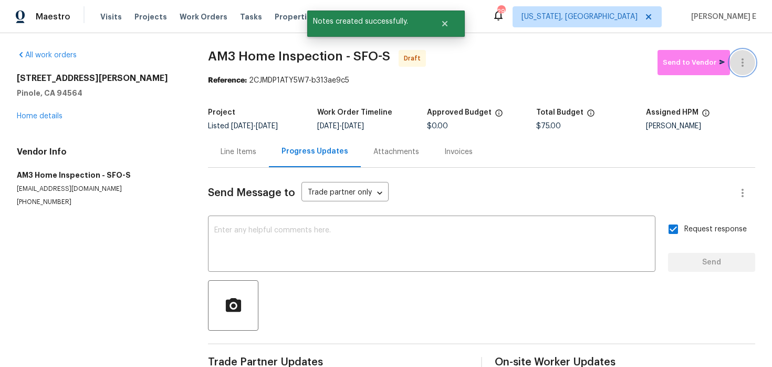
click at [743, 64] on icon "button" at bounding box center [742, 62] width 13 height 13
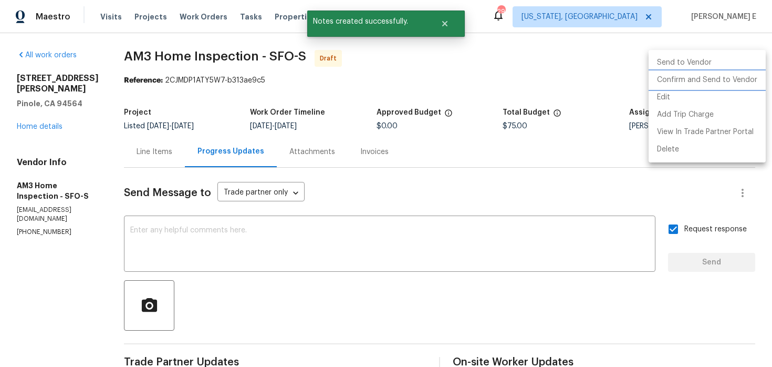
click at [680, 84] on li "Confirm and Send to Vendor" at bounding box center [707, 79] width 117 height 17
click at [449, 127] on div at bounding box center [386, 183] width 772 height 367
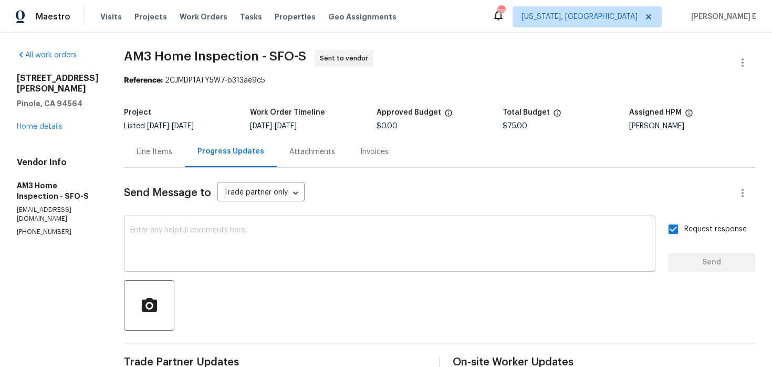
click at [233, 250] on textarea at bounding box center [389, 244] width 519 height 37
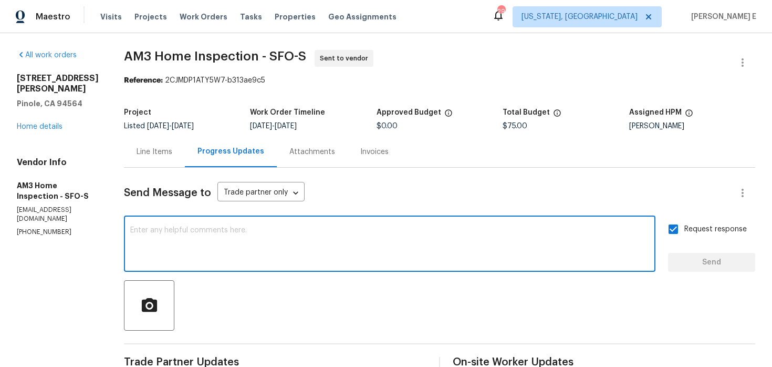
paste textarea "LWO WO sent to the vendor with a work target date of 08/14. Waiting to get the …"
type textarea "LWO WO sent to the vendor with a work target date of 08/14. Waiting to get the …"
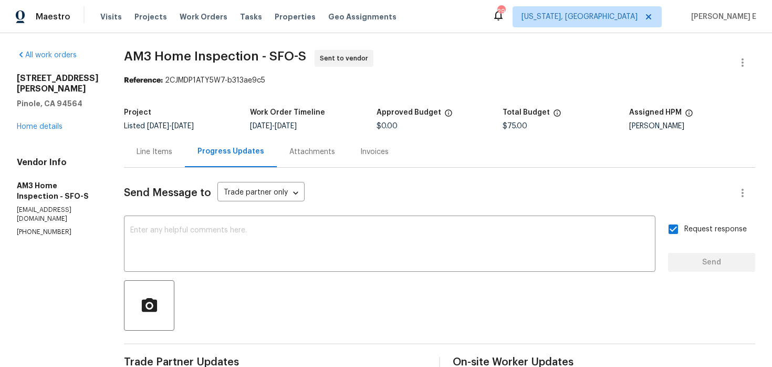
click at [144, 80] on b "Reference:" at bounding box center [143, 80] width 39 height 7
drag, startPoint x: 138, startPoint y: 57, endPoint x: 279, endPoint y: 58, distance: 141.3
click at [279, 58] on div "All work orders 2572 Alice Way Pinole, CA 94564 Home details Vendor Info AM3 Ho…" at bounding box center [386, 253] width 772 height 440
copy span "AM3 Home Inspection -"
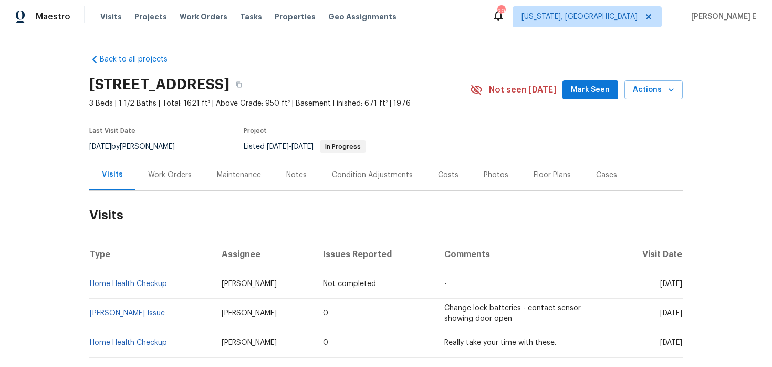
scroll to position [24, 0]
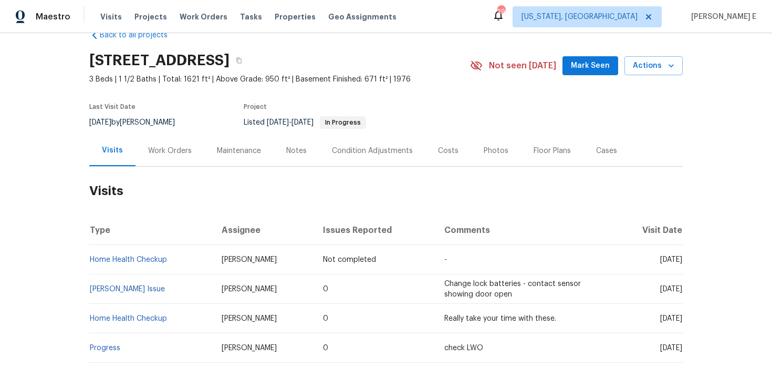
click at [182, 136] on div "Work Orders" at bounding box center [170, 150] width 69 height 31
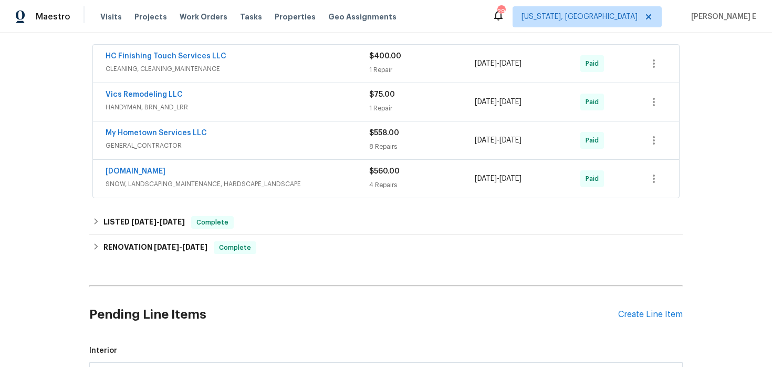
scroll to position [325, 0]
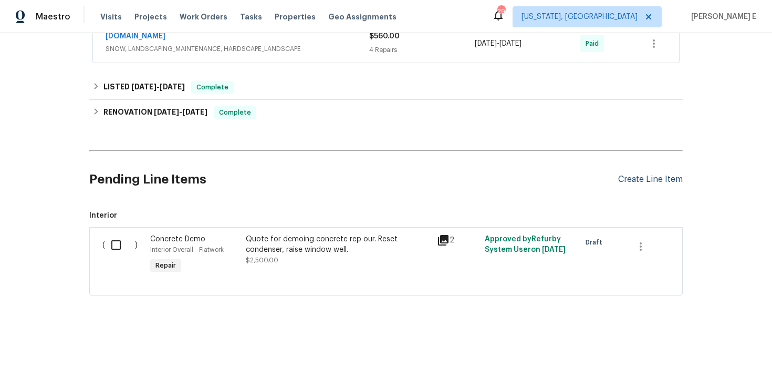
click at [664, 182] on div "Create Line Item" at bounding box center [650, 179] width 65 height 10
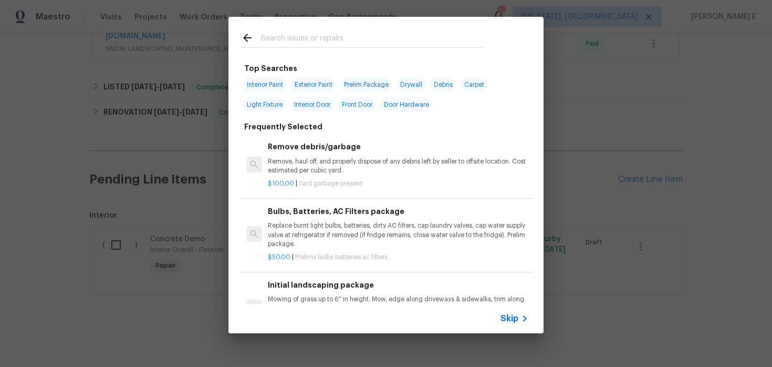
click at [503, 314] on span "Skip" at bounding box center [510, 318] width 18 height 11
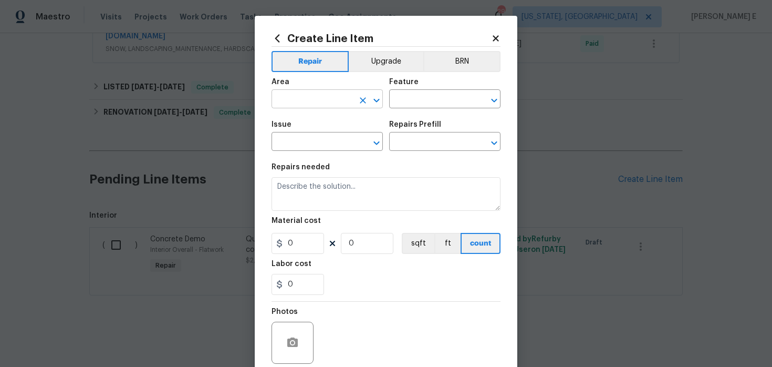
click at [290, 108] on input "text" at bounding box center [313, 100] width 82 height 16
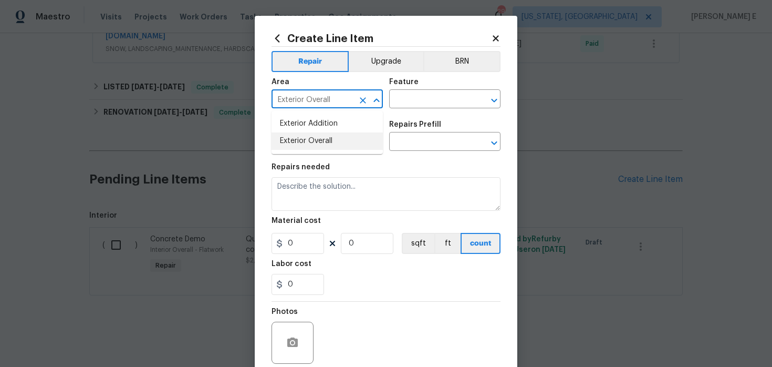
type input "Exterior Overall"
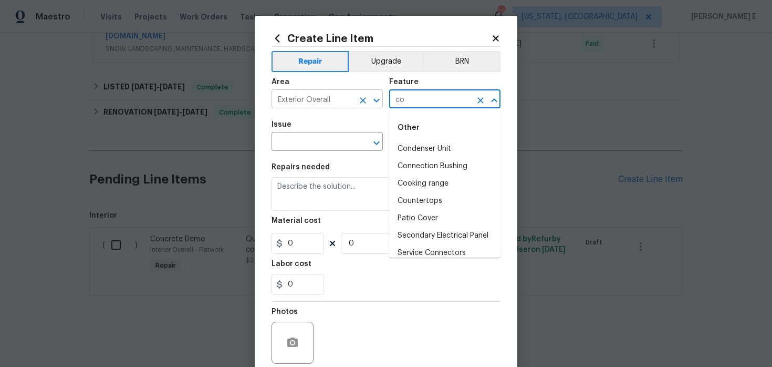
type input "c"
click at [408, 217] on li "Exterior Unit" at bounding box center [444, 218] width 111 height 17
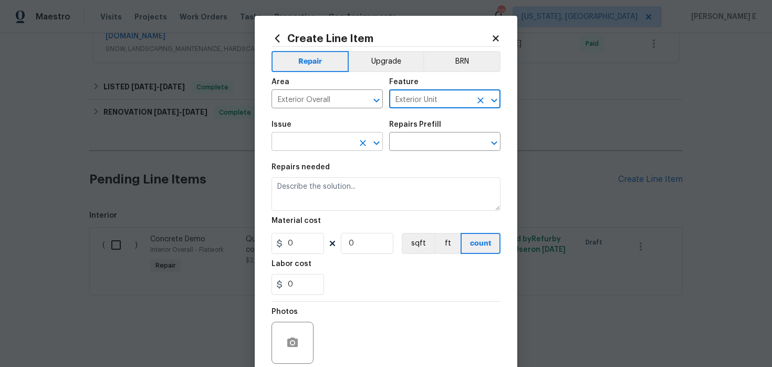
type input "Exterior Unit"
click at [276, 148] on input "text" at bounding box center [313, 142] width 82 height 16
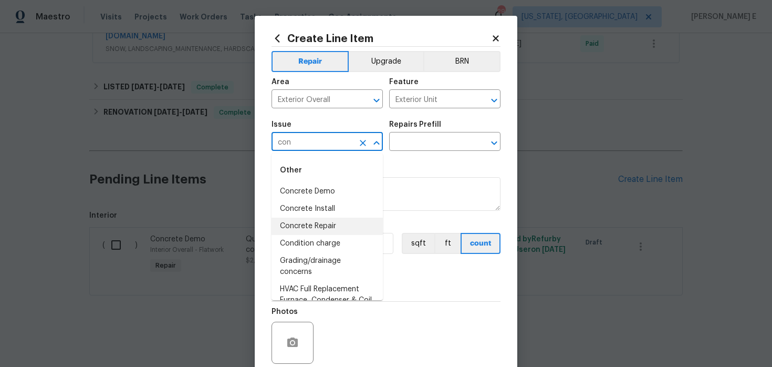
click at [309, 224] on li "Concrete Repair" at bounding box center [327, 225] width 111 height 17
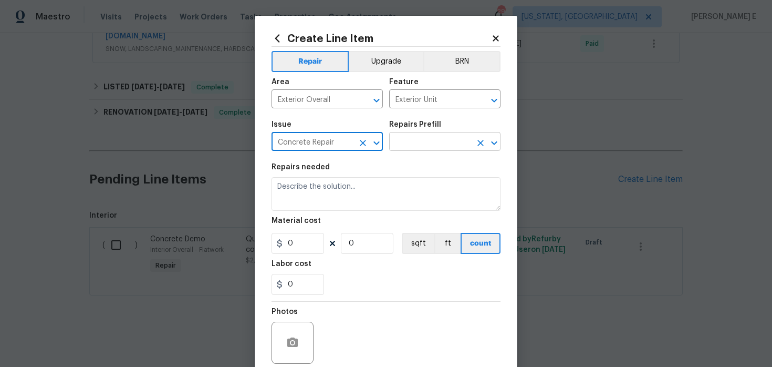
type input "Concrete Repair"
click at [416, 137] on input "text" at bounding box center [430, 142] width 82 height 16
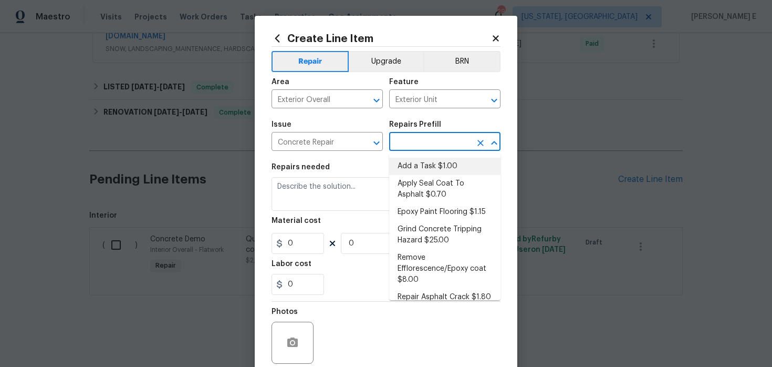
click at [404, 167] on li "Add a Task $1.00" at bounding box center [444, 166] width 111 height 17
type input "Flatwork"
type input "Add a Task $1.00"
type textarea "HPM to detail"
type input "1"
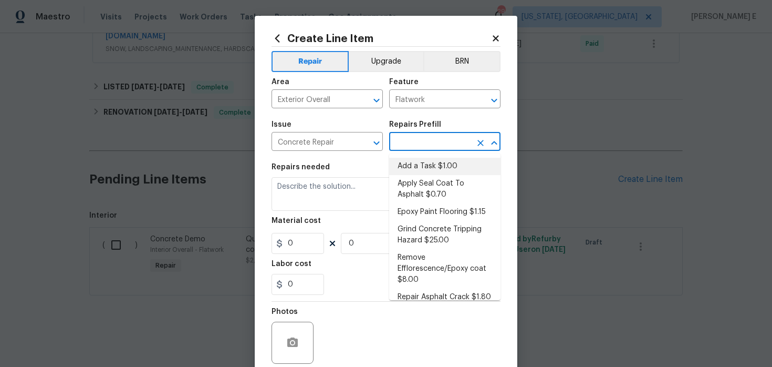
type input "1"
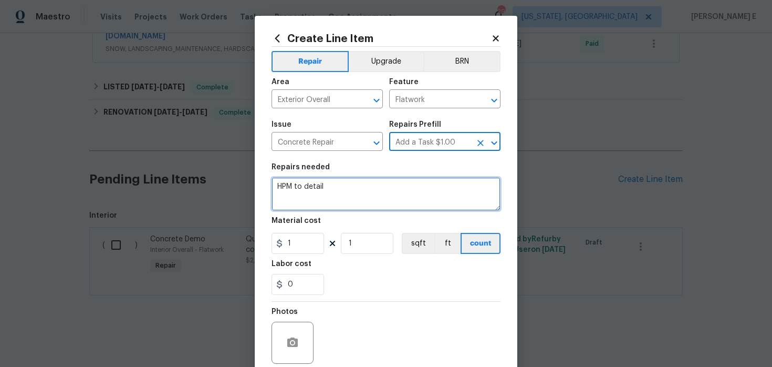
click at [352, 184] on textarea "HPM to detail" at bounding box center [386, 194] width 229 height 34
paste textarea "Feedback received that the concrete outside the patio door from the kitchen may…"
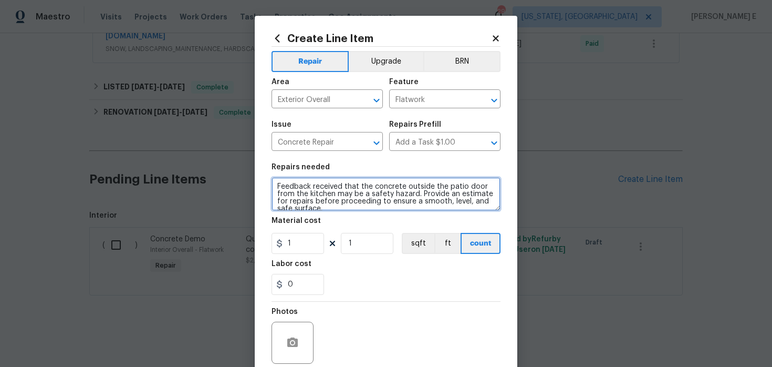
scroll to position [2, 0]
type textarea "Feedback received that the concrete outside the patio door from the kitchen may…"
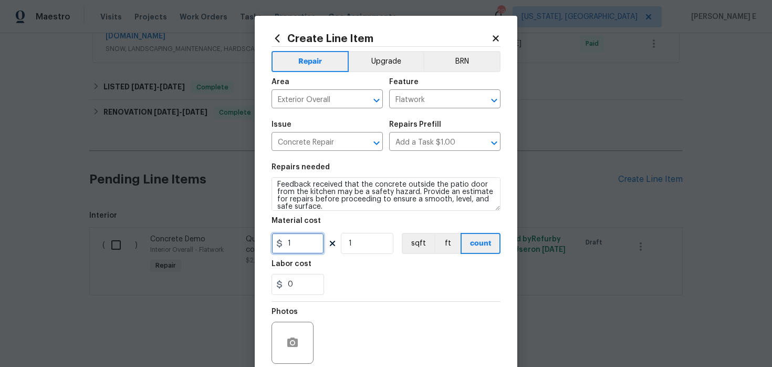
drag, startPoint x: 295, startPoint y: 244, endPoint x: 238, endPoint y: 251, distance: 56.6
click at [240, 251] on div "Create Line Item Repair Upgrade BRN Area Exterior Overall ​ Feature Flatwork ​ …" at bounding box center [386, 183] width 772 height 367
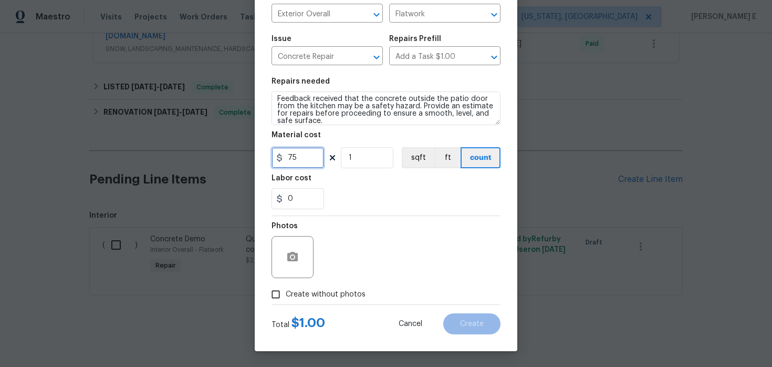
type input "75"
click at [282, 290] on input "Create without photos" at bounding box center [276, 294] width 20 height 20
checkbox input "true"
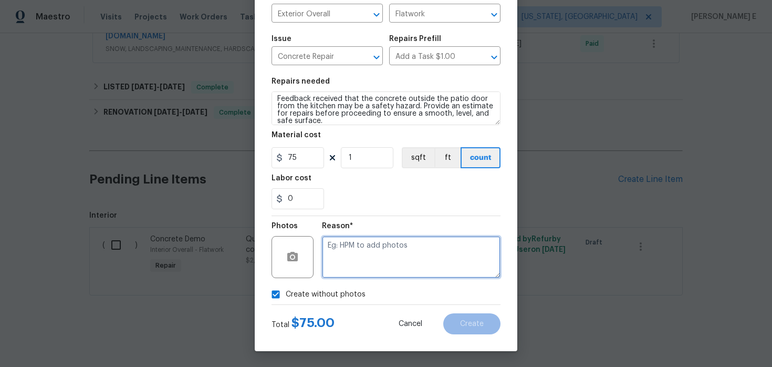
click at [360, 257] on textarea at bounding box center [411, 257] width 179 height 42
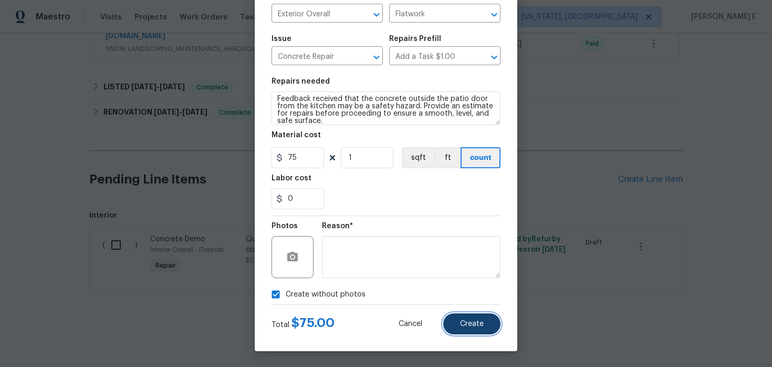
click at [469, 326] on span "Create" at bounding box center [472, 324] width 24 height 8
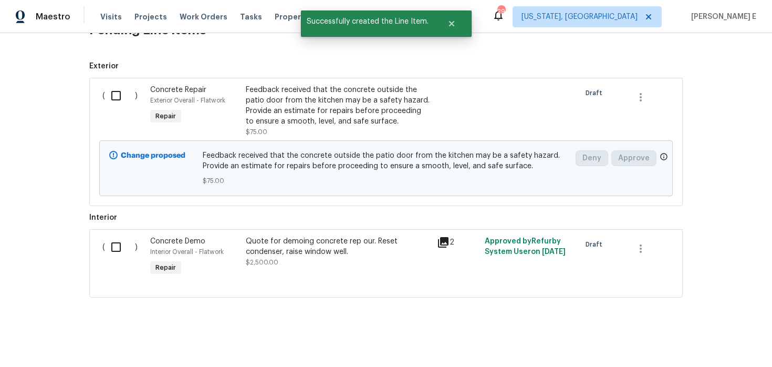
scroll to position [477, 0]
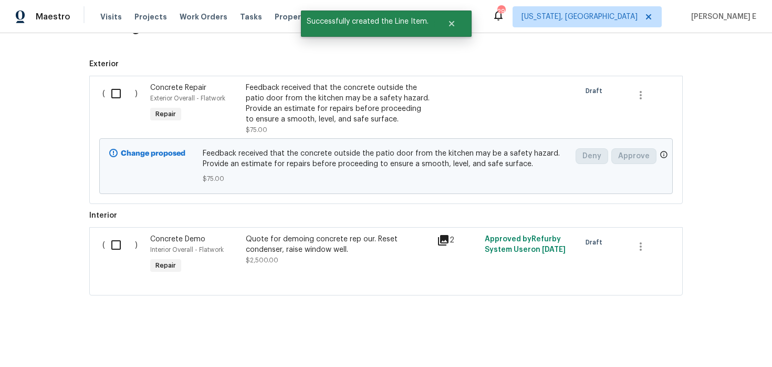
click at [125, 91] on input "checkbox" at bounding box center [120, 93] width 30 height 22
checkbox input "true"
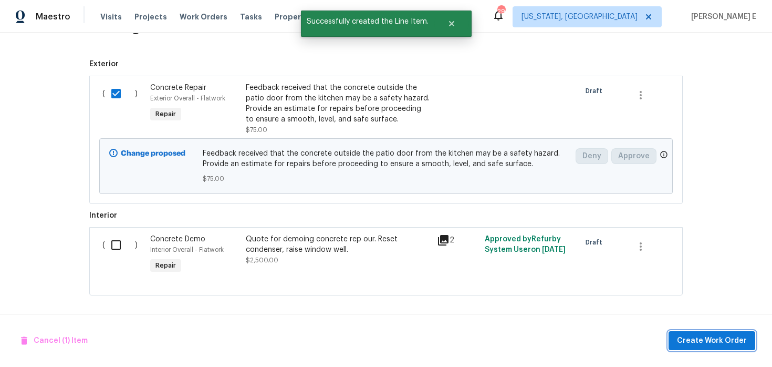
click at [698, 343] on span "Create Work Order" at bounding box center [712, 340] width 70 height 13
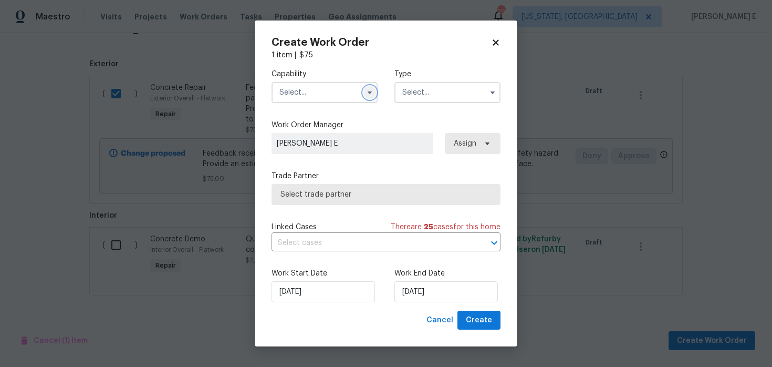
click at [371, 93] on icon "button" at bounding box center [370, 92] width 8 height 8
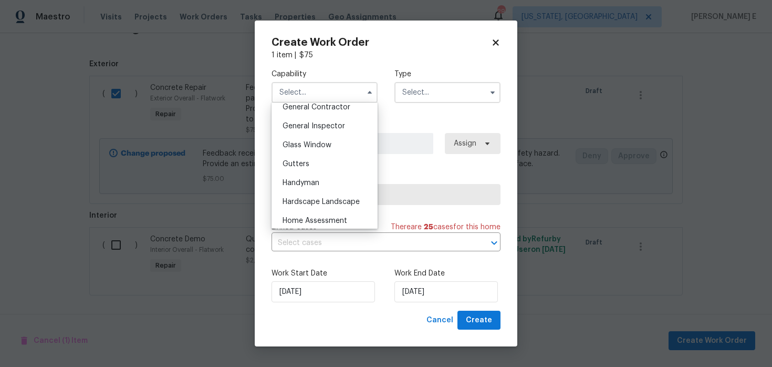
scroll to position [507, 0]
click at [319, 180] on div "Handyman" at bounding box center [324, 184] width 101 height 19
type input "Handyman"
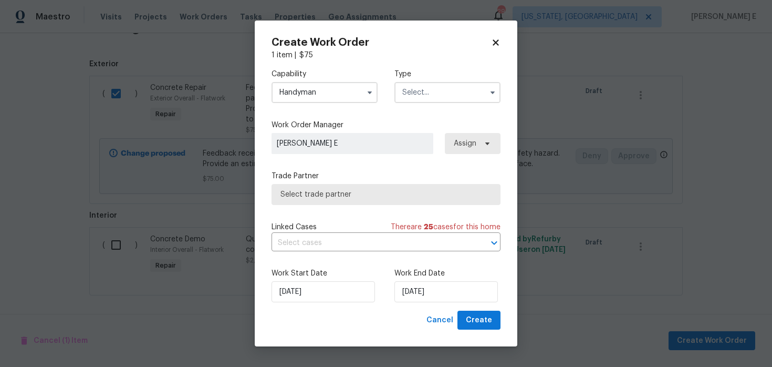
click at [433, 92] on input "text" at bounding box center [447, 92] width 106 height 21
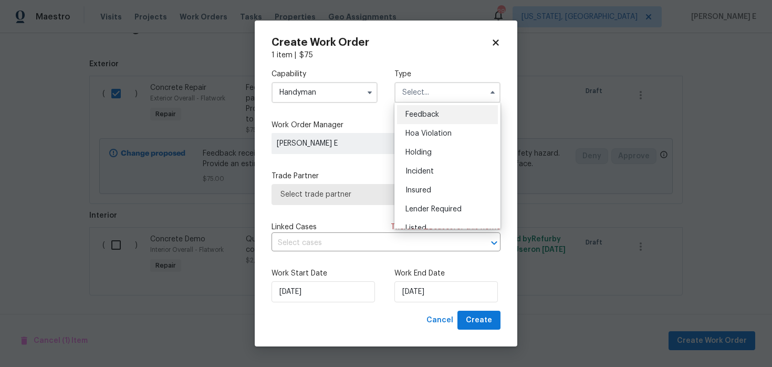
click at [420, 118] on div "Feedback" at bounding box center [447, 114] width 101 height 19
type input "Feedback"
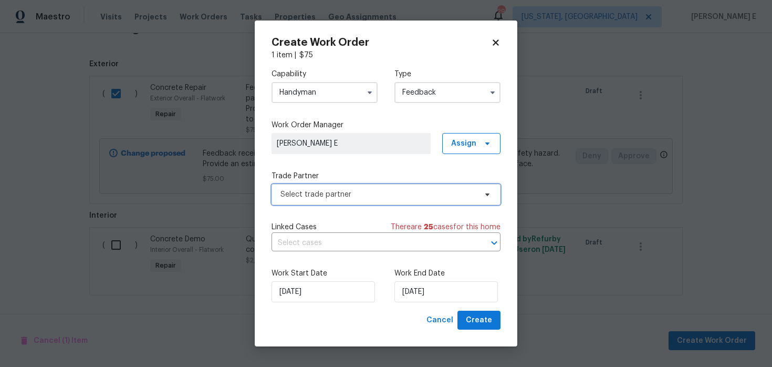
click at [324, 187] on span "Select trade partner" at bounding box center [386, 194] width 229 height 21
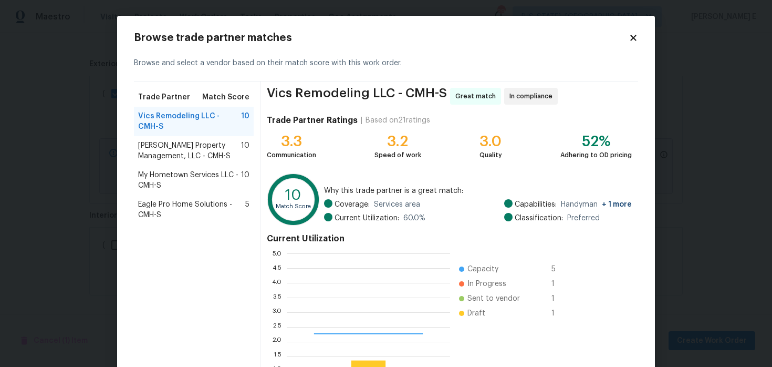
scroll to position [147, 163]
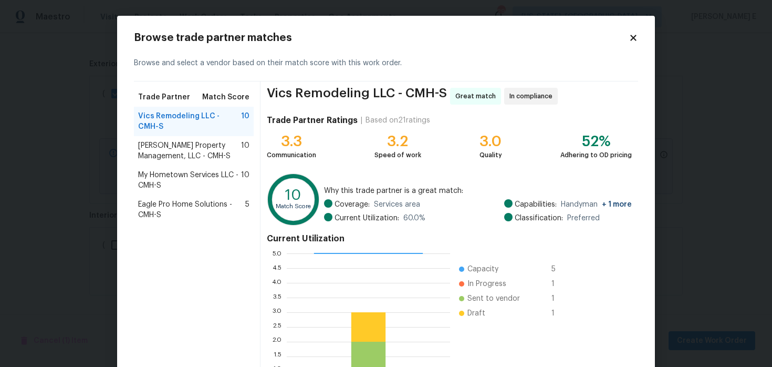
click at [204, 152] on span "Prater's Property Management, LLC - CMH-S" at bounding box center [189, 150] width 103 height 21
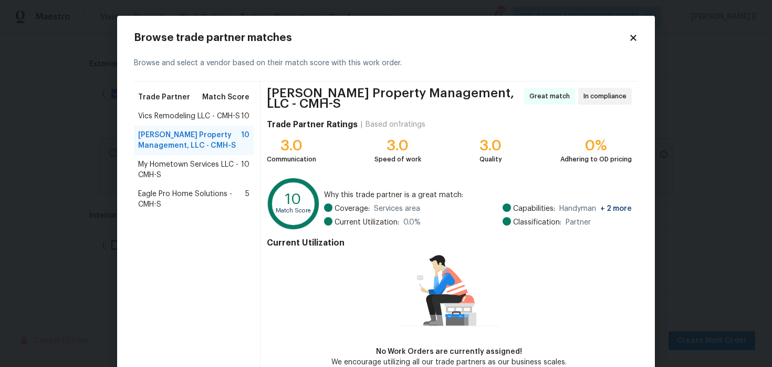
scroll to position [58, 0]
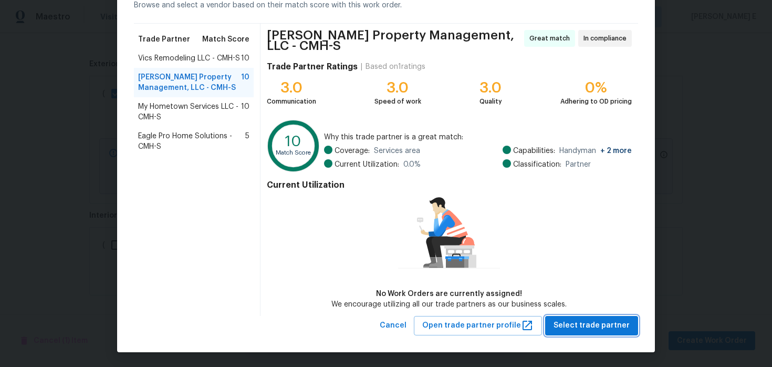
click at [578, 320] on span "Select trade partner" at bounding box center [592, 325] width 76 height 13
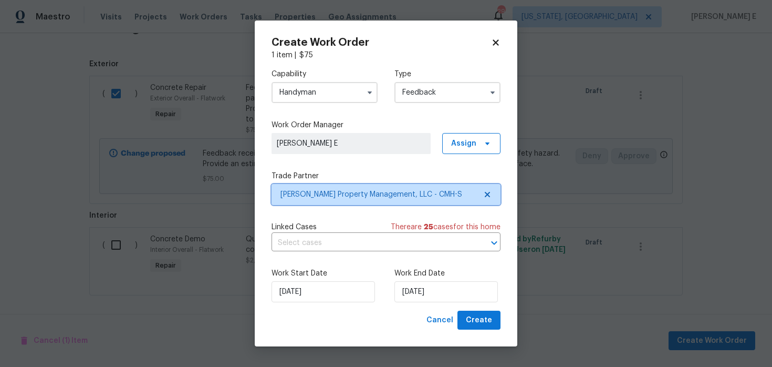
scroll to position [0, 0]
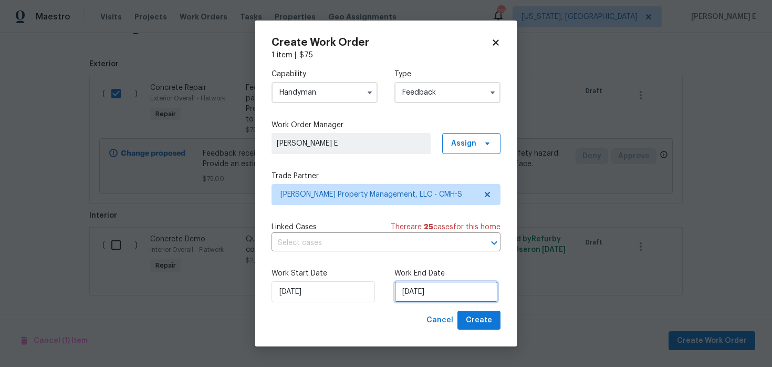
click at [422, 287] on input "12/08/2025" at bounding box center [445, 291] width 103 height 21
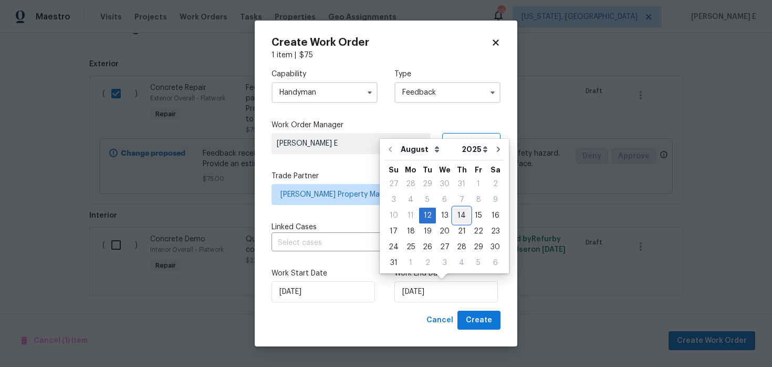
click at [460, 214] on div "14" at bounding box center [461, 215] width 17 height 15
type input "14/08/2025"
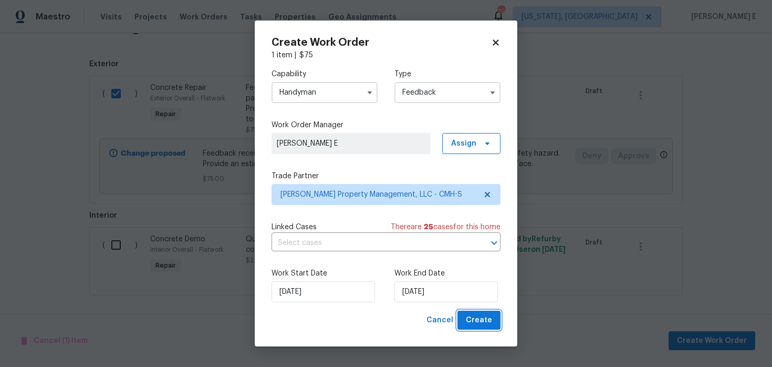
click at [485, 328] on button "Create" at bounding box center [479, 319] width 43 height 19
checkbox input "false"
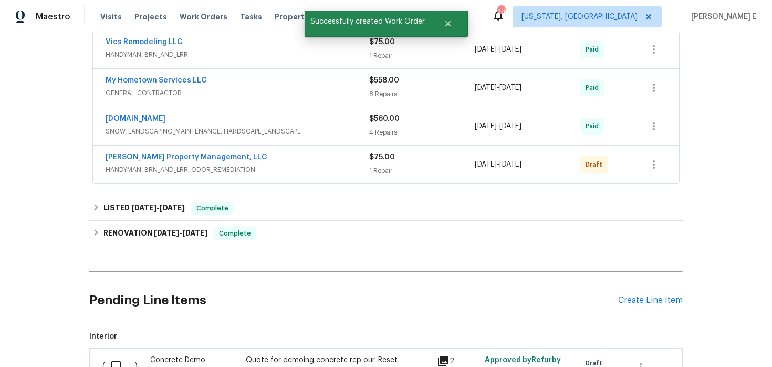
scroll to position [242, 0]
click at [134, 156] on link "Prater's Property Management, LLC" at bounding box center [187, 157] width 162 height 7
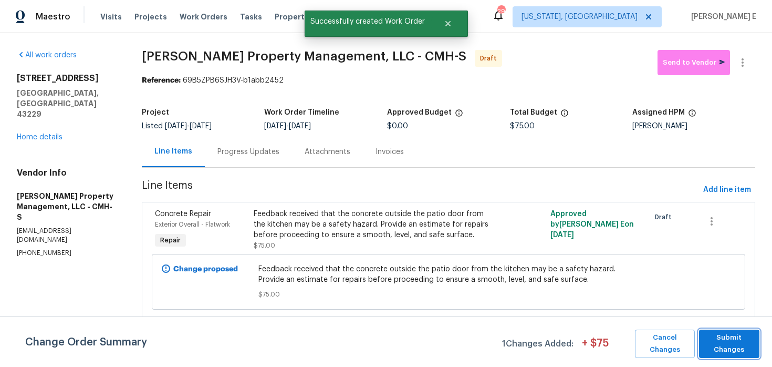
click at [732, 350] on span "Submit Changes" at bounding box center [729, 343] width 50 height 24
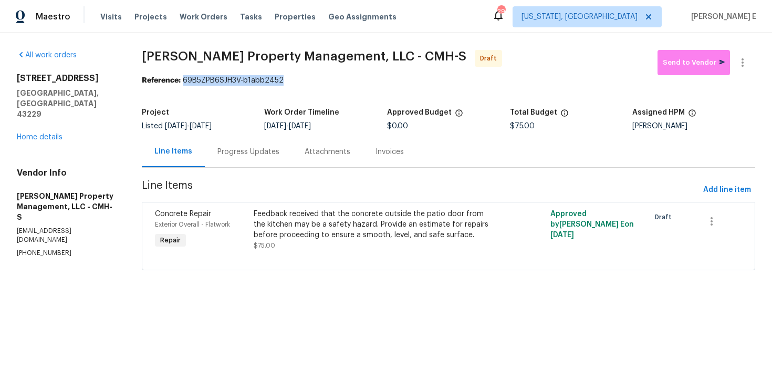
drag, startPoint x: 186, startPoint y: 81, endPoint x: 284, endPoint y: 81, distance: 98.2
click at [284, 81] on div "Reference: 69B5ZPB6SJH3V-b1abb2452" at bounding box center [449, 80] width 614 height 11
copy div "69B5ZPB6SJH3V-b1abb2452"
click at [254, 160] on div "Progress Updates" at bounding box center [248, 151] width 87 height 31
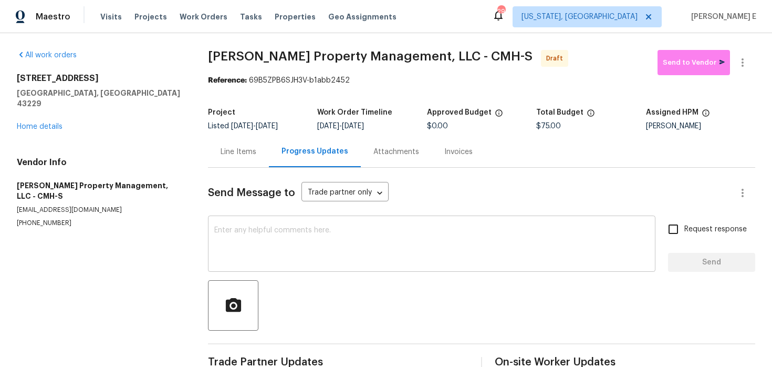
click at [276, 246] on textarea at bounding box center [431, 244] width 435 height 37
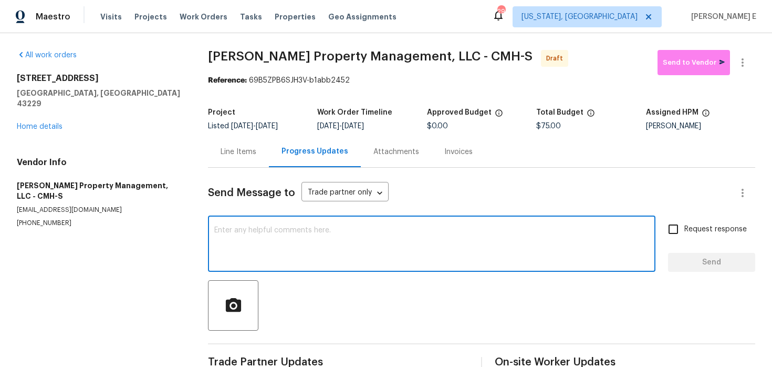
paste textarea "Hi this is Keerthana with Opendoor. I’m confirming you received the WO for the …"
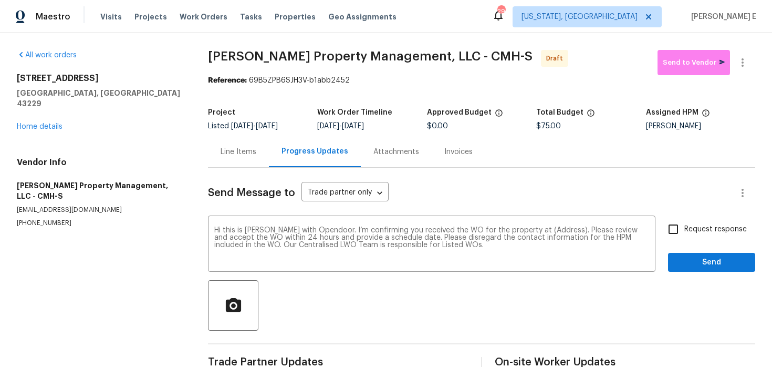
drag, startPoint x: 14, startPoint y: 84, endPoint x: 88, endPoint y: 87, distance: 73.6
click at [88, 87] on div "All work orders 5258 Avalon Ave Columbus, OH 43229 Home details Vendor Info Pra…" at bounding box center [386, 211] width 772 height 357
drag, startPoint x: 16, startPoint y: 74, endPoint x: 124, endPoint y: 90, distance: 109.9
click at [124, 90] on div "All work orders 5258 Avalon Ave Columbus, OH 43229 Home details Vendor Info Pra…" at bounding box center [386, 211] width 772 height 357
copy div "5258 Avalon Ave Columbus, OH 43229"
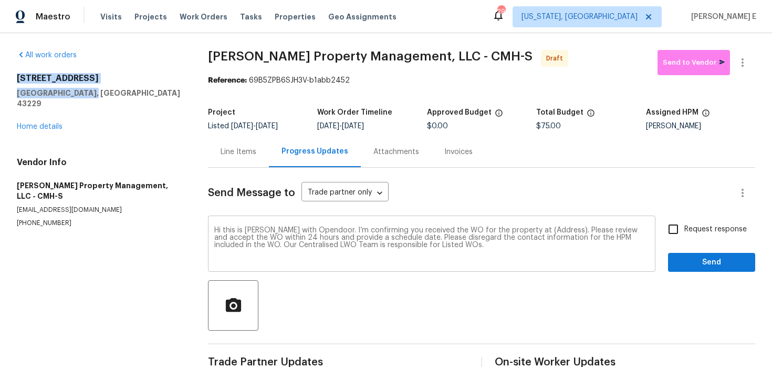
click at [548, 234] on textarea "Hi this is Keerthana with Opendoor. I’m confirming you received the WO for the …" at bounding box center [431, 244] width 435 height 37
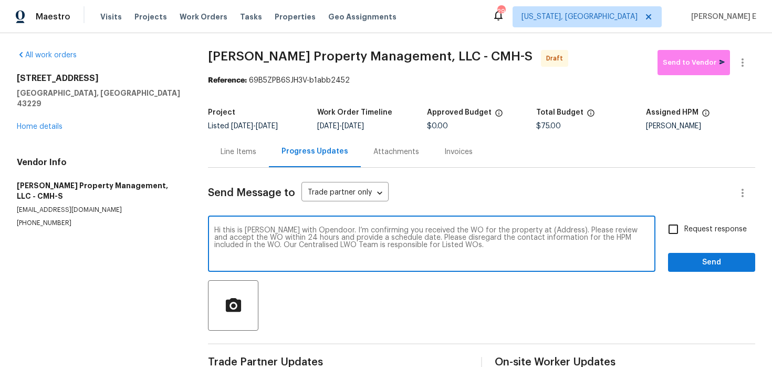
click at [548, 234] on textarea "Hi this is Keerthana with Opendoor. I’m confirming you received the WO for the …" at bounding box center [431, 244] width 435 height 37
click at [547, 229] on textarea "Hi this is Keerthana with Opendoor. I’m confirming you received the WO for the …" at bounding box center [431, 244] width 435 height 37
paste textarea "5258 Avalon Ave Columbus, OH 43229"
type textarea "Hi this is Keerthana with Opendoor. I’m confirming you received the WO for the …"
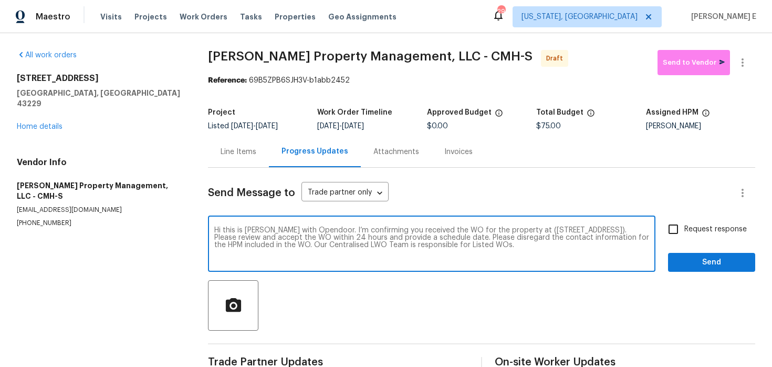
click at [722, 224] on span "Request response" at bounding box center [715, 229] width 63 height 11
click at [684, 224] on input "Request response" at bounding box center [673, 229] width 22 height 22
checkbox input "true"
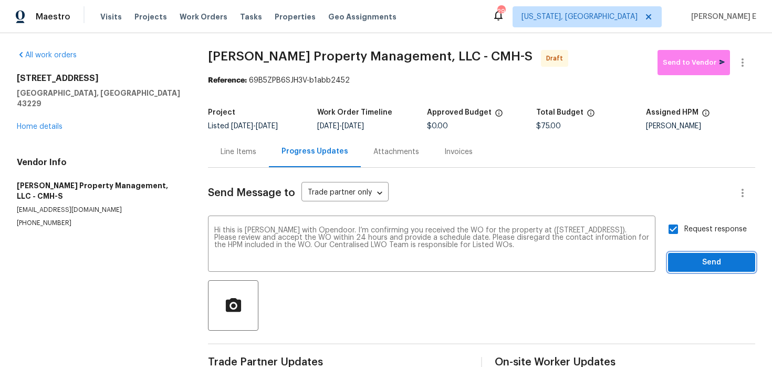
click at [708, 269] on button "Send" at bounding box center [711, 262] width 87 height 19
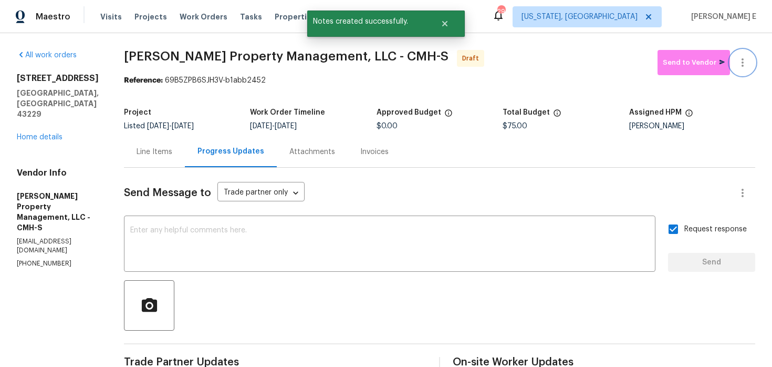
click at [745, 69] on button "button" at bounding box center [742, 62] width 25 height 25
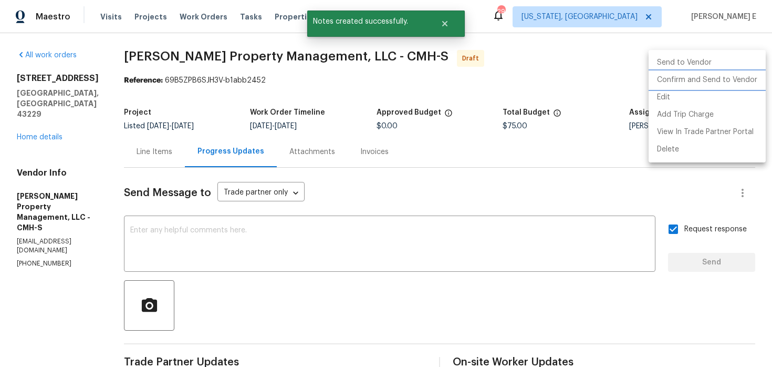
click at [736, 80] on li "Confirm and Send to Vendor" at bounding box center [707, 79] width 117 height 17
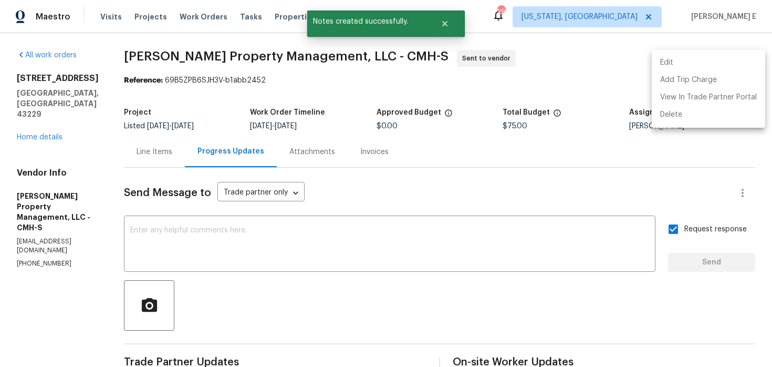
click at [573, 143] on div at bounding box center [386, 183] width 772 height 367
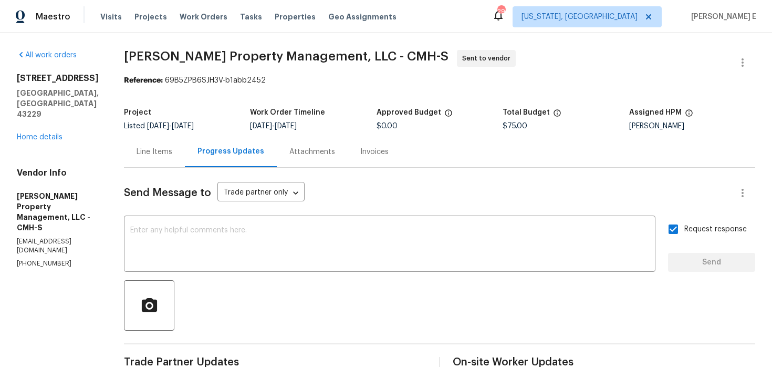
click at [132, 81] on b "Reference:" at bounding box center [143, 80] width 39 height 7
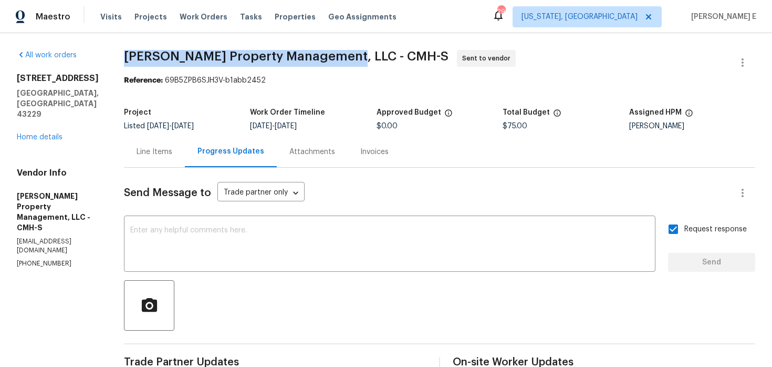
drag, startPoint x: 122, startPoint y: 58, endPoint x: 335, endPoint y: 56, distance: 213.3
click at [335, 56] on span "Prater's Property Management, LLC - CMH-S" at bounding box center [286, 56] width 325 height 13
copy span "Prater's Property Management, LLC"
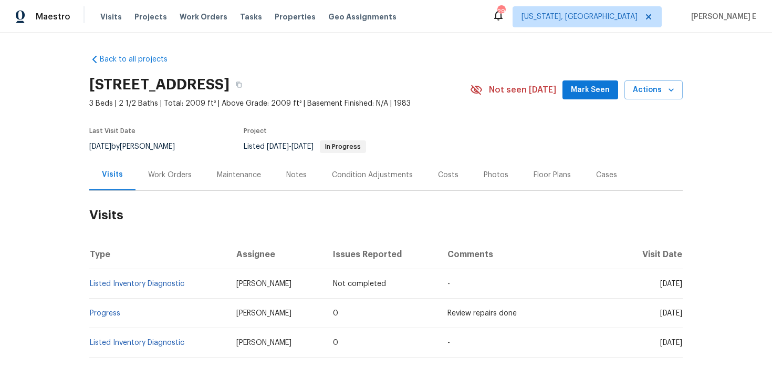
click at [178, 179] on div "Work Orders" at bounding box center [170, 175] width 44 height 11
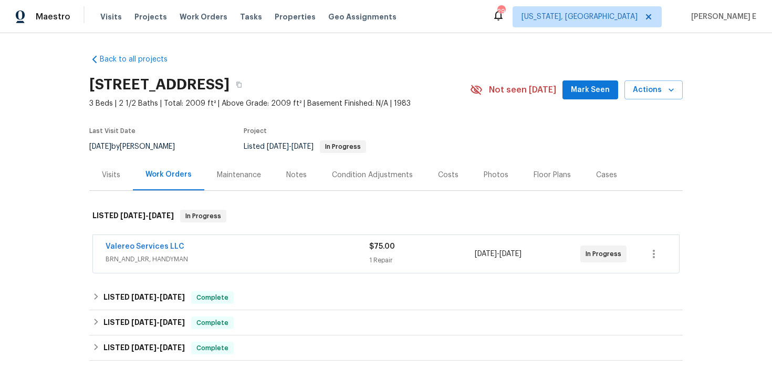
scroll to position [34, 0]
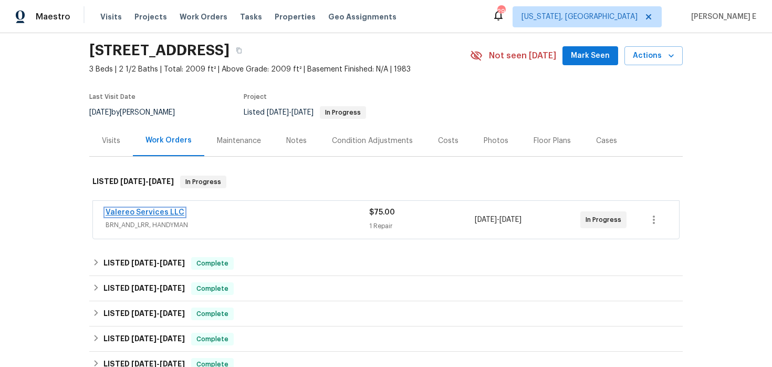
click at [162, 215] on link "Valereo Services LLC" at bounding box center [145, 212] width 79 height 7
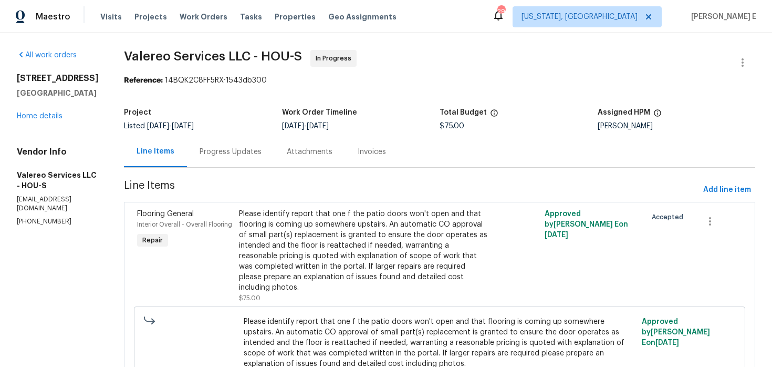
click at [227, 148] on div "Progress Updates" at bounding box center [231, 152] width 62 height 11
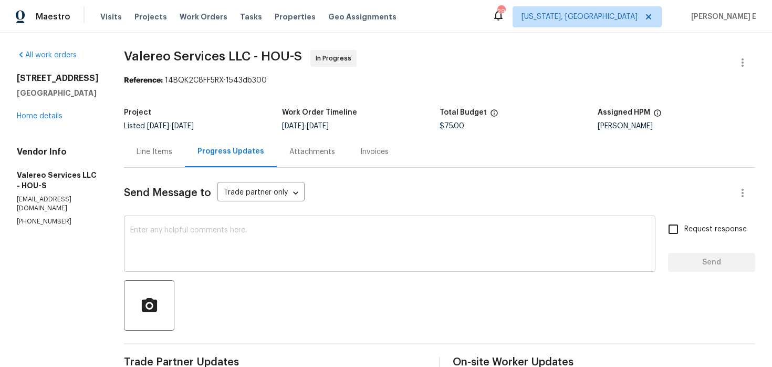
click at [312, 270] on div "x ​" at bounding box center [390, 245] width 532 height 54
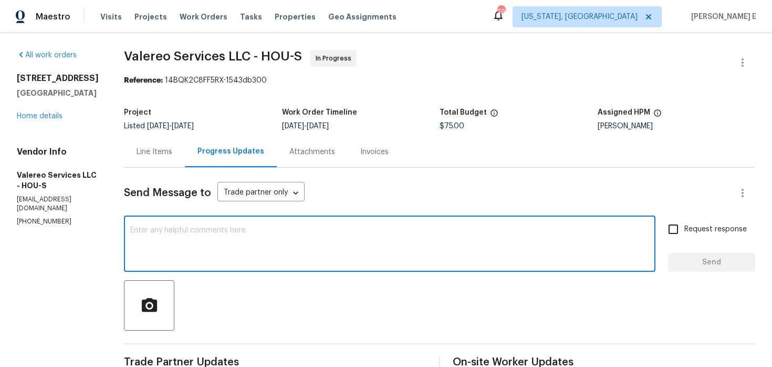
paste textarea "Just checking in—are we still on track with this work order [DATE]?"
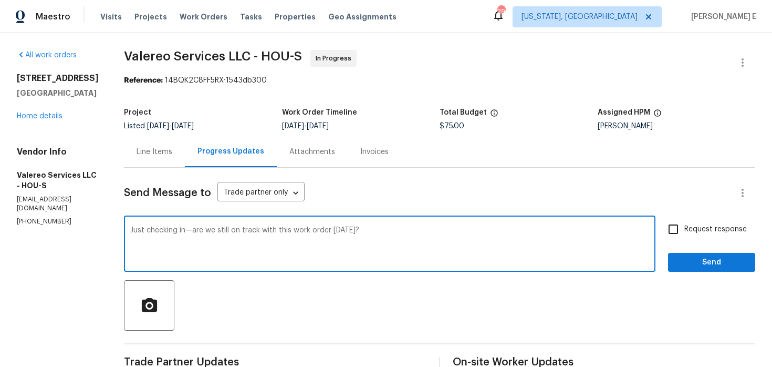
type textarea "Just checking in—are we still on track with this work order [DATE]?"
click at [689, 227] on span "Request response" at bounding box center [715, 229] width 63 height 11
click at [684, 227] on input "Request response" at bounding box center [673, 229] width 22 height 22
checkbox input "true"
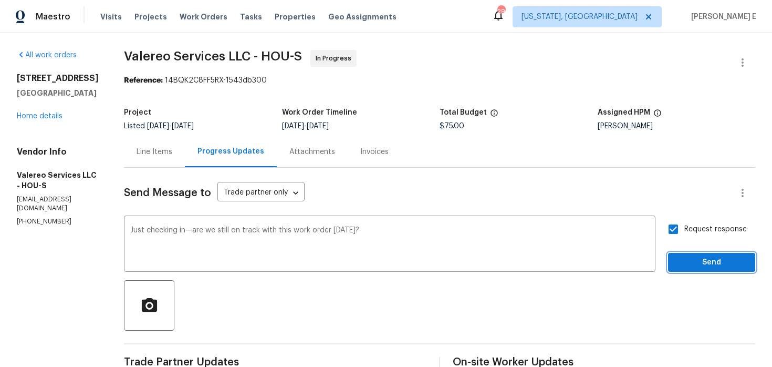
click at [691, 258] on span "Send" at bounding box center [712, 262] width 70 height 13
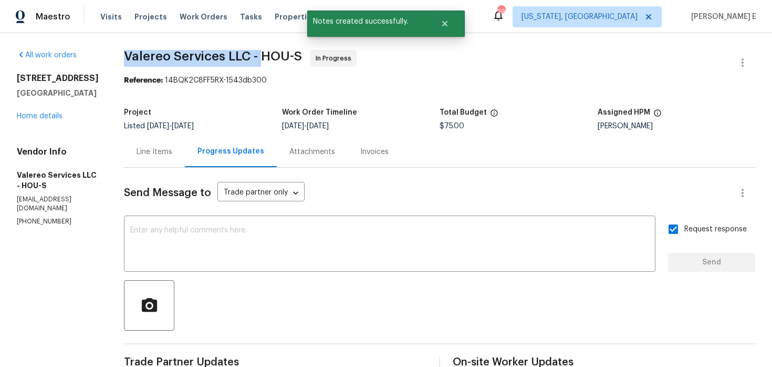
drag, startPoint x: 124, startPoint y: 60, endPoint x: 257, endPoint y: 56, distance: 133.5
click at [257, 56] on span "Valereo Services LLC - HOU-S" at bounding box center [213, 56] width 178 height 13
copy span "Valereo Services LLC -"
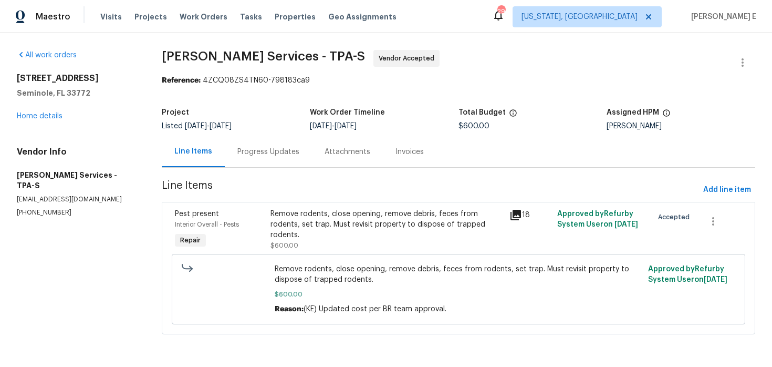
click at [257, 156] on div "Progress Updates" at bounding box center [268, 152] width 62 height 11
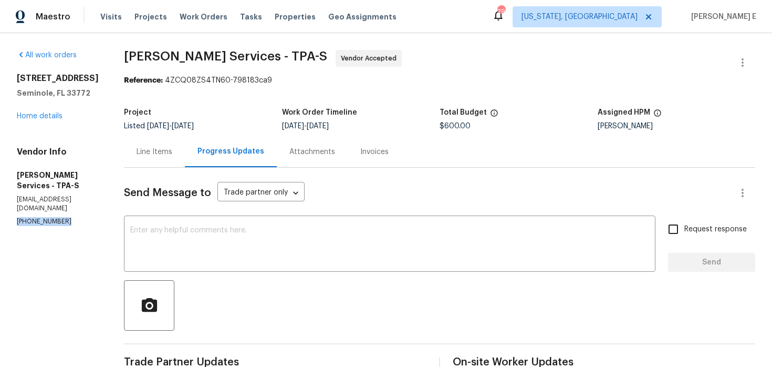
drag, startPoint x: 16, startPoint y: 199, endPoint x: 71, endPoint y: 200, distance: 55.7
copy p "[PHONE_NUMBER]"
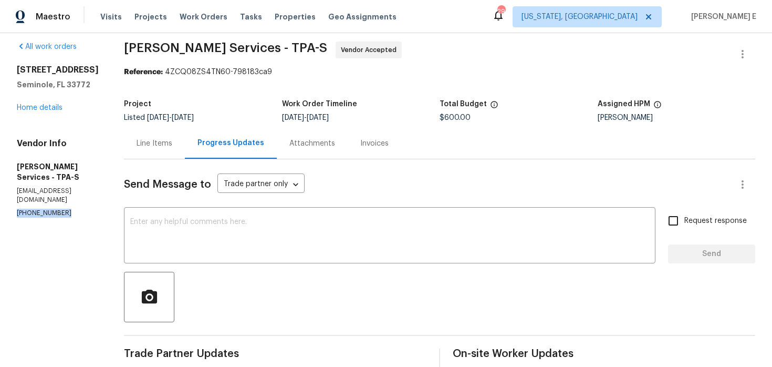
click at [185, 153] on div "Line Items" at bounding box center [154, 143] width 61 height 31
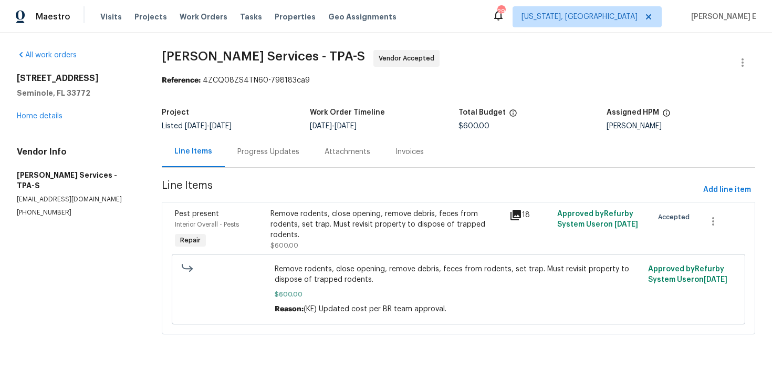
click at [292, 229] on div "Remove rodents, close opening, remove debris, feces from rodents, set trap. Mus…" at bounding box center [387, 225] width 233 height 32
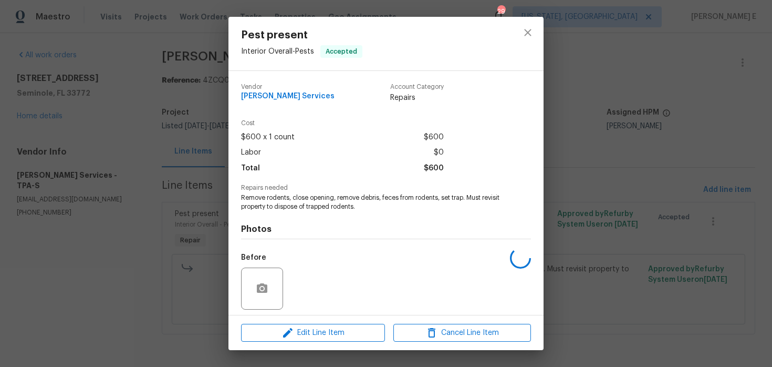
scroll to position [74, 0]
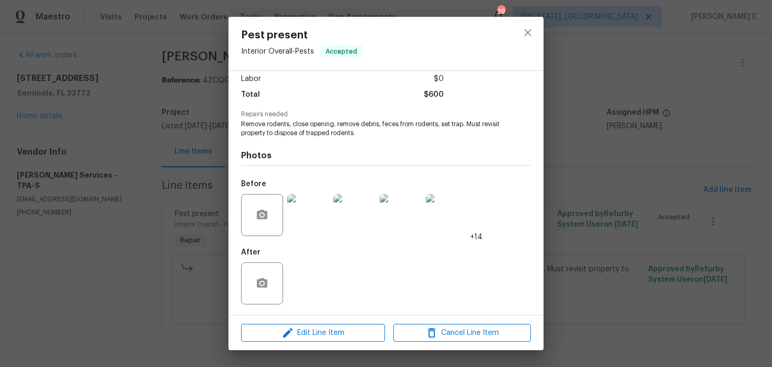
click at [575, 65] on div "Pest present Interior Overall - Pests Accepted Vendor Massey Services Account C…" at bounding box center [386, 183] width 772 height 367
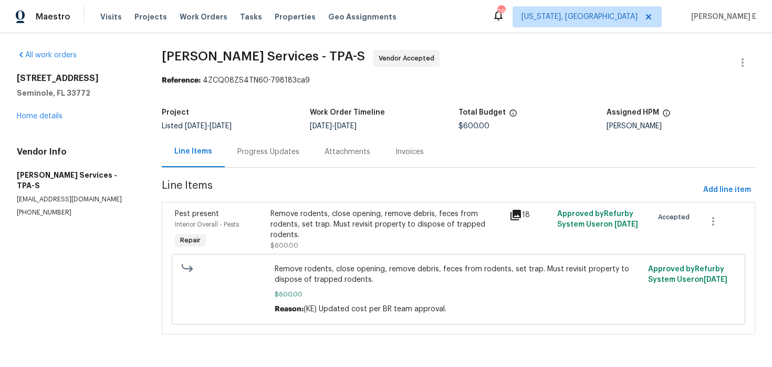
click at [280, 154] on div "Progress Updates" at bounding box center [268, 152] width 62 height 11
click at [280, 154] on div "Progress Updates" at bounding box center [268, 151] width 87 height 31
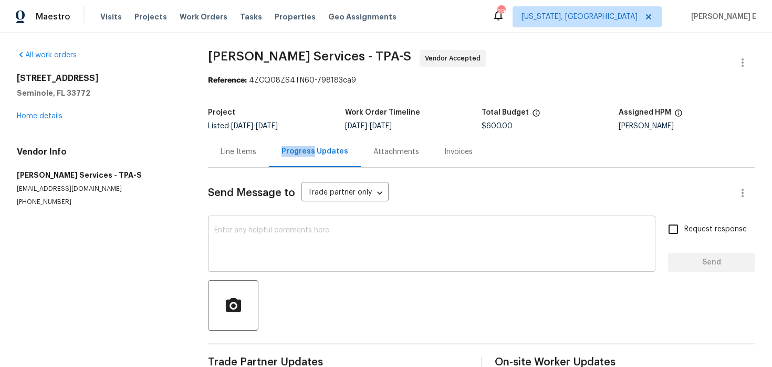
scroll to position [26, 0]
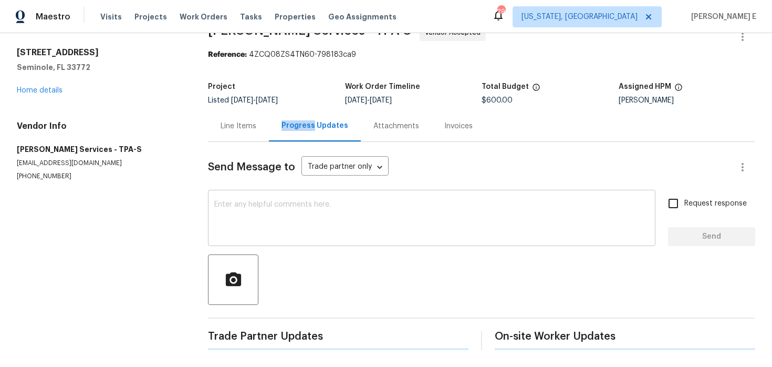
click at [290, 220] on textarea at bounding box center [431, 219] width 435 height 37
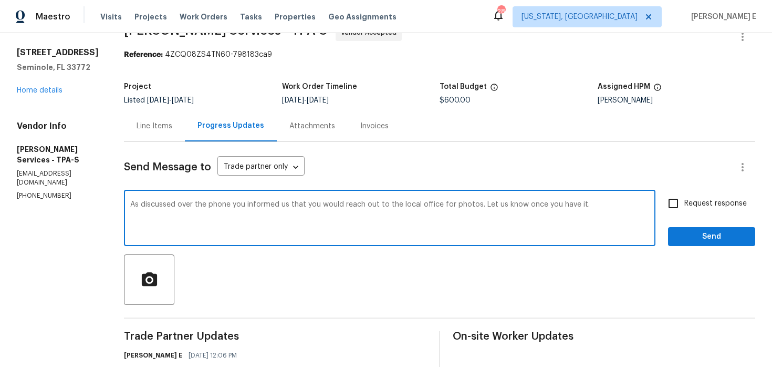
paste textarea ", you mentioned you’d reach out to the local office for photos. Please let us k…"
type textarea "As discussed over the phone, you mentioned you’d reach out to the local office …"
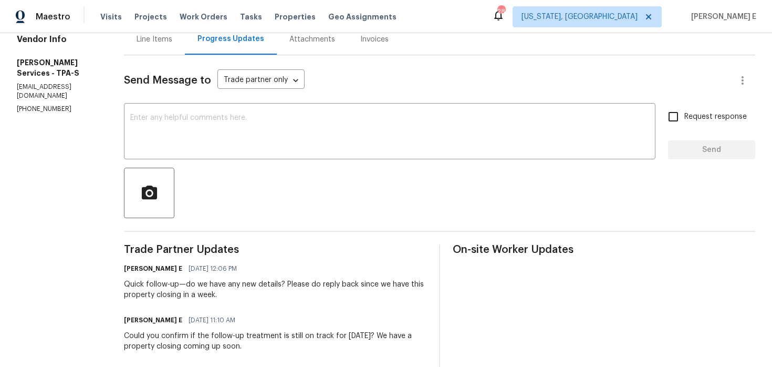
scroll to position [97, 0]
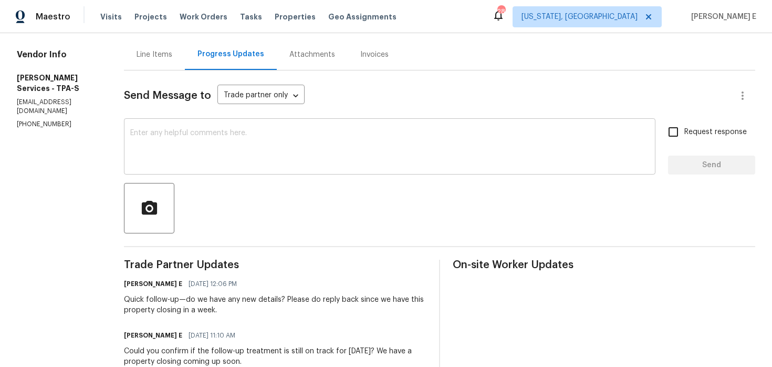
click at [372, 139] on textarea at bounding box center [389, 147] width 519 height 37
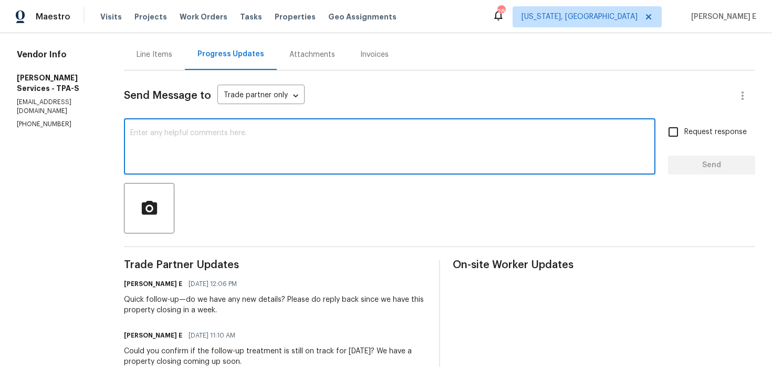
paste textarea "As discussed over the phone, you mentioned you’d reach out to the local office …"
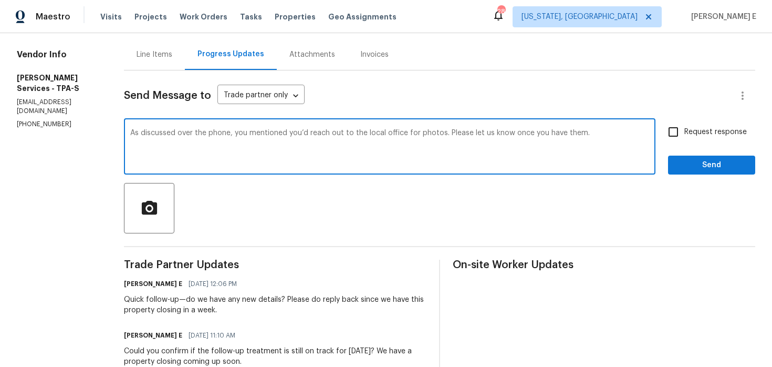
type textarea "As discussed over the phone, you mentioned you’d reach out to the local office …"
click at [695, 132] on span "Request response" at bounding box center [715, 132] width 63 height 11
click at [684, 132] on input "Request response" at bounding box center [673, 132] width 22 height 22
checkbox input "true"
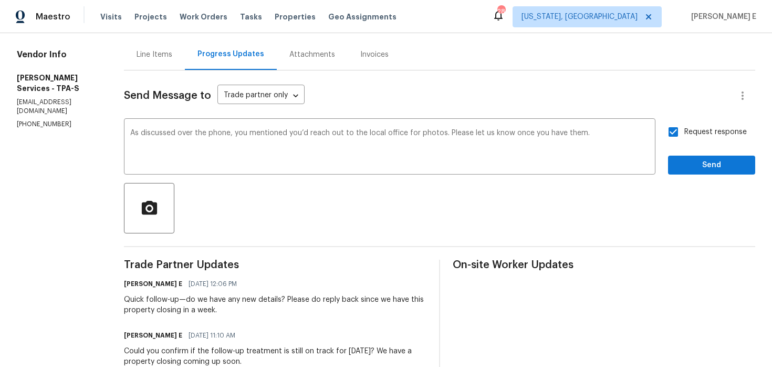
click at [698, 154] on div "Request response Send" at bounding box center [711, 148] width 87 height 54
click at [683, 171] on span "Send" at bounding box center [712, 165] width 70 height 13
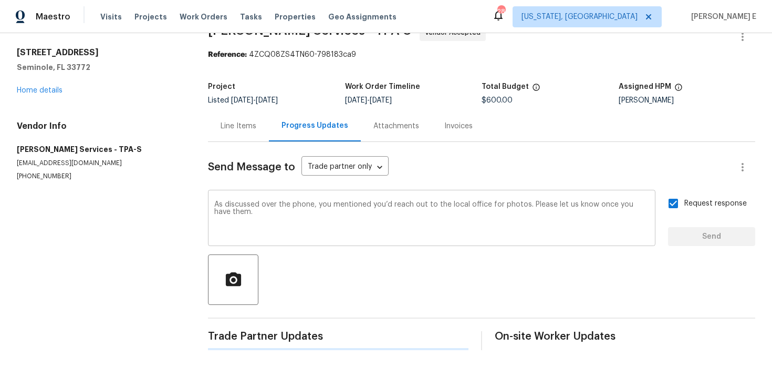
scroll to position [0, 0]
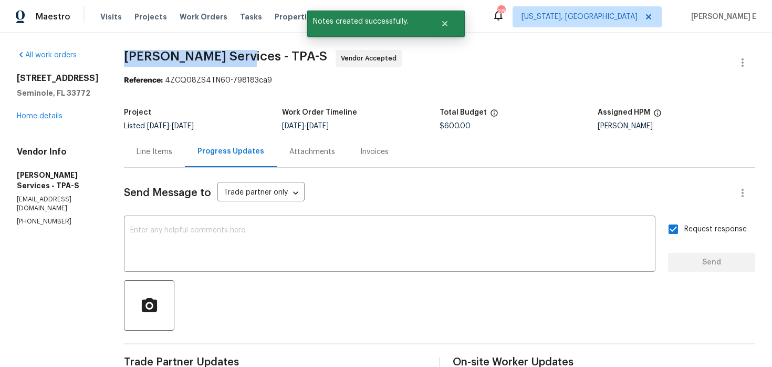
drag, startPoint x: 154, startPoint y: 55, endPoint x: 267, endPoint y: 55, distance: 112.9
copy span "[PERSON_NAME] Services -"
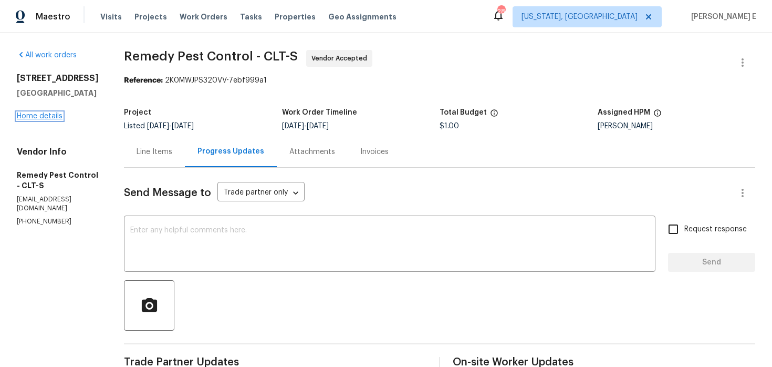
click at [55, 120] on link "Home details" at bounding box center [40, 115] width 46 height 7
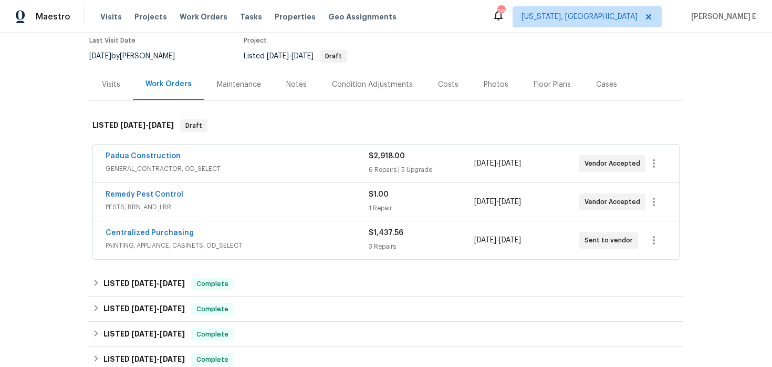
scroll to position [91, 0]
click at [209, 232] on div "Centralized Purchasing" at bounding box center [237, 233] width 263 height 13
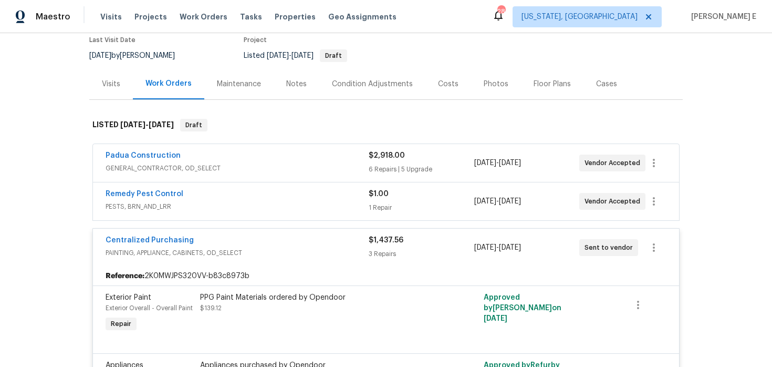
click at [216, 194] on div "Remedy Pest Control" at bounding box center [237, 195] width 263 height 13
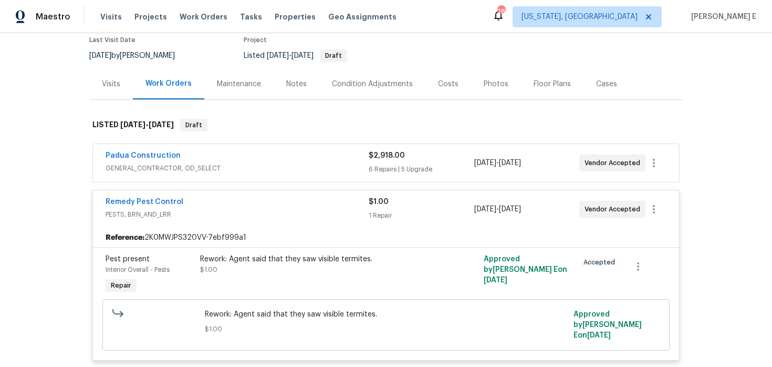
click at [251, 162] on div "Padua Construction" at bounding box center [237, 156] width 263 height 13
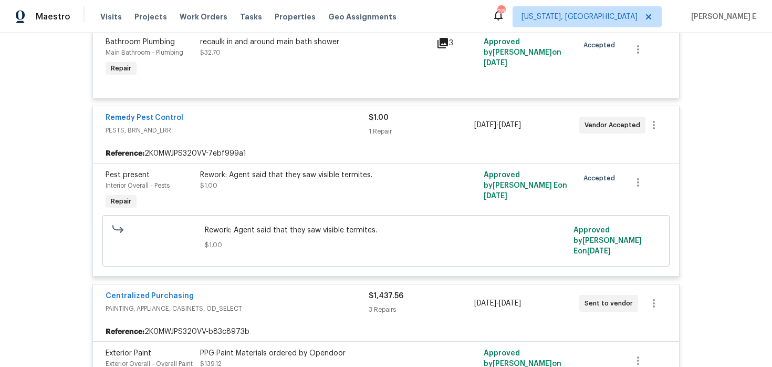
scroll to position [1339, 0]
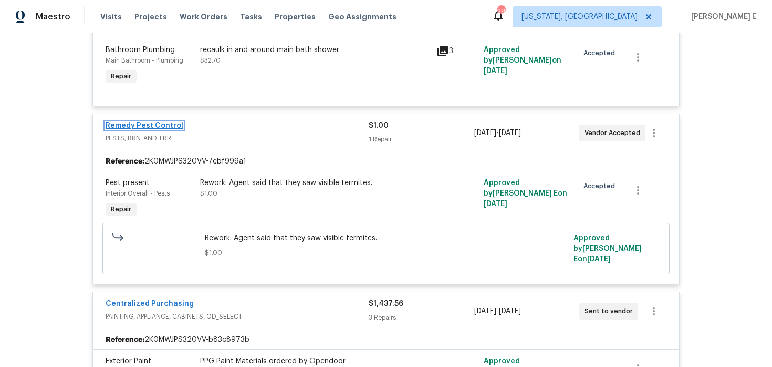
click at [162, 122] on link "Remedy Pest Control" at bounding box center [145, 125] width 78 height 7
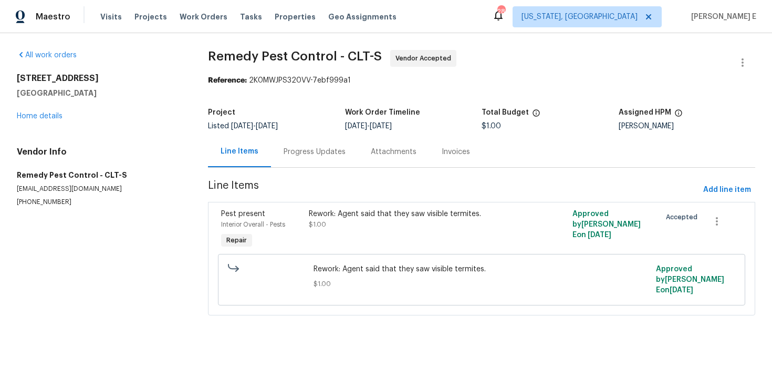
click at [282, 165] on div "Progress Updates" at bounding box center [314, 151] width 87 height 31
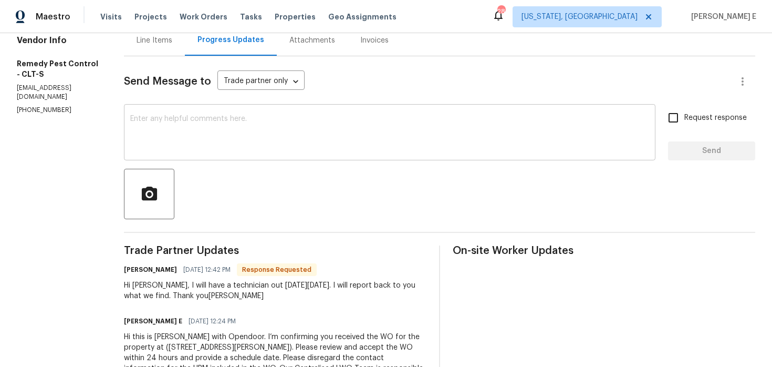
scroll to position [102, 0]
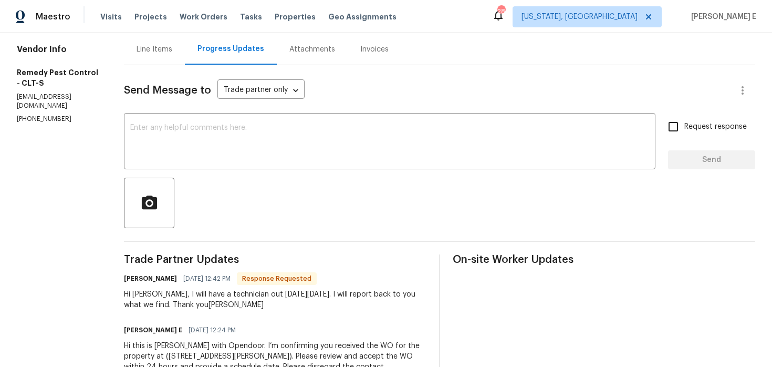
click at [323, 170] on div "Send Message to Trade partner only Trade partner only ​ x ​ Request response Se…" at bounding box center [439, 235] width 631 height 340
click at [331, 157] on textarea at bounding box center [389, 142] width 519 height 37
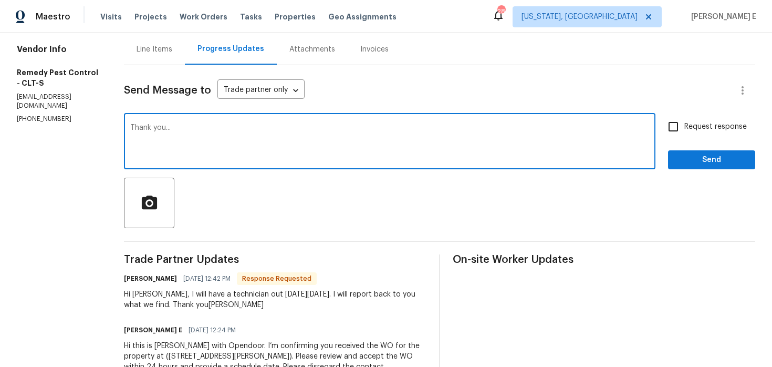
type textarea "Thank you..."
click at [702, 124] on span "Request response" at bounding box center [715, 126] width 63 height 11
click at [684, 124] on input "Request response" at bounding box center [673, 127] width 22 height 22
checkbox input "true"
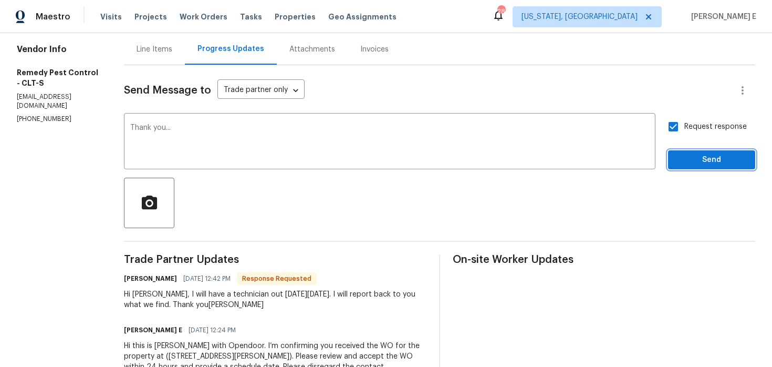
click at [700, 160] on span "Send" at bounding box center [712, 159] width 70 height 13
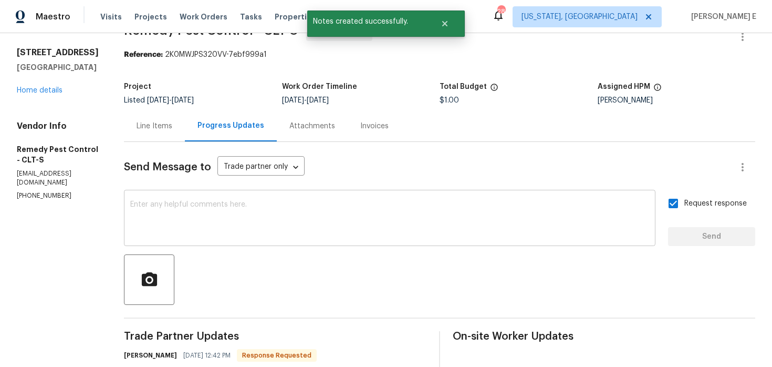
scroll to position [0, 0]
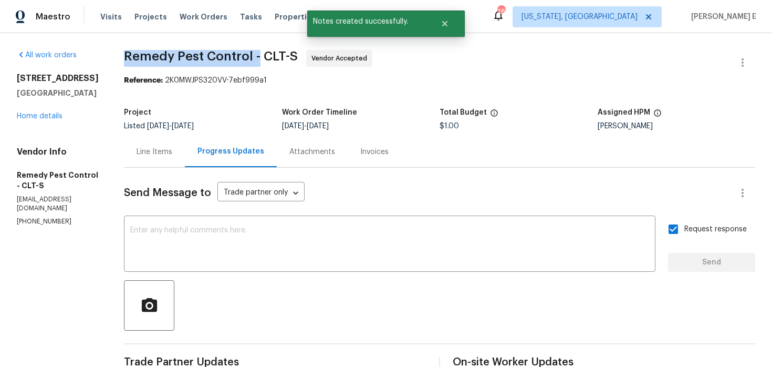
drag, startPoint x: 122, startPoint y: 58, endPoint x: 255, endPoint y: 59, distance: 132.9
click at [255, 59] on span "Remedy Pest Control - CLT-S" at bounding box center [211, 56] width 174 height 13
copy span "Remedy Pest Control -"
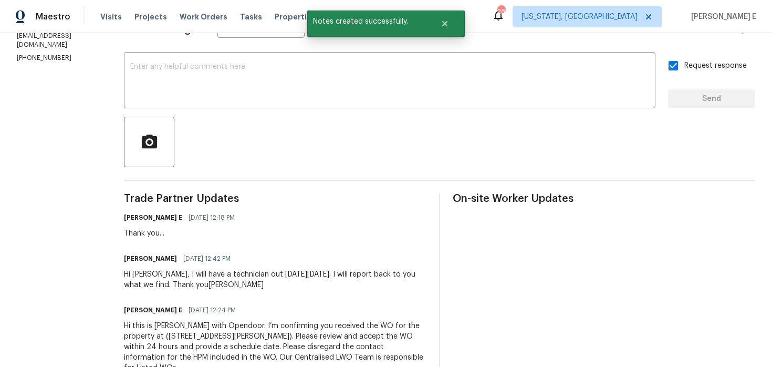
scroll to position [189, 0]
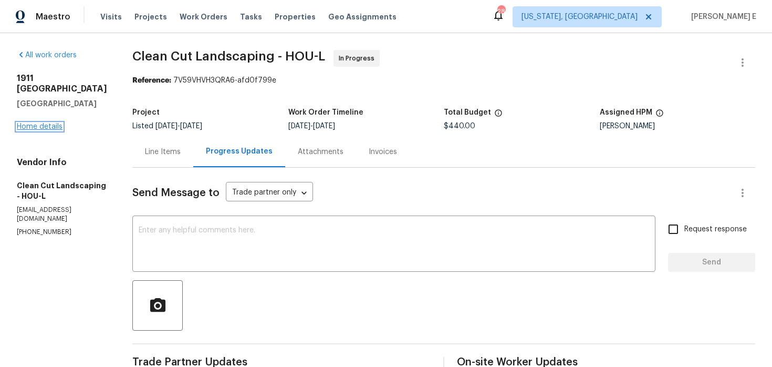
click at [40, 127] on link "Home details" at bounding box center [40, 126] width 46 height 7
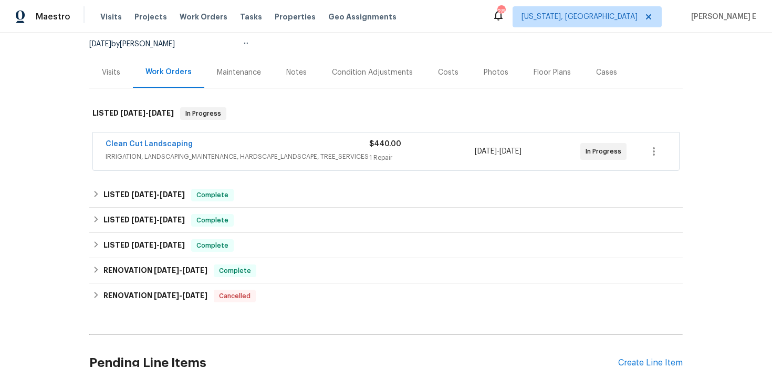
scroll to position [105, 0]
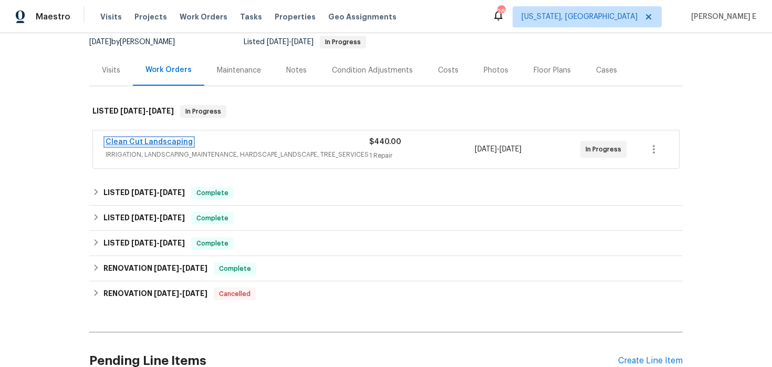
click at [163, 144] on link "Clean Cut Landscaping" at bounding box center [149, 141] width 87 height 7
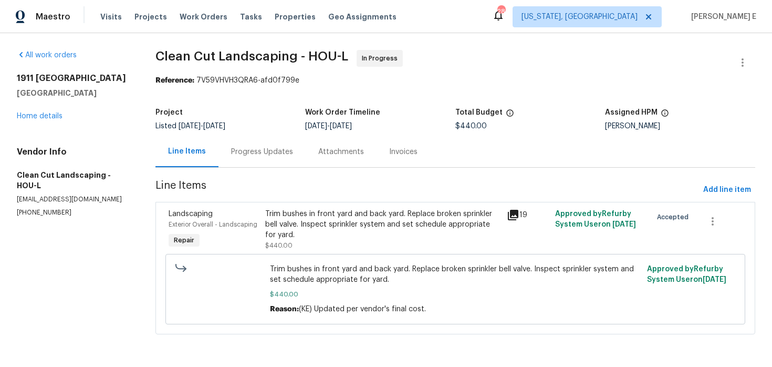
click at [240, 145] on div "Progress Updates" at bounding box center [262, 151] width 87 height 31
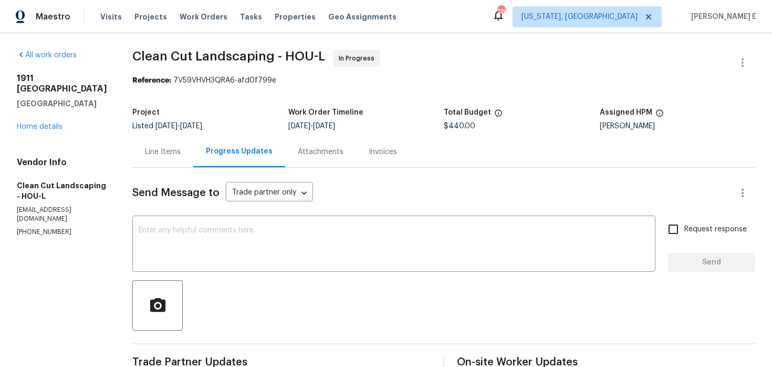
click at [178, 159] on div "Line Items" at bounding box center [162, 151] width 61 height 31
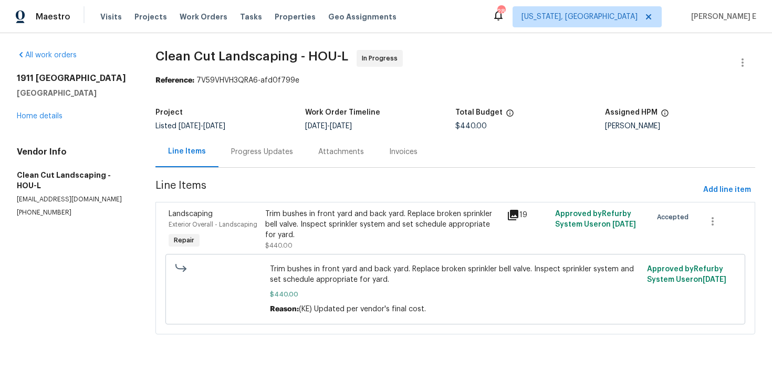
click at [307, 238] on div "Trim bushes in front yard and back yard. Replace broken sprinkler bell valve. I…" at bounding box center [382, 225] width 235 height 32
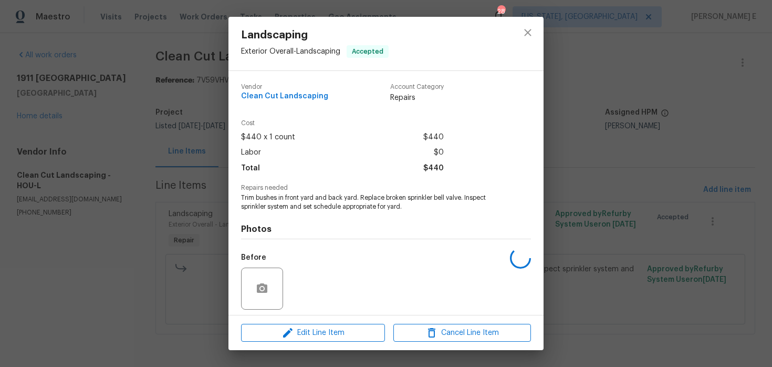
scroll to position [74, 0]
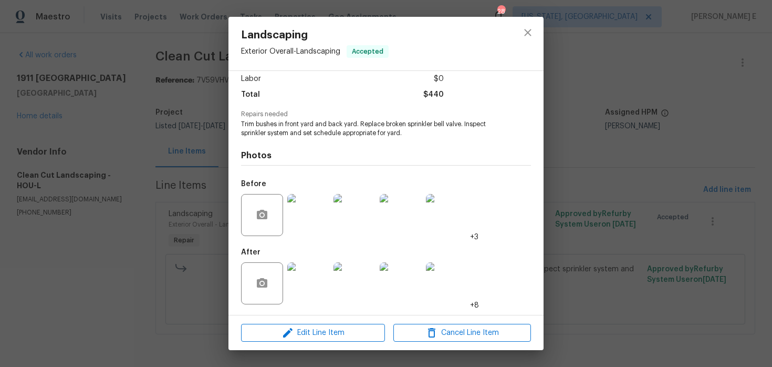
click at [298, 341] on div "Edit Line Item Cancel Line Item" at bounding box center [386, 332] width 315 height 35
click at [301, 335] on span "Edit Line Item" at bounding box center [313, 332] width 138 height 13
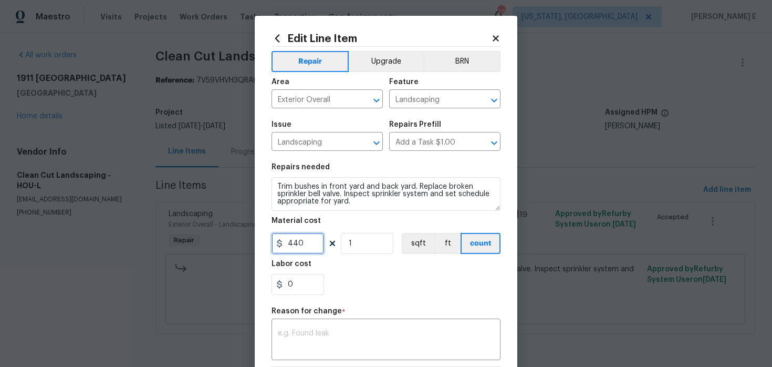
click at [292, 247] on input "440" at bounding box center [298, 243] width 53 height 21
type input "220"
click at [317, 349] on textarea at bounding box center [386, 340] width 216 height 22
paste textarea "(KE) Updated per vendor's final cost."
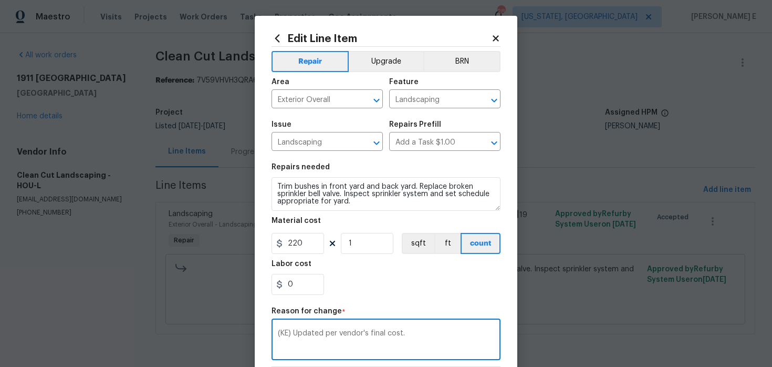
scroll to position [162, 0]
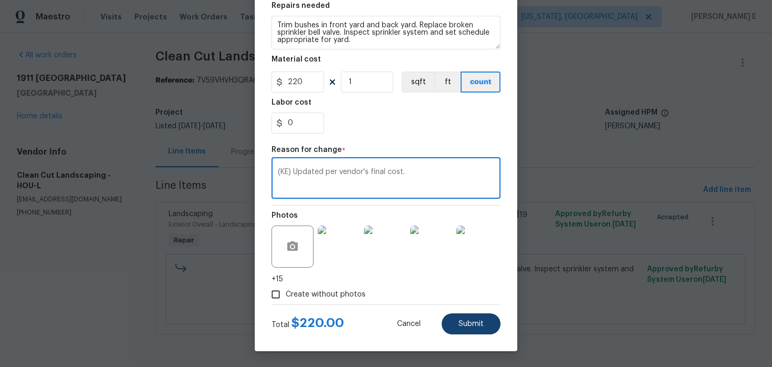
type textarea "(KE) Updated per vendor's final cost."
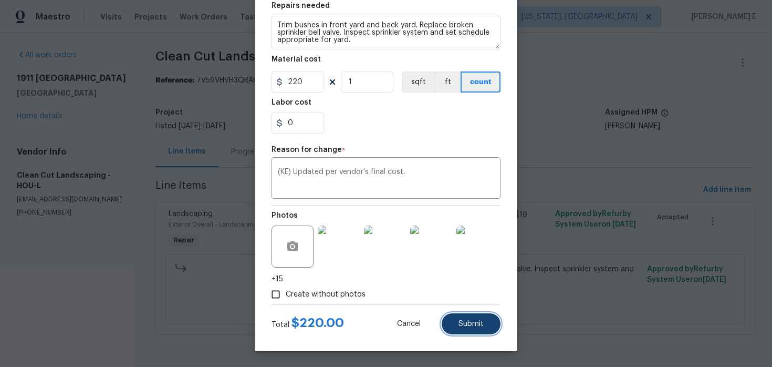
click at [477, 319] on button "Submit" at bounding box center [471, 323] width 59 height 21
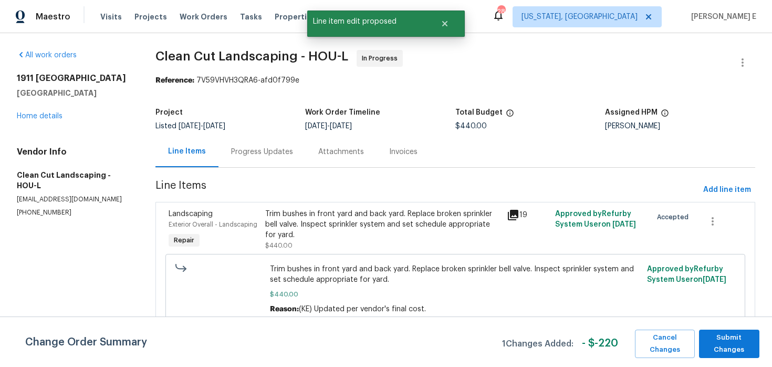
scroll to position [0, 0]
click at [753, 342] on span "Submit Changes" at bounding box center [729, 343] width 50 height 24
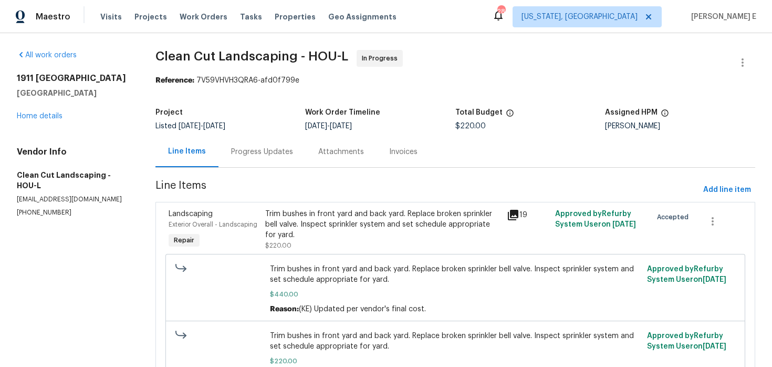
click at [258, 160] on div "Progress Updates" at bounding box center [262, 151] width 87 height 31
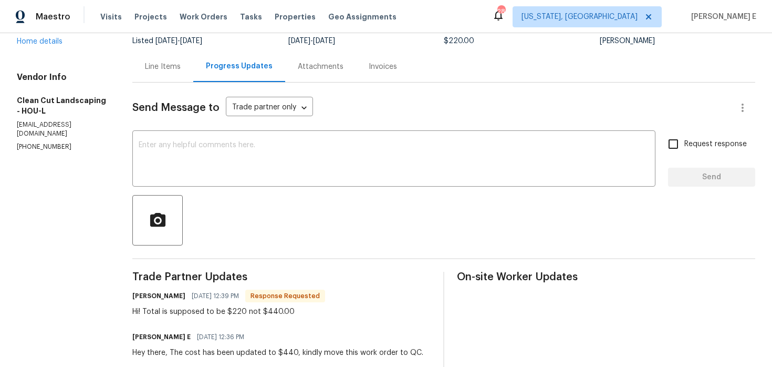
scroll to position [88, 0]
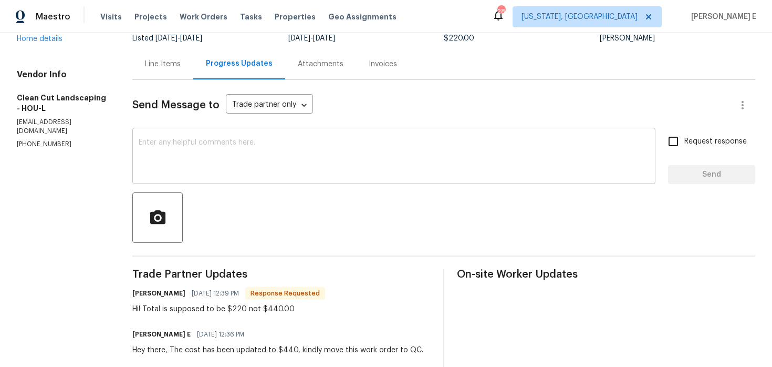
click at [329, 130] on div "x ​" at bounding box center [393, 157] width 523 height 54
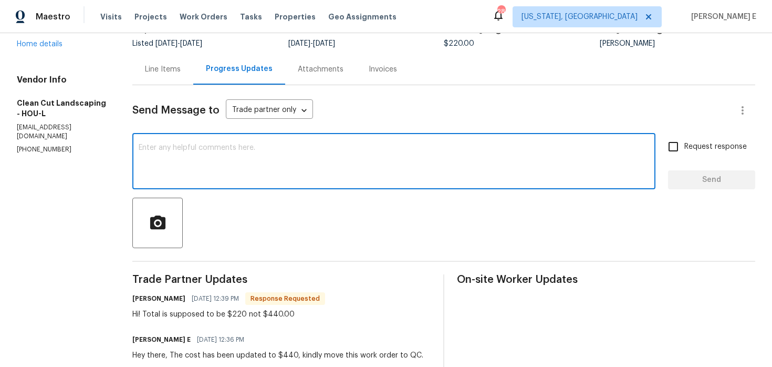
scroll to position [81, 0]
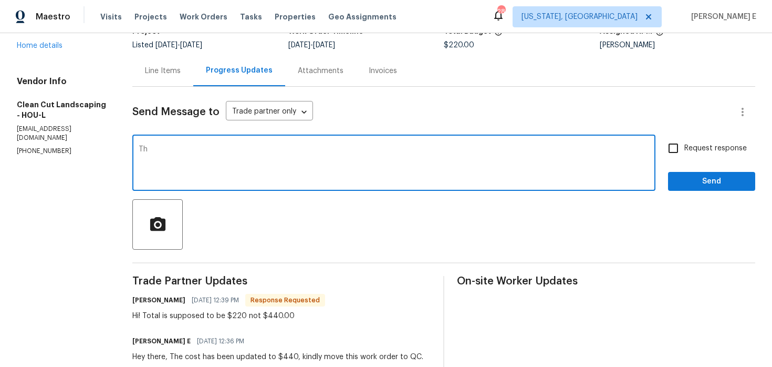
type textarea "T"
type textarea "Gotcha! It's been corrected now, can you move this work order to QC?"
click at [679, 163] on div "Request response Send" at bounding box center [711, 164] width 87 height 54
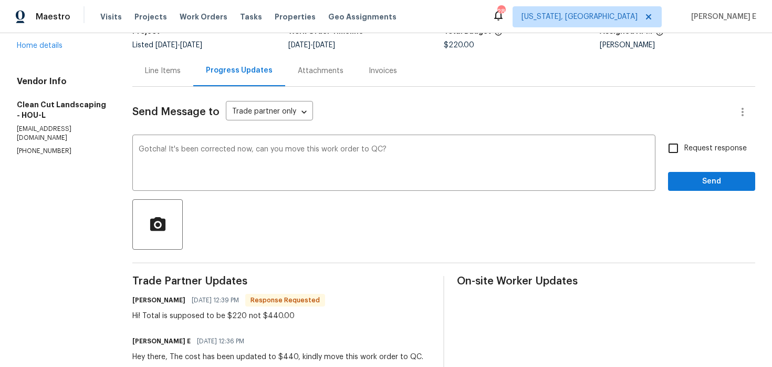
click at [684, 150] on input "Request response" at bounding box center [673, 148] width 22 height 22
checkbox input "true"
click at [691, 173] on button "Send" at bounding box center [711, 181] width 87 height 19
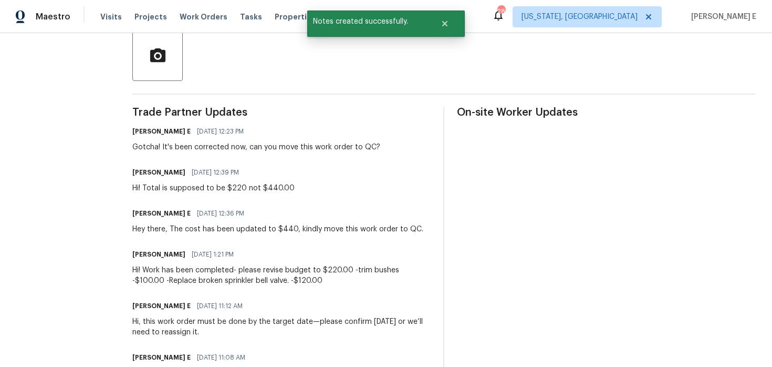
scroll to position [0, 0]
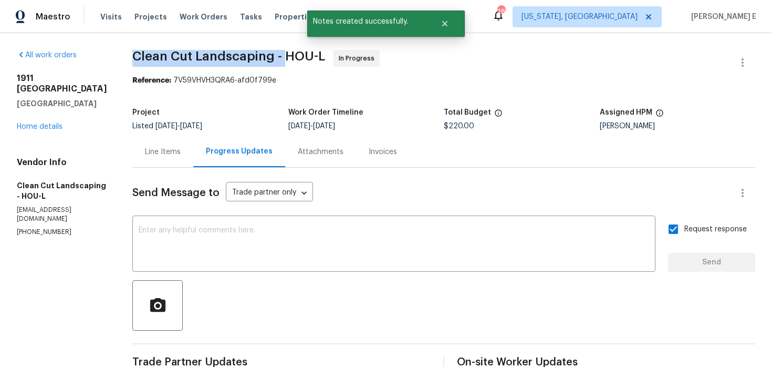
drag, startPoint x: 136, startPoint y: 56, endPoint x: 286, endPoint y: 58, distance: 150.2
click at [286, 58] on span "Clean Cut Landscaping - HOU-L" at bounding box center [228, 56] width 193 height 13
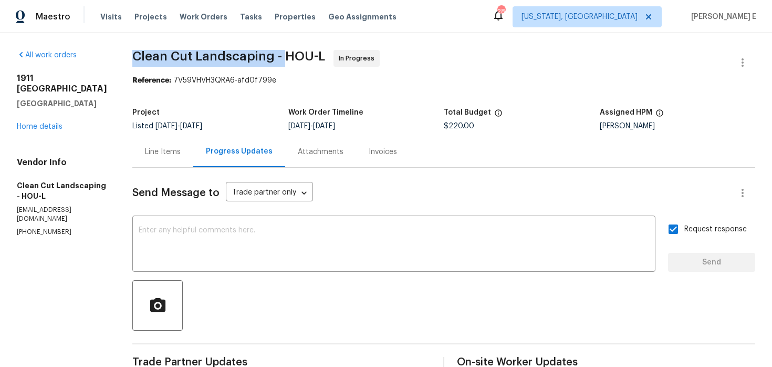
copy span "Clean Cut Landscaping -"
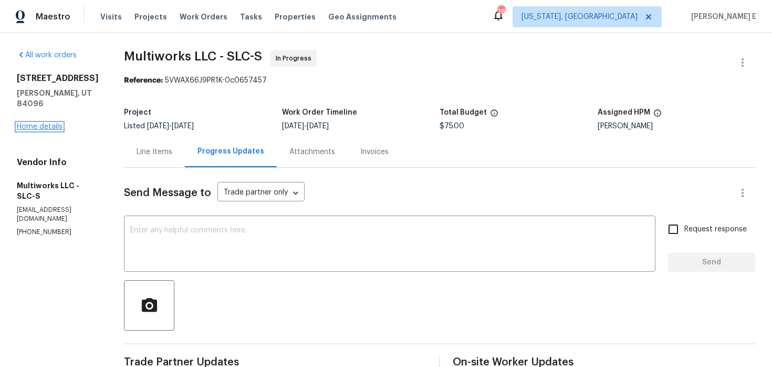
click at [30, 125] on link "Home details" at bounding box center [40, 126] width 46 height 7
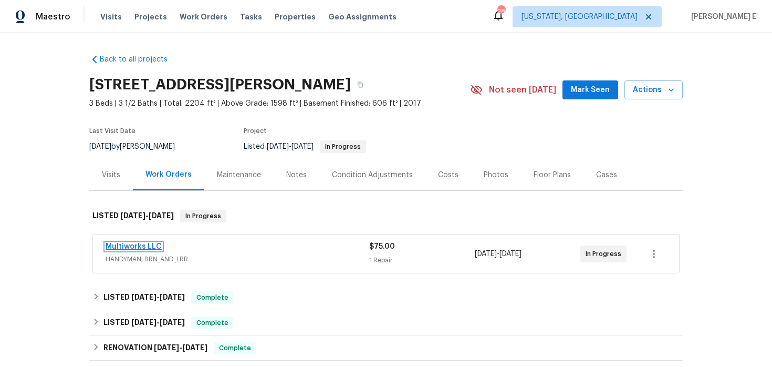
click at [146, 243] on link "Multiworks LLC" at bounding box center [134, 246] width 56 height 7
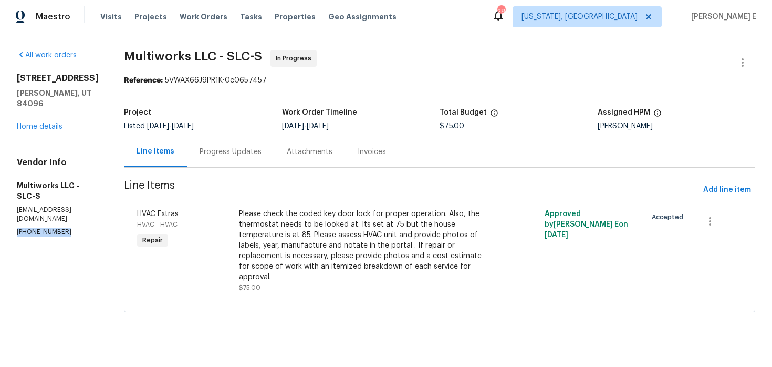
drag, startPoint x: 15, startPoint y: 225, endPoint x: 70, endPoint y: 225, distance: 54.6
click at [70, 225] on div "All work orders [STREET_ADDRESS][PERSON_NAME] Home details Vendor Info Multiwor…" at bounding box center [386, 187] width 772 height 308
copy p "[PHONE_NUMBER]"
click at [224, 150] on div "Progress Updates" at bounding box center [231, 152] width 62 height 11
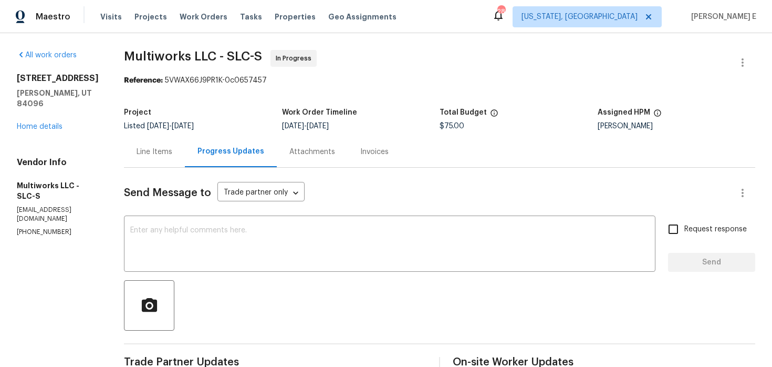
click at [169, 149] on div "Line Items" at bounding box center [154, 151] width 61 height 31
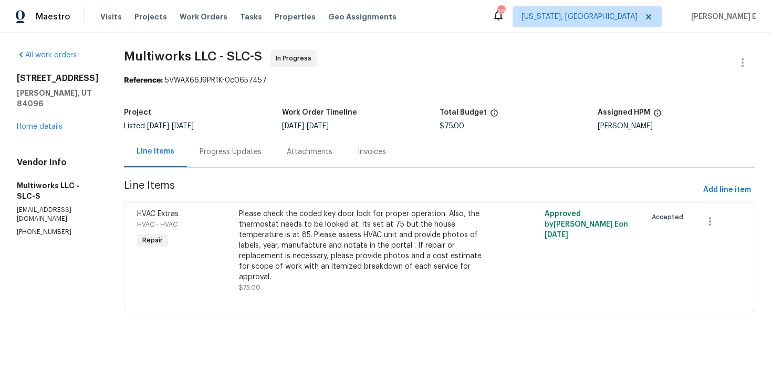
click at [354, 164] on div "Invoices" at bounding box center [372, 151] width 54 height 31
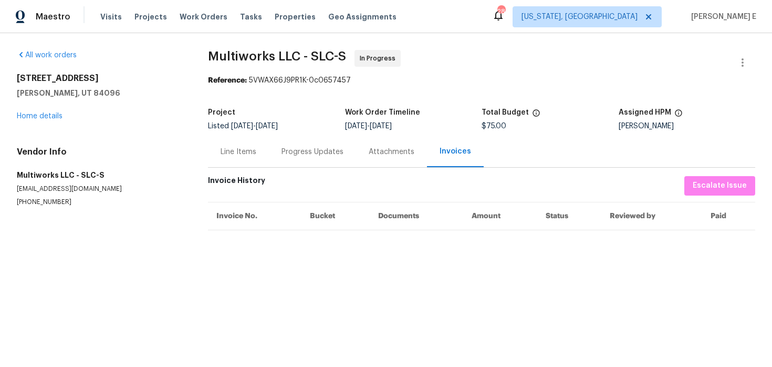
click at [282, 152] on div "Progress Updates" at bounding box center [313, 152] width 62 height 11
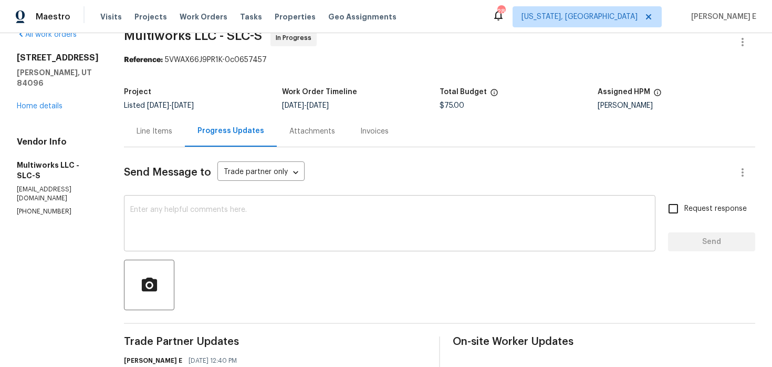
scroll to position [16, 0]
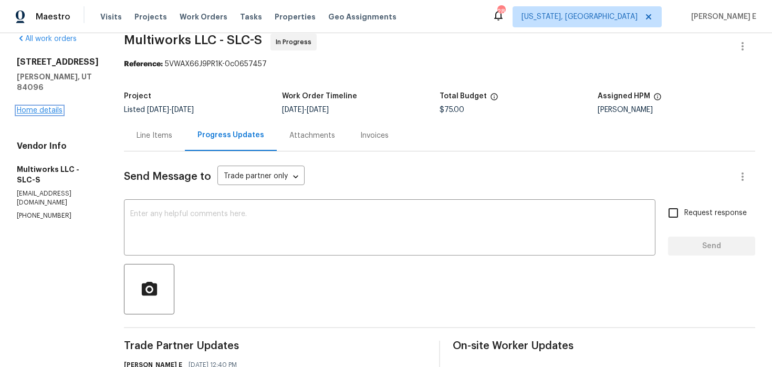
click at [57, 108] on link "Home details" at bounding box center [40, 110] width 46 height 7
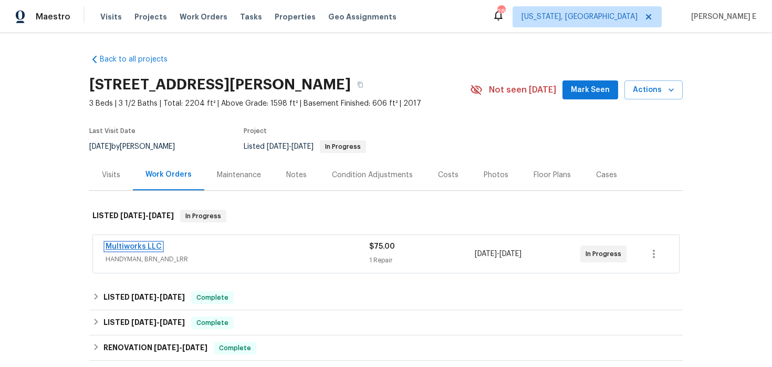
click at [141, 245] on link "Multiworks LLC" at bounding box center [134, 246] width 56 height 7
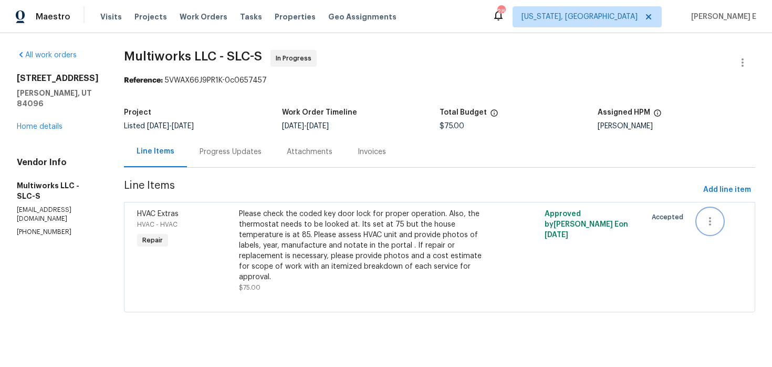
click at [718, 218] on button "button" at bounding box center [710, 221] width 25 height 25
click at [567, 158] on div at bounding box center [386, 183] width 772 height 367
click at [224, 170] on section "Multiworks LLC - SLC-S In Progress Reference: 5VWAX66J9PR1K-0c0657457 Project L…" at bounding box center [439, 187] width 631 height 275
click at [244, 154] on div "Progress Updates" at bounding box center [231, 152] width 62 height 11
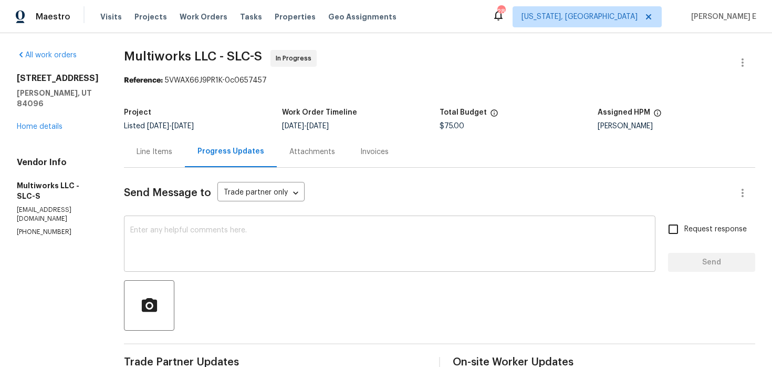
click at [232, 229] on textarea at bounding box center [389, 244] width 519 height 37
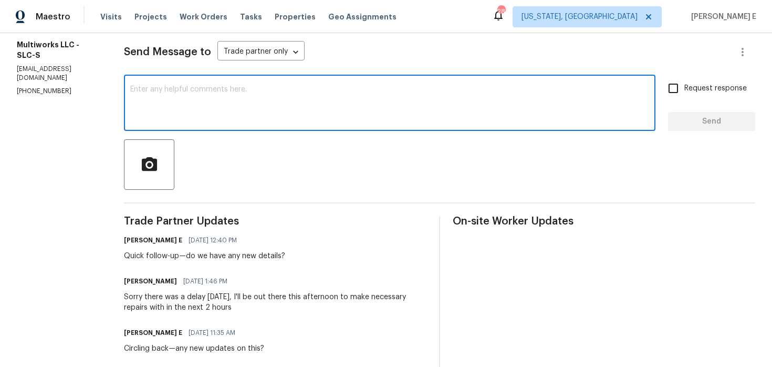
scroll to position [140, 0]
click at [289, 106] on textarea at bounding box center [389, 104] width 519 height 37
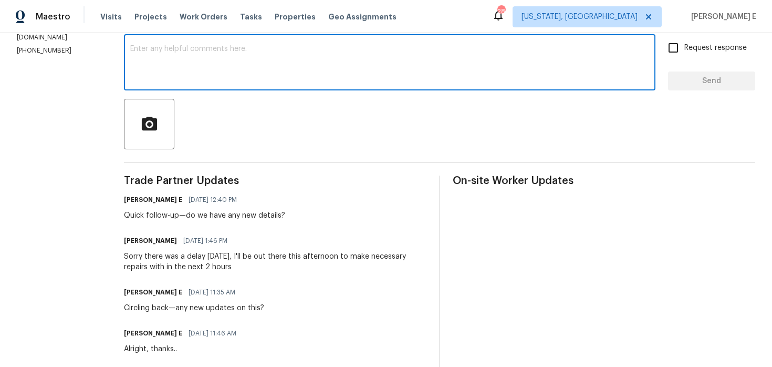
scroll to position [104, 0]
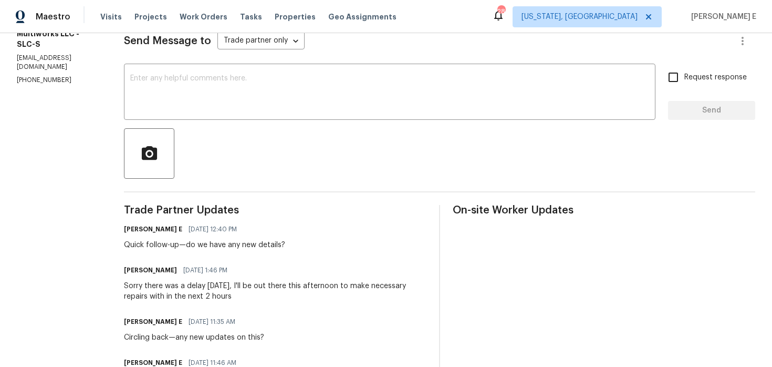
scroll to position [144, 0]
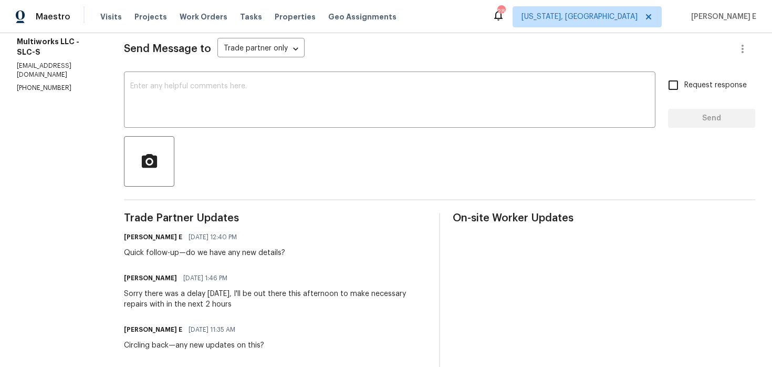
click at [223, 129] on div "Send Message to Trade partner only Trade partner only ​ x ​ Request response Se…" at bounding box center [439, 276] width 631 height 504
click at [251, 85] on textarea at bounding box center [389, 100] width 519 height 37
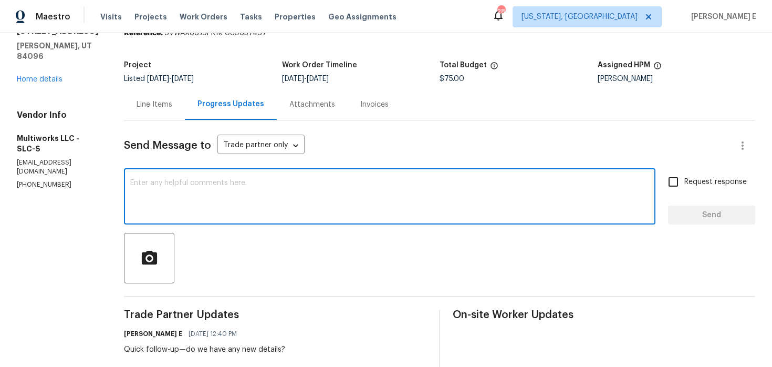
scroll to position [47, 0]
paste textarea "As discussed over the phone, you mentioned this will be taken care of [DATE] or…"
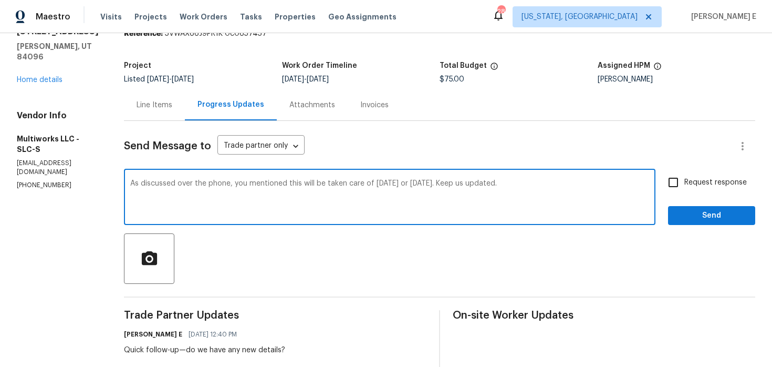
type textarea "As discussed over the phone, you mentioned this will be taken care of [DATE] or…"
click at [666, 184] on input "Request response" at bounding box center [673, 182] width 22 height 22
checkbox input "true"
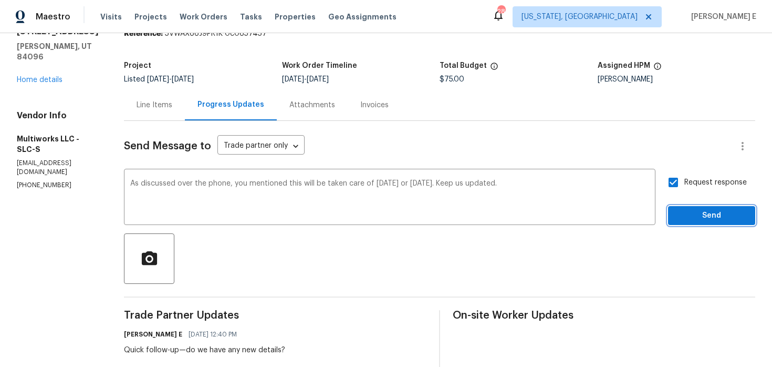
click at [685, 221] on span "Send" at bounding box center [712, 215] width 70 height 13
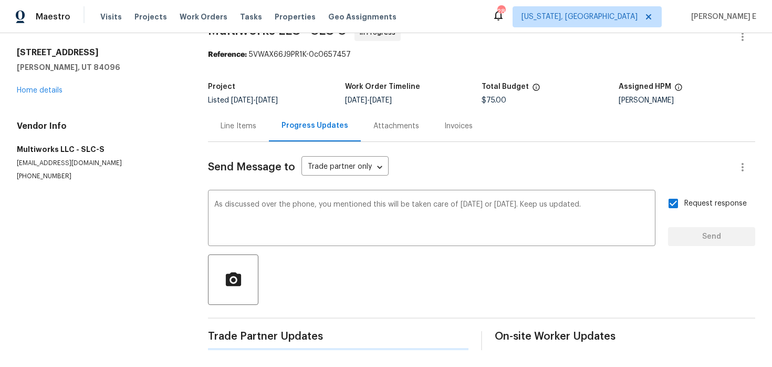
scroll to position [0, 0]
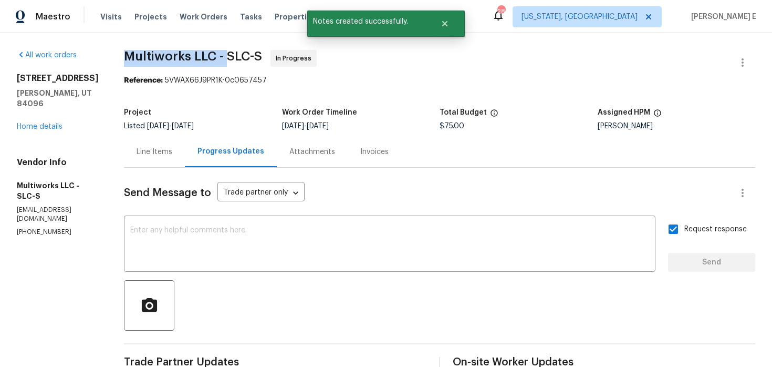
drag, startPoint x: 120, startPoint y: 59, endPoint x: 223, endPoint y: 58, distance: 103.5
copy span "Multiworks LLC -"
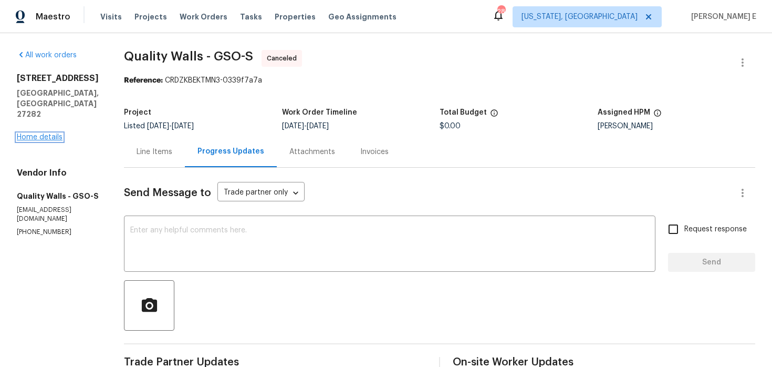
click at [38, 133] on link "Home details" at bounding box center [40, 136] width 46 height 7
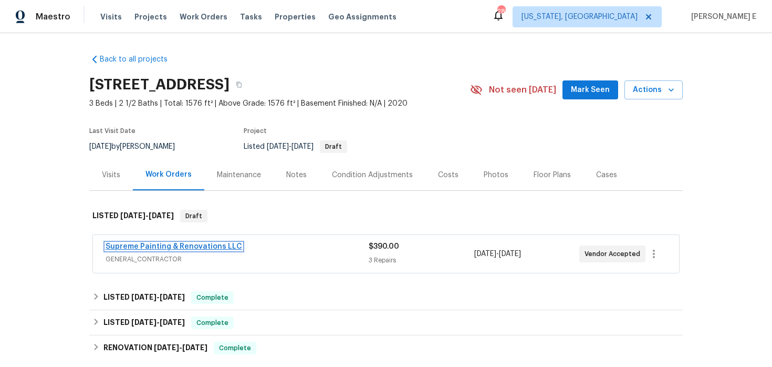
click at [140, 245] on link "Supreme Painting & Renovations LLC" at bounding box center [174, 246] width 137 height 7
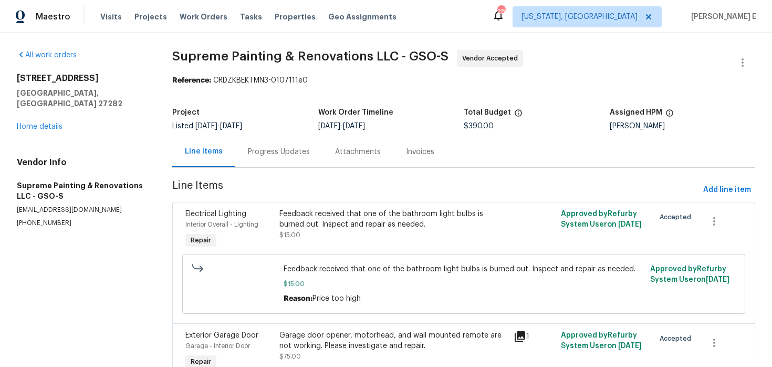
click at [273, 155] on div "Progress Updates" at bounding box center [279, 152] width 62 height 11
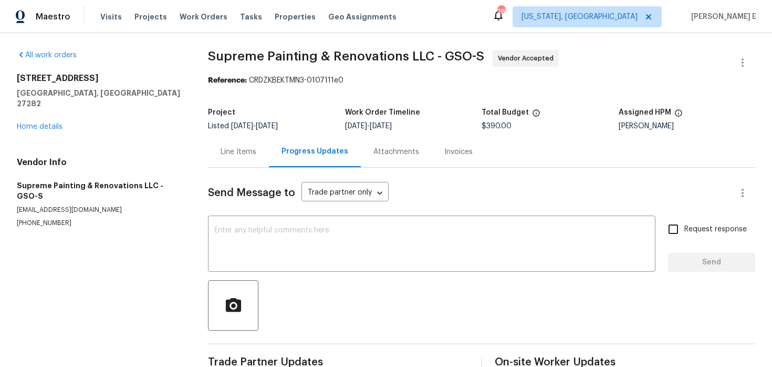
click at [245, 159] on div "Line Items" at bounding box center [238, 151] width 61 height 31
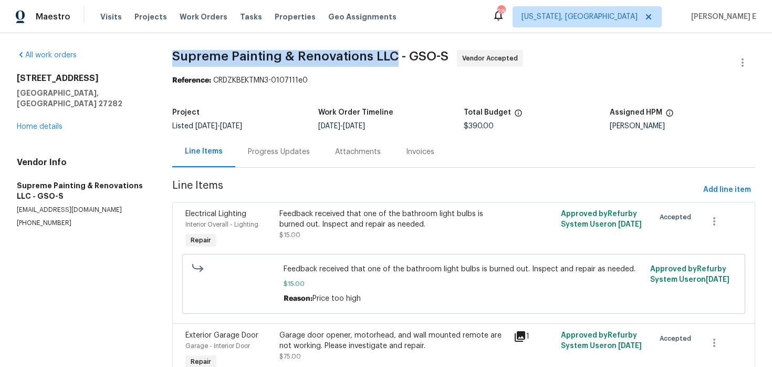
drag, startPoint x: 173, startPoint y: 56, endPoint x: 394, endPoint y: 59, distance: 221.2
click at [394, 59] on span "Supreme Painting & Renovations LLC - GSO-S" at bounding box center [310, 56] width 276 height 13
copy span "Supreme Painting & Renovations LLC"
click at [261, 154] on div "Progress Updates" at bounding box center [279, 152] width 62 height 11
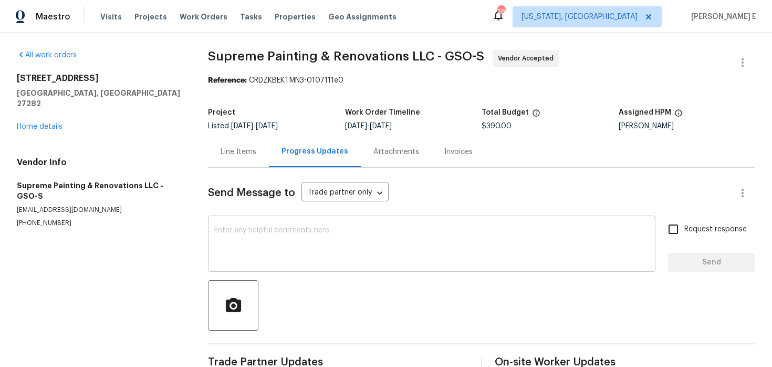
click at [284, 268] on div "x ​" at bounding box center [432, 245] width 448 height 54
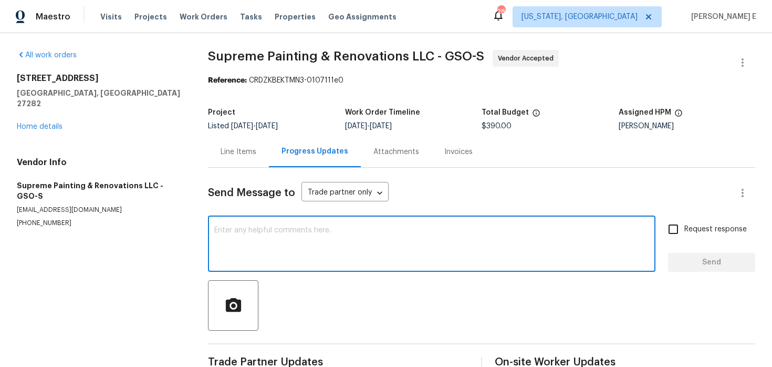
paste textarea "Hi this is [PERSON_NAME] with Opendoor. I’m confirming you received the WO for …"
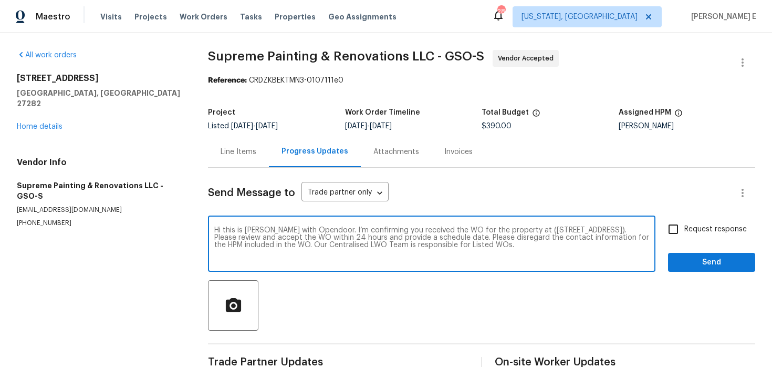
drag, startPoint x: 241, startPoint y: 237, endPoint x: 513, endPoint y: 240, distance: 272.1
click at [513, 240] on textarea "Hi this is [PERSON_NAME] with Opendoor. I’m confirming you received the WO for …" at bounding box center [431, 244] width 435 height 37
type textarea "Hi this is [PERSON_NAME] with Opendoor. I’m confirming you received the WO for …"
click at [718, 229] on span "Request response" at bounding box center [715, 229] width 63 height 11
click at [684, 229] on input "Request response" at bounding box center [673, 229] width 22 height 22
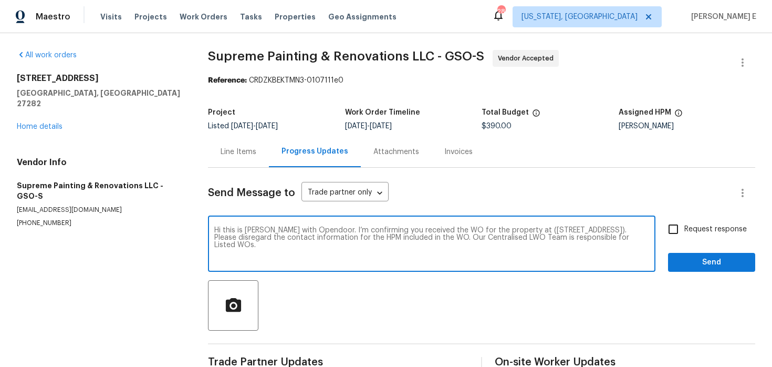
checkbox input "true"
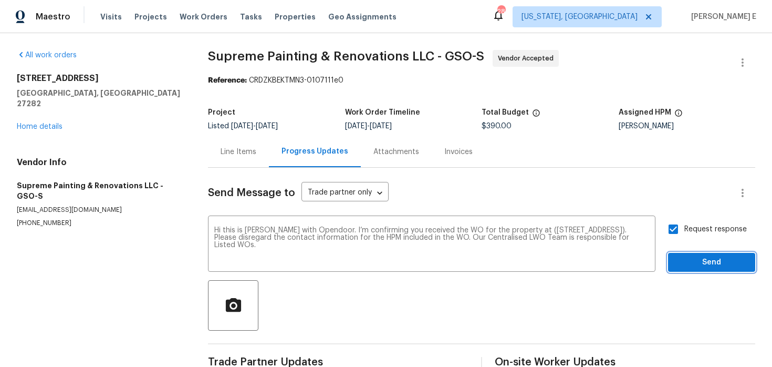
click at [707, 257] on span "Send" at bounding box center [712, 262] width 70 height 13
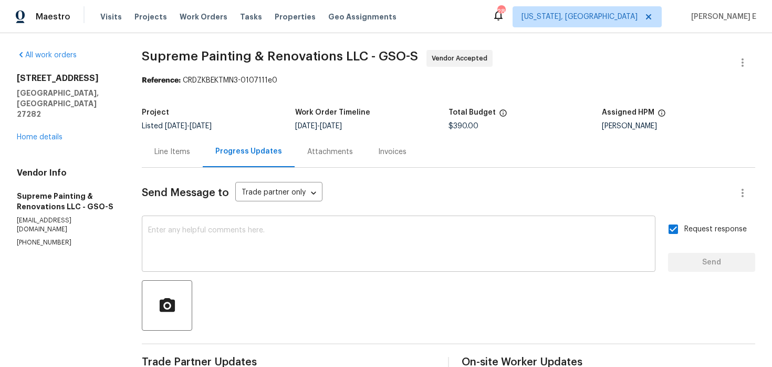
click at [318, 250] on textarea at bounding box center [398, 244] width 501 height 37
paste textarea "Thanks for accepting the work order! Just checking—do you have a scheduled date…"
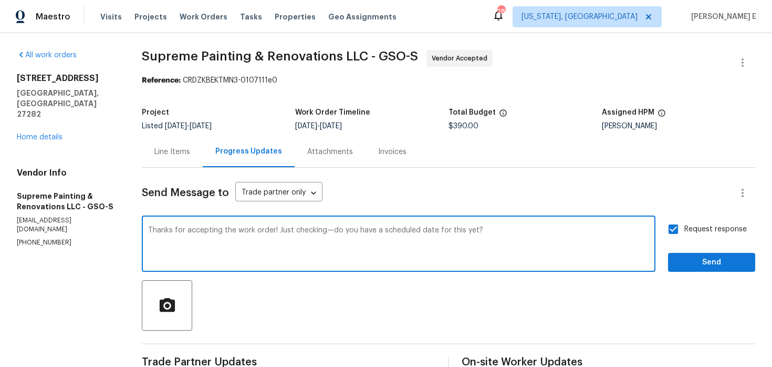
drag, startPoint x: 297, startPoint y: 230, endPoint x: 147, endPoint y: 212, distance: 151.3
click at [147, 212] on div "All work orders [STREET_ADDRESS] Home details Vendor Info Supreme Painting & Re…" at bounding box center [386, 248] width 772 height 430
click at [362, 230] on textarea "Just checking—do you have a scheduled date for this yet?" at bounding box center [398, 244] width 501 height 37
type textarea "Just checking—do you have a scheduled date for this?"
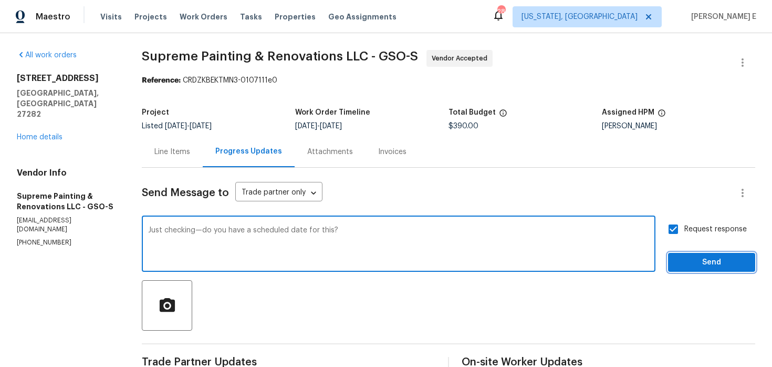
click at [719, 262] on span "Send" at bounding box center [712, 262] width 70 height 13
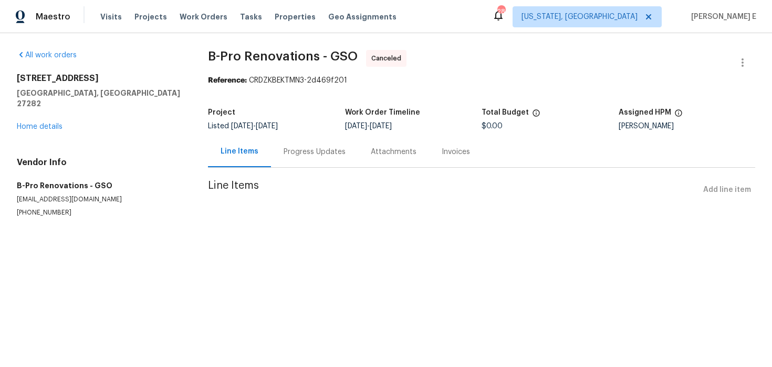
click at [300, 156] on div "Progress Updates" at bounding box center [315, 152] width 62 height 11
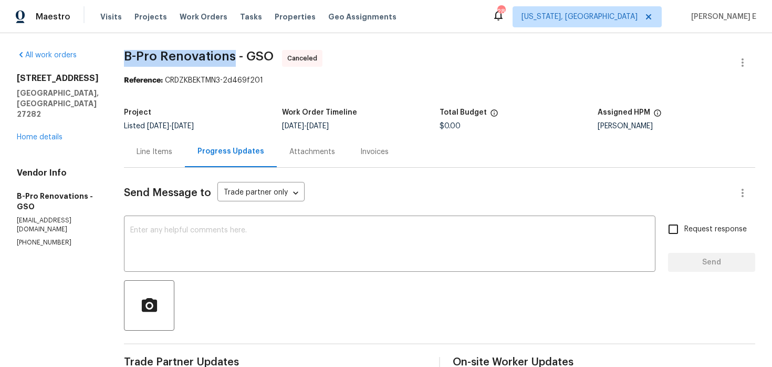
drag, startPoint x: 127, startPoint y: 56, endPoint x: 235, endPoint y: 56, distance: 108.2
click at [235, 57] on span "B-Pro Renovations - GSO" at bounding box center [199, 56] width 150 height 13
copy span "B-Pro Renovations"
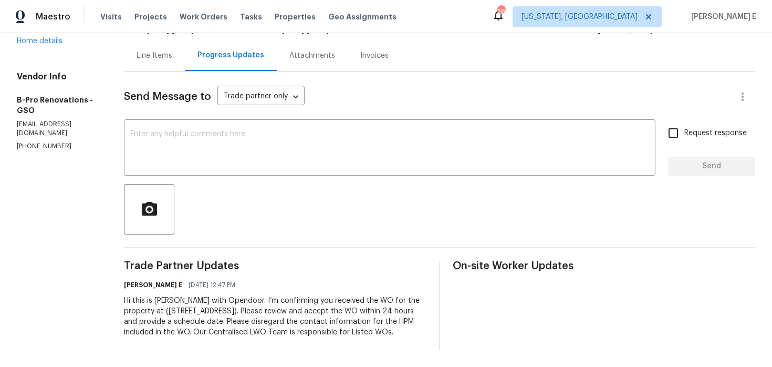
click at [127, 295] on div "Hi this is [PERSON_NAME] with Opendoor. I’m confirming you received the WO for …" at bounding box center [275, 316] width 303 height 42
drag, startPoint x: 127, startPoint y: 292, endPoint x: 161, endPoint y: 341, distance: 60.3
click at [161, 341] on div "Trade Partner Updates [PERSON_NAME] E [DATE] 12:47 PM Hi this is [PERSON_NAME] …" at bounding box center [275, 305] width 303 height 89
copy div "Hi this is [PERSON_NAME] with Opendoor. I’m confirming you received the WO for …"
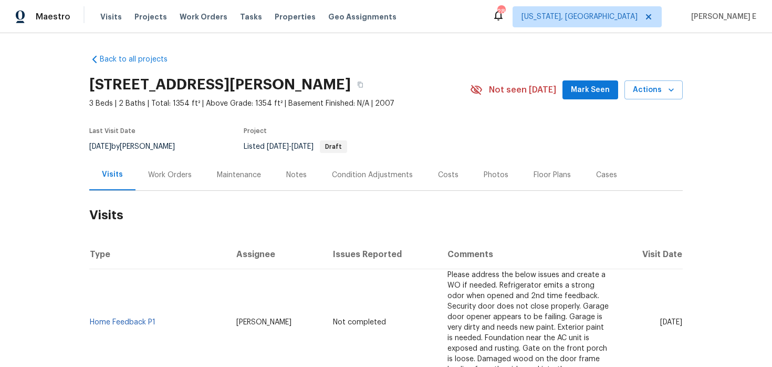
click at [151, 186] on div "Work Orders" at bounding box center [170, 174] width 69 height 31
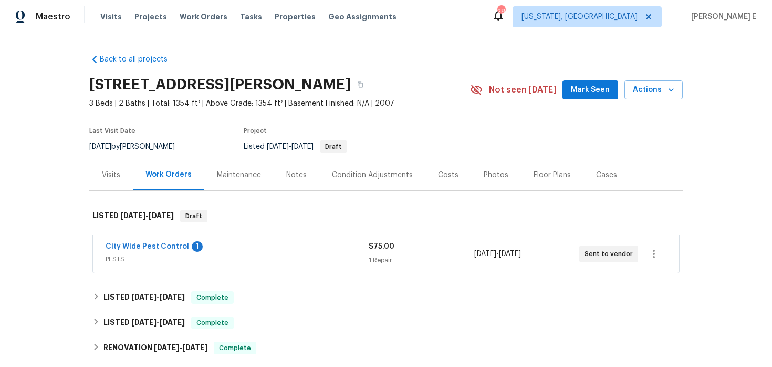
scroll to position [24, 0]
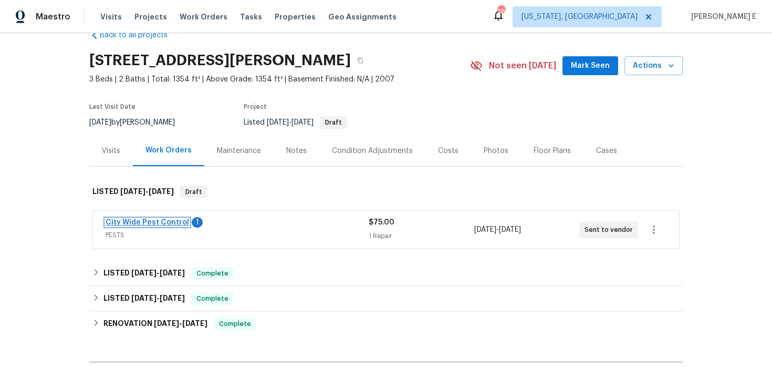
click at [167, 224] on link "City Wide Pest Control" at bounding box center [148, 222] width 84 height 7
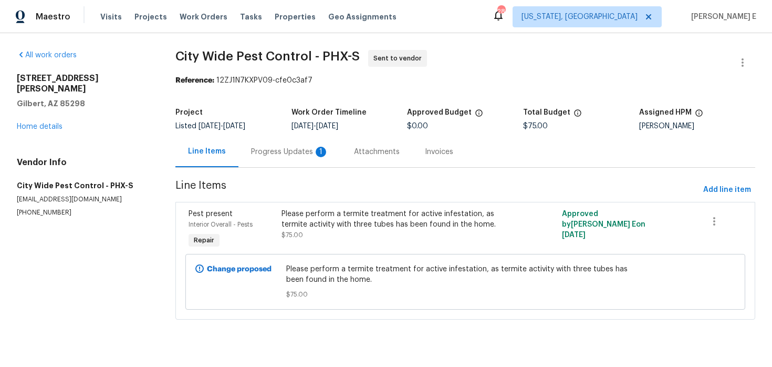
click at [277, 163] on div "Progress Updates 1" at bounding box center [289, 151] width 103 height 31
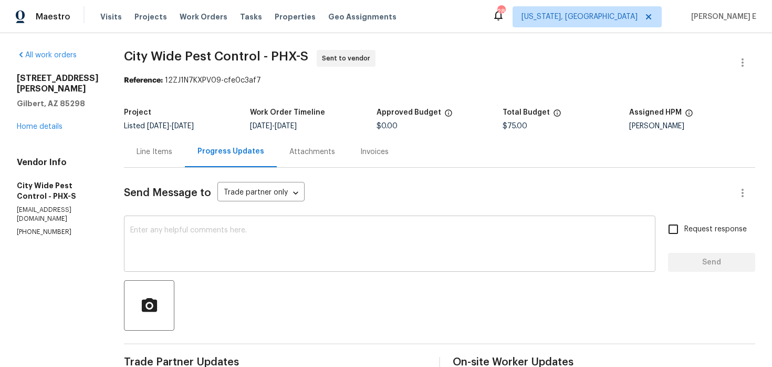
click at [317, 239] on textarea at bounding box center [389, 244] width 519 height 37
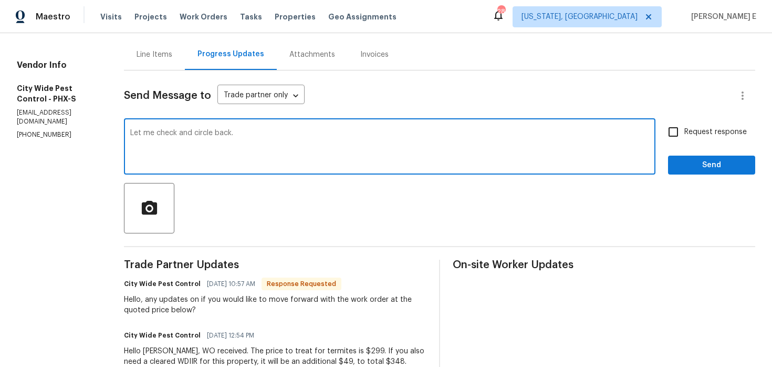
scroll to position [98, 0]
type textarea "Let me check and circle back."
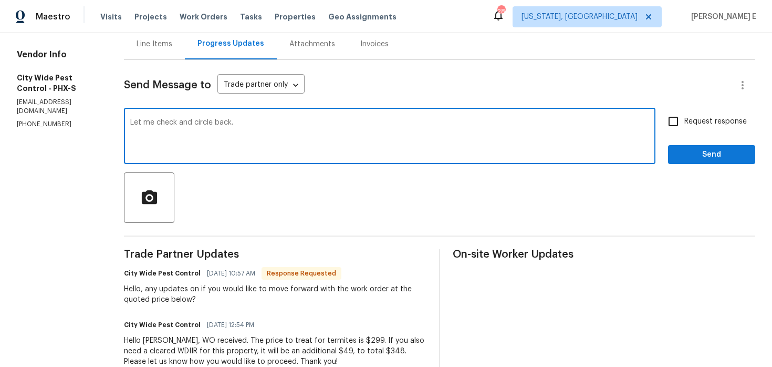
scroll to position [114, 0]
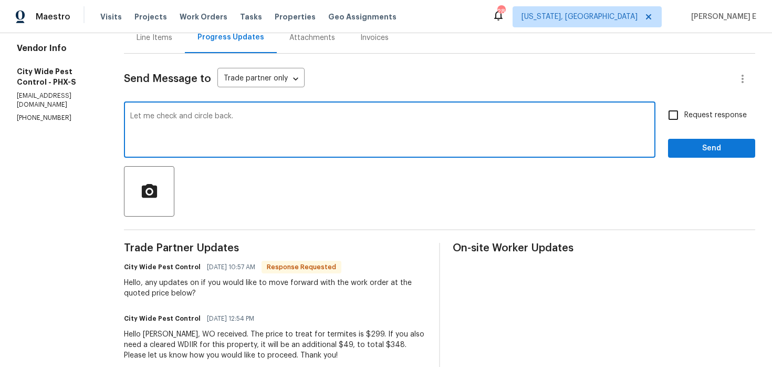
click at [695, 110] on span "Request response" at bounding box center [715, 115] width 63 height 11
click at [684, 110] on input "Request response" at bounding box center [673, 115] width 22 height 22
checkbox input "true"
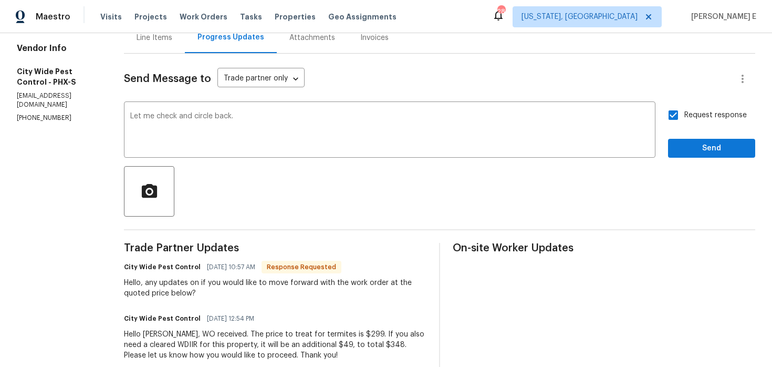
click at [691, 136] on div "Request response Send" at bounding box center [711, 131] width 87 height 54
click at [691, 145] on span "Send" at bounding box center [712, 148] width 70 height 13
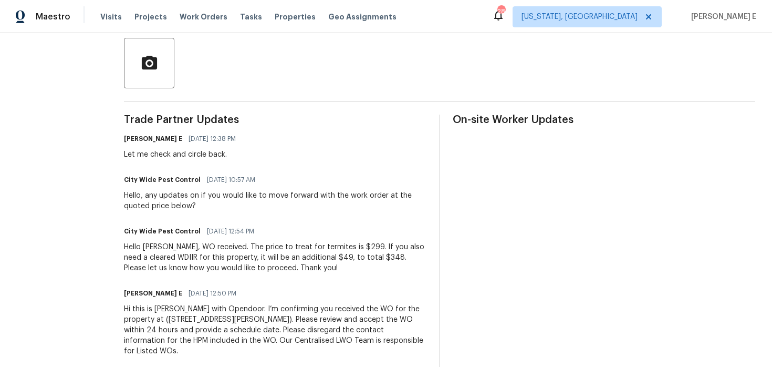
scroll to position [261, 0]
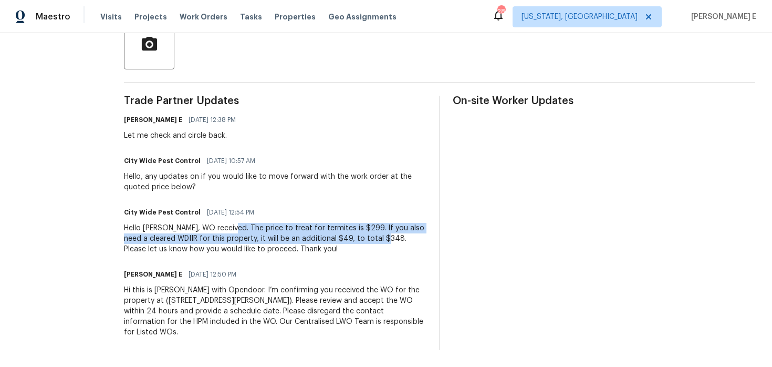
drag, startPoint x: 231, startPoint y: 229, endPoint x: 374, endPoint y: 241, distance: 143.9
click at [374, 241] on div "Hello Keerthana, WO received. The price to treat for termites is $299. If you a…" at bounding box center [275, 239] width 303 height 32
copy div "The price to treat for termites is $299. If you also need a cleared WDIIR for t…"
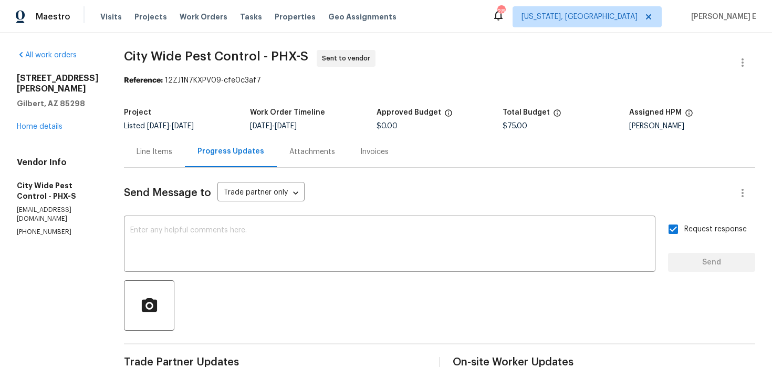
click at [144, 164] on div "Line Items" at bounding box center [154, 151] width 61 height 31
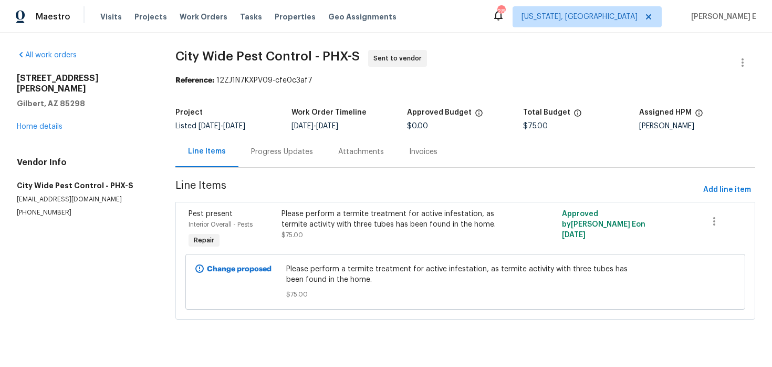
click at [307, 280] on span "Please perform a termite treatment for active infestation, as termite activity …" at bounding box center [465, 274] width 358 height 21
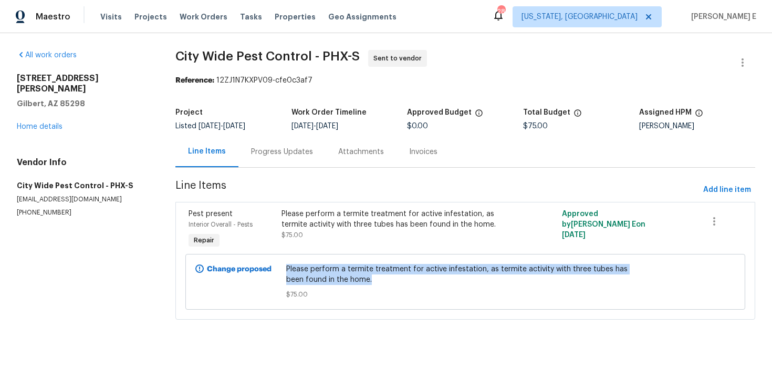
drag, startPoint x: 290, startPoint y: 270, endPoint x: 364, endPoint y: 280, distance: 74.2
click at [364, 280] on span "Please perform a termite treatment for active infestation, as termite activity …" at bounding box center [465, 274] width 358 height 21
copy span "Please perform a termite treatment for active infestation, as termite activity …"
click at [58, 123] on link "Home details" at bounding box center [40, 126] width 46 height 7
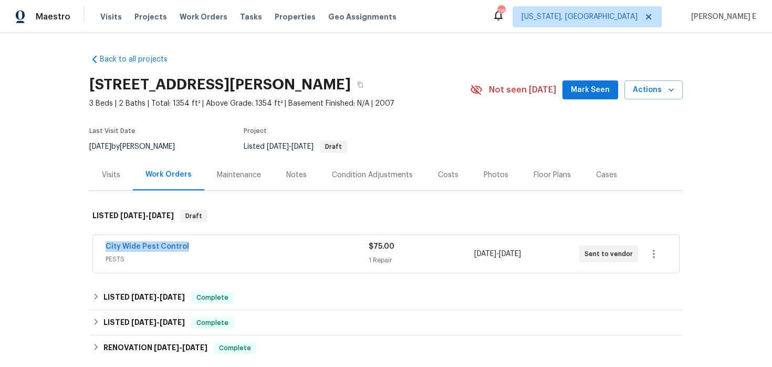
drag, startPoint x: 96, startPoint y: 248, endPoint x: 193, endPoint y: 245, distance: 97.7
click at [193, 245] on div "City Wide Pest Control PESTS $75.00 1 Repair 8/11/2025 - 8/13/2025 Sent to vend…" at bounding box center [386, 254] width 586 height 38
copy link "City Wide Pest Control"
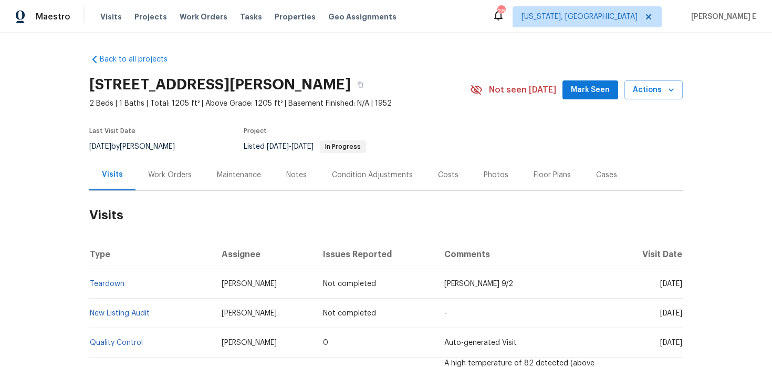
click at [173, 186] on div "Work Orders" at bounding box center [170, 174] width 69 height 31
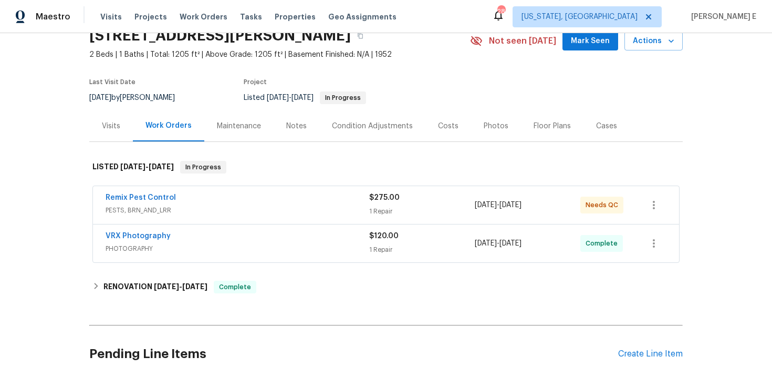
scroll to position [50, 0]
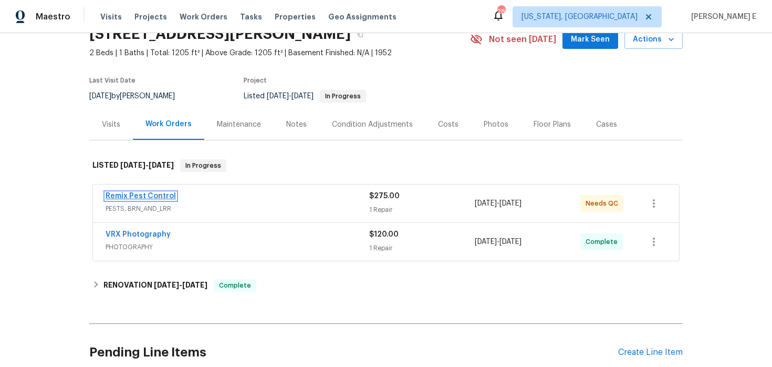
click at [151, 198] on link "Remix Pest Control" at bounding box center [141, 195] width 70 height 7
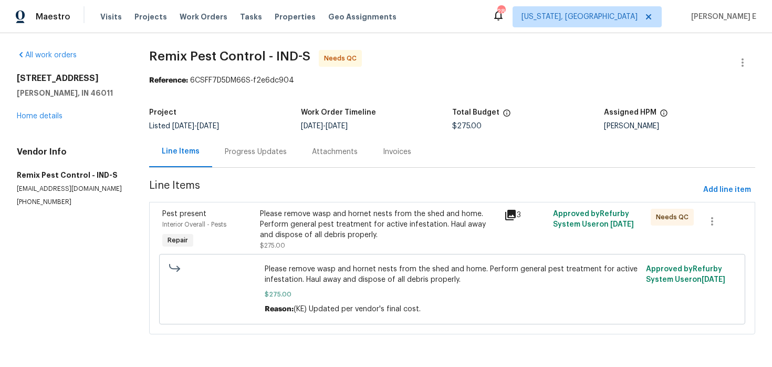
click at [284, 163] on div "Progress Updates" at bounding box center [255, 151] width 87 height 31
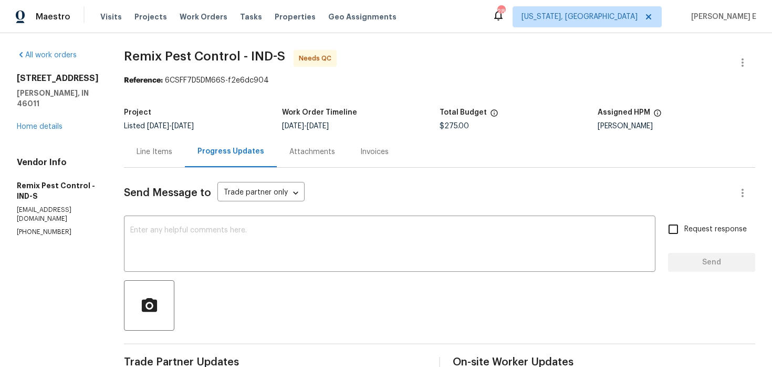
click at [157, 163] on div "Line Items" at bounding box center [154, 151] width 61 height 31
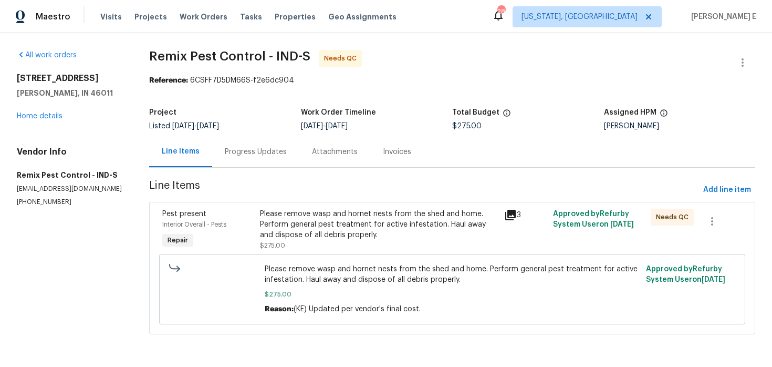
click at [283, 241] on div "Please remove wasp and hornet nests from the shed and home. Perform general pes…" at bounding box center [379, 230] width 238 height 42
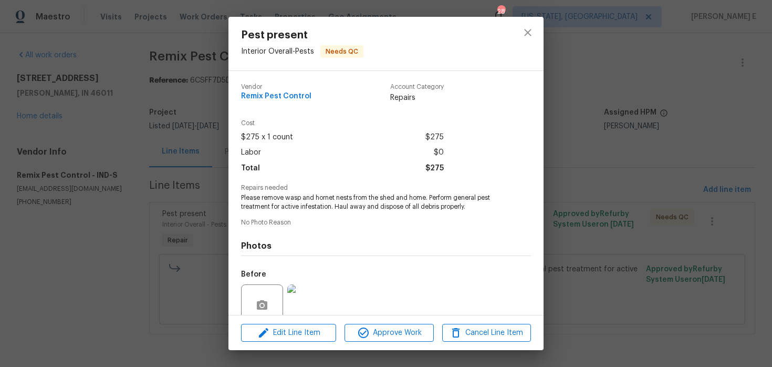
scroll to position [90, 0]
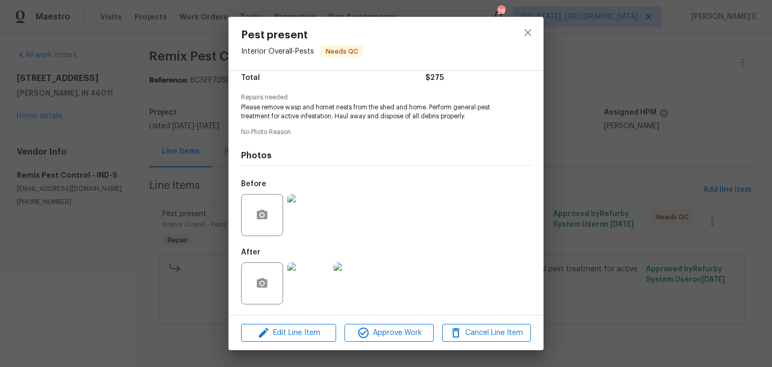
click at [292, 284] on img at bounding box center [308, 283] width 42 height 42
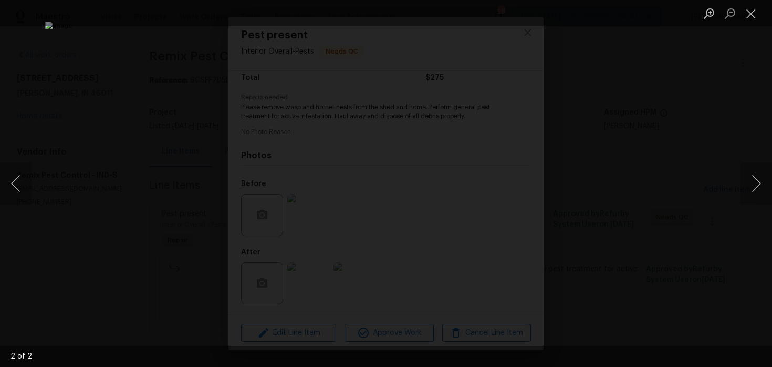
click at [690, 129] on div "Lightbox" at bounding box center [386, 183] width 772 height 367
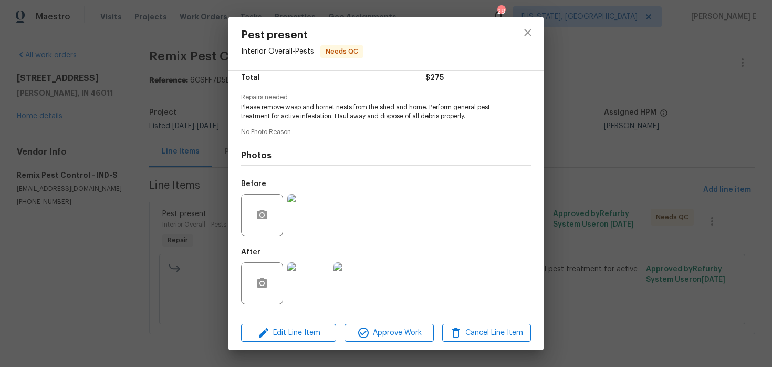
click at [690, 129] on div "Pest present Interior Overall - Pests Needs QC Vendor Remix Pest Control Accoun…" at bounding box center [386, 183] width 772 height 367
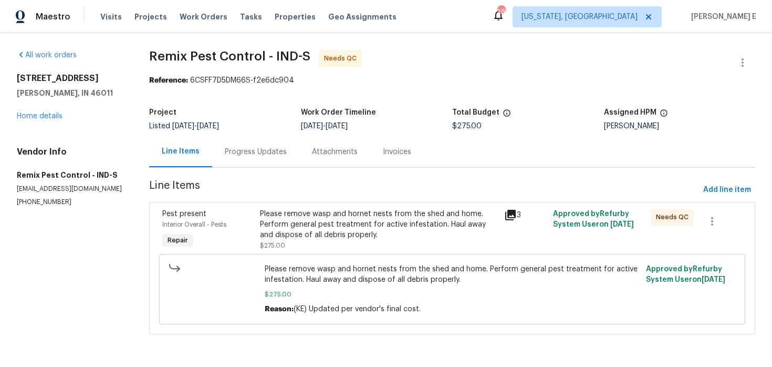
click at [268, 158] on div "Progress Updates" at bounding box center [255, 151] width 87 height 31
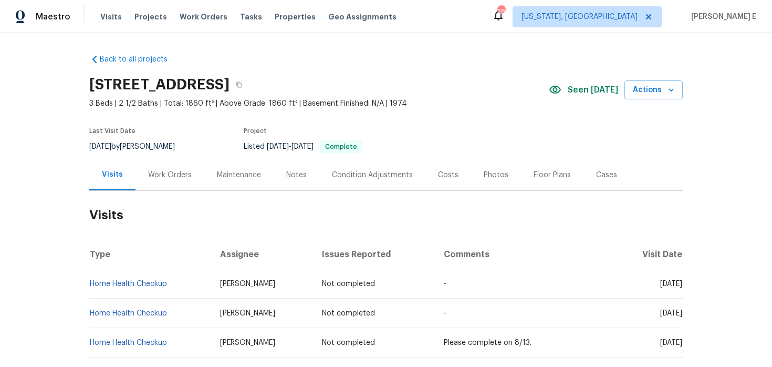
click at [163, 175] on div "Work Orders" at bounding box center [170, 175] width 44 height 11
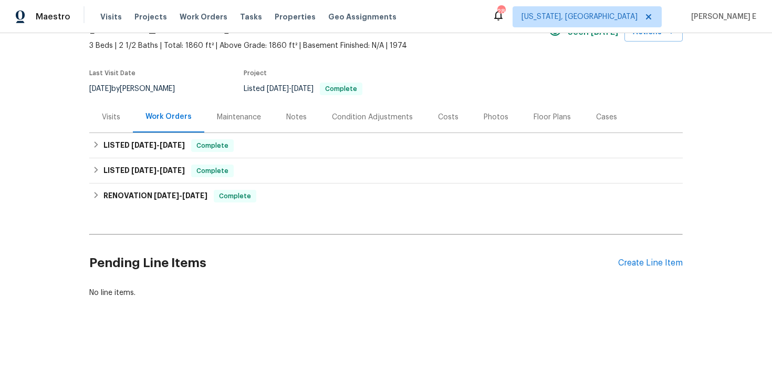
scroll to position [60, 0]
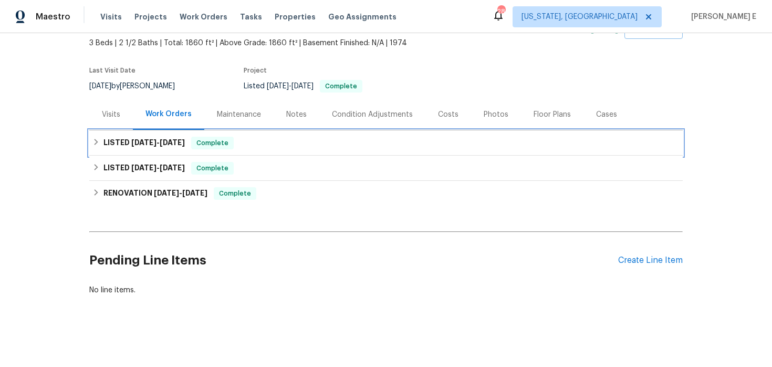
click at [152, 149] on h6 "LISTED [DATE] - [DATE]" at bounding box center [143, 143] width 81 height 13
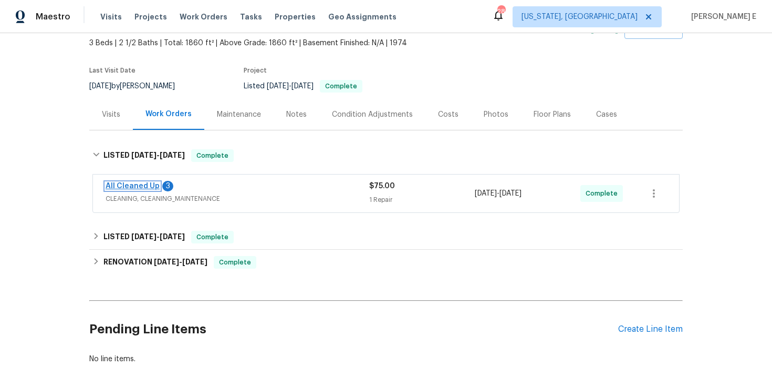
click at [126, 187] on link "All Cleaned Up" at bounding box center [133, 185] width 54 height 7
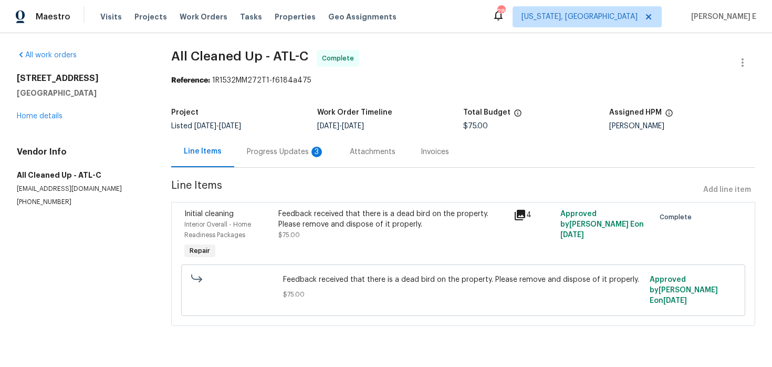
click at [261, 146] on div "Progress Updates 3" at bounding box center [285, 151] width 103 height 31
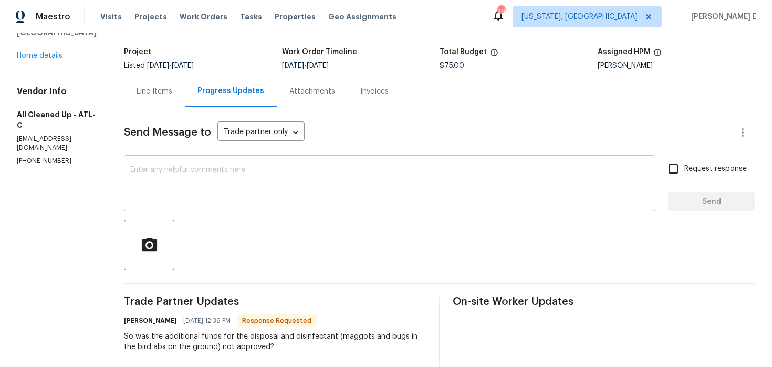
click at [337, 189] on textarea at bounding box center [389, 184] width 519 height 37
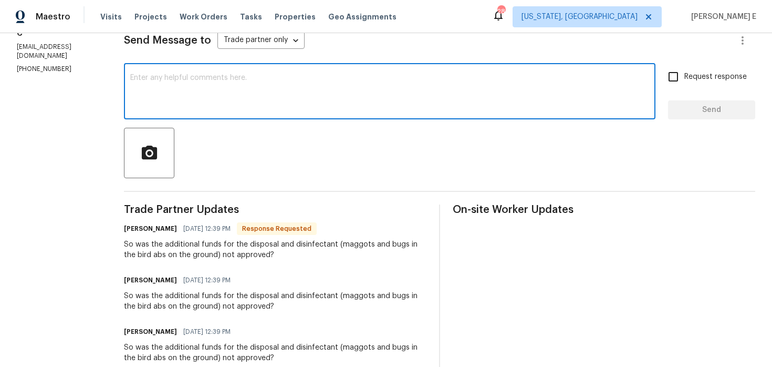
scroll to position [155, 0]
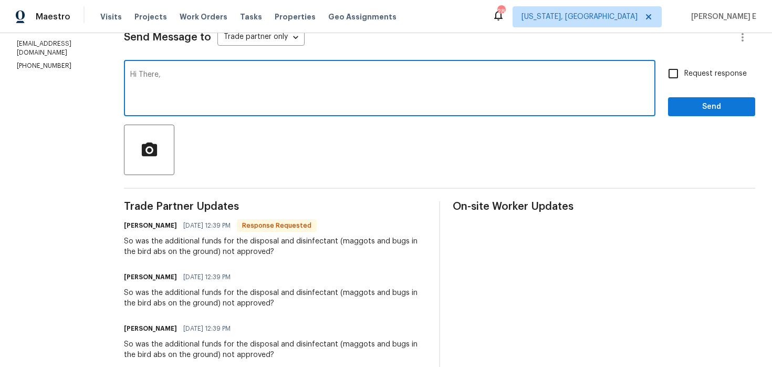
click at [141, 75] on textarea "Hi There," at bounding box center [389, 89] width 519 height 37
click at [221, 96] on textarea "Hi there," at bounding box center [389, 89] width 519 height 37
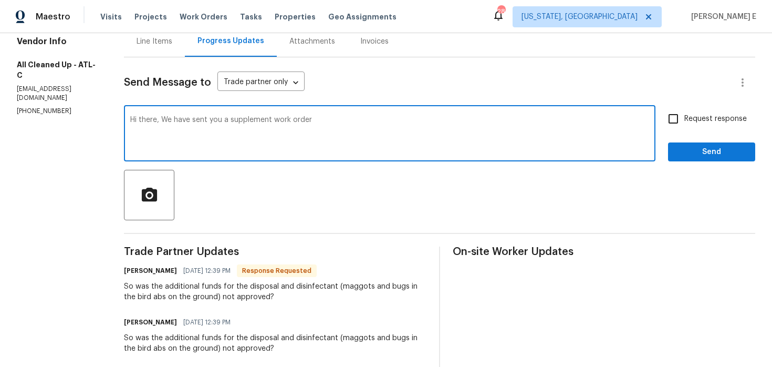
scroll to position [109, 0]
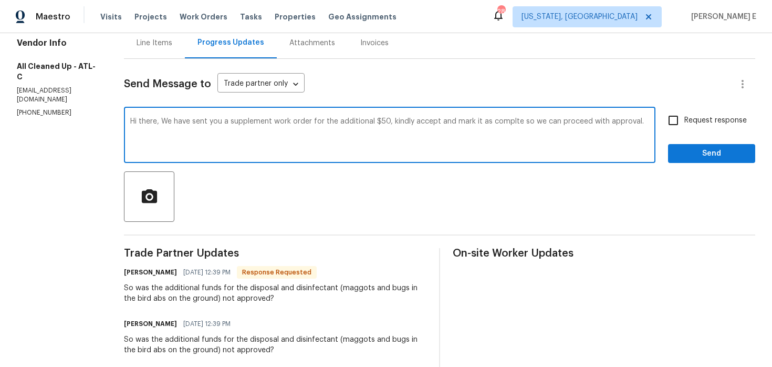
drag, startPoint x: 158, startPoint y: 126, endPoint x: 161, endPoint y: 155, distance: 30.2
click at [158, 136] on textarea "Hi there, We have sent you a supplement work order for the additional $50, kind…" at bounding box center [389, 136] width 519 height 37
drag, startPoint x: 158, startPoint y: 120, endPoint x: 162, endPoint y: 161, distance: 41.7
click at [161, 158] on div "Hi there, We have sent you a supplement work order for the additional $50, kind…" at bounding box center [390, 136] width 532 height 54
paste textarea "’ve sent you a supplemental work order for the additional $50—please accept and…"
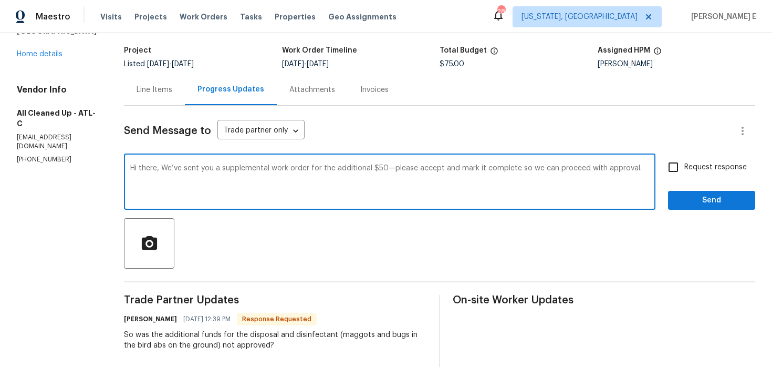
scroll to position [27, 0]
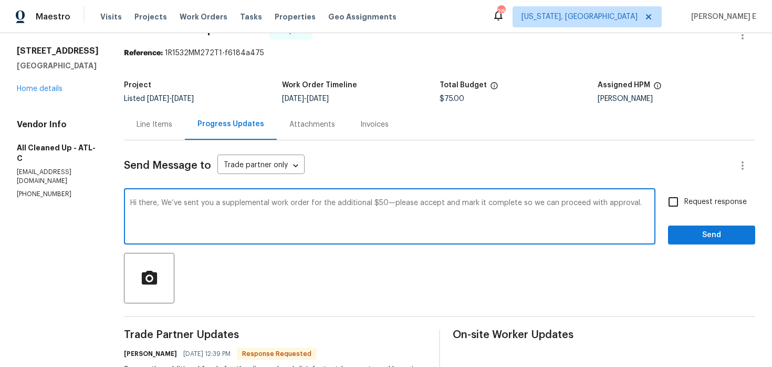
type textarea "Hi there, We’ve sent you a supplemental work order for the additional $50—pleas…"
click at [686, 206] on span "Request response" at bounding box center [715, 201] width 63 height 11
click at [684, 206] on input "Request response" at bounding box center [673, 202] width 22 height 22
checkbox input "true"
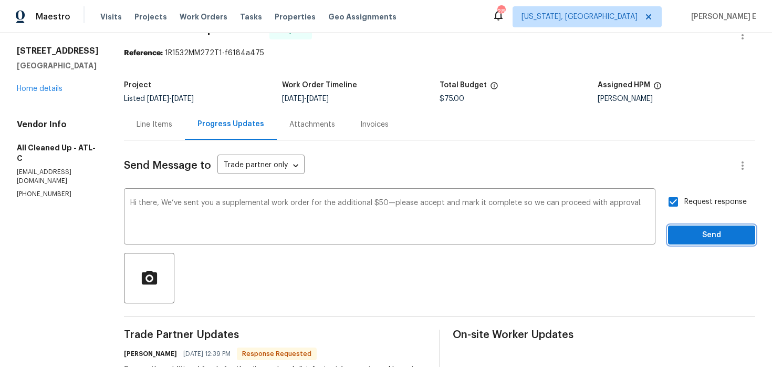
click at [688, 230] on span "Send" at bounding box center [712, 235] width 70 height 13
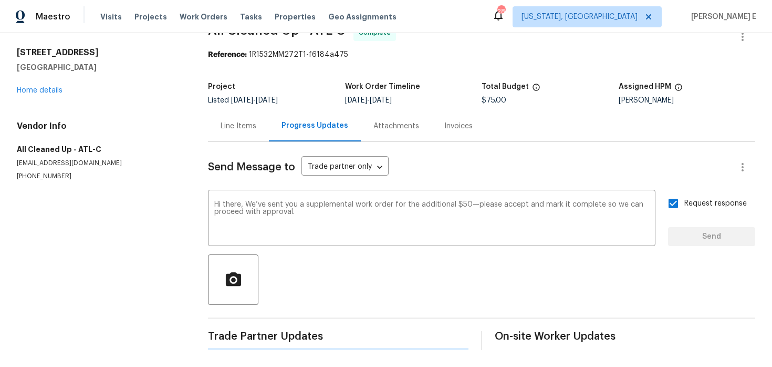
scroll to position [0, 0]
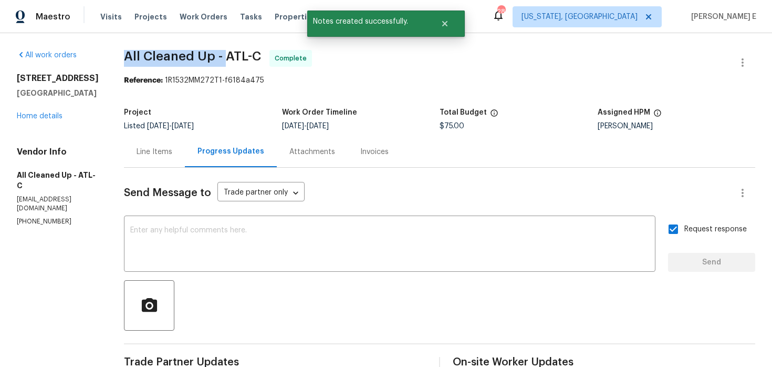
drag, startPoint x: 120, startPoint y: 57, endPoint x: 220, endPoint y: 60, distance: 99.9
click at [220, 59] on span "All Cleaned Up - ATL-C" at bounding box center [192, 56] width 137 height 13
copy span "All Cleaned Up -"
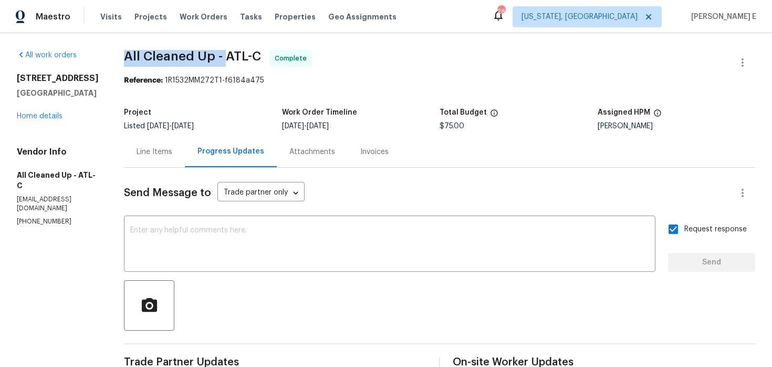
click at [139, 160] on div "Line Items" at bounding box center [154, 151] width 61 height 31
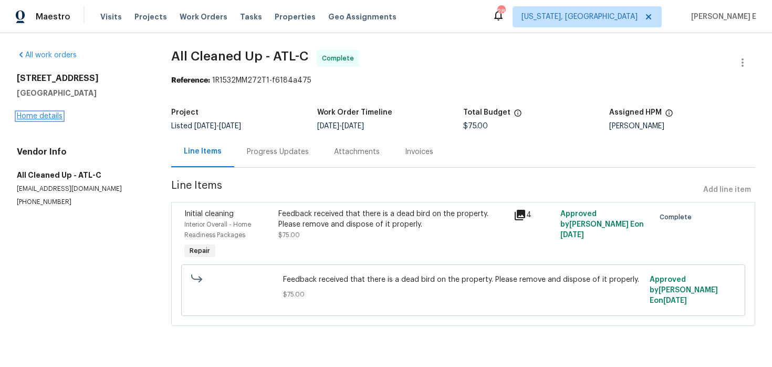
click at [39, 116] on link "Home details" at bounding box center [40, 115] width 46 height 7
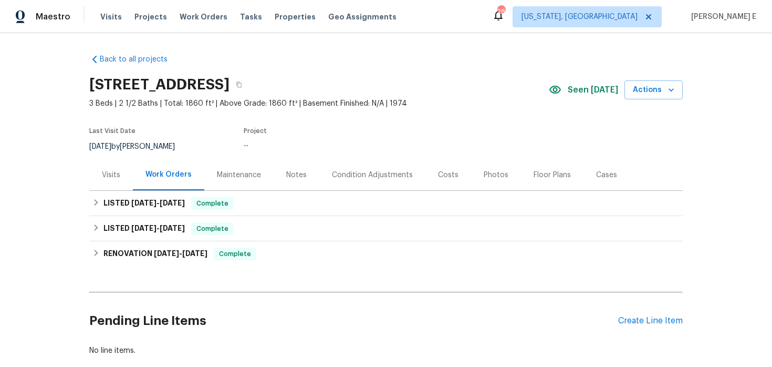
scroll to position [60, 0]
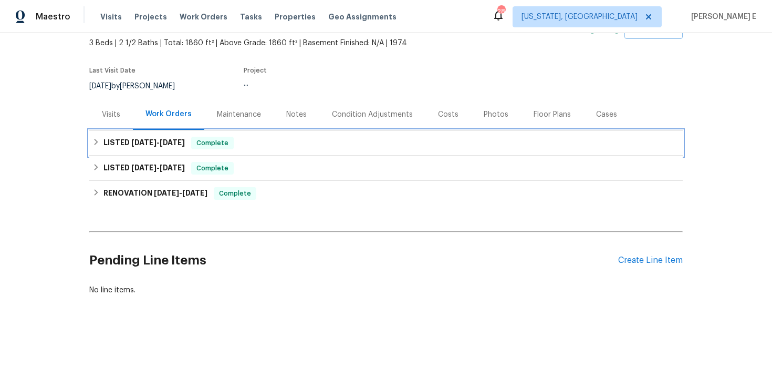
click at [169, 149] on h6 "LISTED [DATE] - [DATE]" at bounding box center [143, 143] width 81 height 13
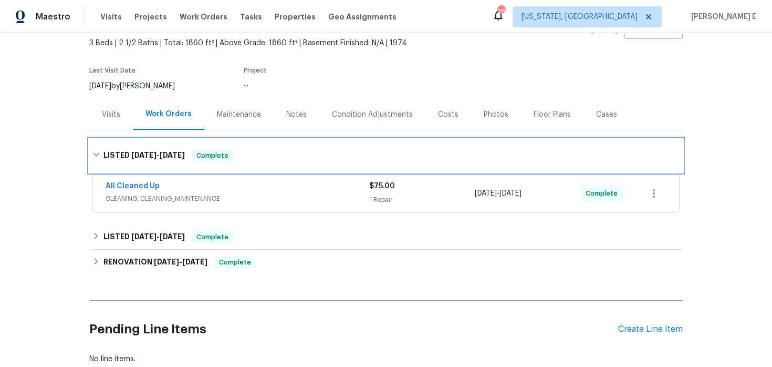
scroll to position [129, 0]
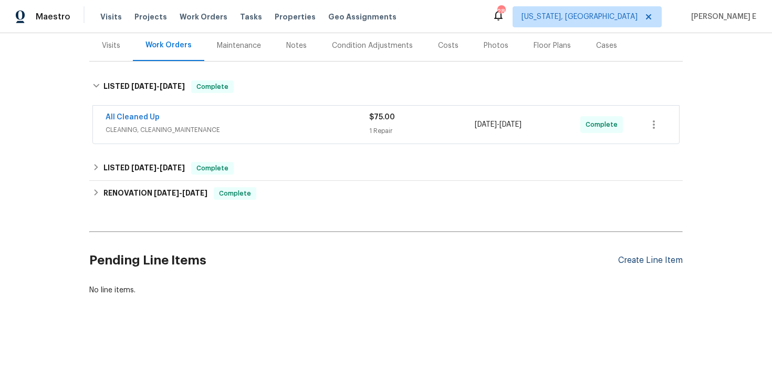
click at [652, 265] on div "Create Line Item" at bounding box center [650, 260] width 65 height 10
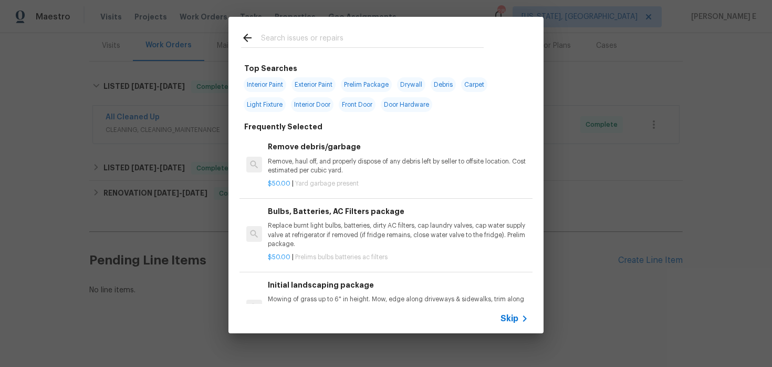
click at [514, 323] on span "Skip" at bounding box center [510, 318] width 18 height 11
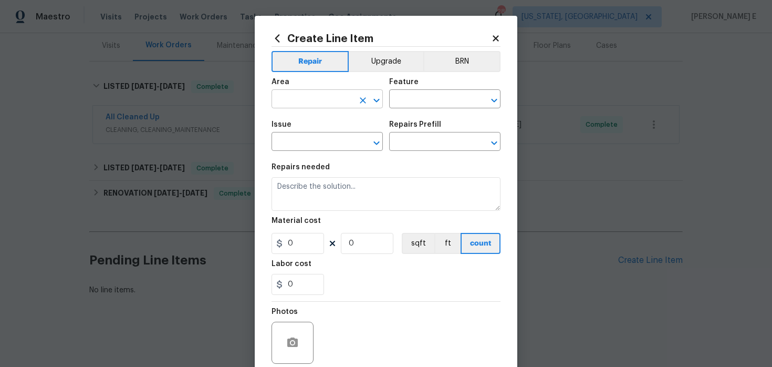
click at [303, 104] on input "text" at bounding box center [313, 100] width 82 height 16
type input "Interior Overall"
type input "Initial Clean"
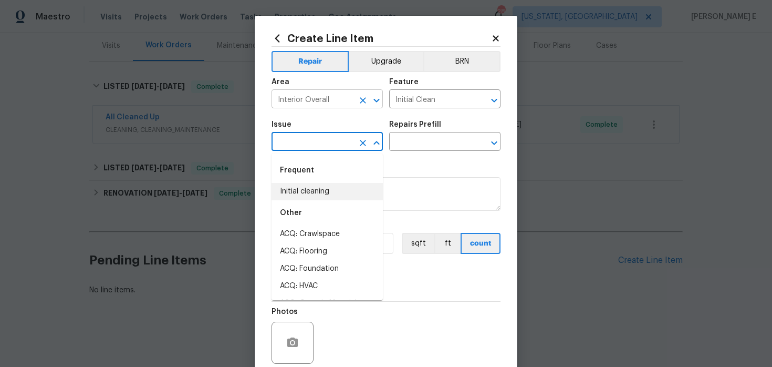
type input "Initial cleaning"
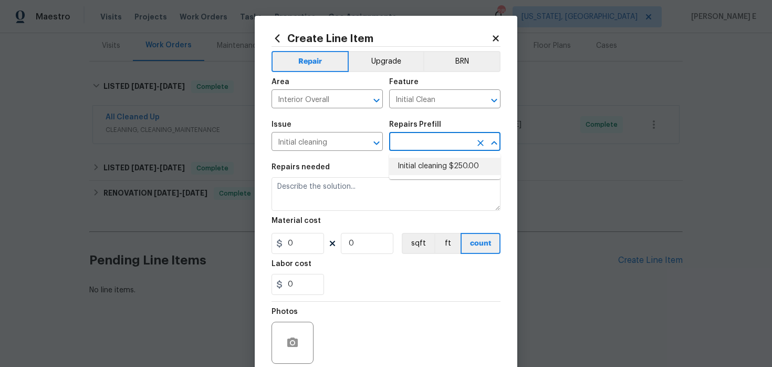
click at [428, 161] on li "Initial cleaning $250.00" at bounding box center [444, 166] width 111 height 17
type input "Home Readiness Packages"
type input "Initial cleaning $250.00"
type textarea "1. Wipe down exterior doors and trim. 2. Clean out all exterior light fixtures …"
type input "250"
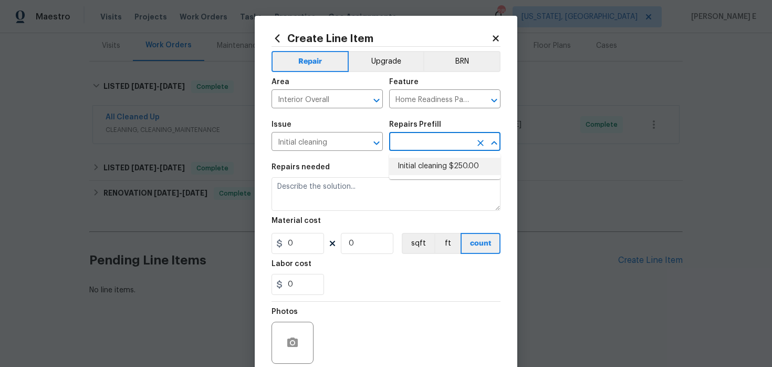
type input "1"
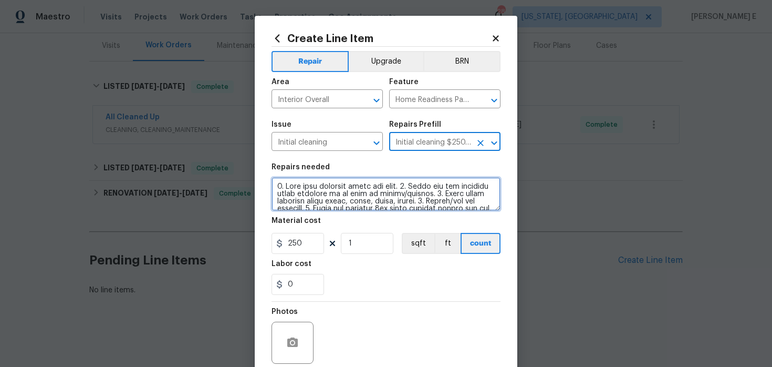
click at [341, 193] on textarea at bounding box center [386, 194] width 229 height 34
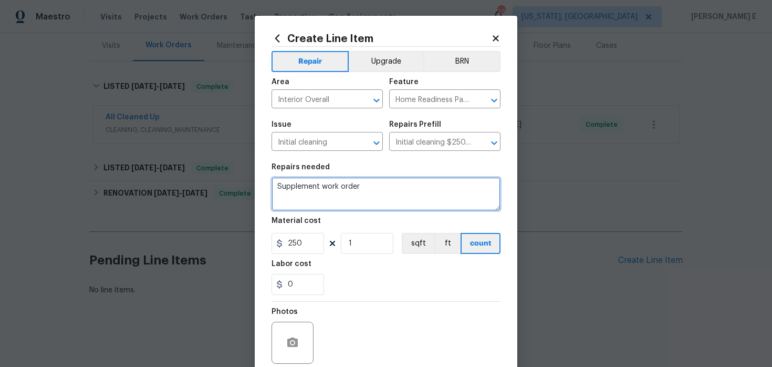
type textarea "Supplement work order"
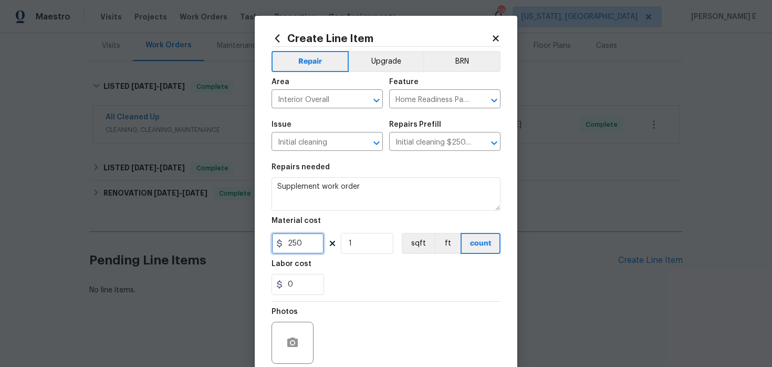
click at [294, 244] on input "250" at bounding box center [298, 243] width 53 height 21
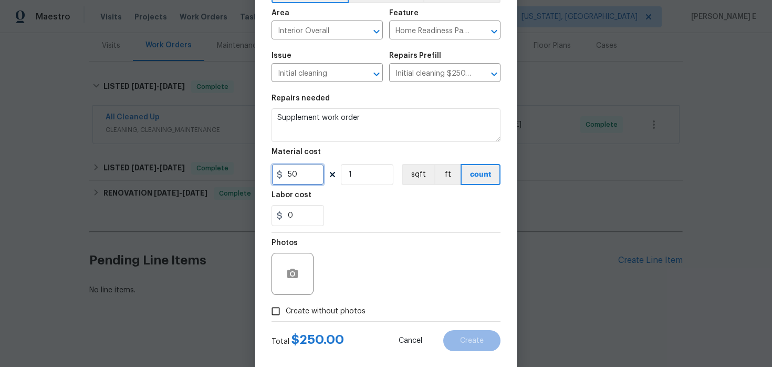
scroll to position [86, 0]
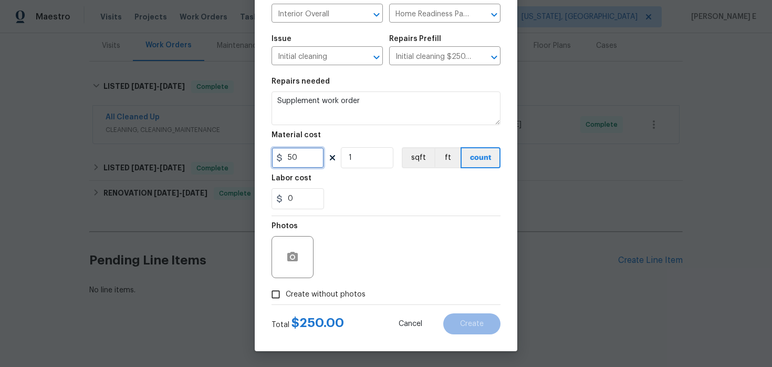
type input "50"
click at [317, 290] on span "Create without photos" at bounding box center [326, 294] width 80 height 11
click at [286, 290] on input "Create without photos" at bounding box center [276, 294] width 20 height 20
checkbox input "true"
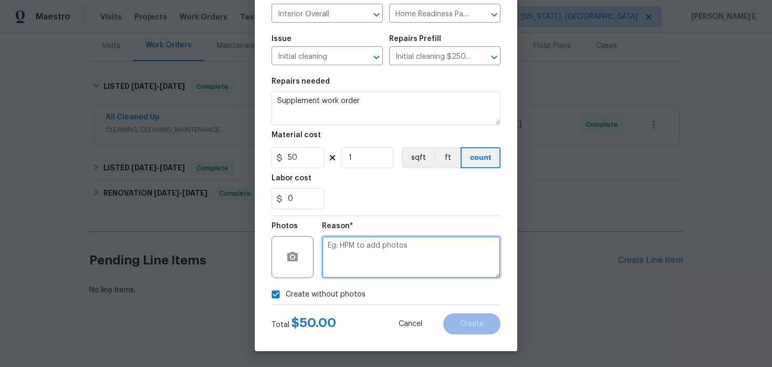
click at [364, 264] on textarea at bounding box center [411, 257] width 179 height 42
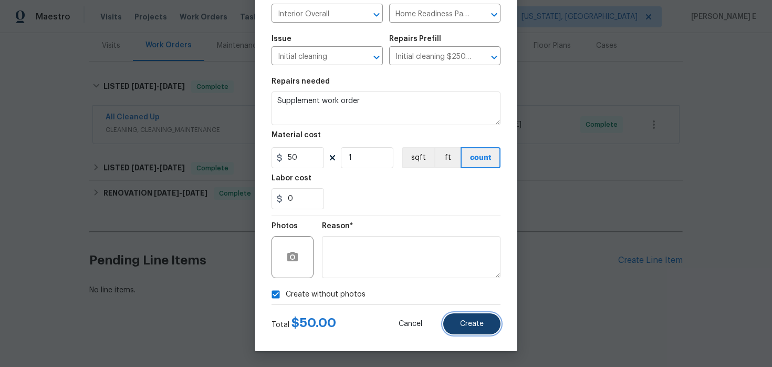
click at [466, 320] on span "Create" at bounding box center [472, 324] width 24 height 8
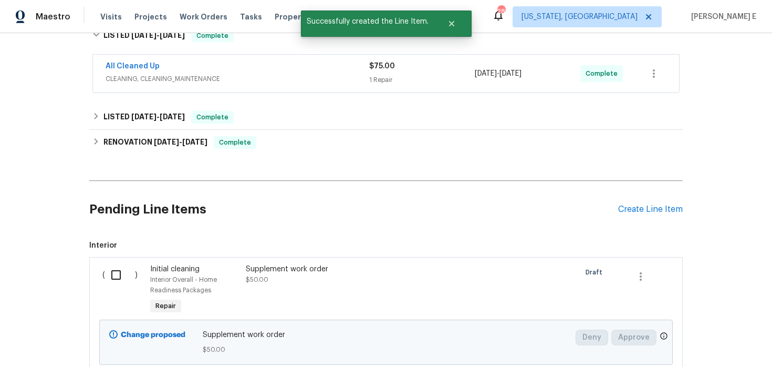
scroll to position [260, 0]
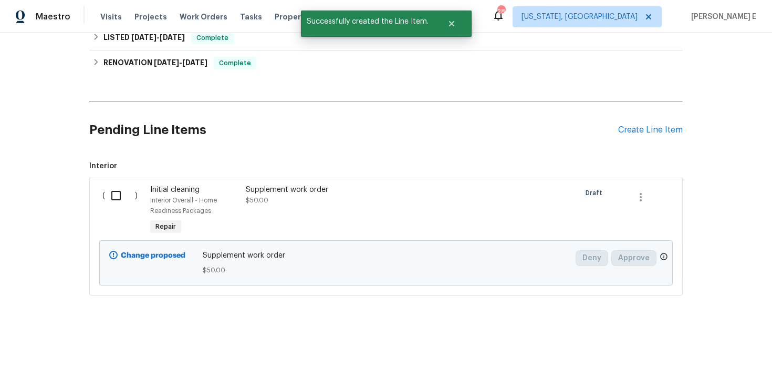
click at [119, 194] on input "checkbox" at bounding box center [120, 195] width 30 height 22
checkbox input "true"
click at [702, 338] on span "Create Work Order" at bounding box center [712, 340] width 70 height 13
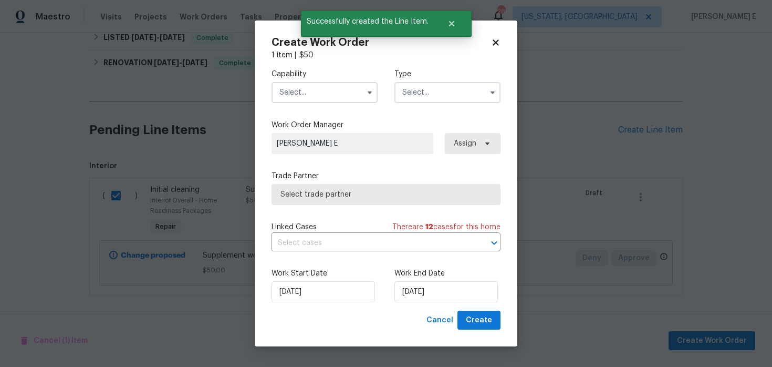
click at [335, 91] on input "text" at bounding box center [325, 92] width 106 height 21
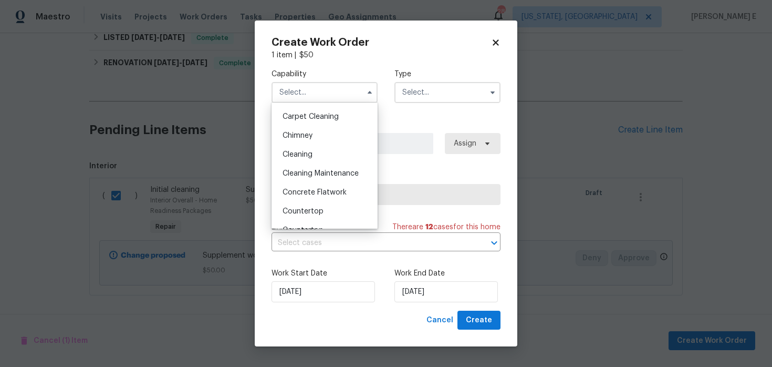
scroll to position [116, 0]
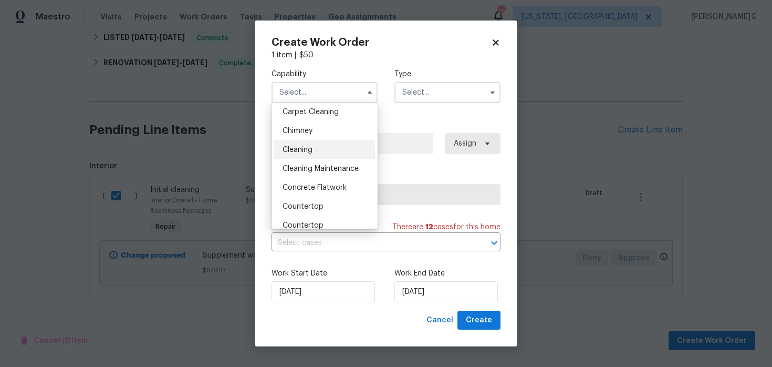
click at [327, 148] on div "Cleaning" at bounding box center [324, 149] width 101 height 19
type input "Cleaning"
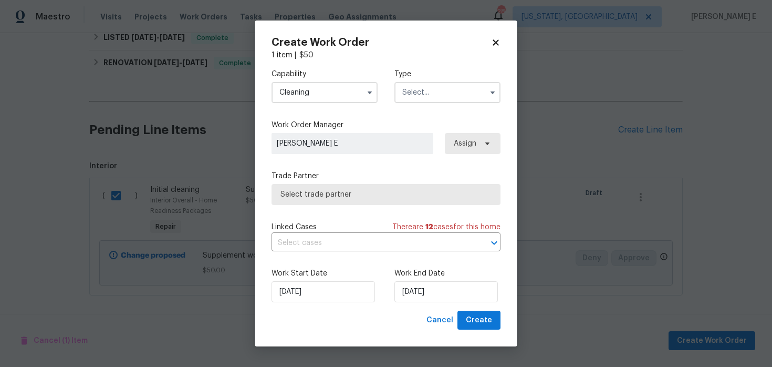
click at [395, 106] on div "Capability Cleaning Type" at bounding box center [386, 85] width 229 height 51
click at [418, 94] on input "text" at bounding box center [447, 92] width 106 height 21
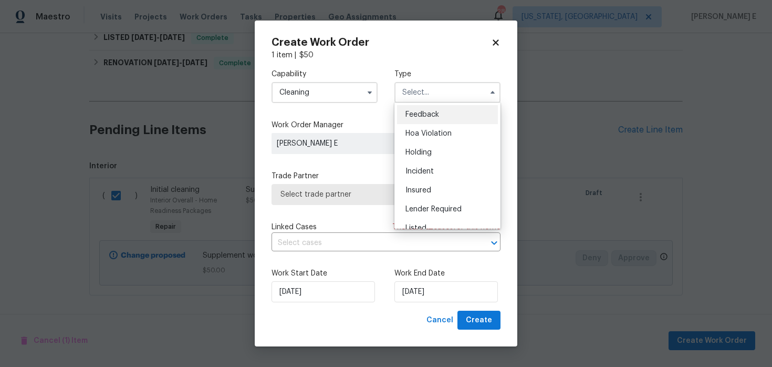
click at [415, 110] on div "Feedback" at bounding box center [447, 114] width 101 height 19
type input "Feedback"
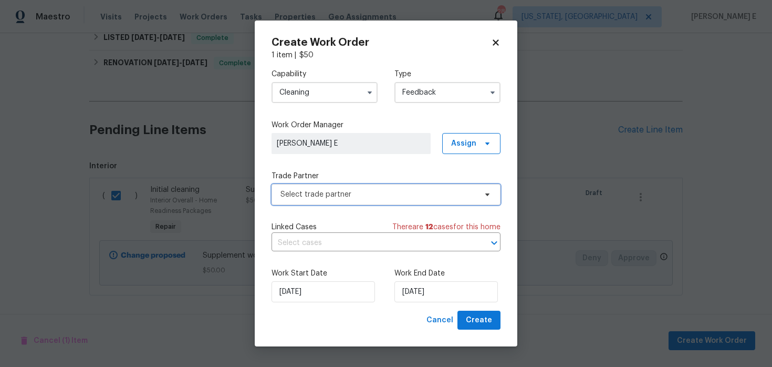
click at [326, 194] on span "Select trade partner" at bounding box center [379, 194] width 196 height 11
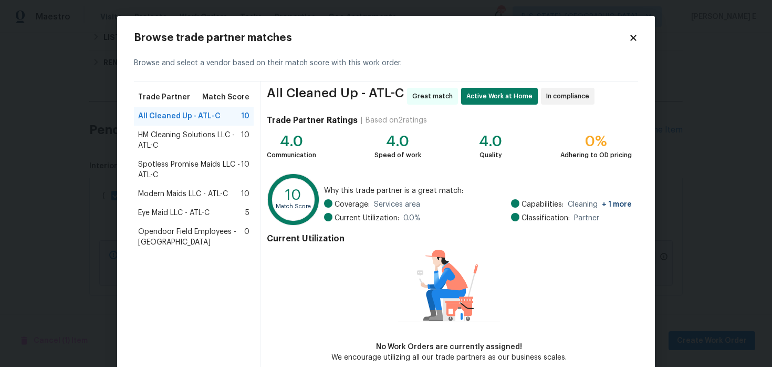
scroll to position [53, 0]
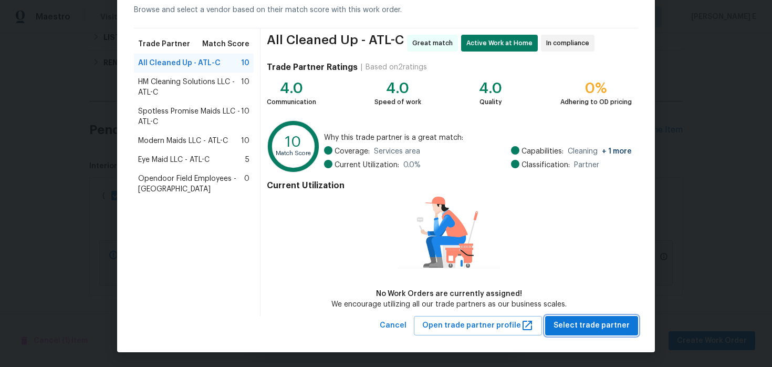
click at [578, 324] on span "Select trade partner" at bounding box center [592, 325] width 76 height 13
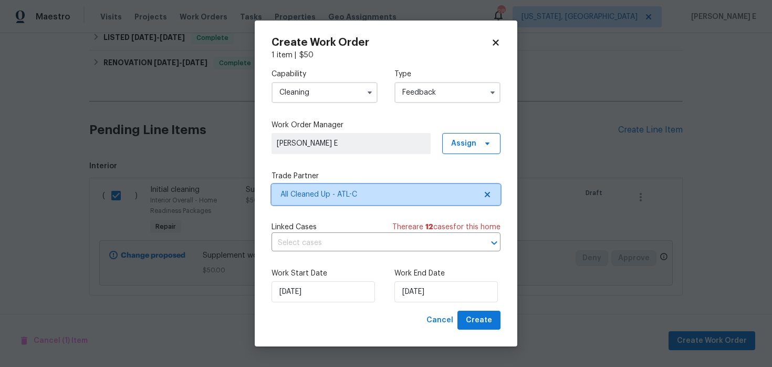
scroll to position [0, 0]
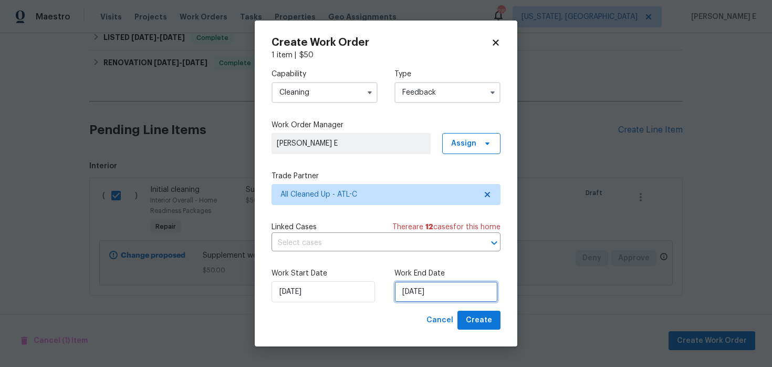
click at [437, 289] on input "12/08/2025" at bounding box center [445, 291] width 103 height 21
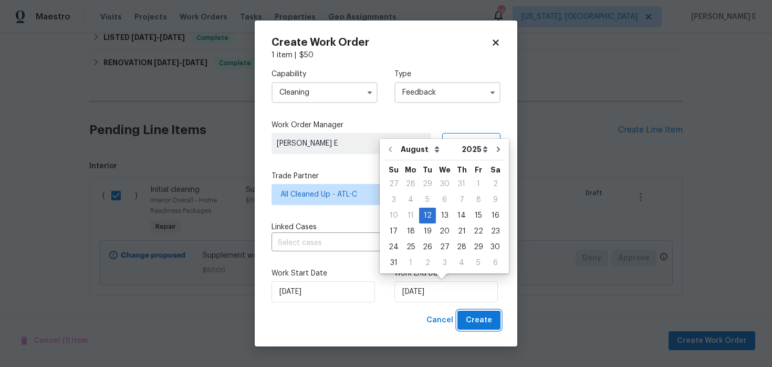
click at [481, 316] on span "Create" at bounding box center [479, 320] width 26 height 13
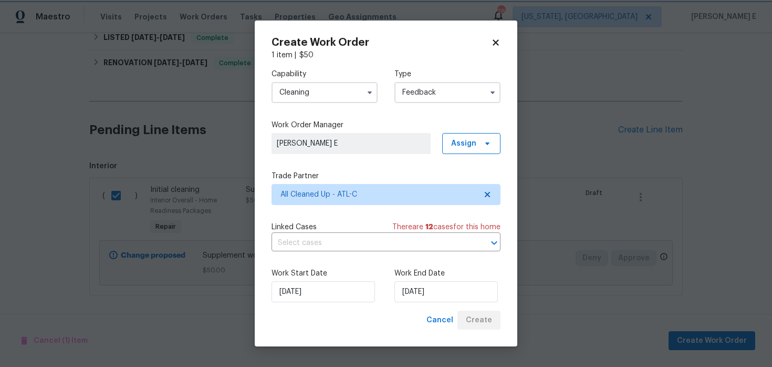
checkbox input "false"
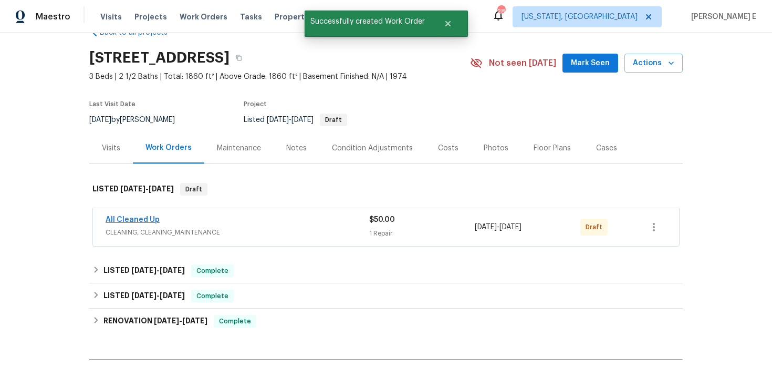
scroll to position [25, 0]
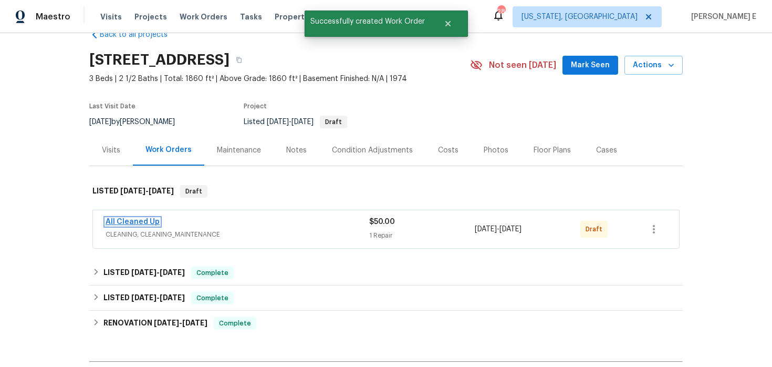
click at [131, 225] on link "All Cleaned Up" at bounding box center [133, 221] width 54 height 7
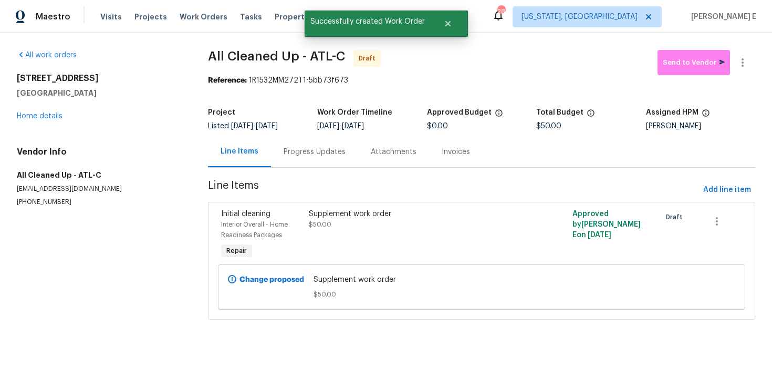
click at [310, 153] on div "Progress Updates" at bounding box center [315, 152] width 62 height 11
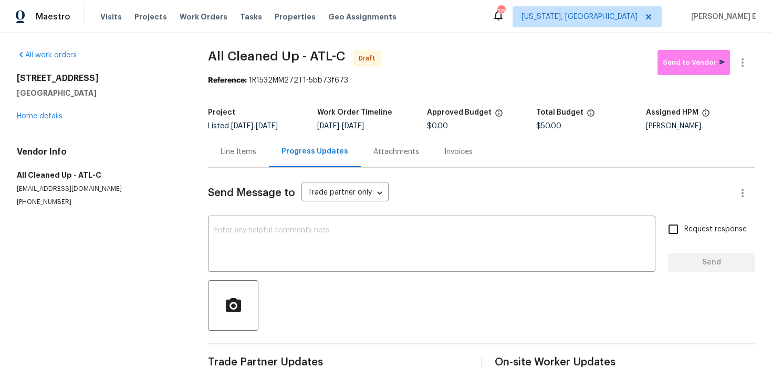
click at [245, 272] on div "Send Message to Trade partner only Trade partner only ​ x ​ Request response Se…" at bounding box center [481, 271] width 547 height 206
click at [258, 260] on textarea at bounding box center [431, 244] width 435 height 37
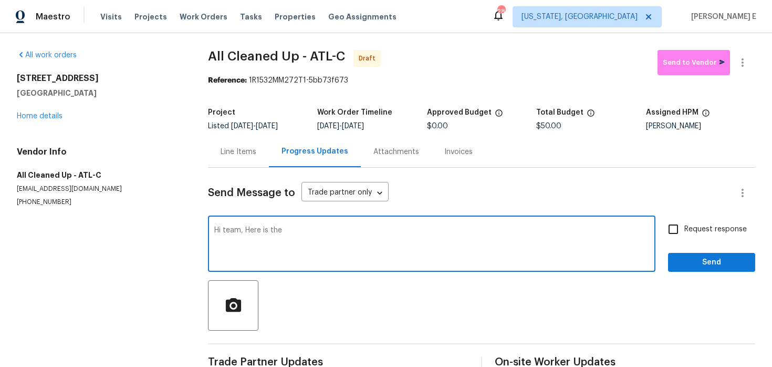
paste textarea "supplemental work order for the additional $50—please accept and mark it comple…"
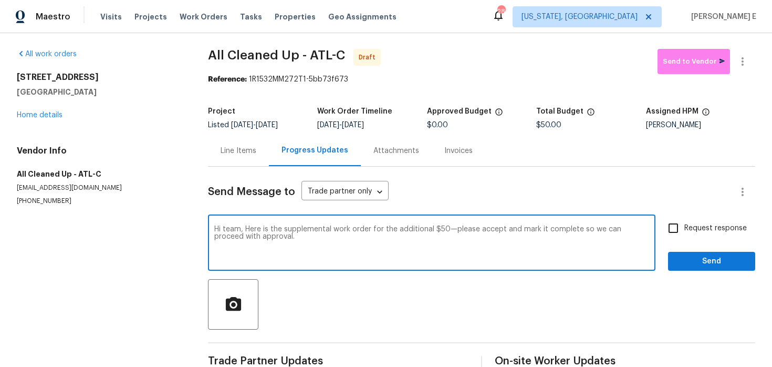
scroll to position [24, 0]
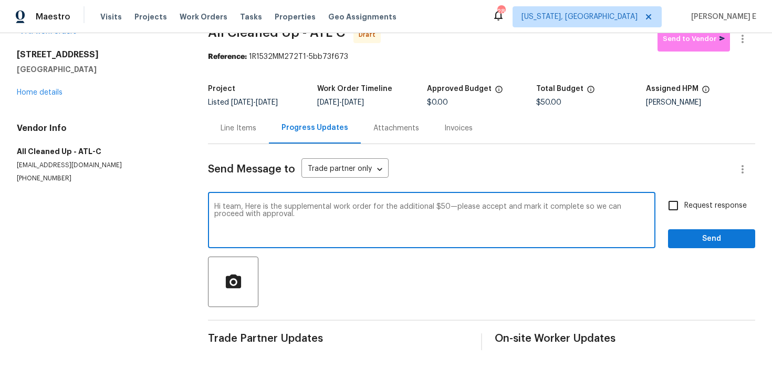
type textarea "Hi team, Here is the supplemental work order for the additional $50—please acce…"
click at [694, 205] on span "Request response" at bounding box center [715, 205] width 63 height 11
click at [684, 205] on input "Request response" at bounding box center [673, 205] width 22 height 22
checkbox input "true"
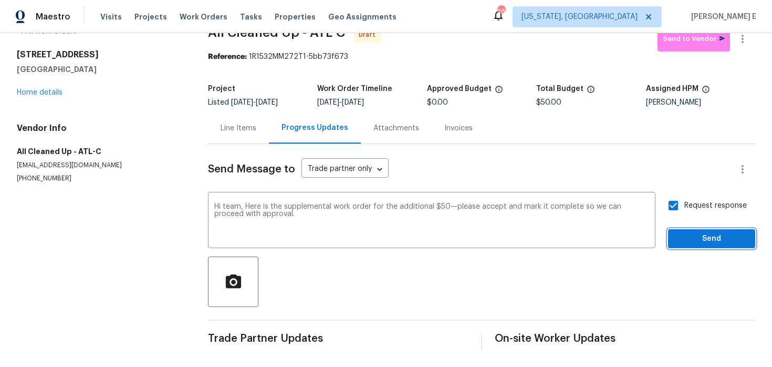
click at [686, 233] on span "Send" at bounding box center [712, 238] width 70 height 13
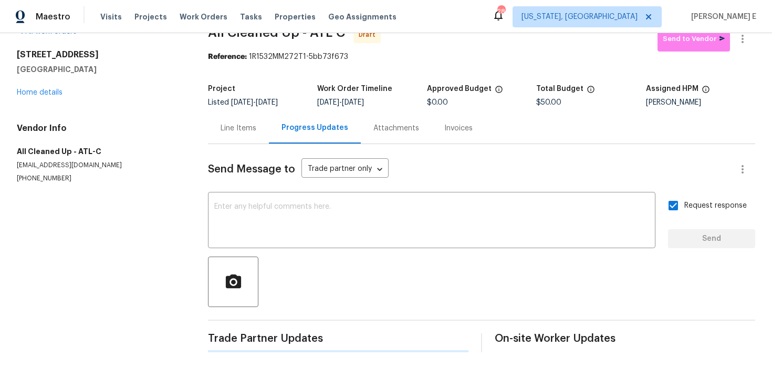
scroll to position [0, 0]
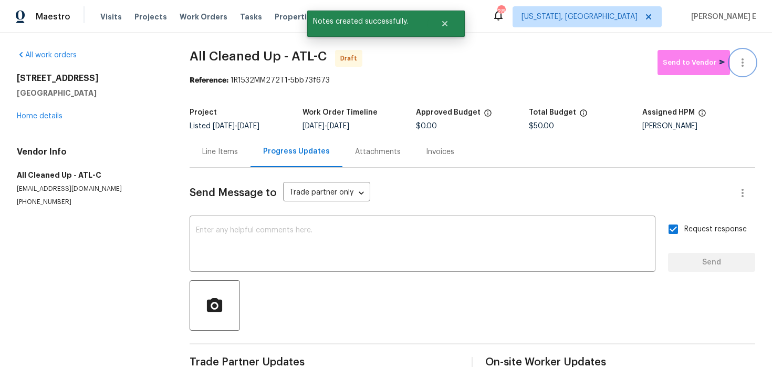
click at [752, 59] on button "button" at bounding box center [742, 62] width 25 height 25
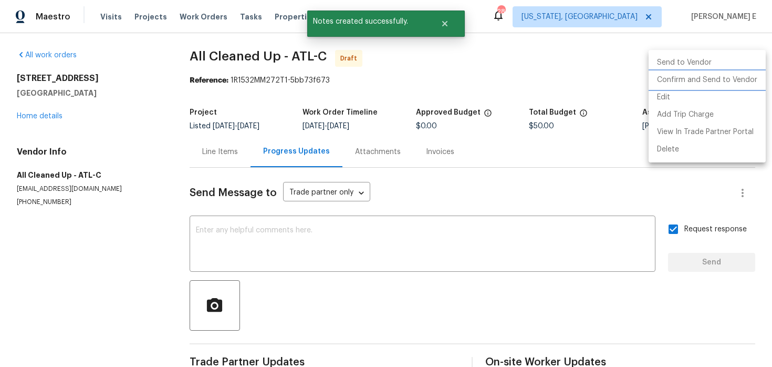
click at [716, 77] on li "Confirm and Send to Vendor" at bounding box center [707, 79] width 117 height 17
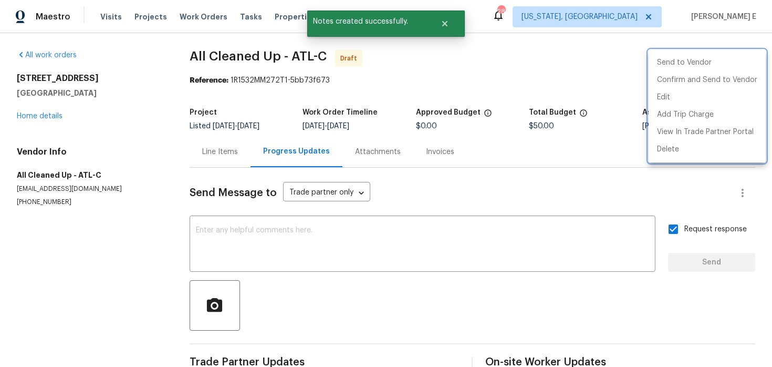
click at [492, 119] on div at bounding box center [386, 183] width 772 height 367
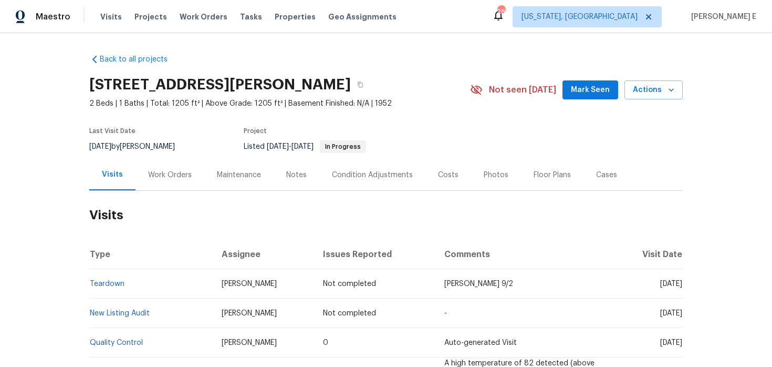
scroll to position [5, 0]
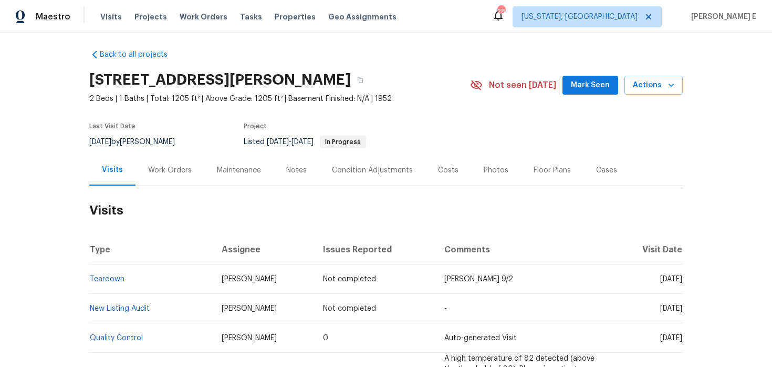
click at [173, 154] on div "Work Orders" at bounding box center [170, 169] width 69 height 31
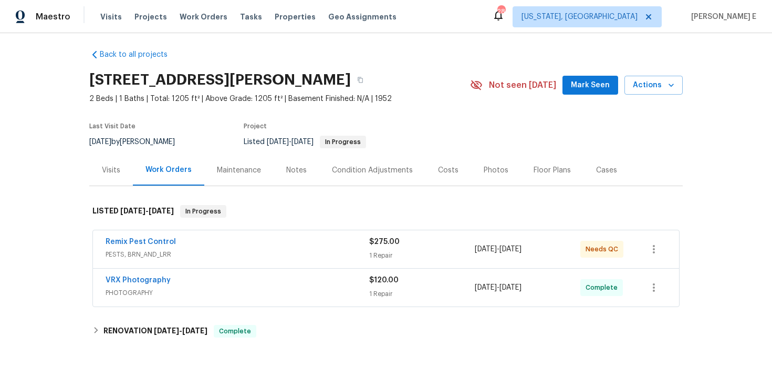
click at [176, 169] on div "Work Orders" at bounding box center [169, 169] width 46 height 11
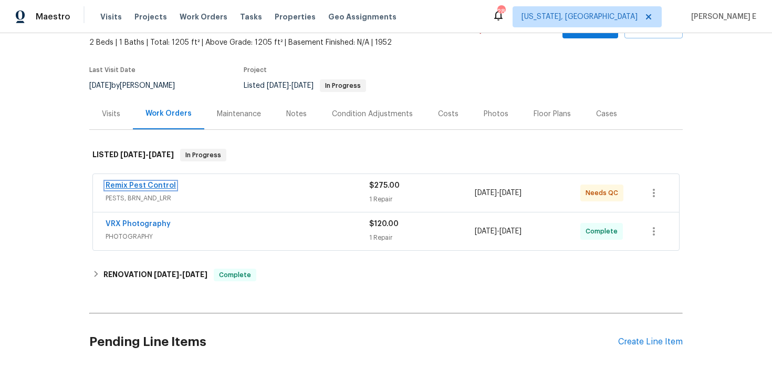
click at [154, 188] on link "Remix Pest Control" at bounding box center [141, 185] width 70 height 7
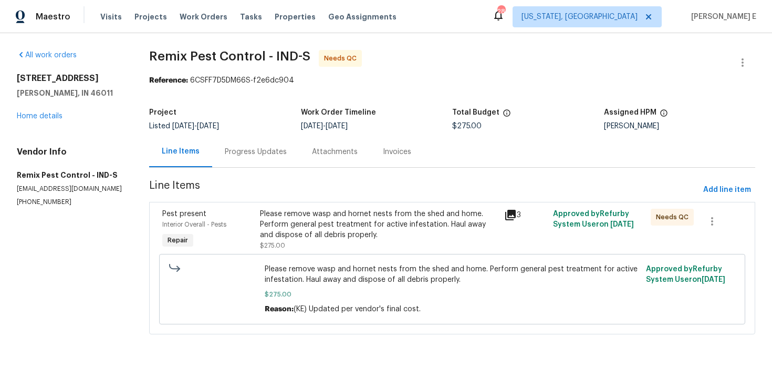
click at [316, 214] on div "Please remove wasp and hornet nests from the shed and home. Perform general pes…" at bounding box center [379, 225] width 238 height 32
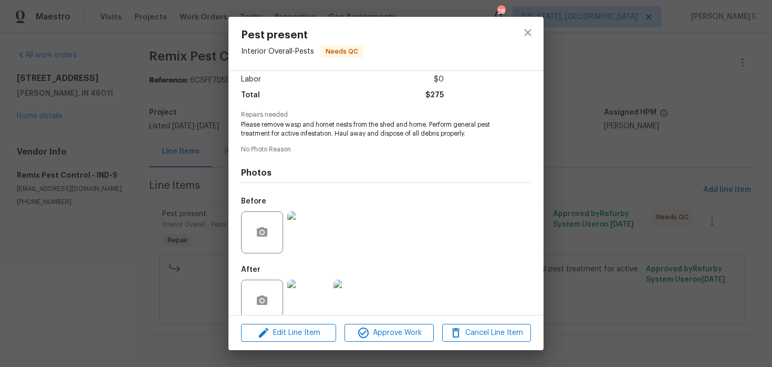
scroll to position [90, 0]
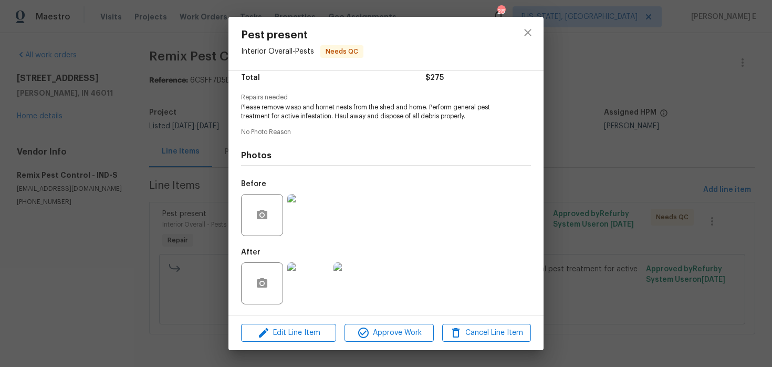
click at [173, 265] on div "Pest present Interior Overall - Pests Needs QC Vendor Remix Pest Control Accoun…" at bounding box center [386, 183] width 772 height 367
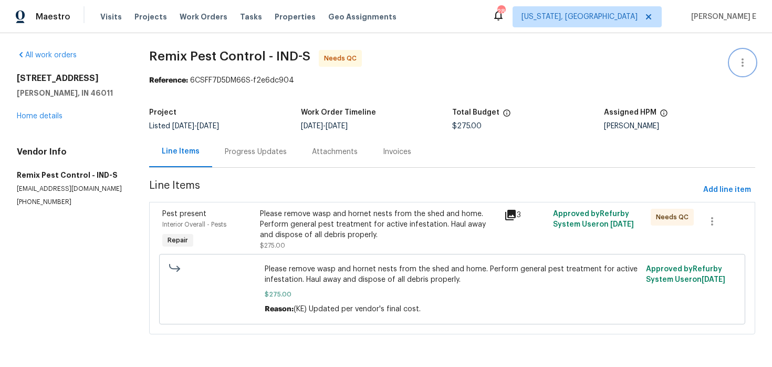
click at [748, 64] on icon "button" at bounding box center [742, 62] width 13 height 13
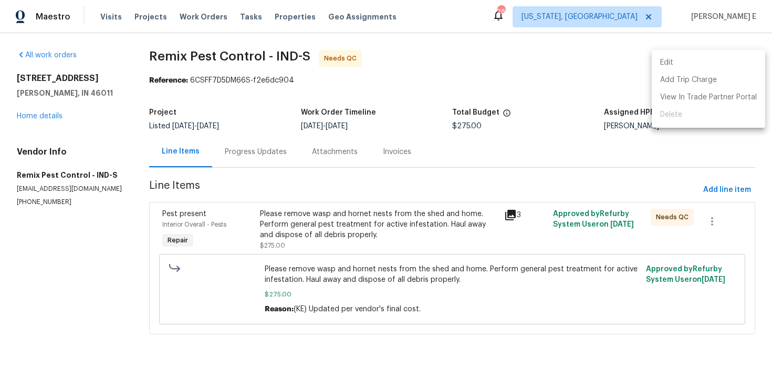
click at [681, 65] on li "Edit" at bounding box center [708, 62] width 113 height 17
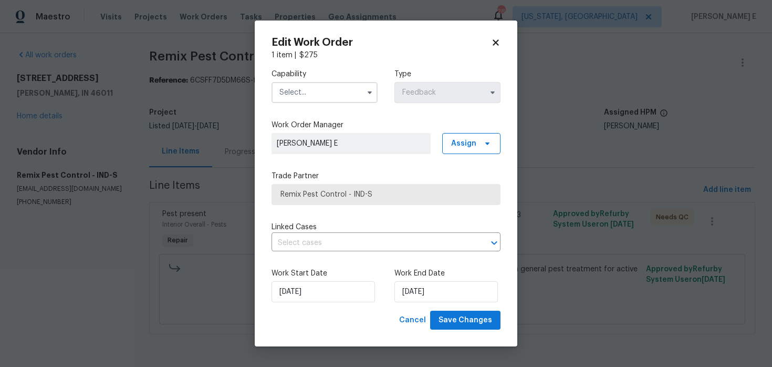
click at [338, 95] on input "text" at bounding box center [325, 92] width 106 height 21
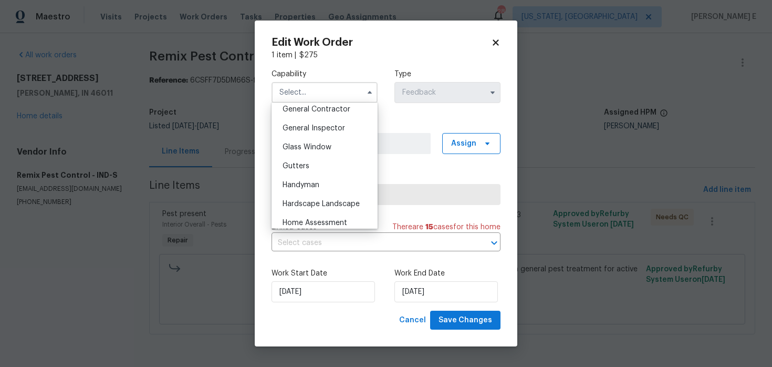
scroll to position [508, 0]
click at [332, 176] on div "Handyman" at bounding box center [324, 183] width 101 height 19
type input "Handyman"
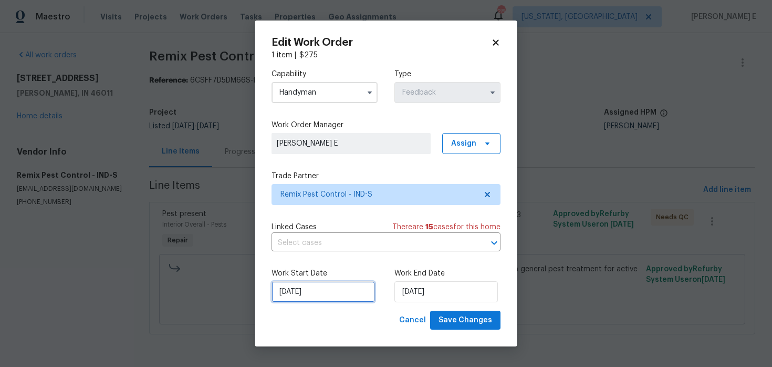
click at [293, 298] on input "[DATE]" at bounding box center [323, 291] width 103 height 21
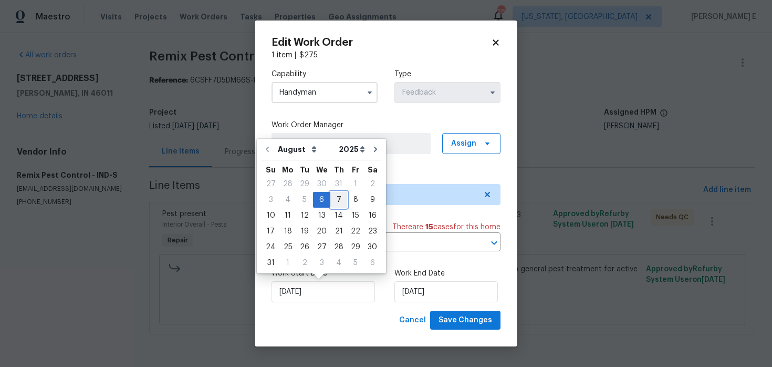
click at [333, 196] on div "7" at bounding box center [338, 199] width 17 height 15
type input "[DATE]"
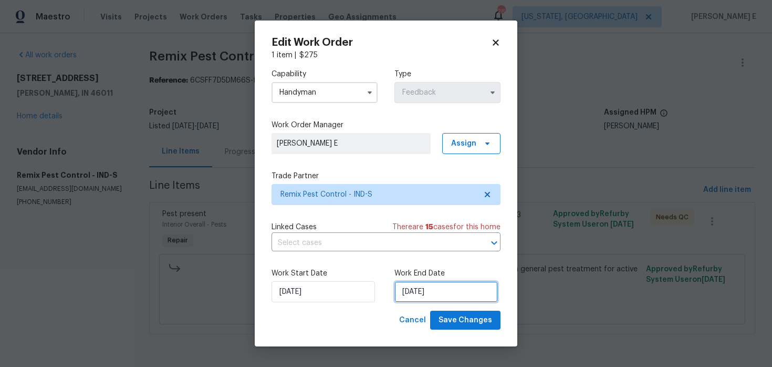
click at [418, 294] on input "[DATE]" at bounding box center [445, 291] width 103 height 21
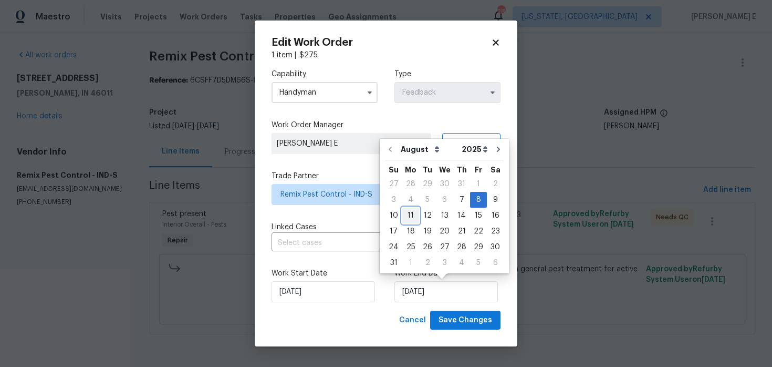
click at [408, 220] on div "11" at bounding box center [410, 215] width 17 height 15
type input "[DATE]"
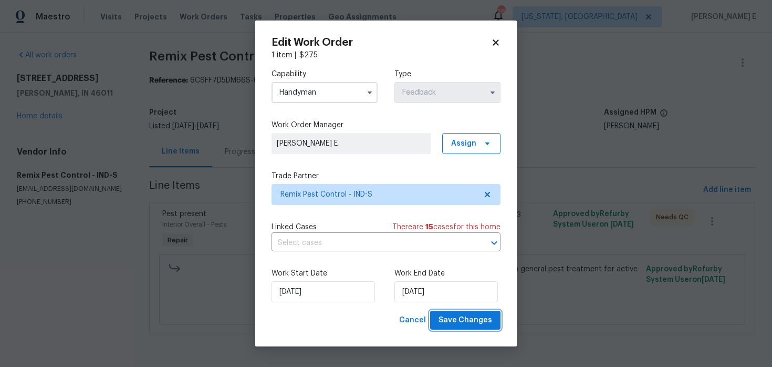
click at [460, 318] on span "Save Changes" at bounding box center [466, 320] width 54 height 13
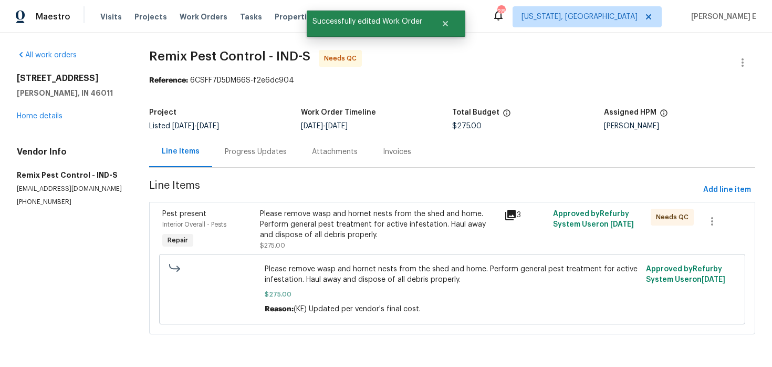
click at [242, 143] on div "Progress Updates" at bounding box center [255, 151] width 87 height 31
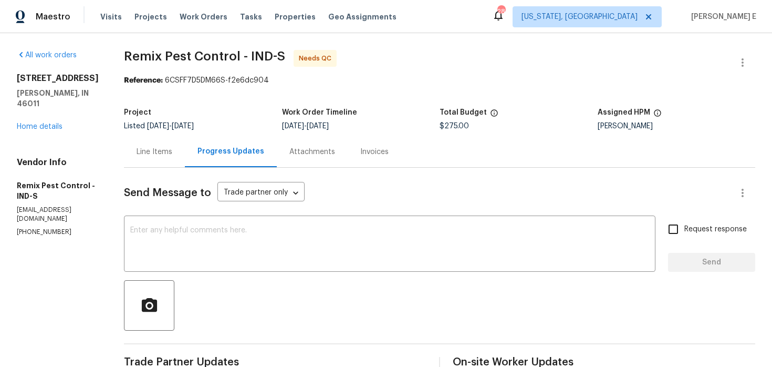
click at [153, 154] on div "Line Items" at bounding box center [155, 152] width 36 height 11
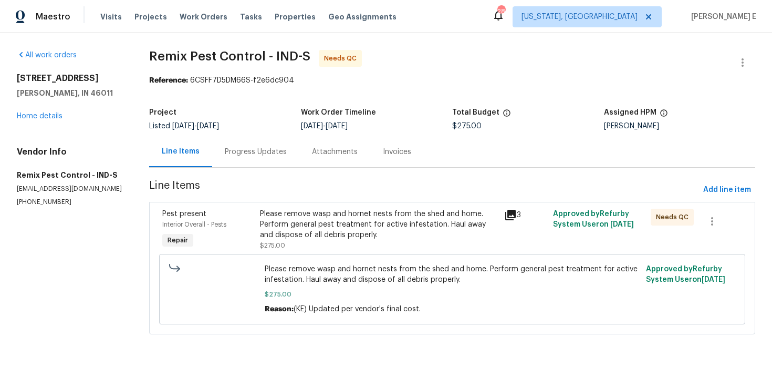
click at [338, 227] on div "Please remove wasp and hornet nests from the shed and home. Perform general pes…" at bounding box center [379, 225] width 238 height 32
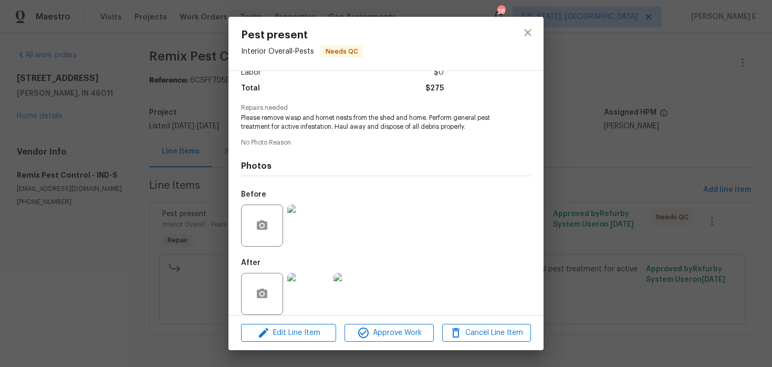
scroll to position [90, 0]
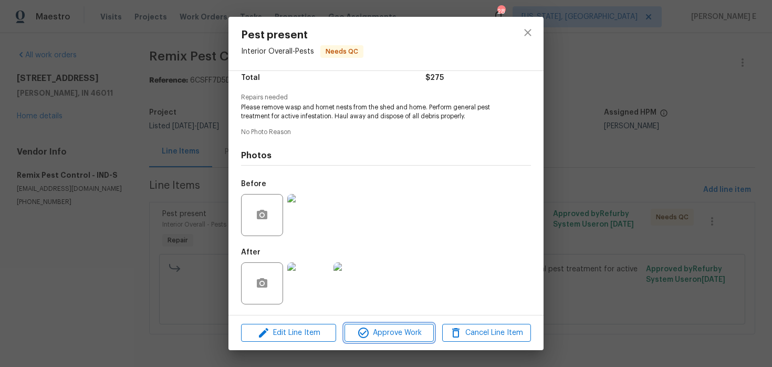
click at [383, 324] on button "Approve Work" at bounding box center [389, 333] width 89 height 18
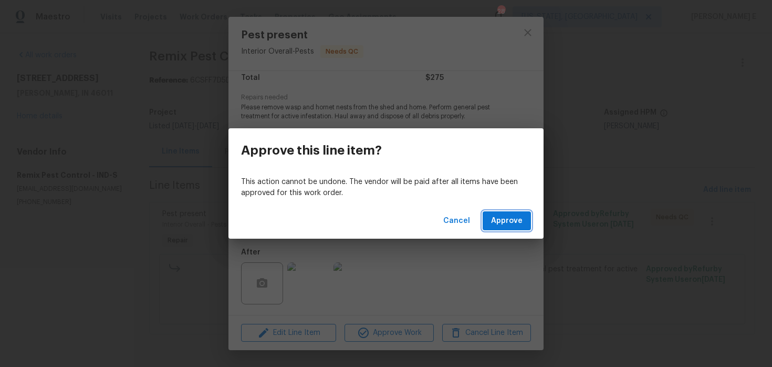
click at [508, 220] on span "Approve" at bounding box center [507, 220] width 32 height 13
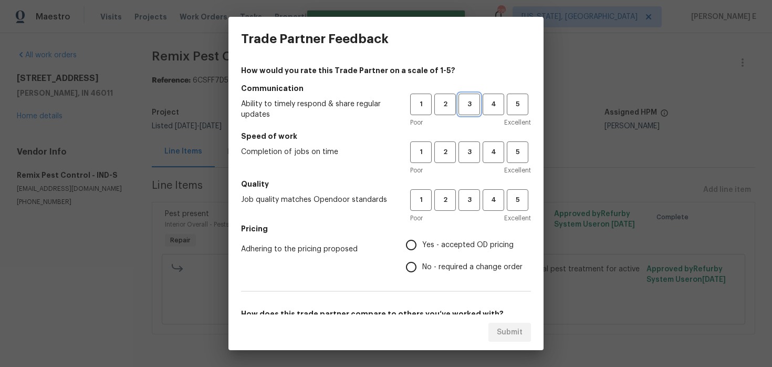
click at [473, 111] on button "3" at bounding box center [470, 105] width 22 height 22
click at [469, 152] on span "3" at bounding box center [469, 152] width 19 height 12
click at [466, 194] on span "3" at bounding box center [469, 200] width 19 height 12
click at [412, 266] on input "No - required a change order" at bounding box center [411, 267] width 22 height 22
radio input "true"
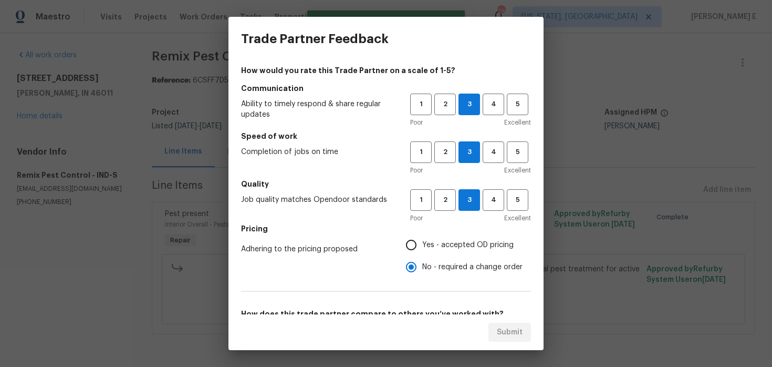
scroll to position [167, 0]
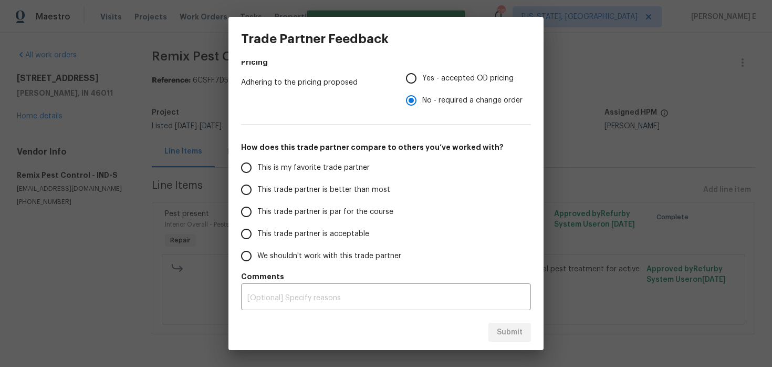
click at [363, 210] on span "This trade partner is par for the course" at bounding box center [325, 211] width 136 height 11
click at [257, 210] on input "This trade partner is par for the course" at bounding box center [246, 212] width 22 height 22
click at [506, 337] on span "Submit" at bounding box center [510, 332] width 26 height 13
radio input "true"
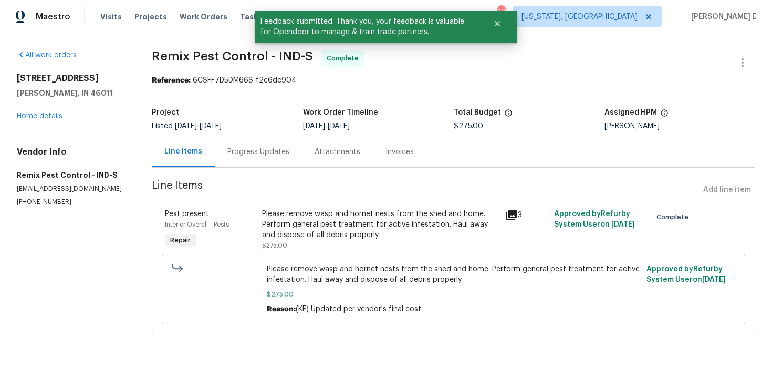
click at [264, 163] on div "Progress Updates" at bounding box center [258, 151] width 87 height 31
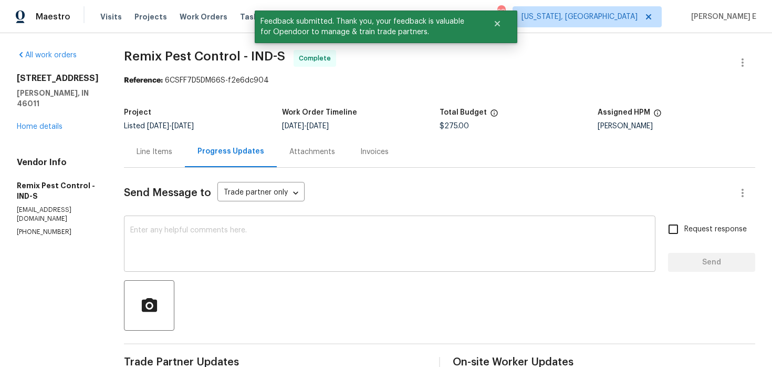
click at [269, 250] on textarea at bounding box center [389, 244] width 519 height 37
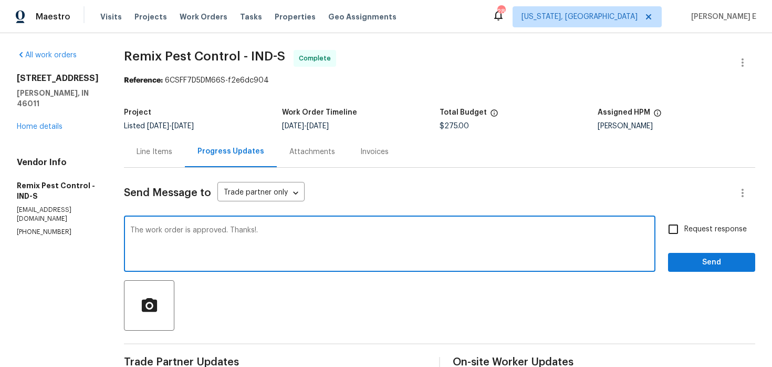
type textarea "The work order is approved. Thanks!."
click at [705, 241] on div "Request response Send" at bounding box center [711, 245] width 87 height 54
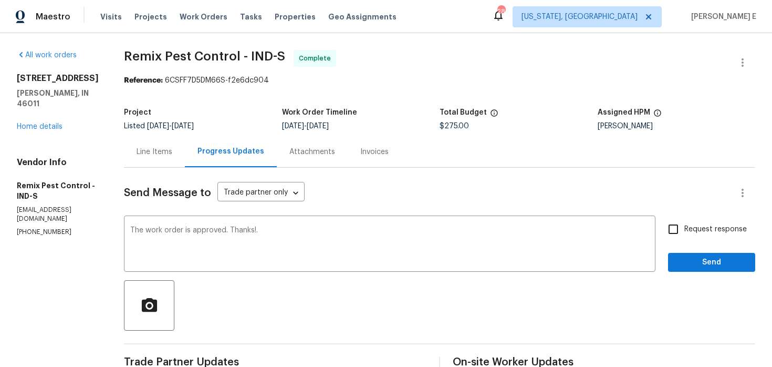
click at [704, 242] on div "Request response Send" at bounding box center [711, 245] width 87 height 54
click at [704, 230] on span "Request response" at bounding box center [715, 229] width 63 height 11
click at [684, 230] on input "Request response" at bounding box center [673, 229] width 22 height 22
checkbox input "true"
click at [705, 255] on button "Send" at bounding box center [711, 262] width 87 height 19
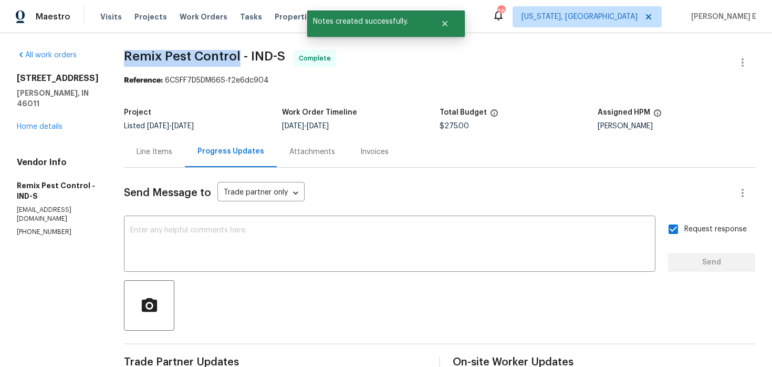
drag, startPoint x: 130, startPoint y: 57, endPoint x: 244, endPoint y: 57, distance: 113.5
click at [244, 57] on span "Remix Pest Control - IND-S" at bounding box center [204, 56] width 161 height 13
copy span "Remix Pest Control"
